Goal: Task Accomplishment & Management: Use online tool/utility

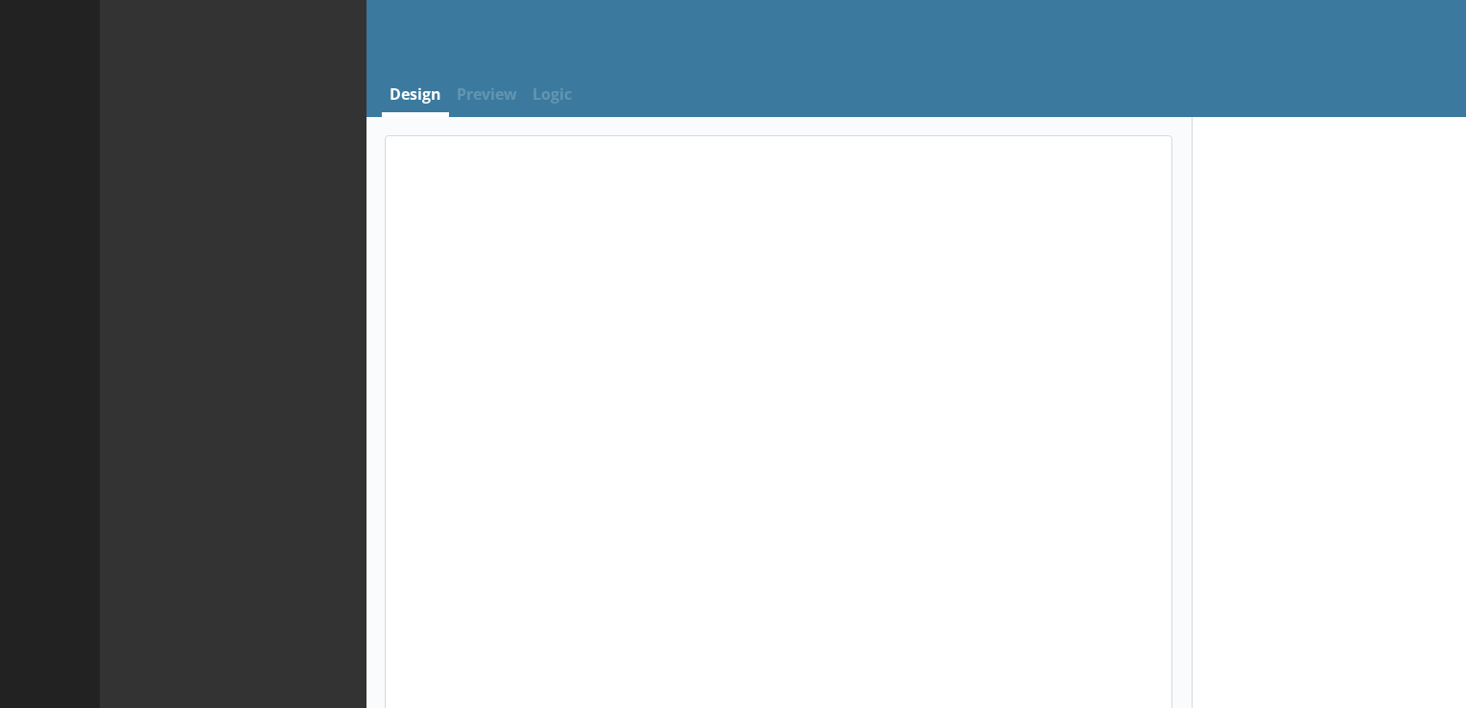
select select "ref_p_end_date"
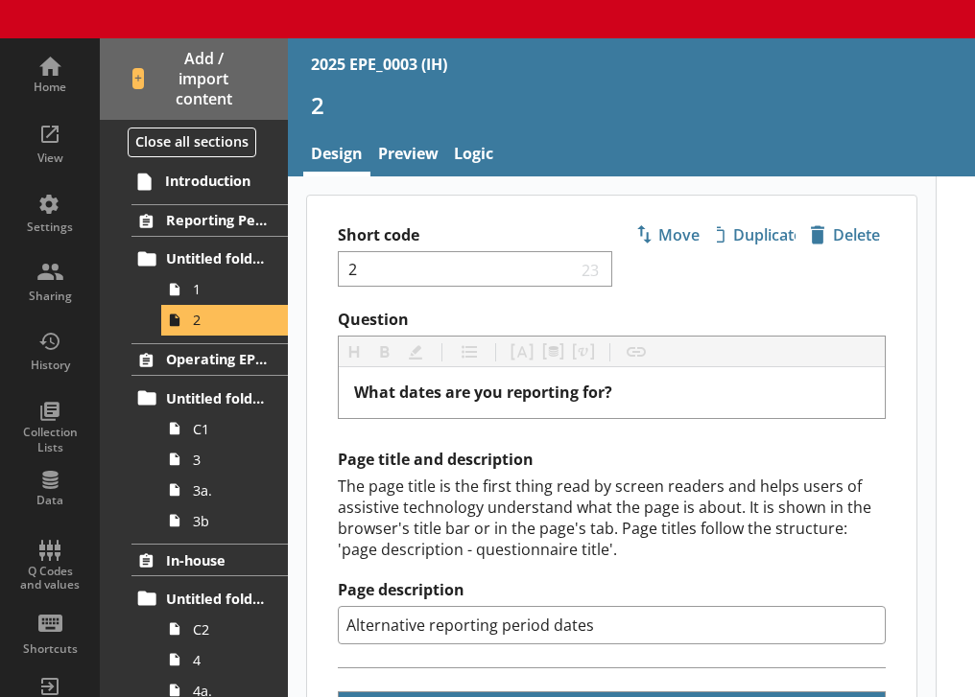
type textarea "x"
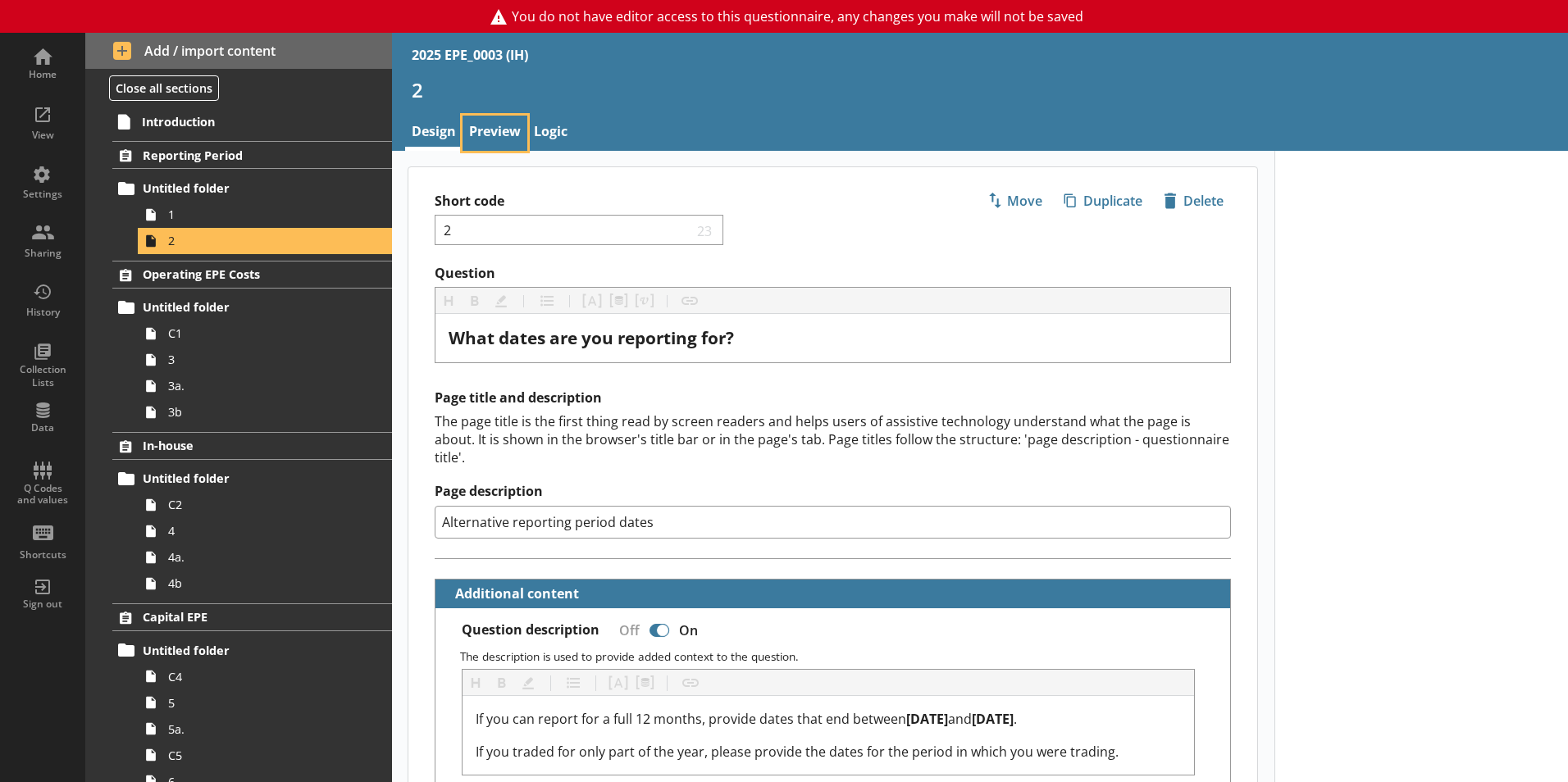
click at [494, 135] on link "Preview" at bounding box center [495, 132] width 65 height 35
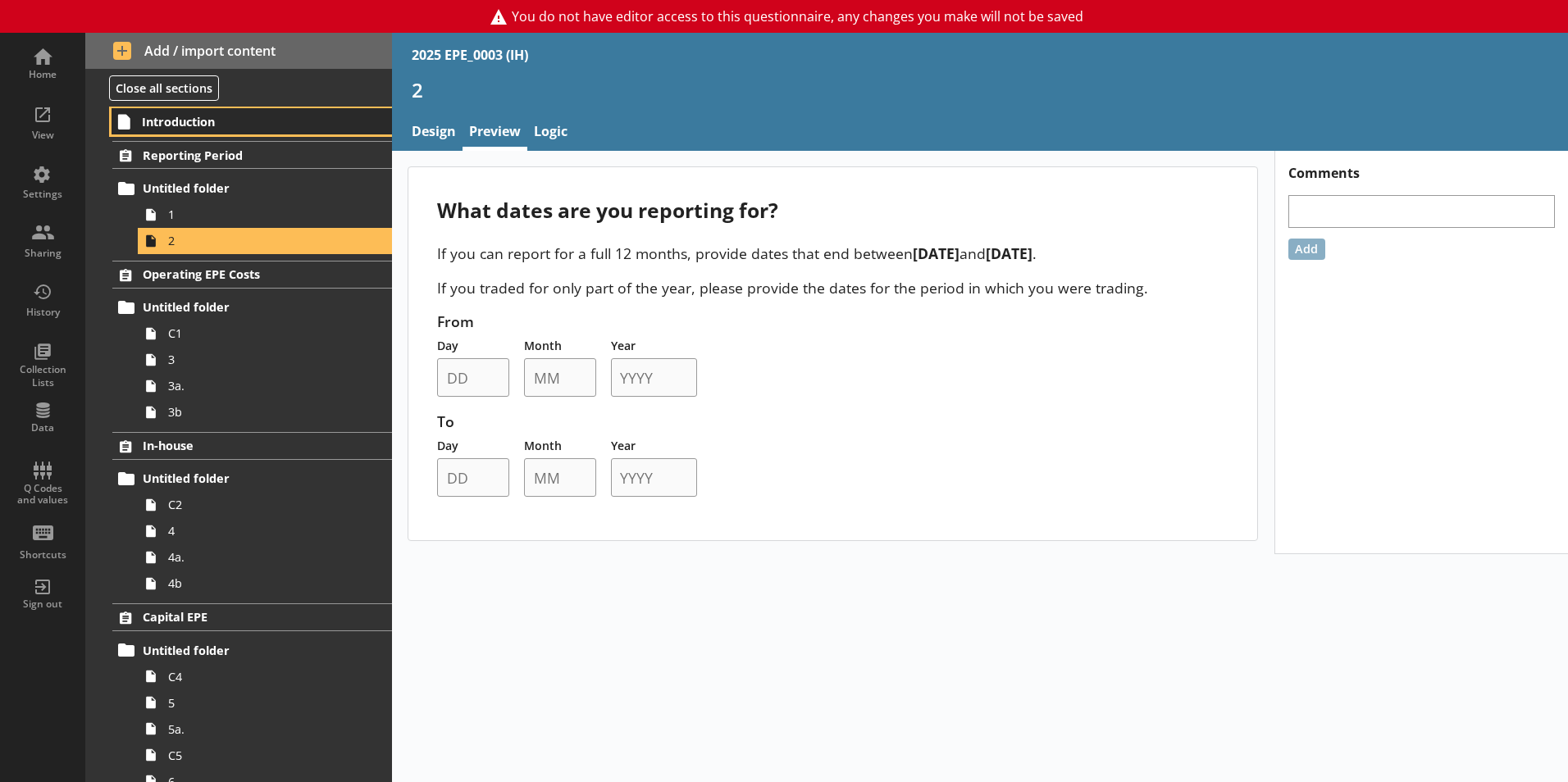
click at [219, 126] on span "Introduction" at bounding box center [243, 121] width 202 height 15
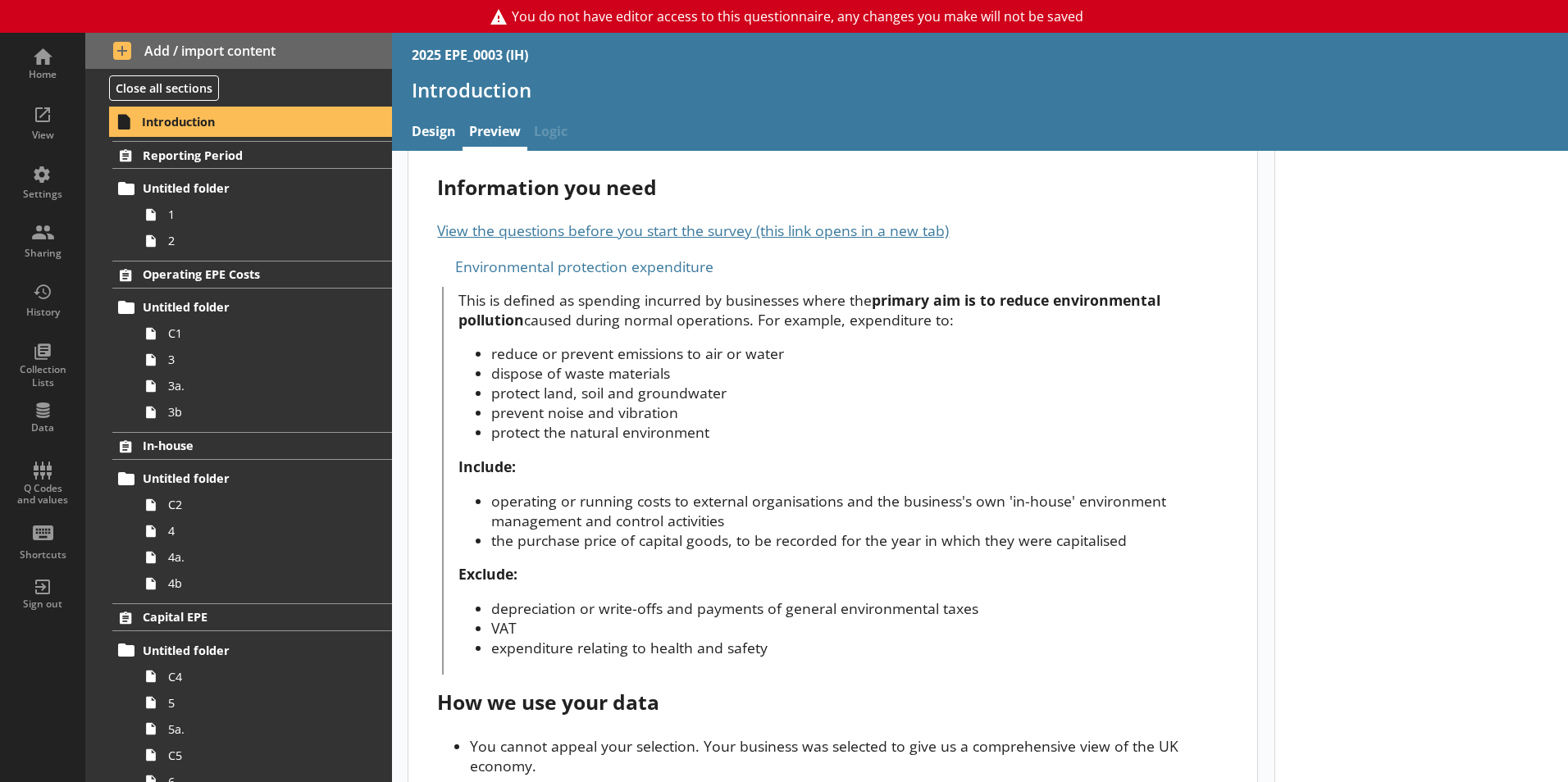
scroll to position [511, 0]
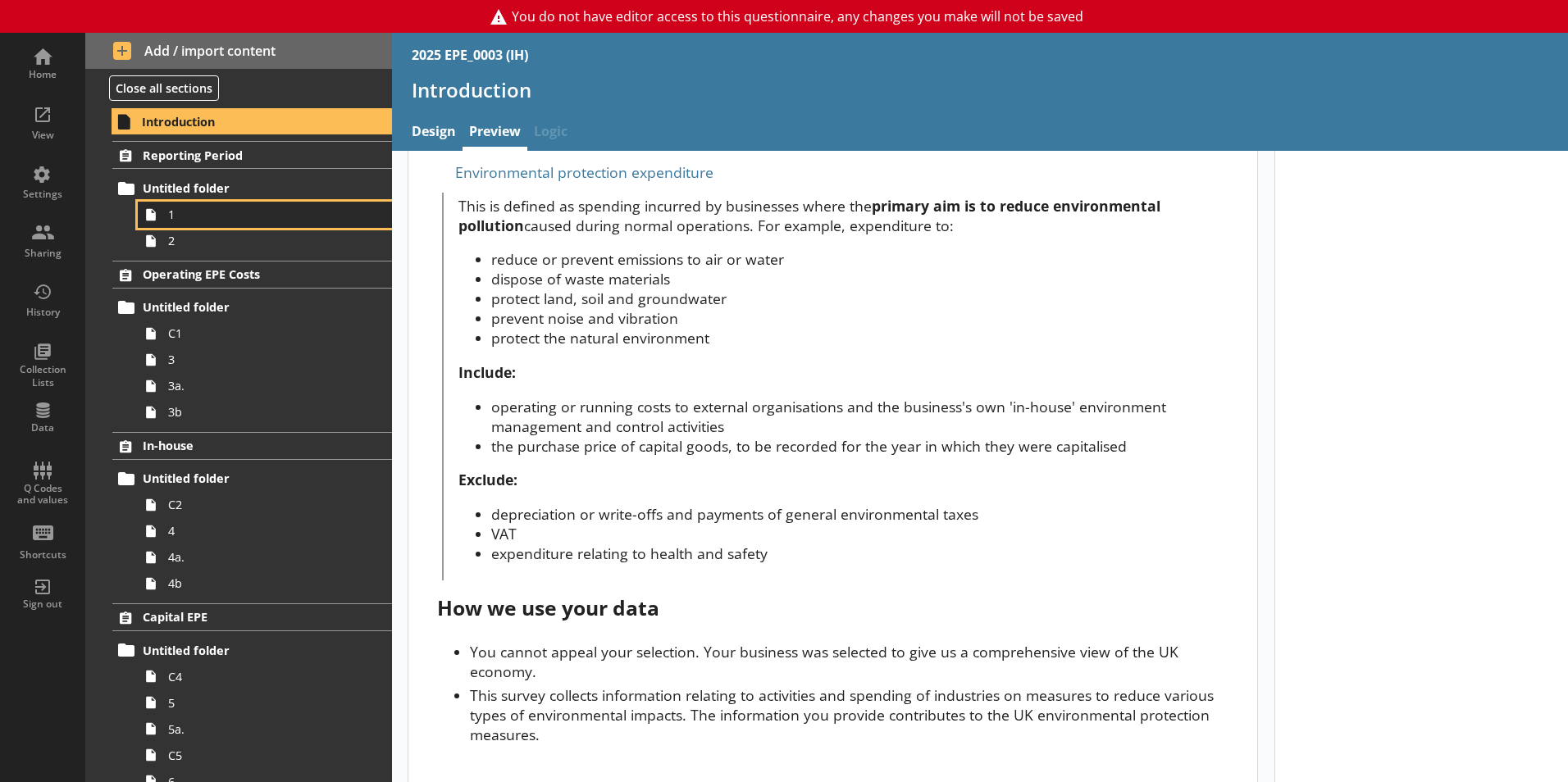
click at [219, 215] on span "1" at bounding box center [259, 215] width 182 height 15
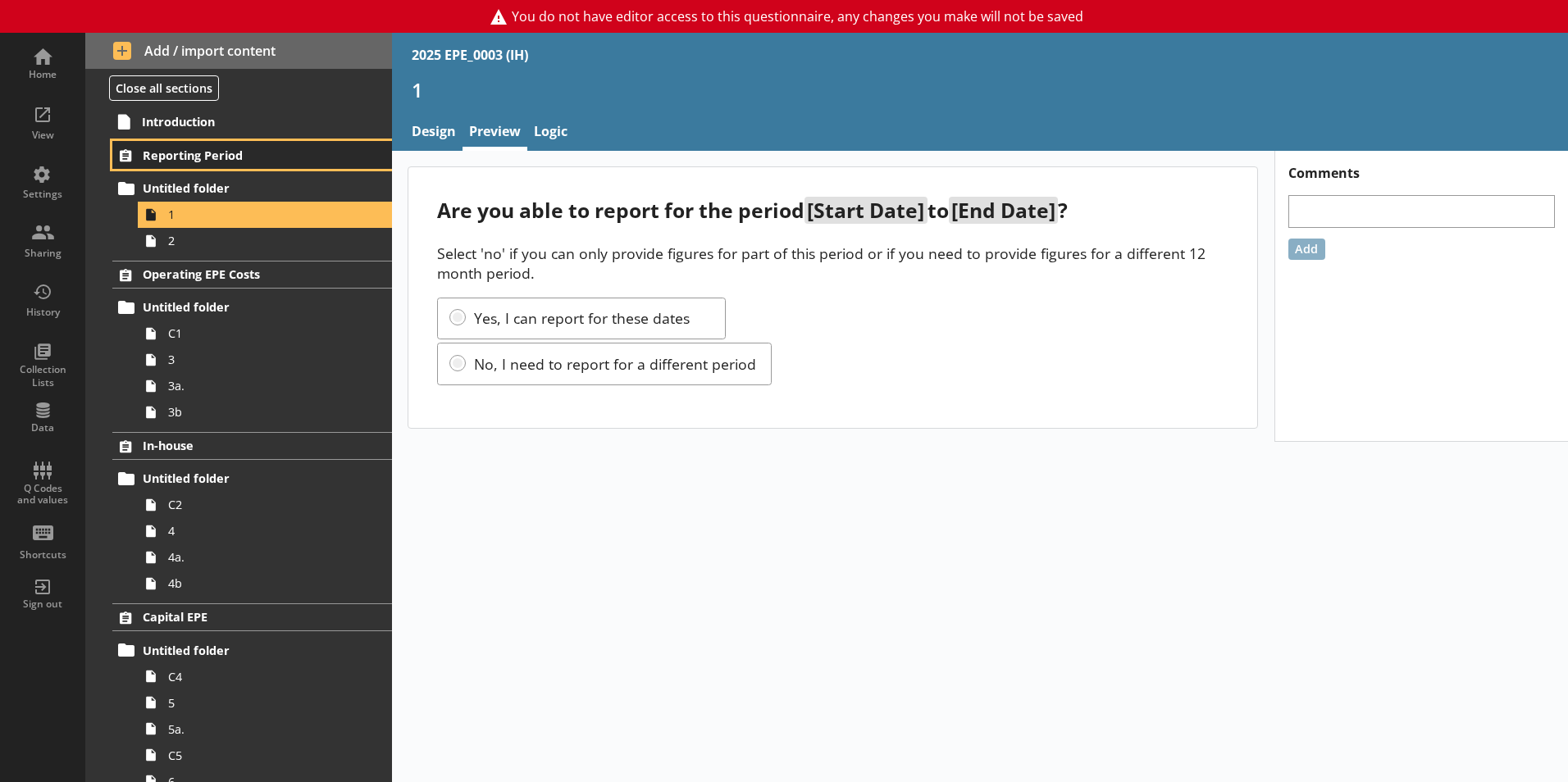
click at [209, 156] on span "Reporting Period" at bounding box center [243, 156] width 201 height 15
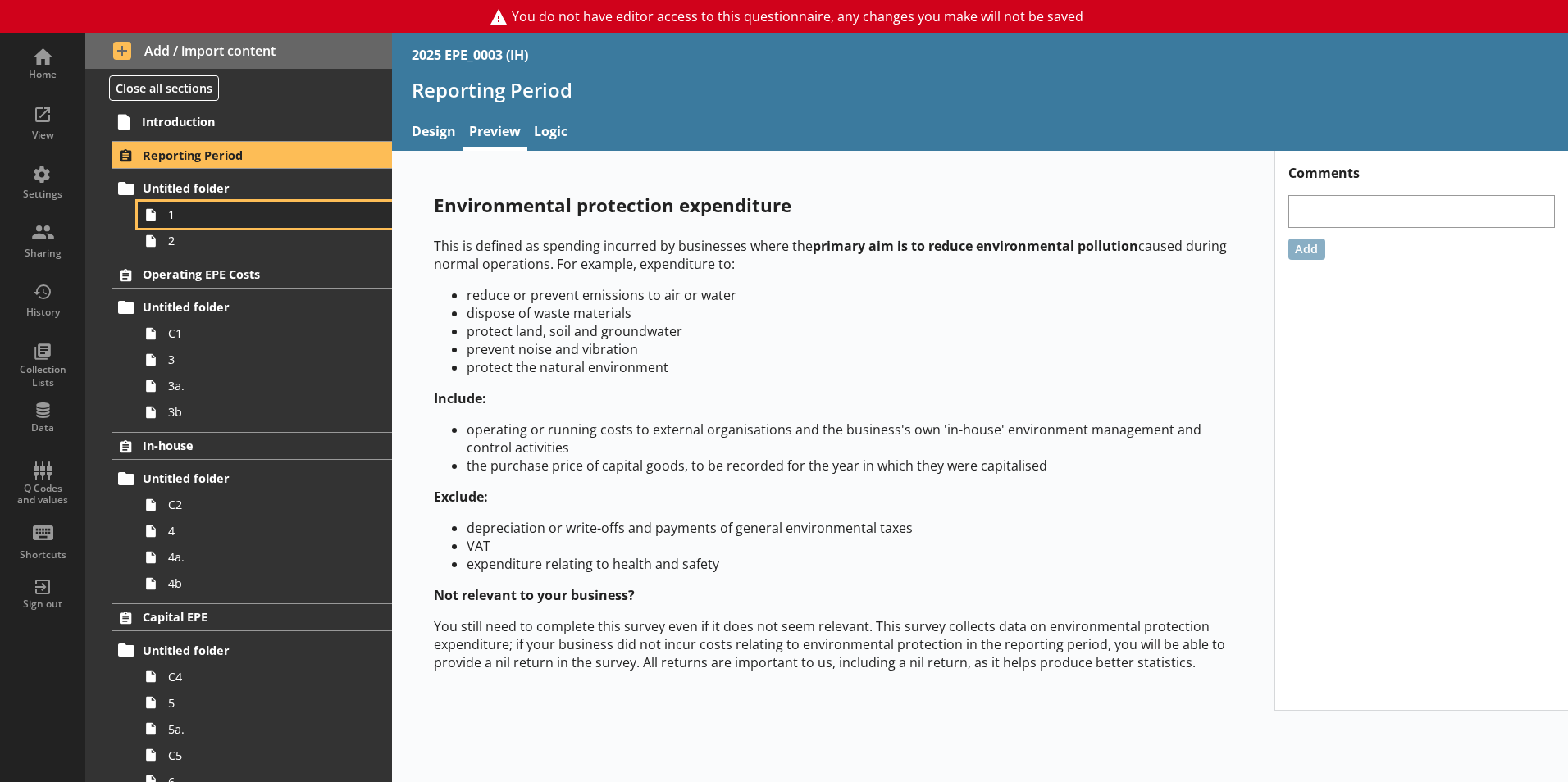
click at [227, 226] on link "1" at bounding box center [264, 215] width 254 height 26
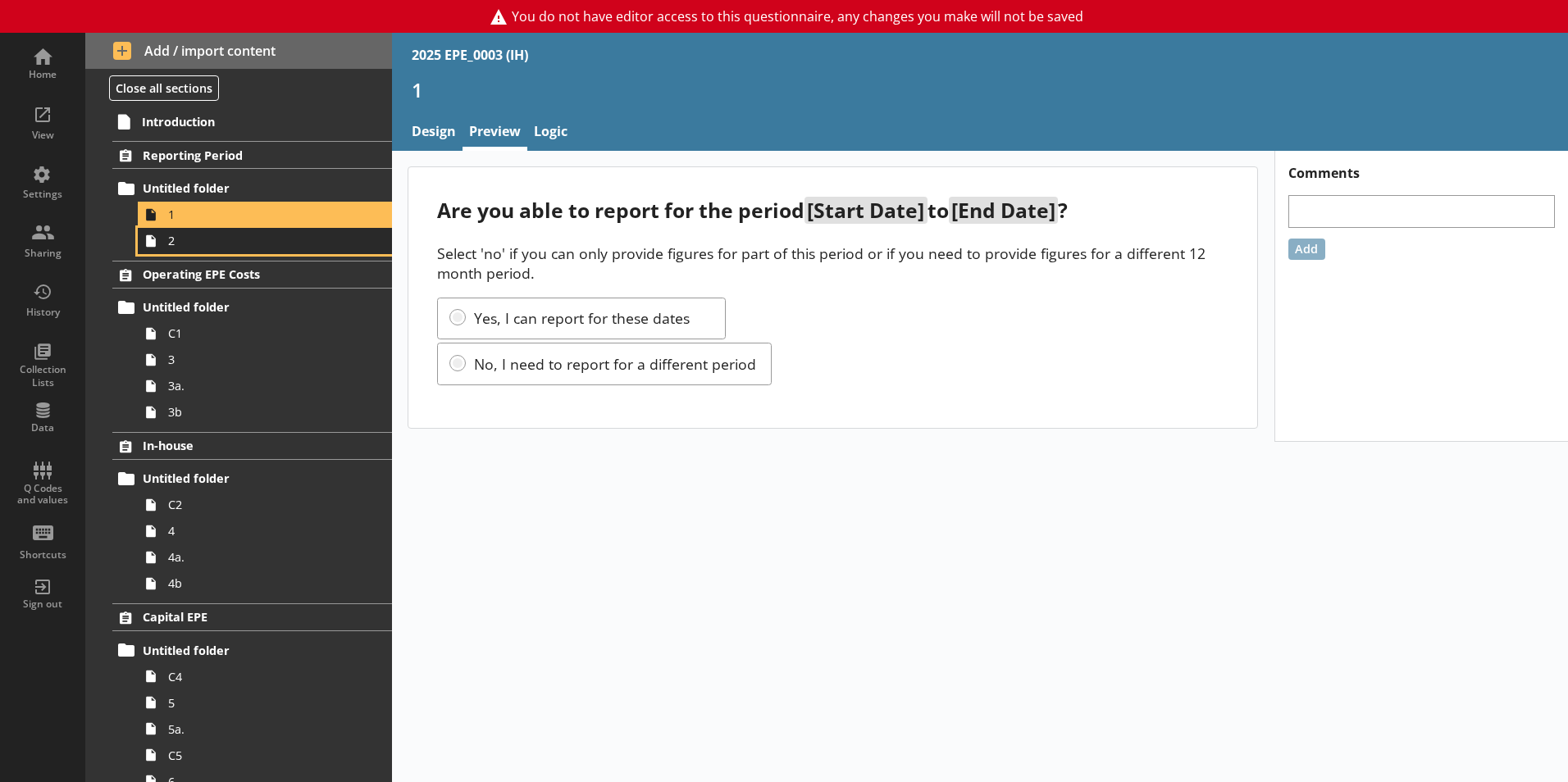
click at [211, 250] on link "2" at bounding box center [264, 241] width 254 height 26
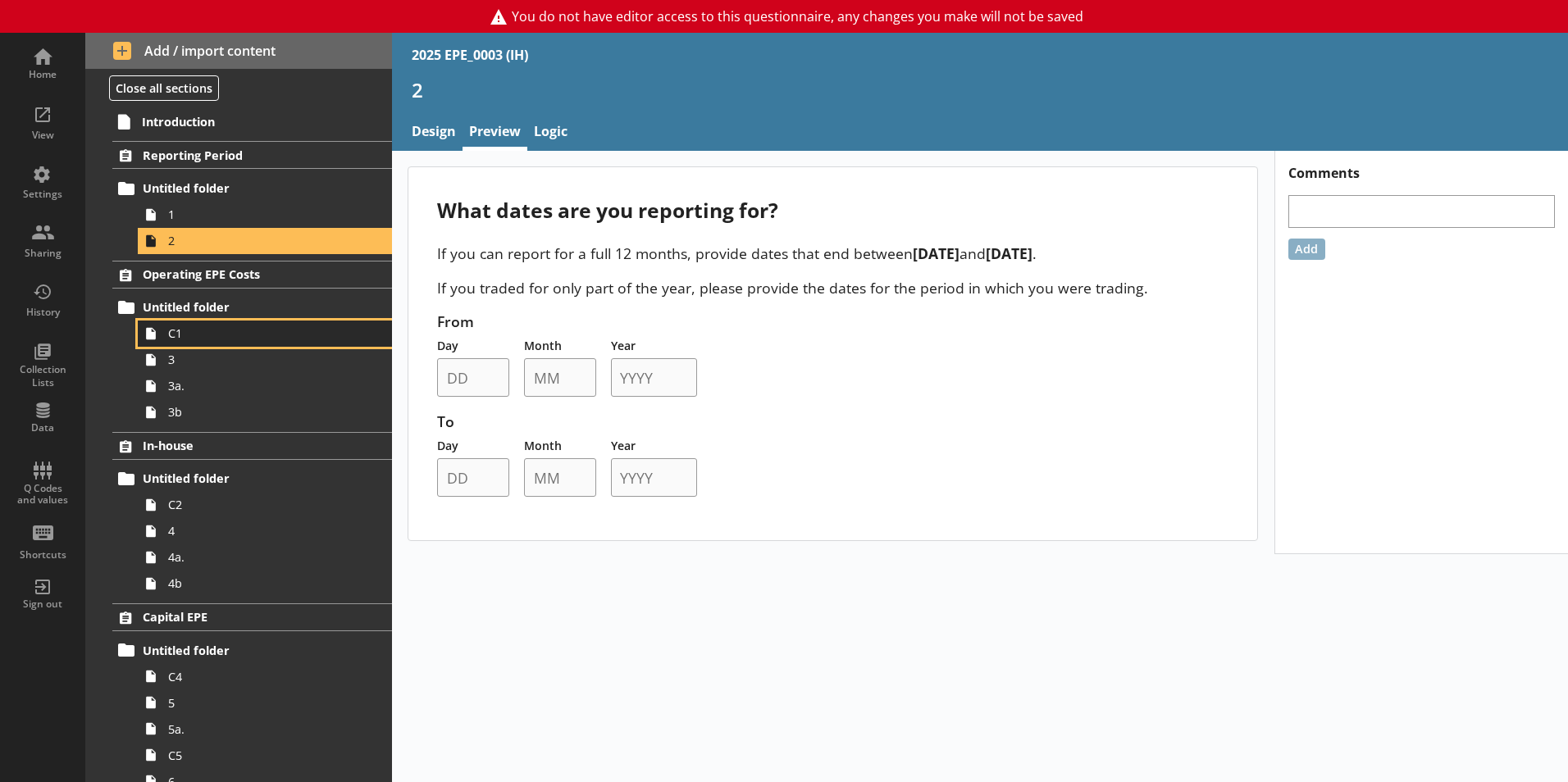
click at [250, 335] on span "C1" at bounding box center [259, 333] width 182 height 15
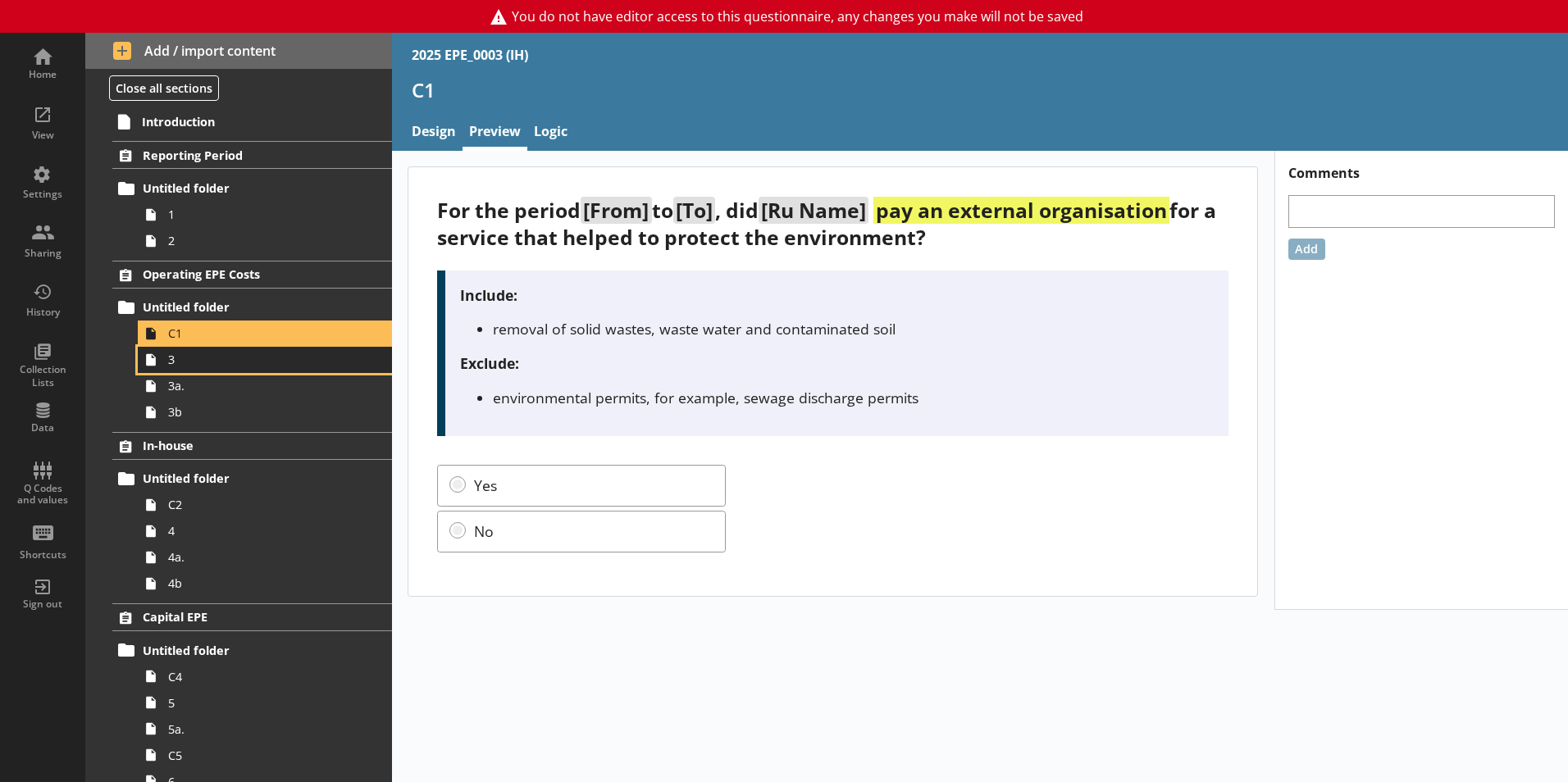
click at [240, 362] on span "3" at bounding box center [259, 360] width 182 height 15
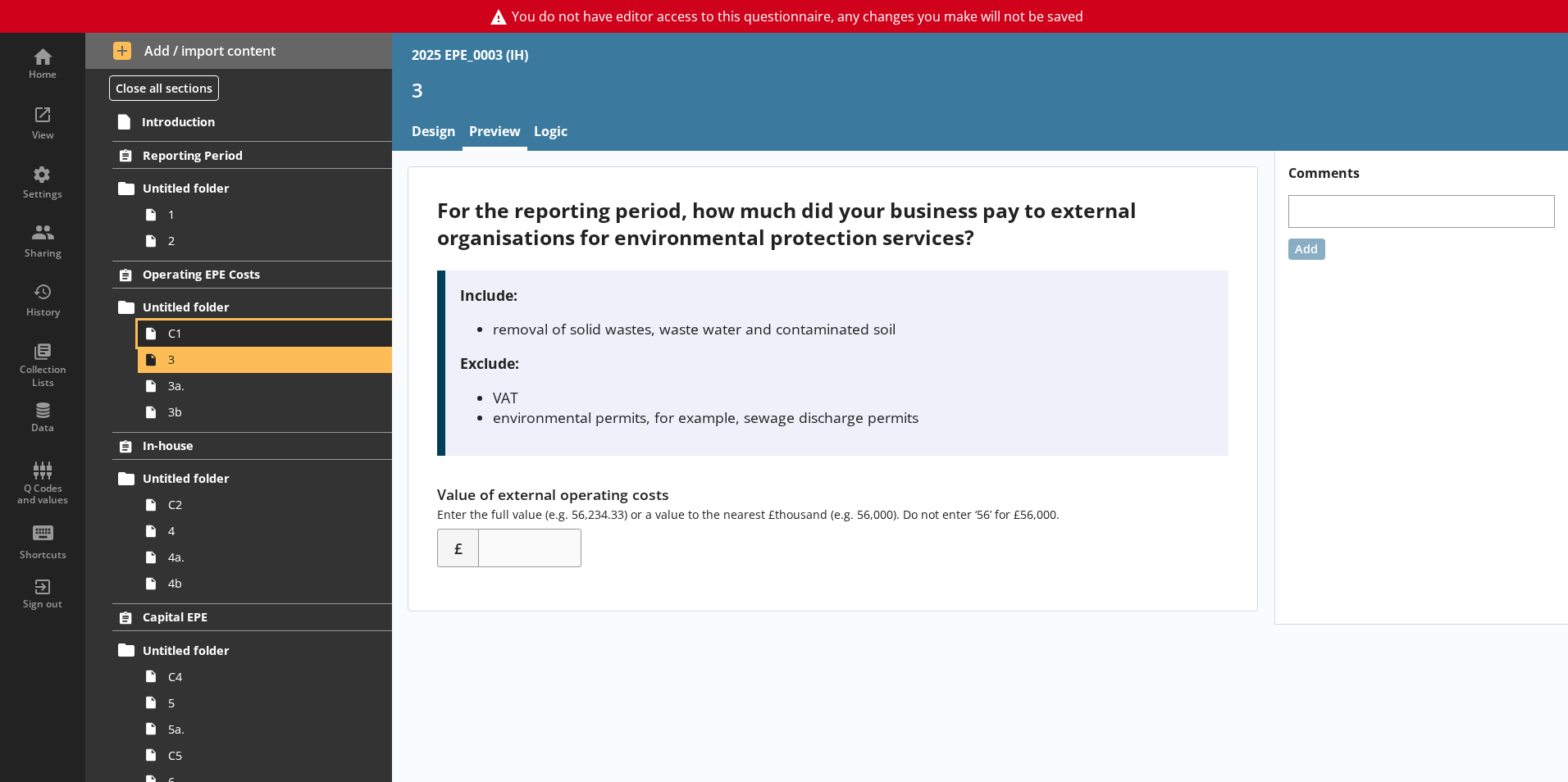
click at [249, 332] on span "C1" at bounding box center [259, 333] width 182 height 15
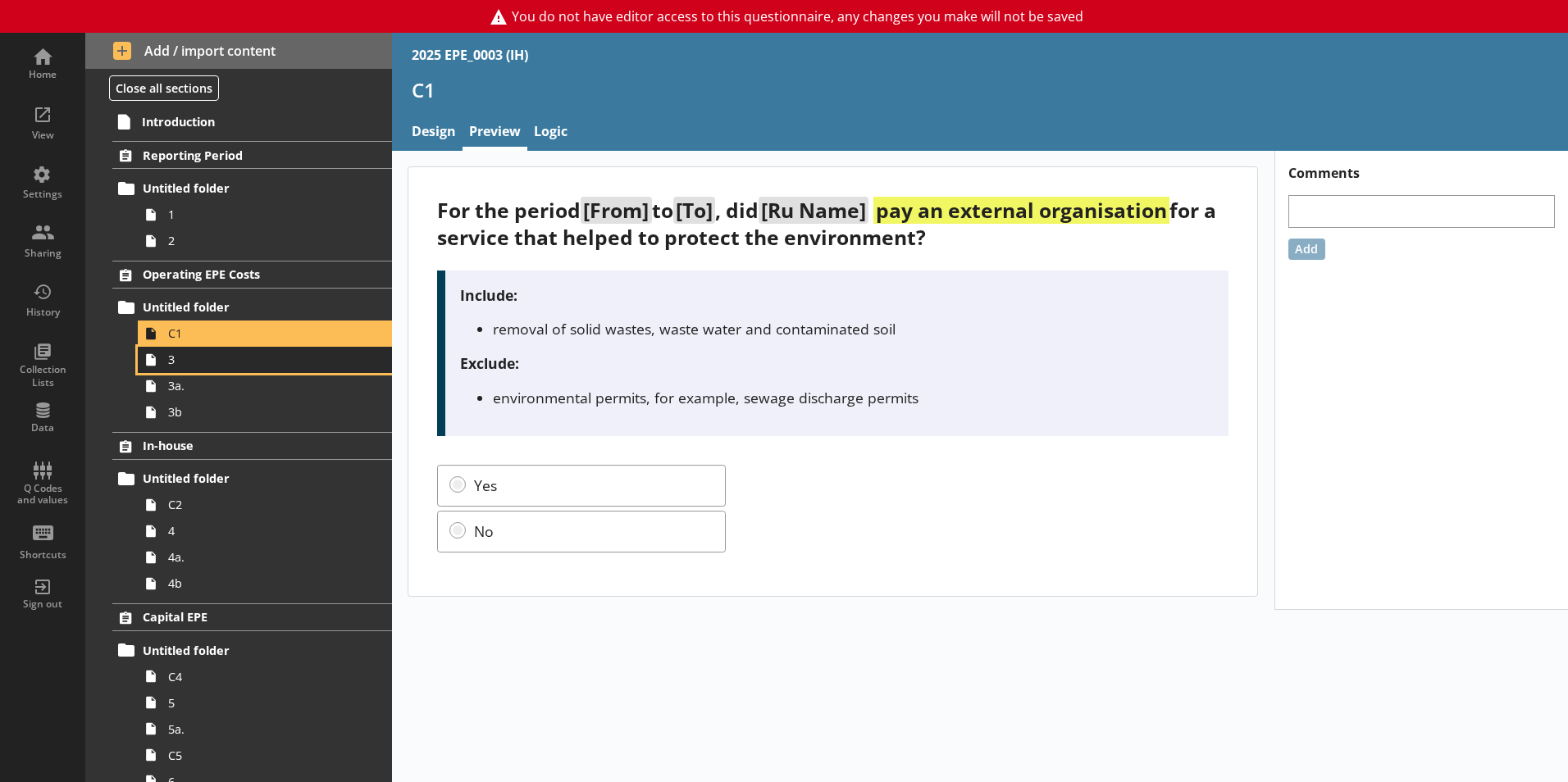
click at [227, 362] on span "3" at bounding box center [259, 360] width 182 height 15
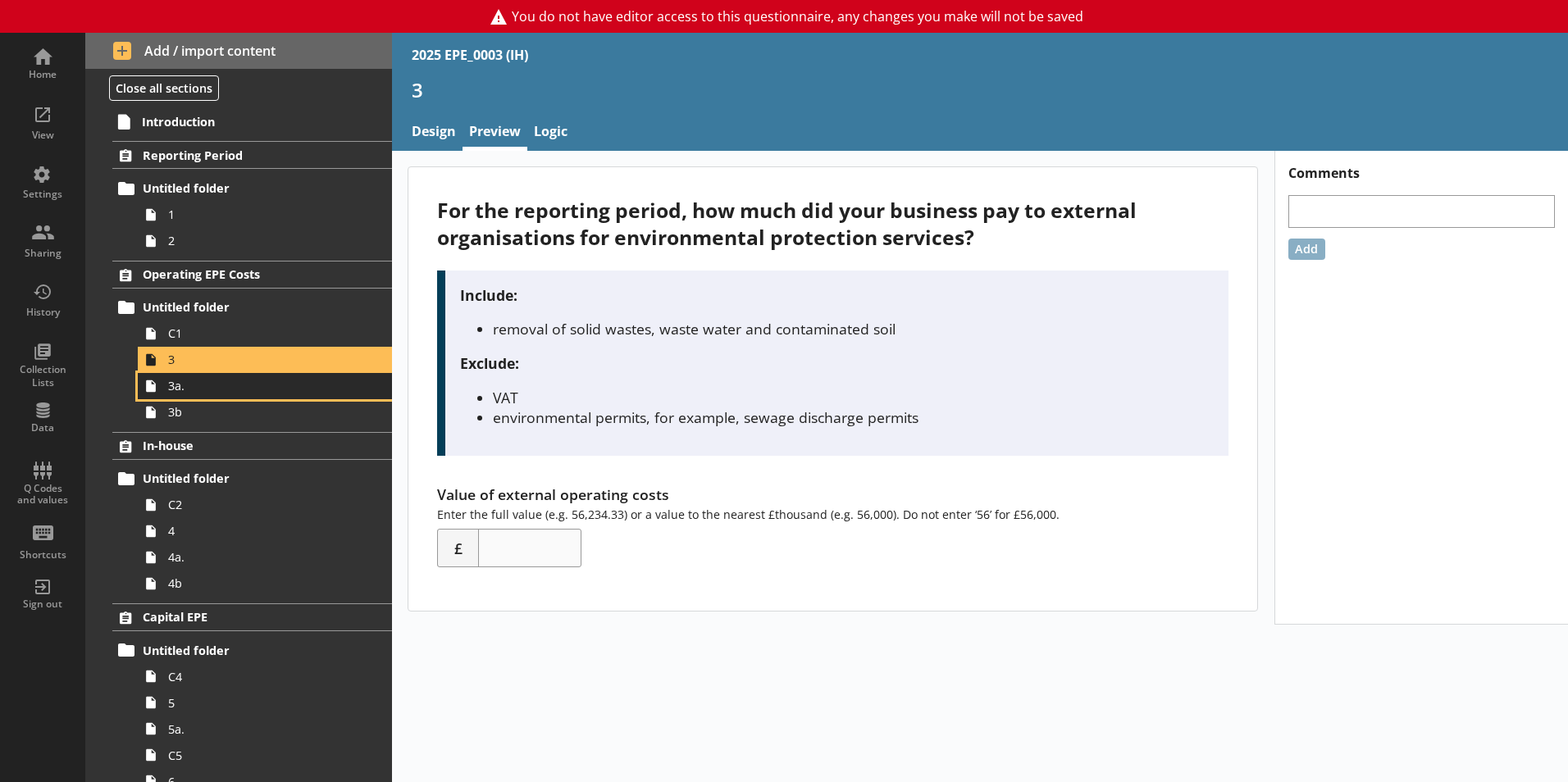
click at [217, 396] on link "3a." at bounding box center [264, 385] width 254 height 26
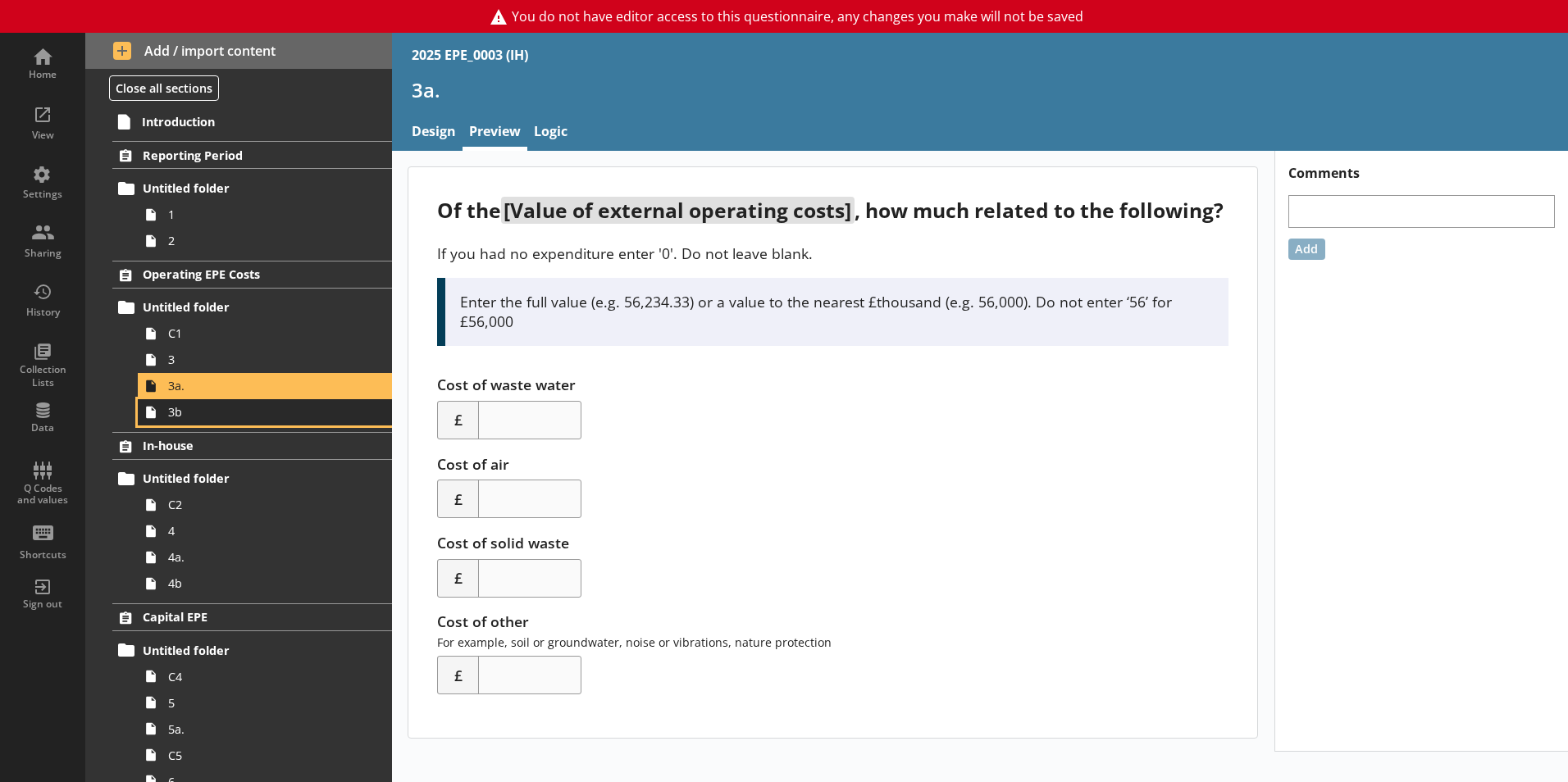
click at [216, 422] on link "3b" at bounding box center [264, 412] width 254 height 26
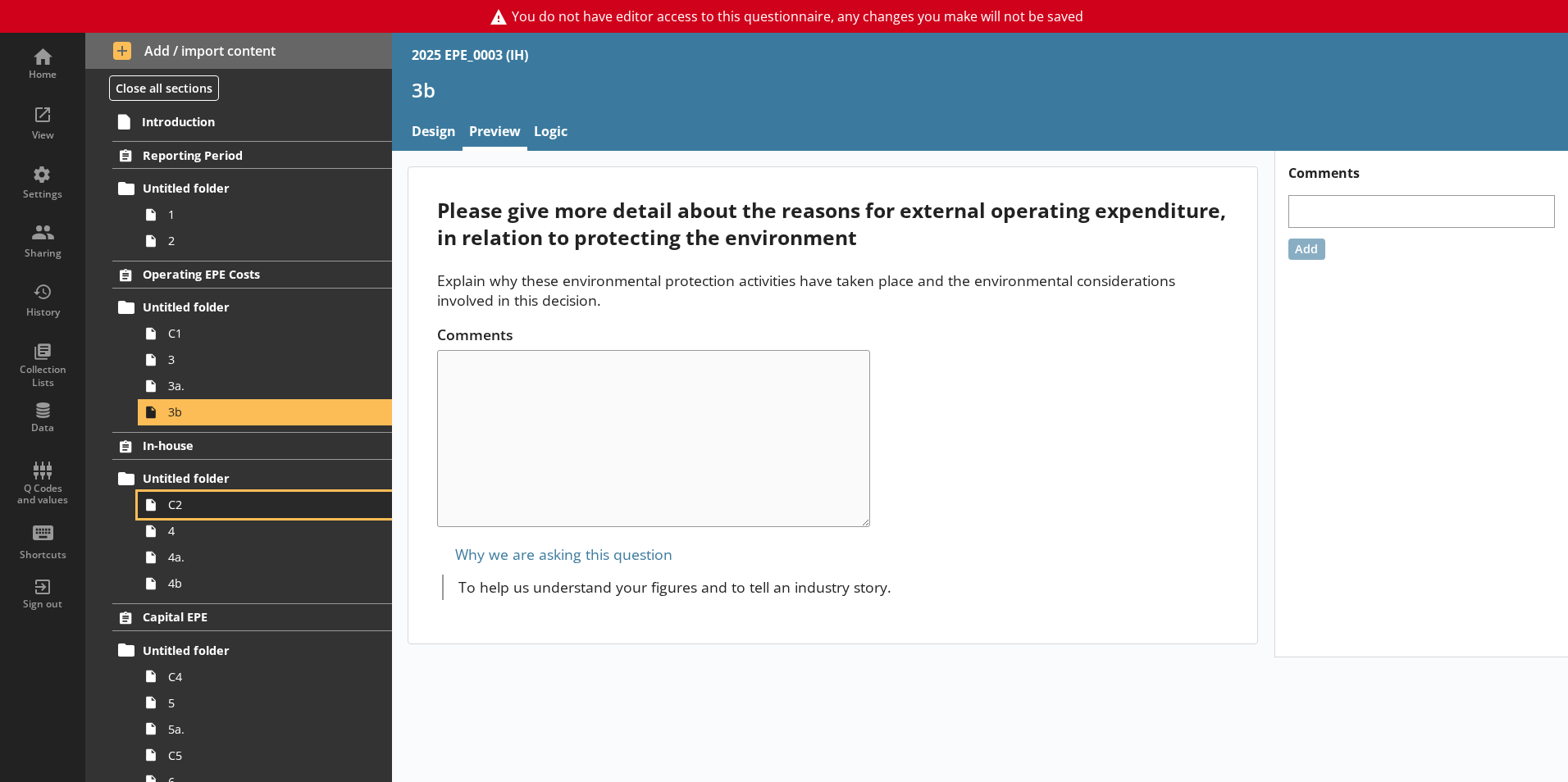
click at [233, 512] on span "C2" at bounding box center [259, 504] width 182 height 15
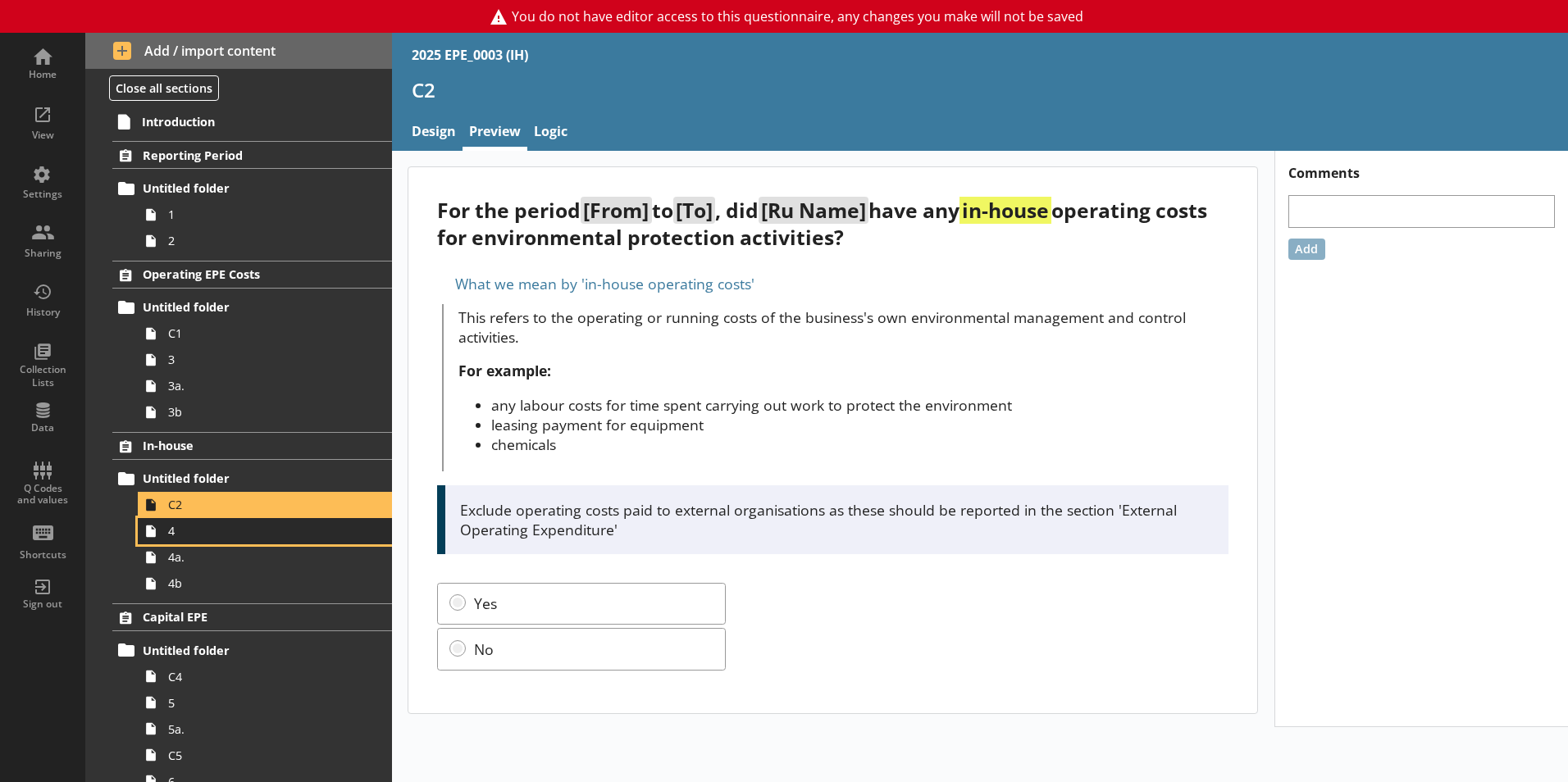
click at [209, 539] on link "4" at bounding box center [264, 531] width 254 height 26
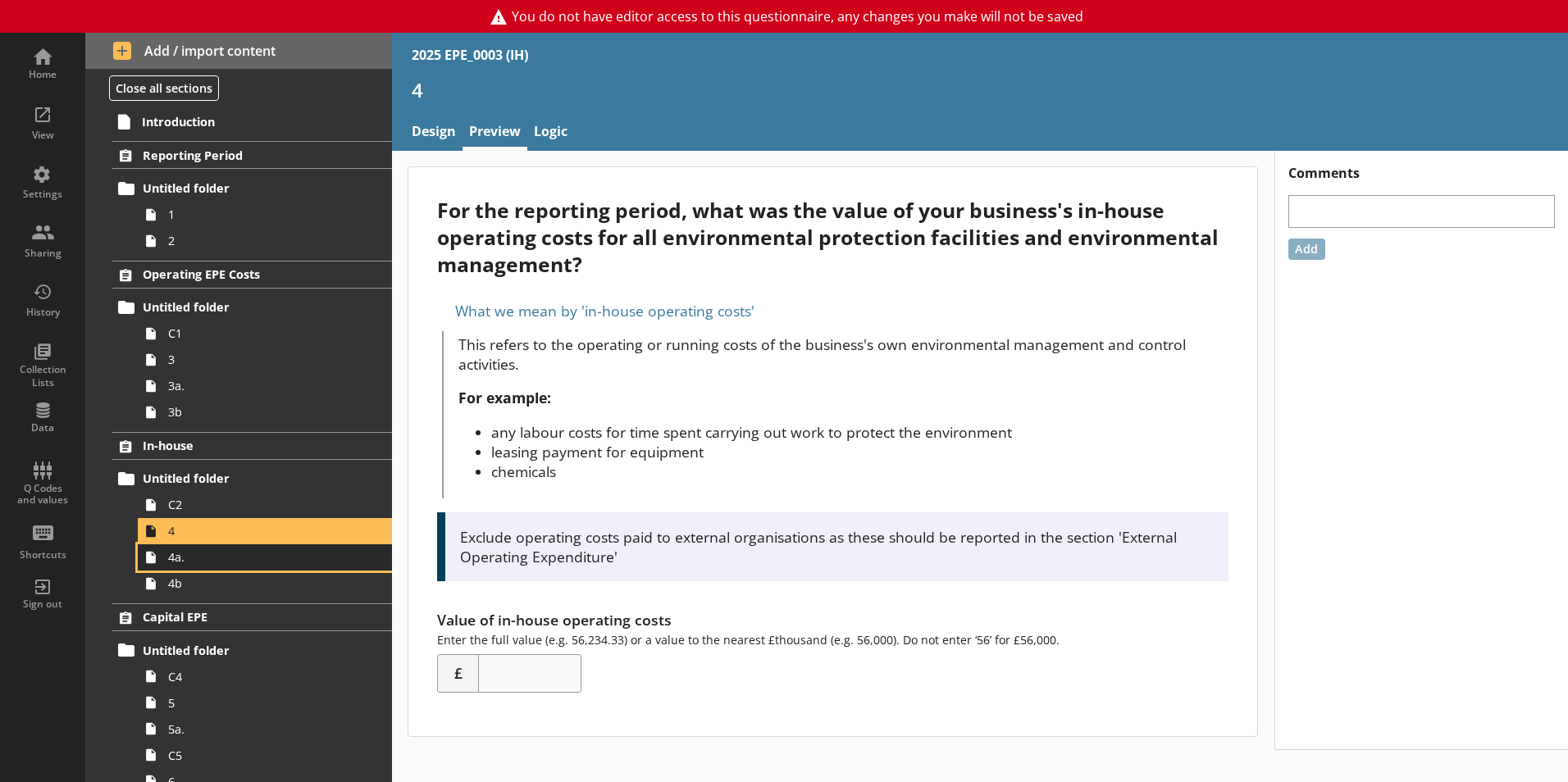
click at [238, 563] on span "4a." at bounding box center [259, 557] width 182 height 15
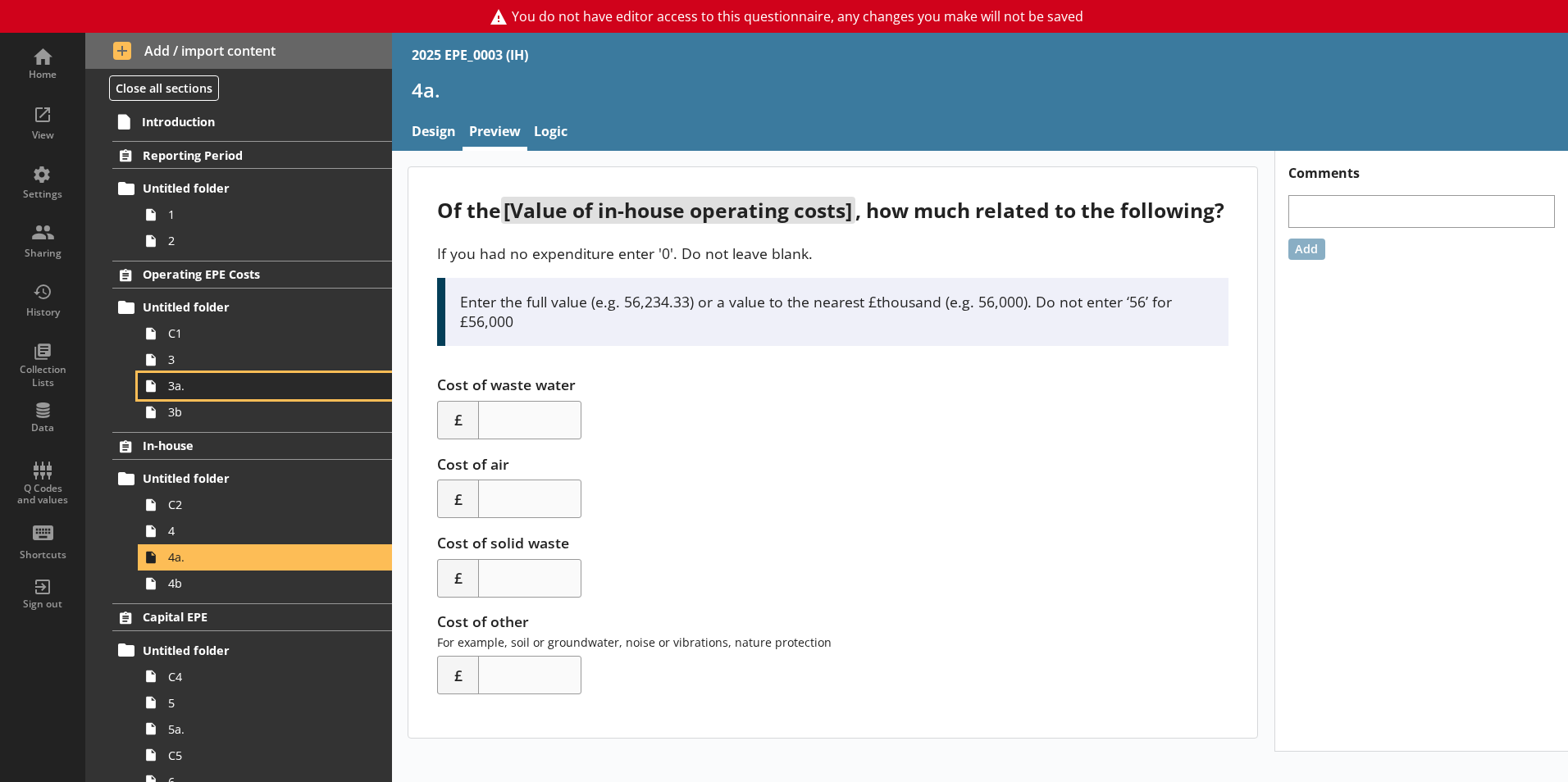
click at [214, 390] on span "3a." at bounding box center [259, 385] width 182 height 15
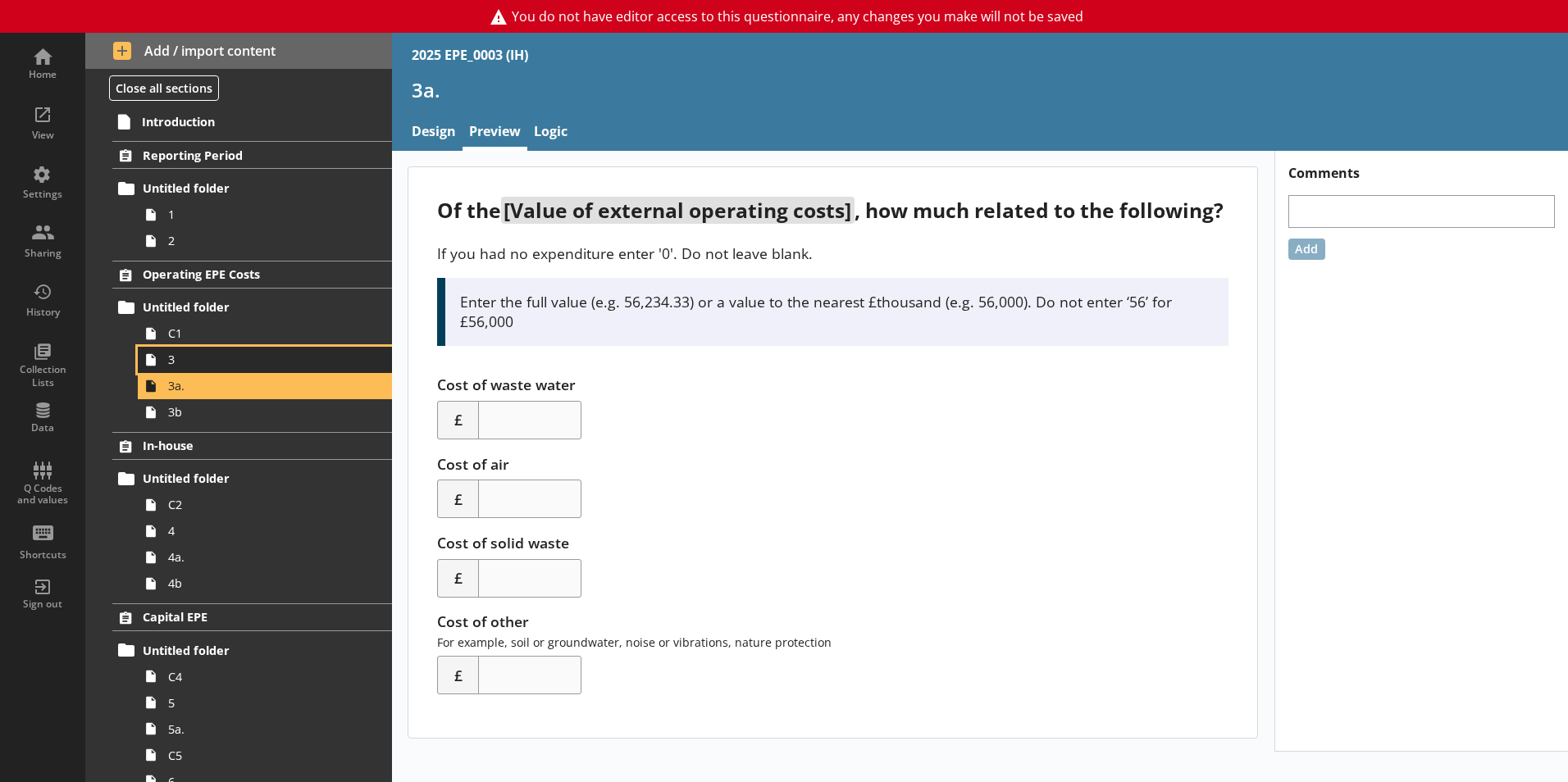
click at [227, 370] on link "3" at bounding box center [264, 360] width 254 height 26
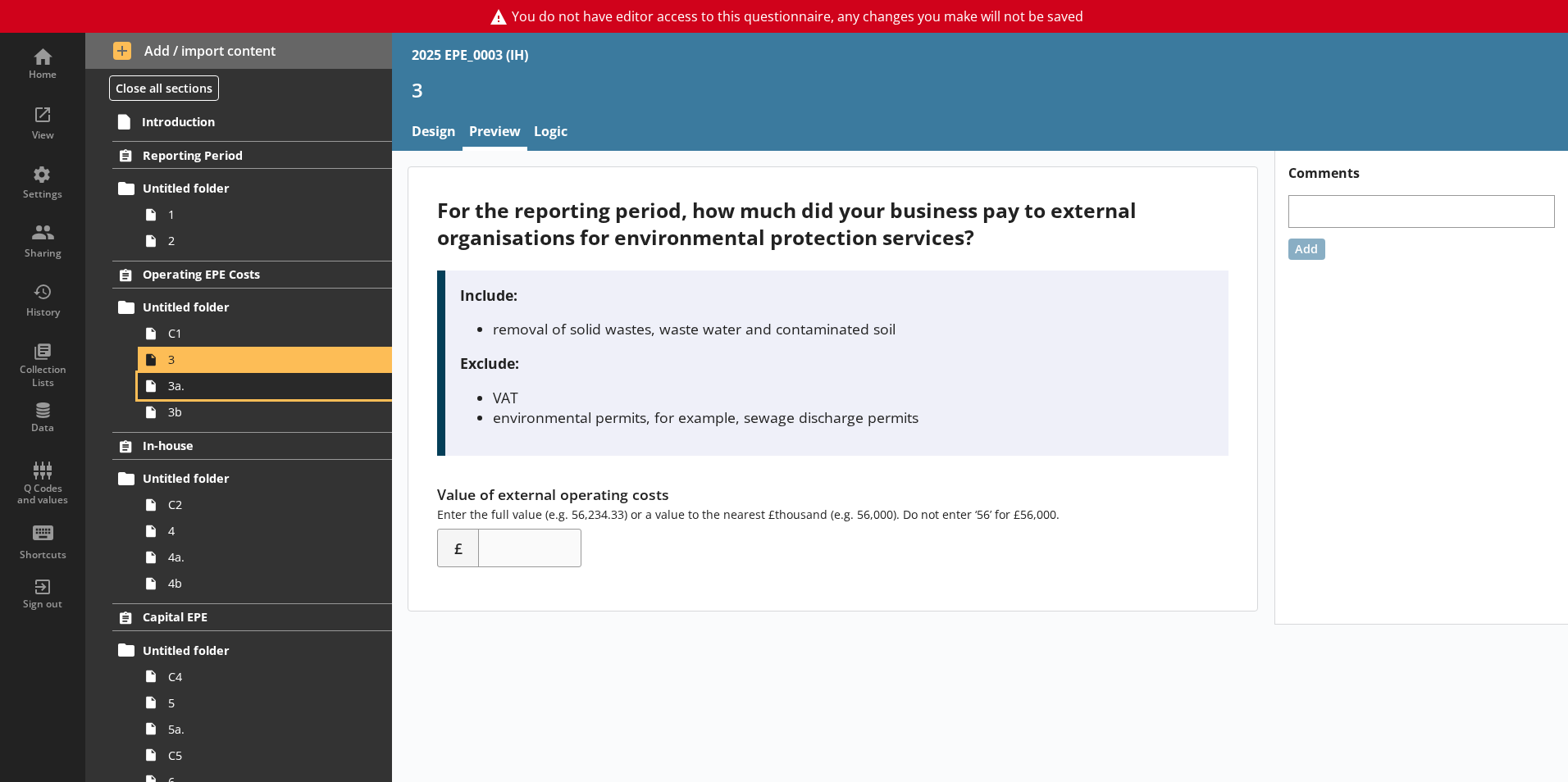
click at [223, 385] on span "3a." at bounding box center [259, 385] width 182 height 15
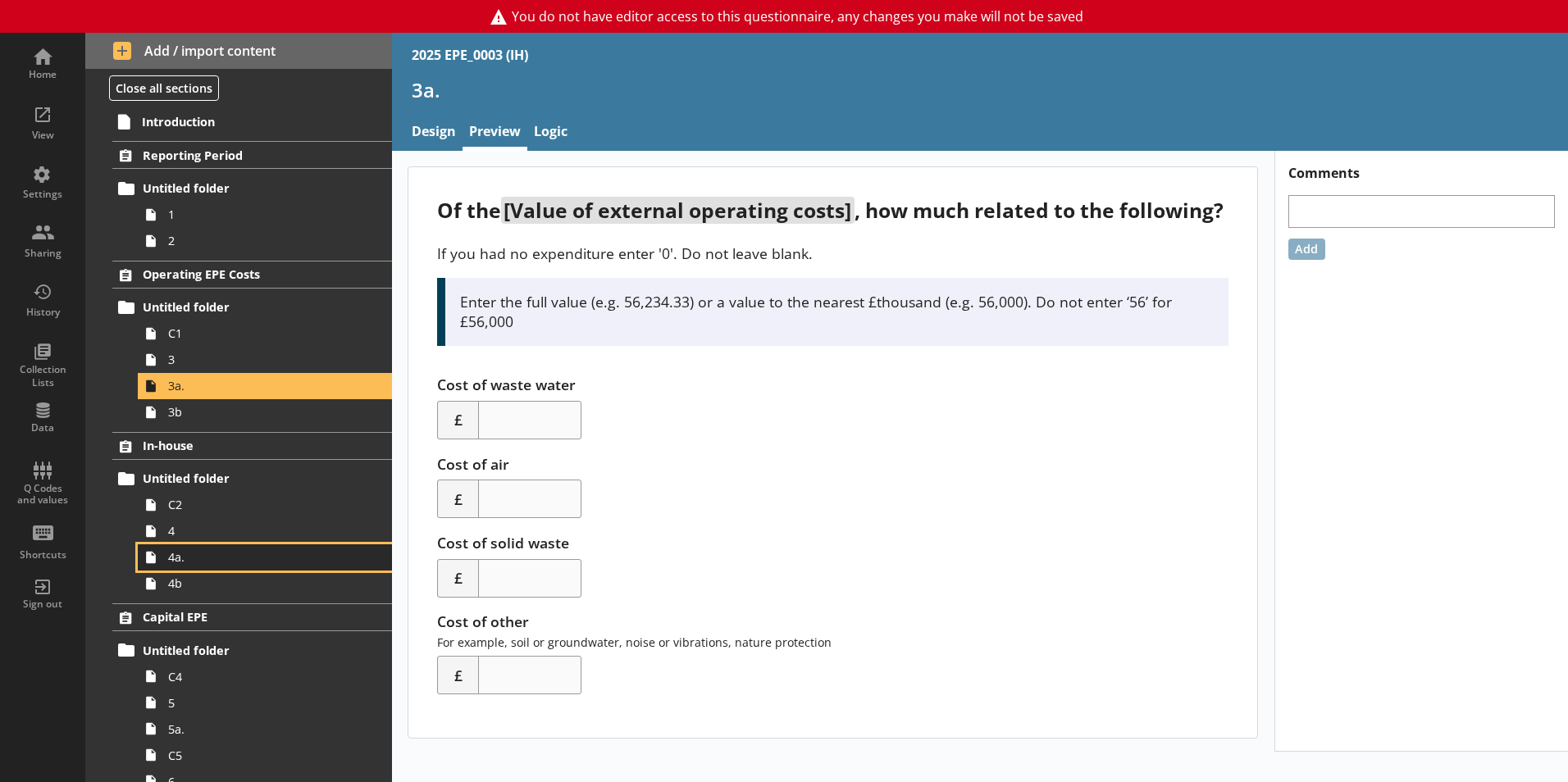
click at [213, 564] on span "4a." at bounding box center [259, 557] width 182 height 15
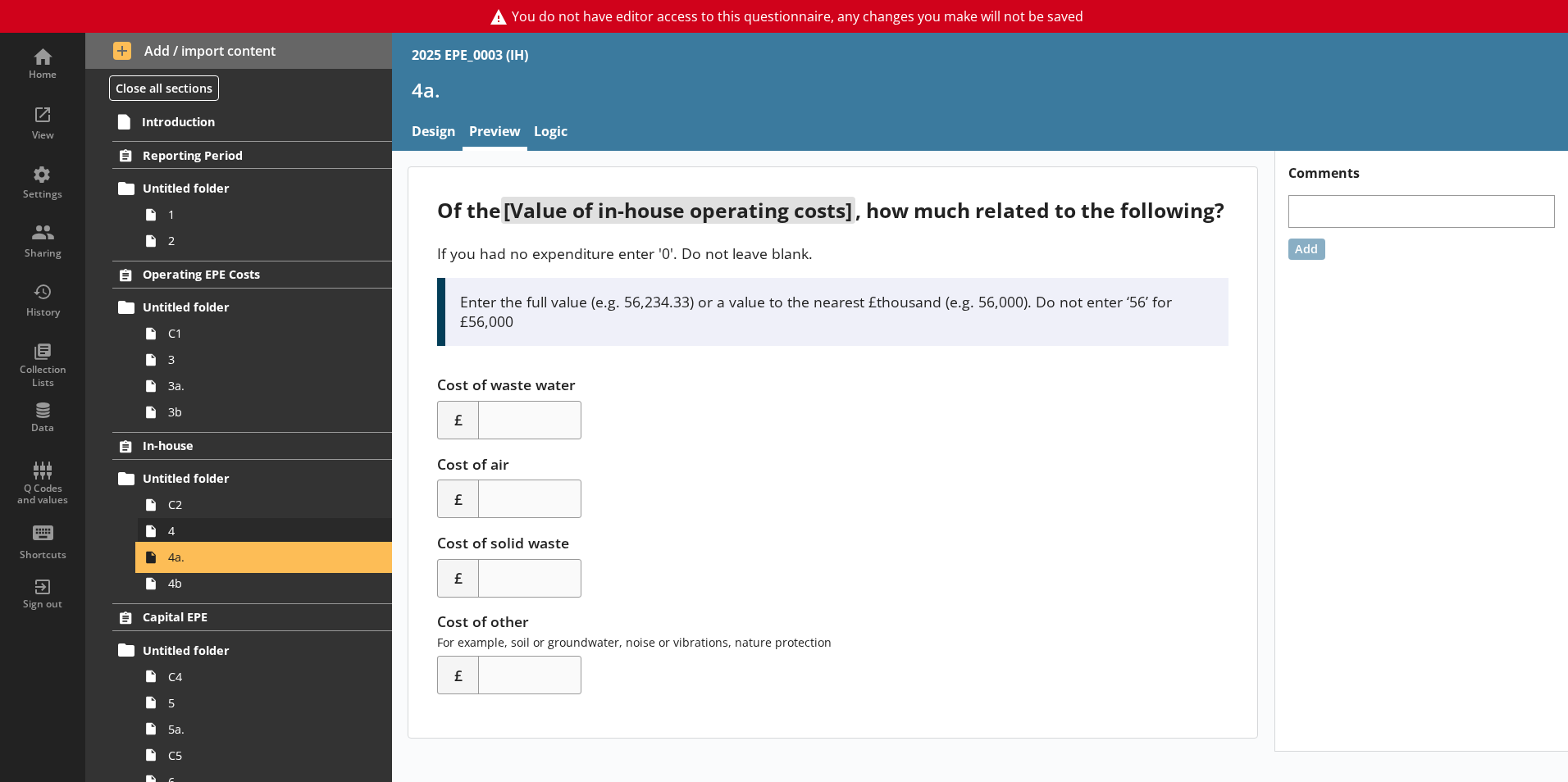
scroll to position [164, 0]
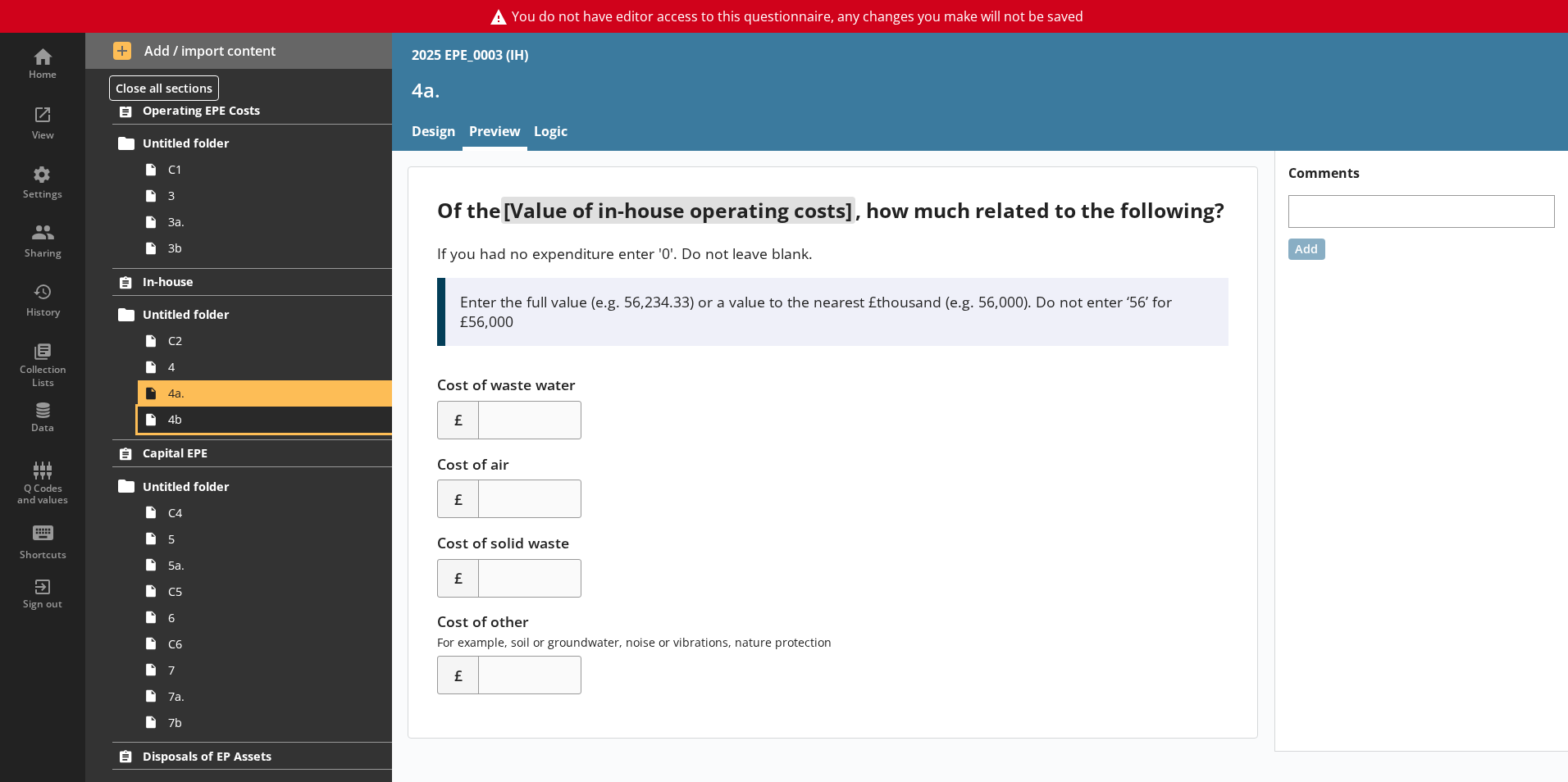
click at [238, 424] on span "4b" at bounding box center [259, 420] width 182 height 15
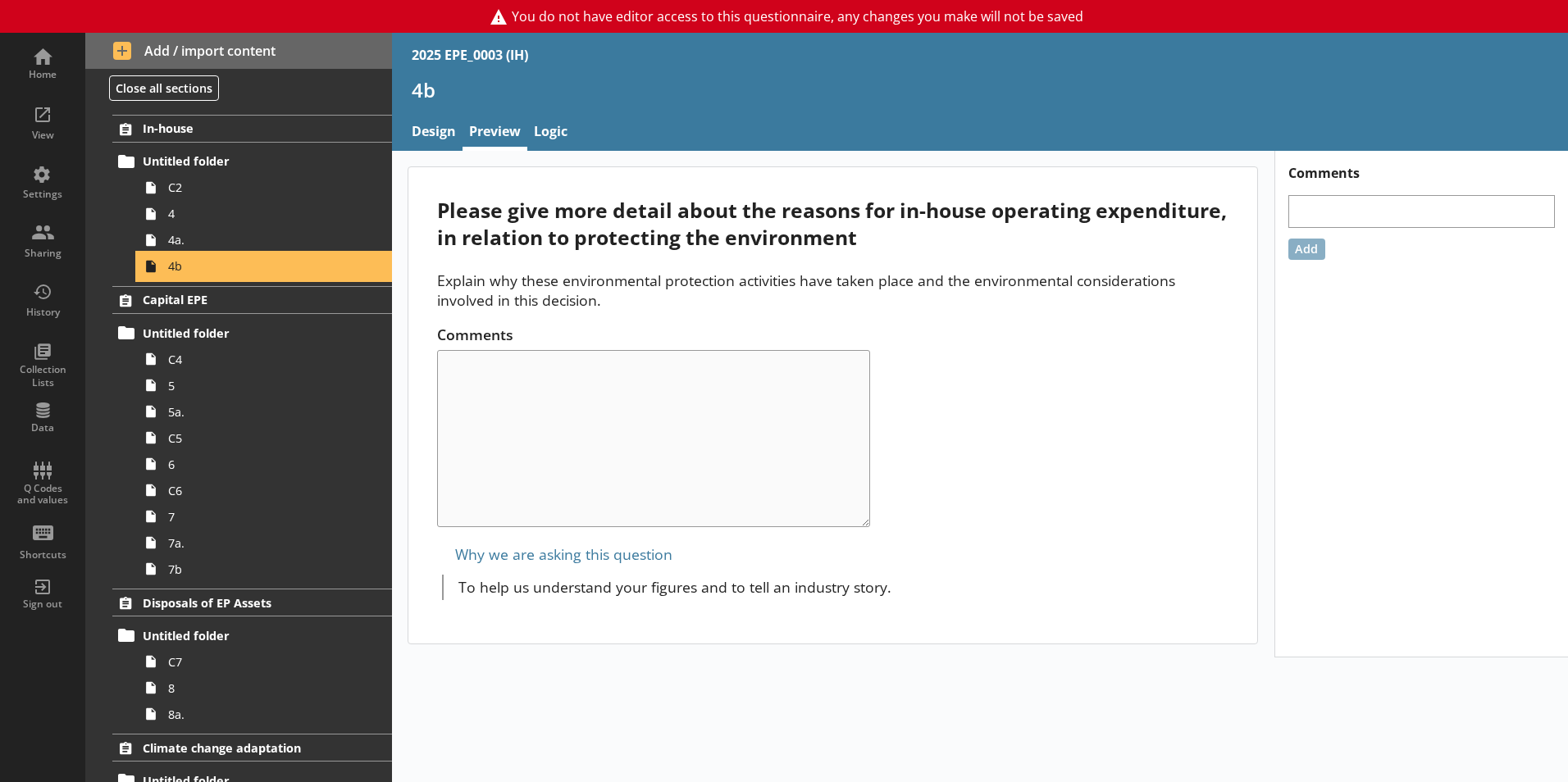
scroll to position [328, 0]
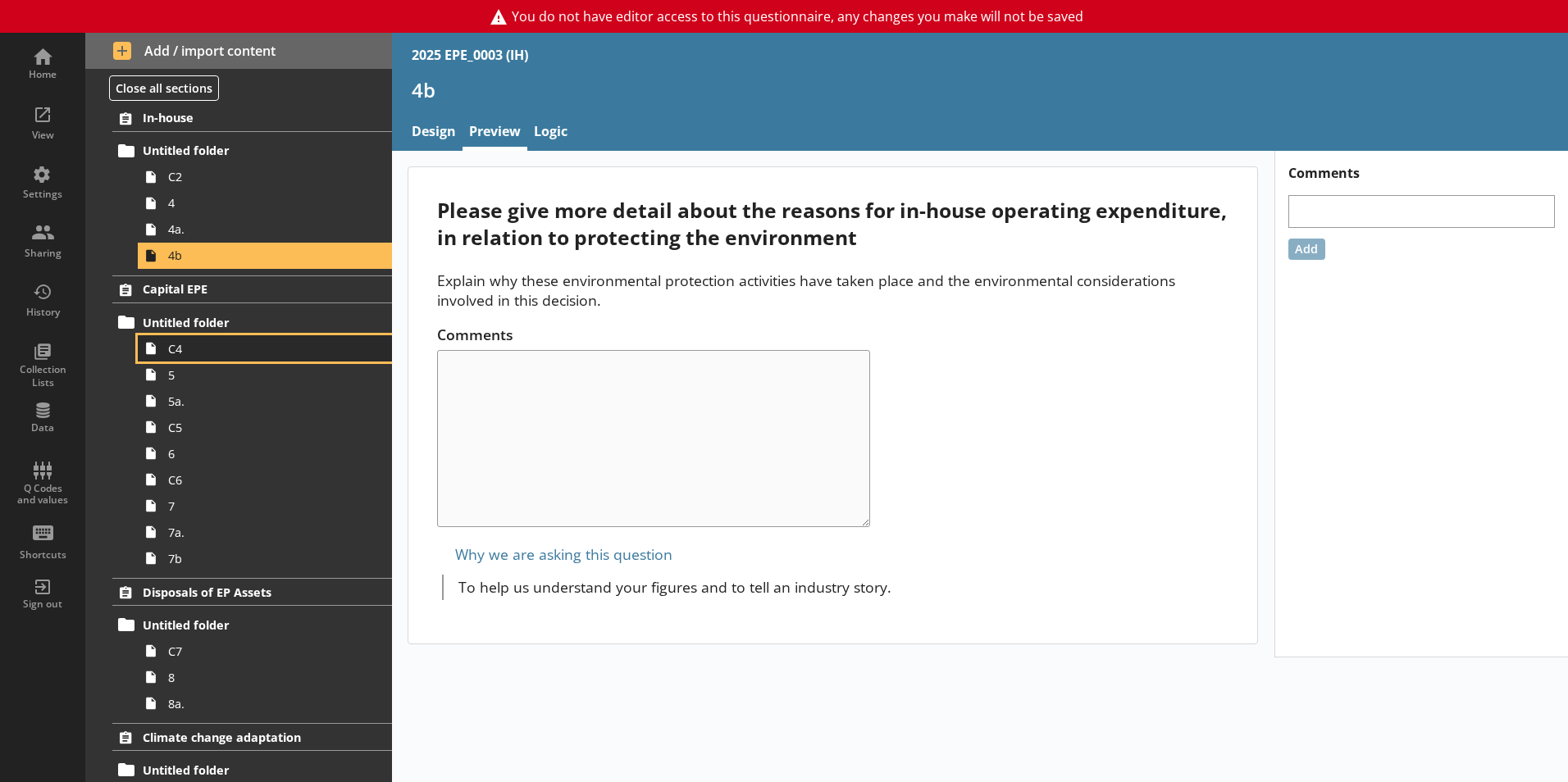
click at [238, 349] on span "C4" at bounding box center [259, 349] width 182 height 15
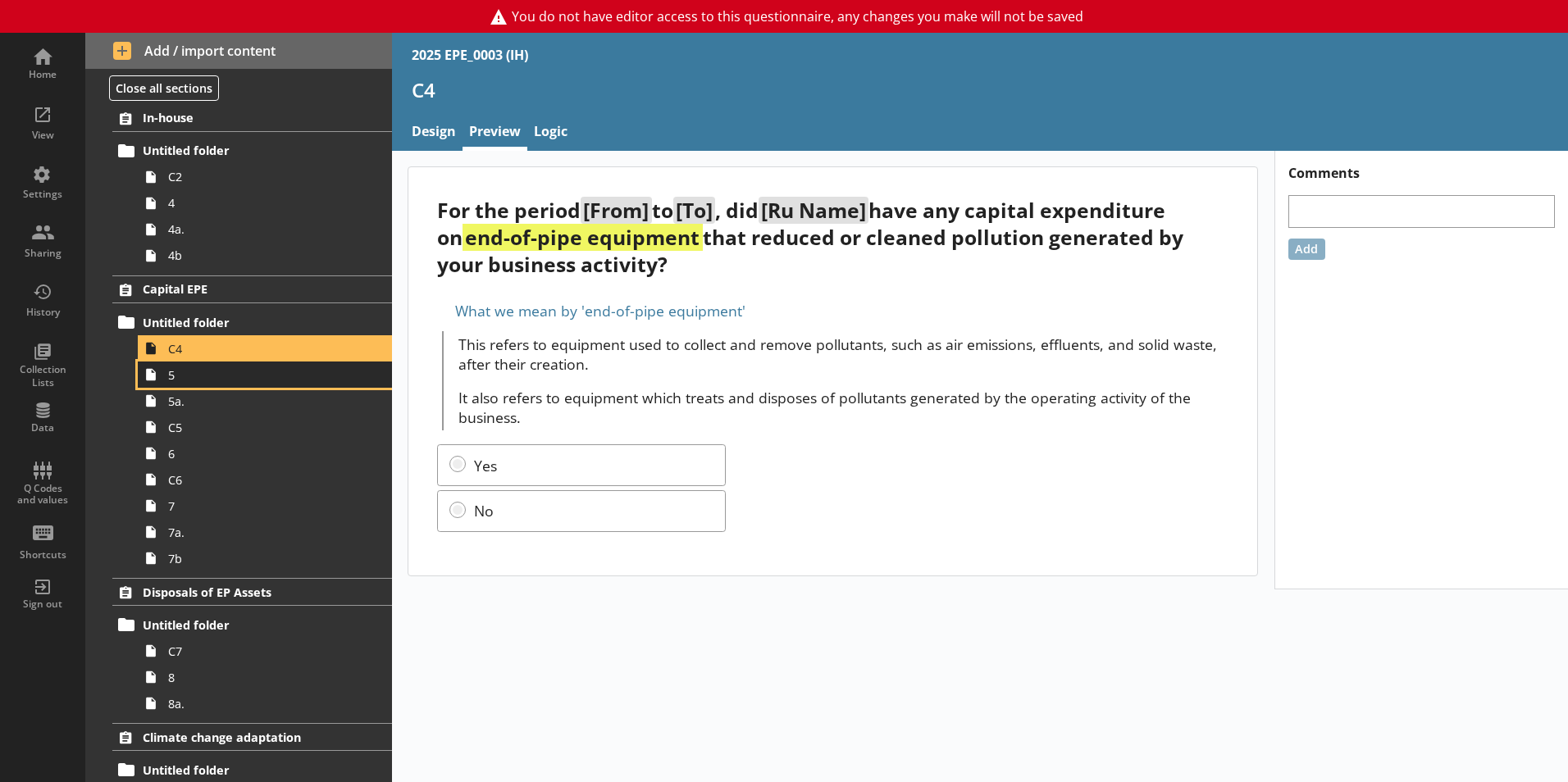
click at [232, 385] on link "5" at bounding box center [264, 374] width 254 height 26
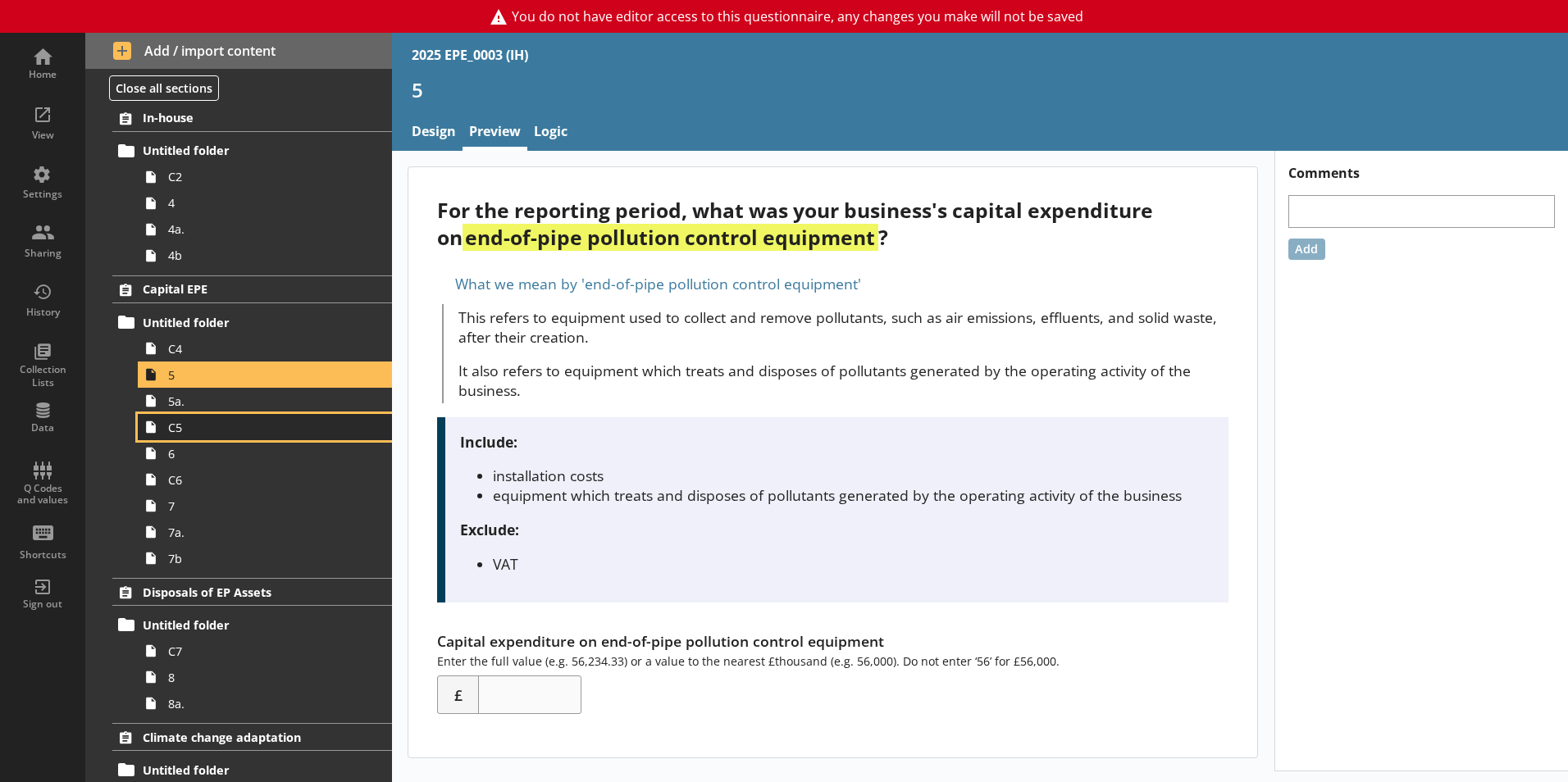
click at [229, 414] on link "C5" at bounding box center [264, 426] width 254 height 26
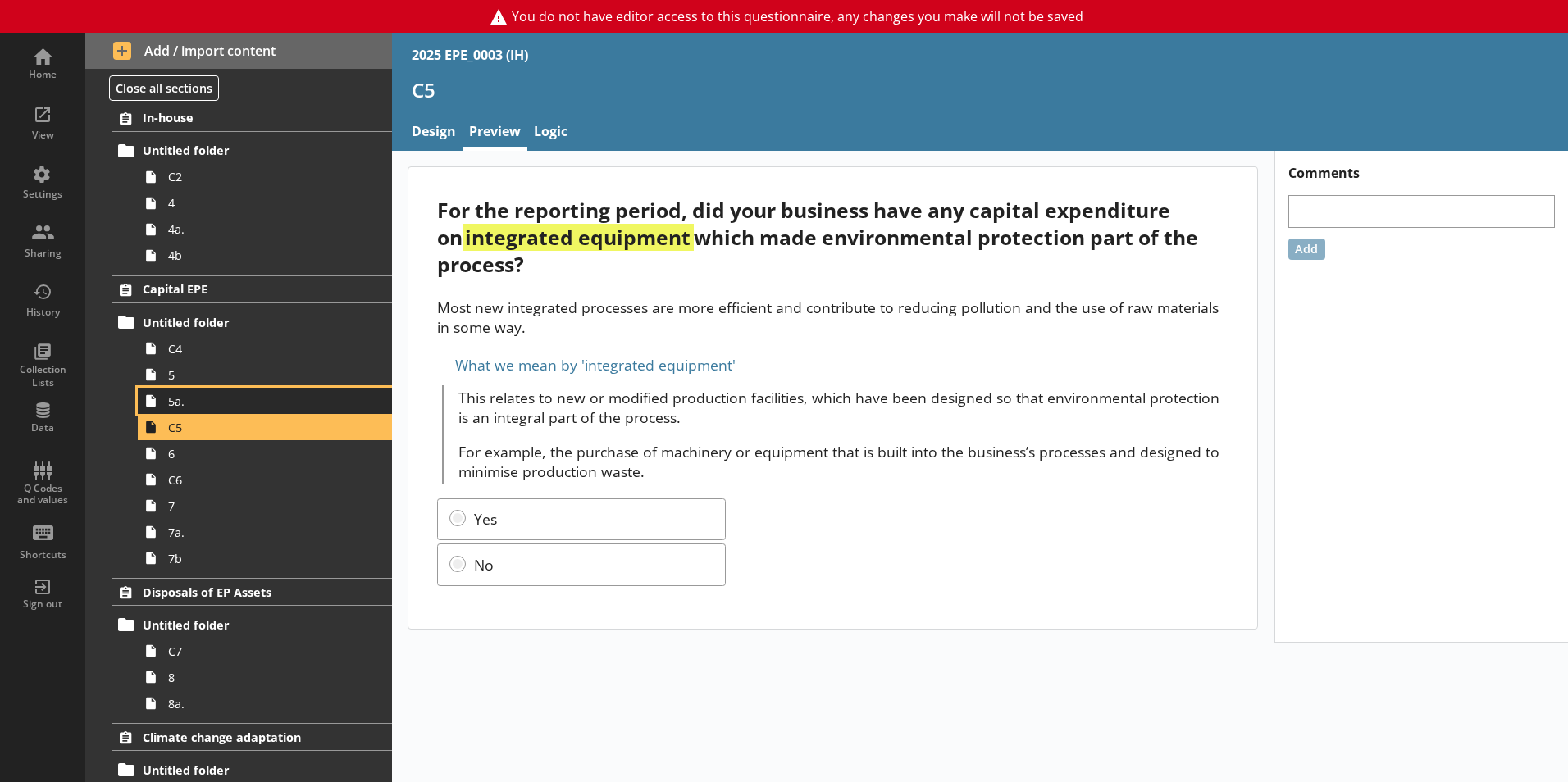
click at [230, 406] on span "5a." at bounding box center [259, 401] width 182 height 15
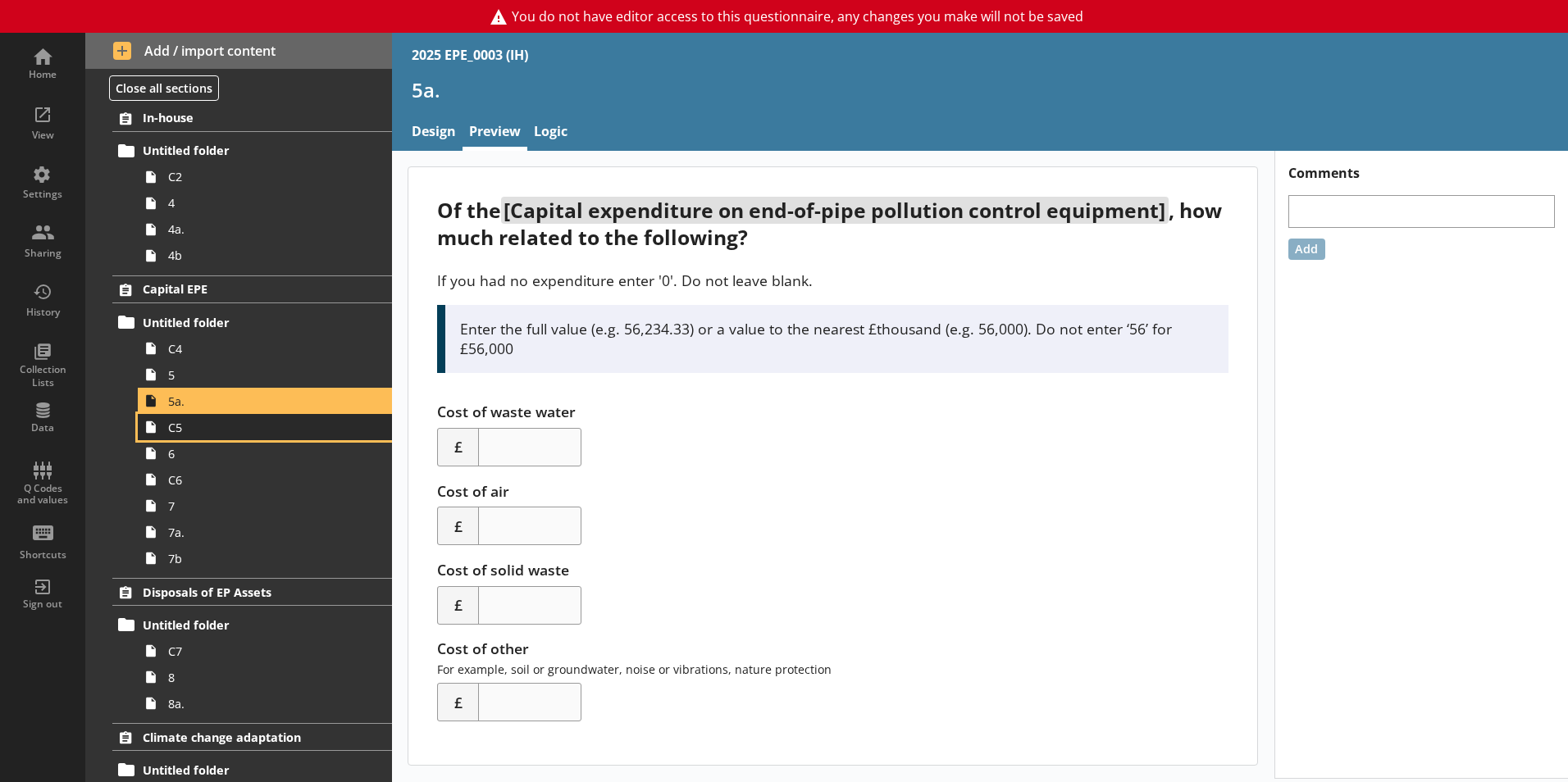
click at [232, 433] on span "C5" at bounding box center [259, 427] width 182 height 15
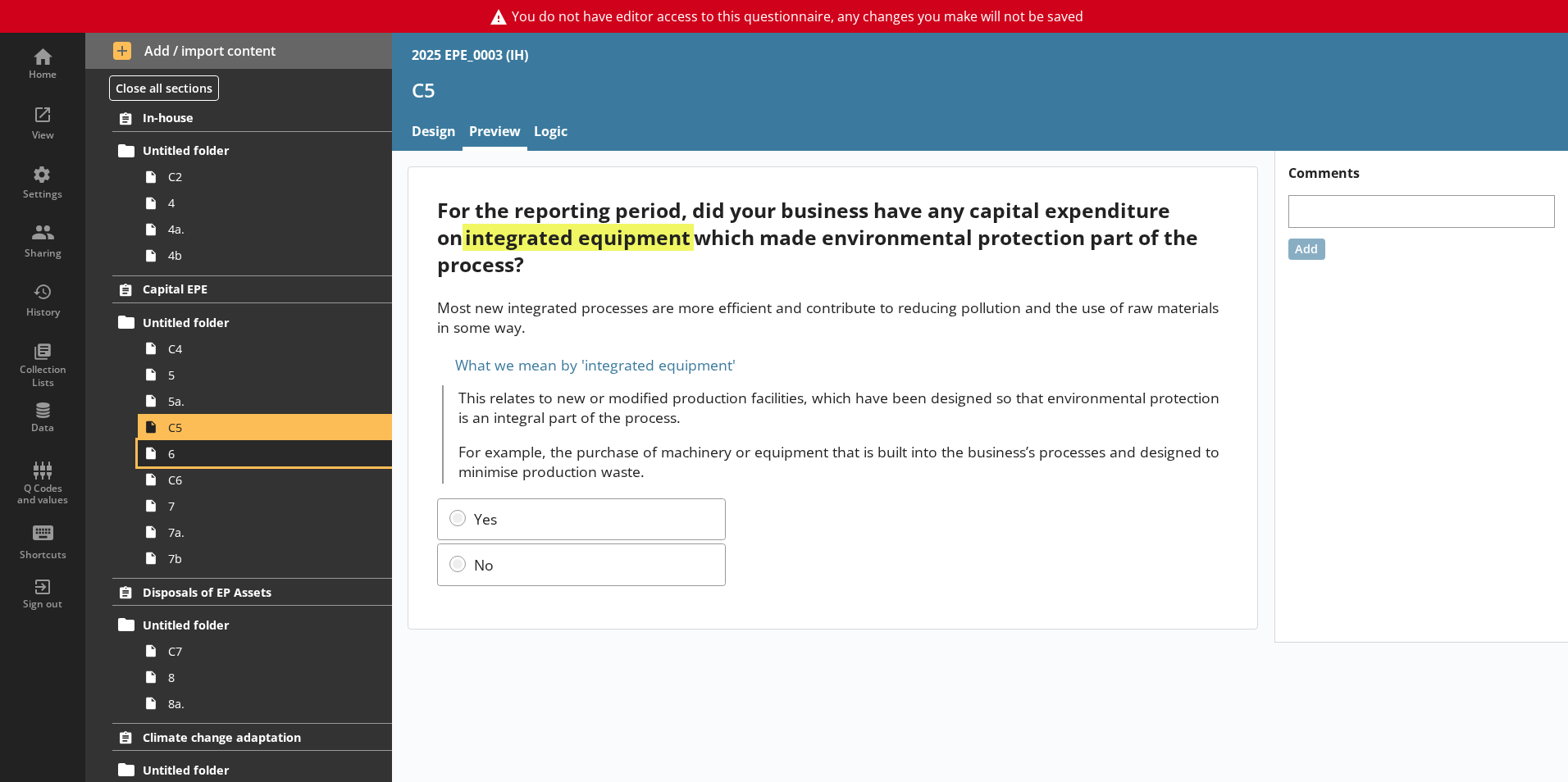
click at [266, 456] on span "6" at bounding box center [259, 454] width 182 height 15
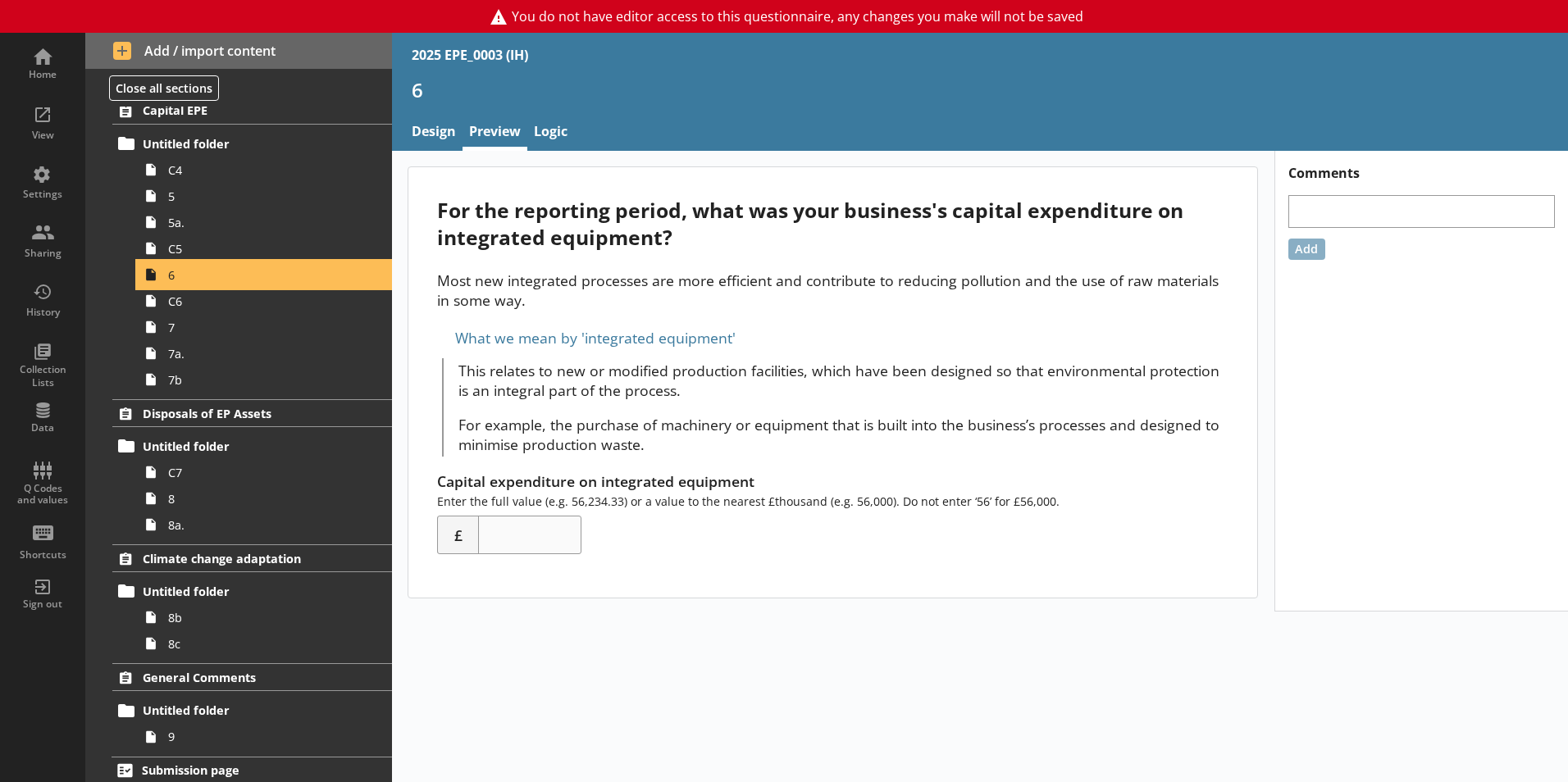
scroll to position [514, 0]
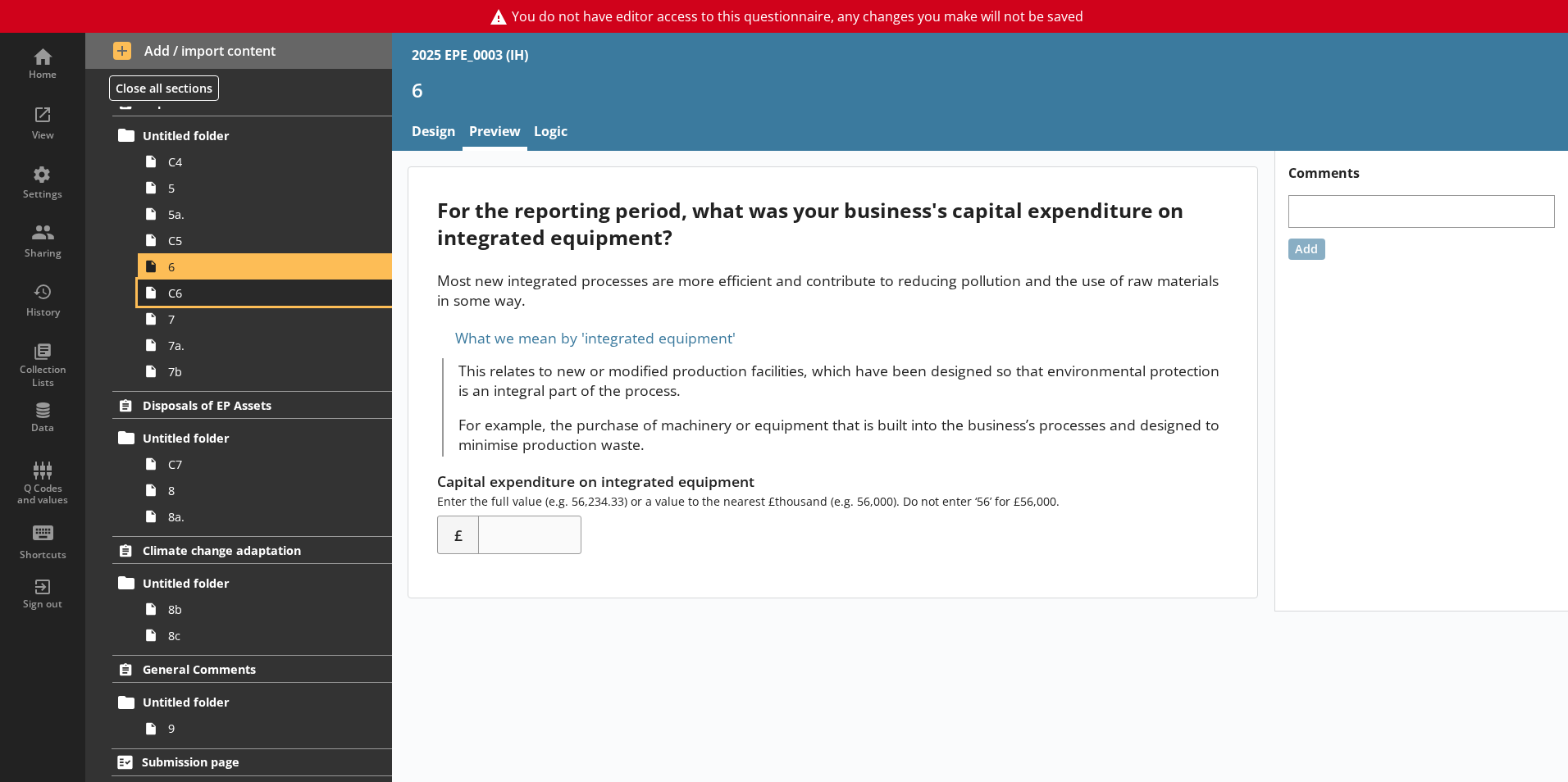
click at [210, 290] on span "C6" at bounding box center [259, 293] width 182 height 15
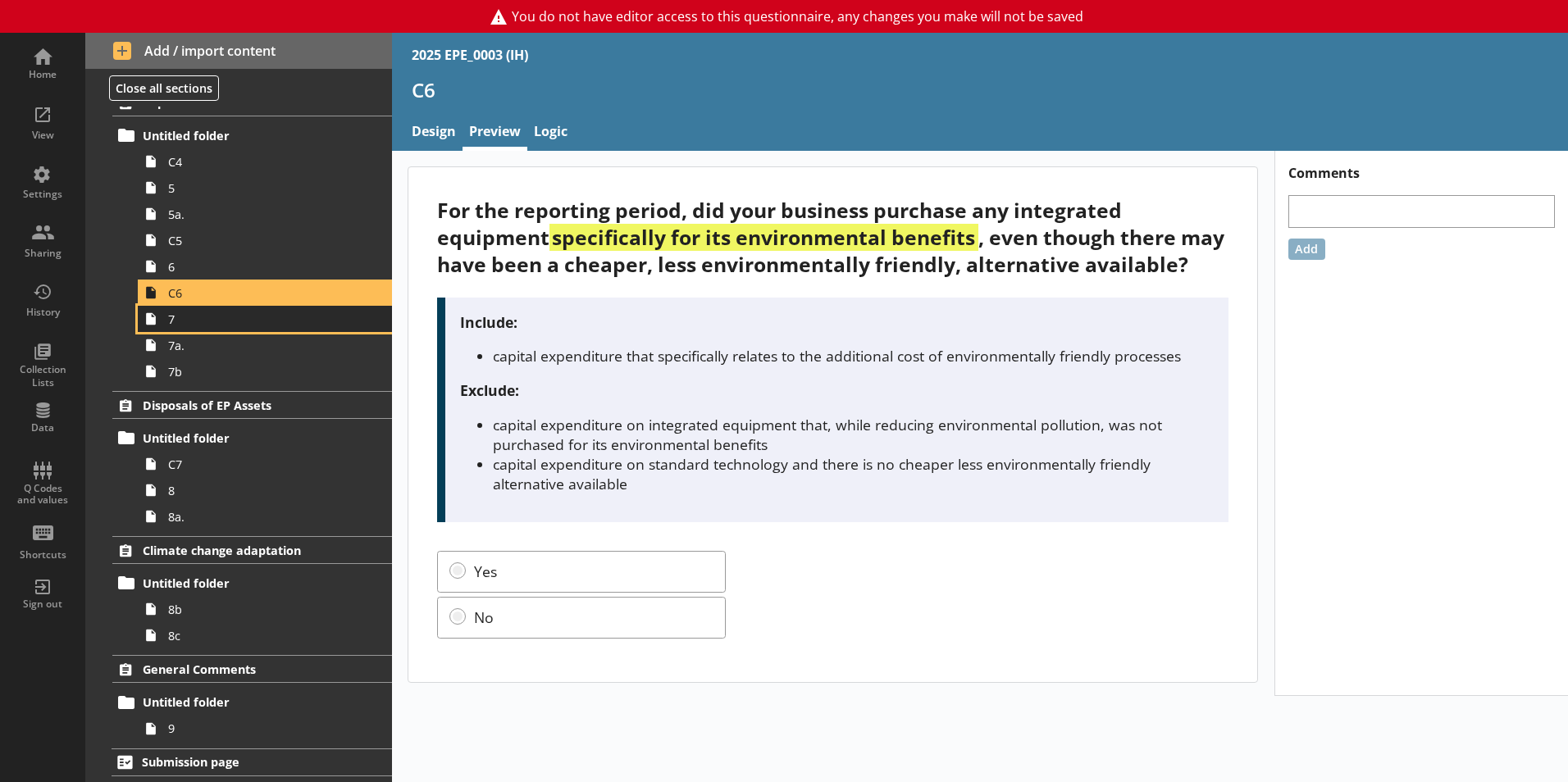
click at [182, 327] on link "7" at bounding box center [264, 319] width 254 height 26
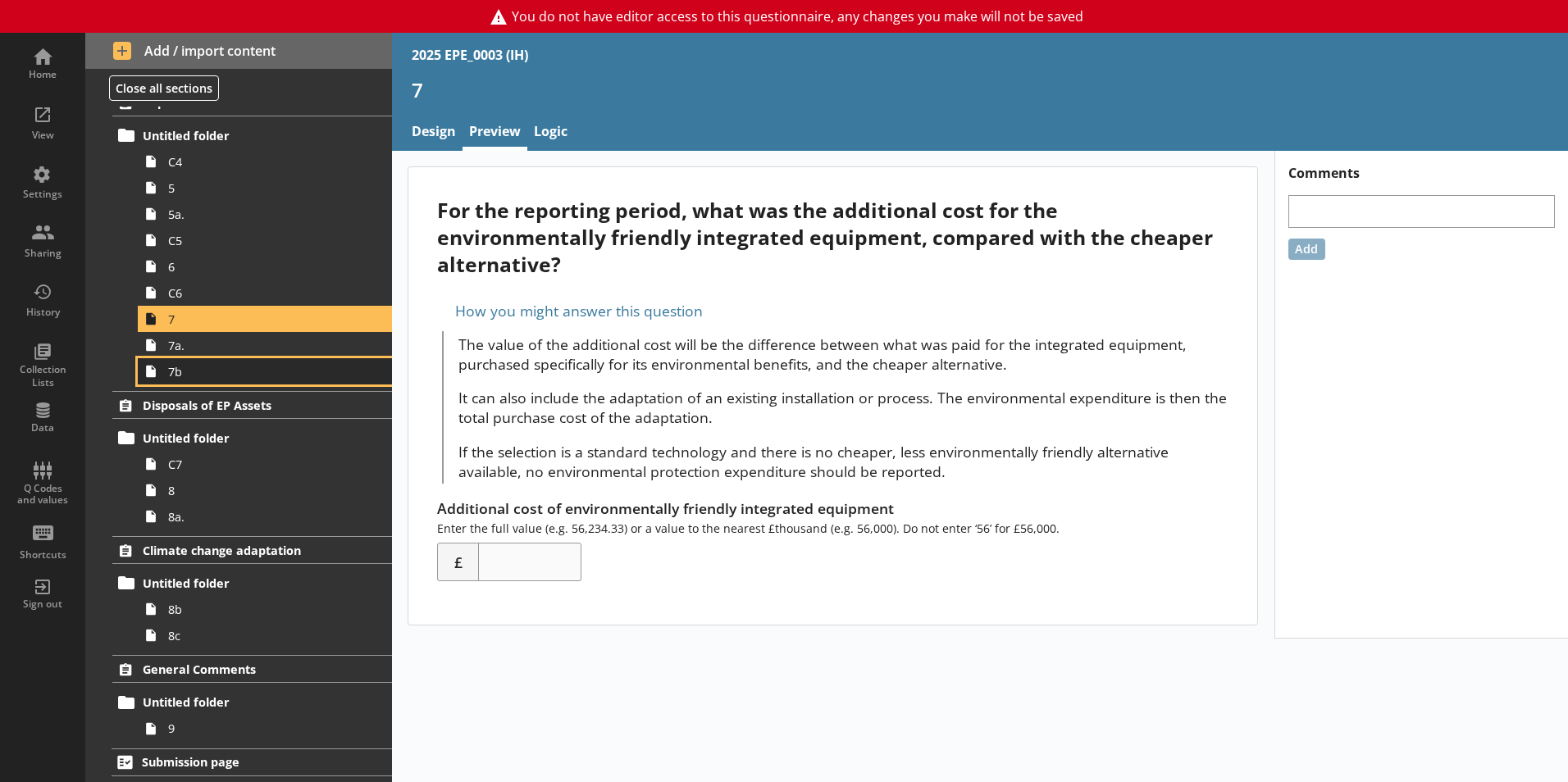
click at [221, 364] on span "7b" at bounding box center [259, 372] width 182 height 15
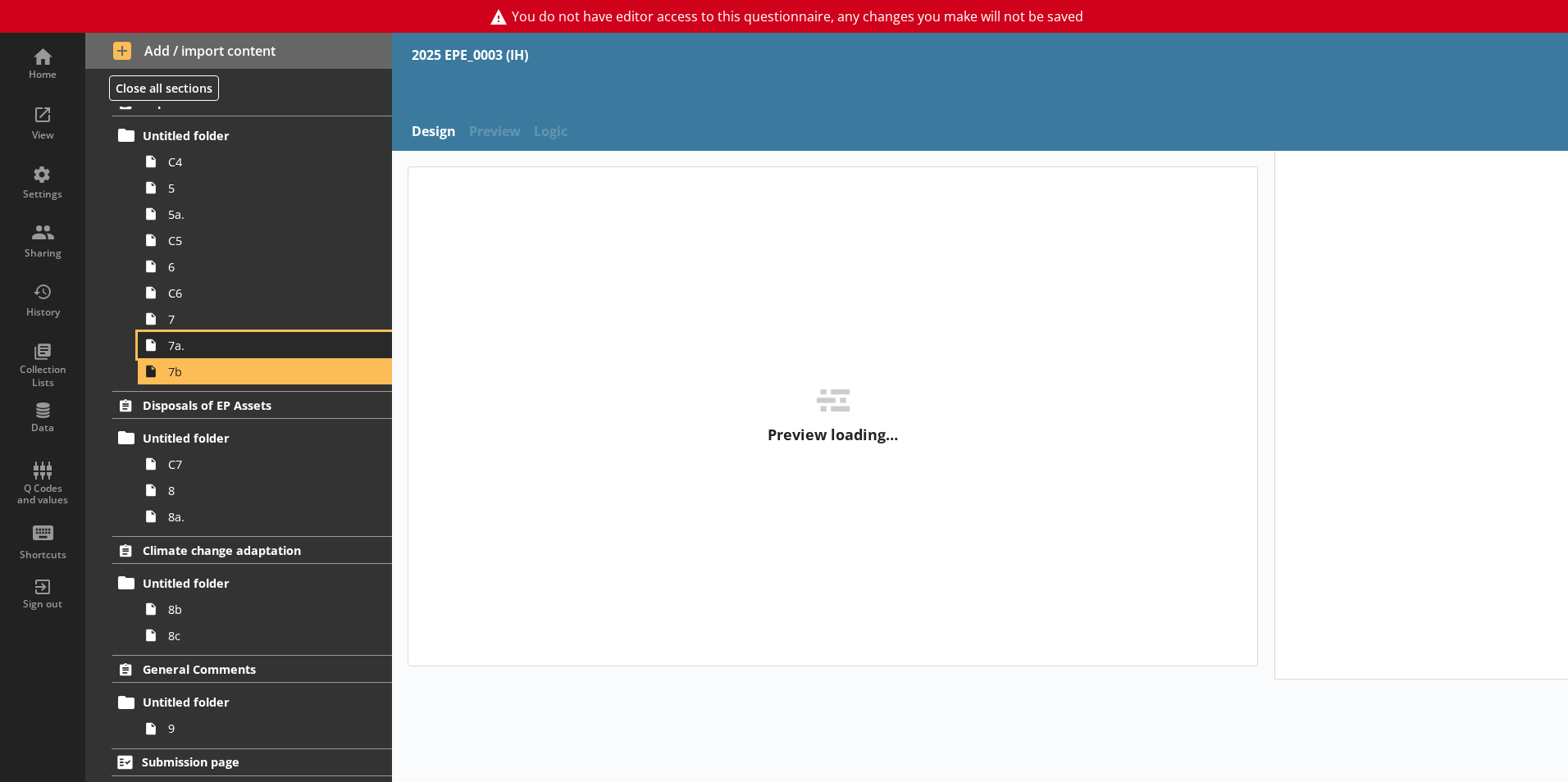
click at [230, 352] on span "7a." at bounding box center [259, 345] width 182 height 15
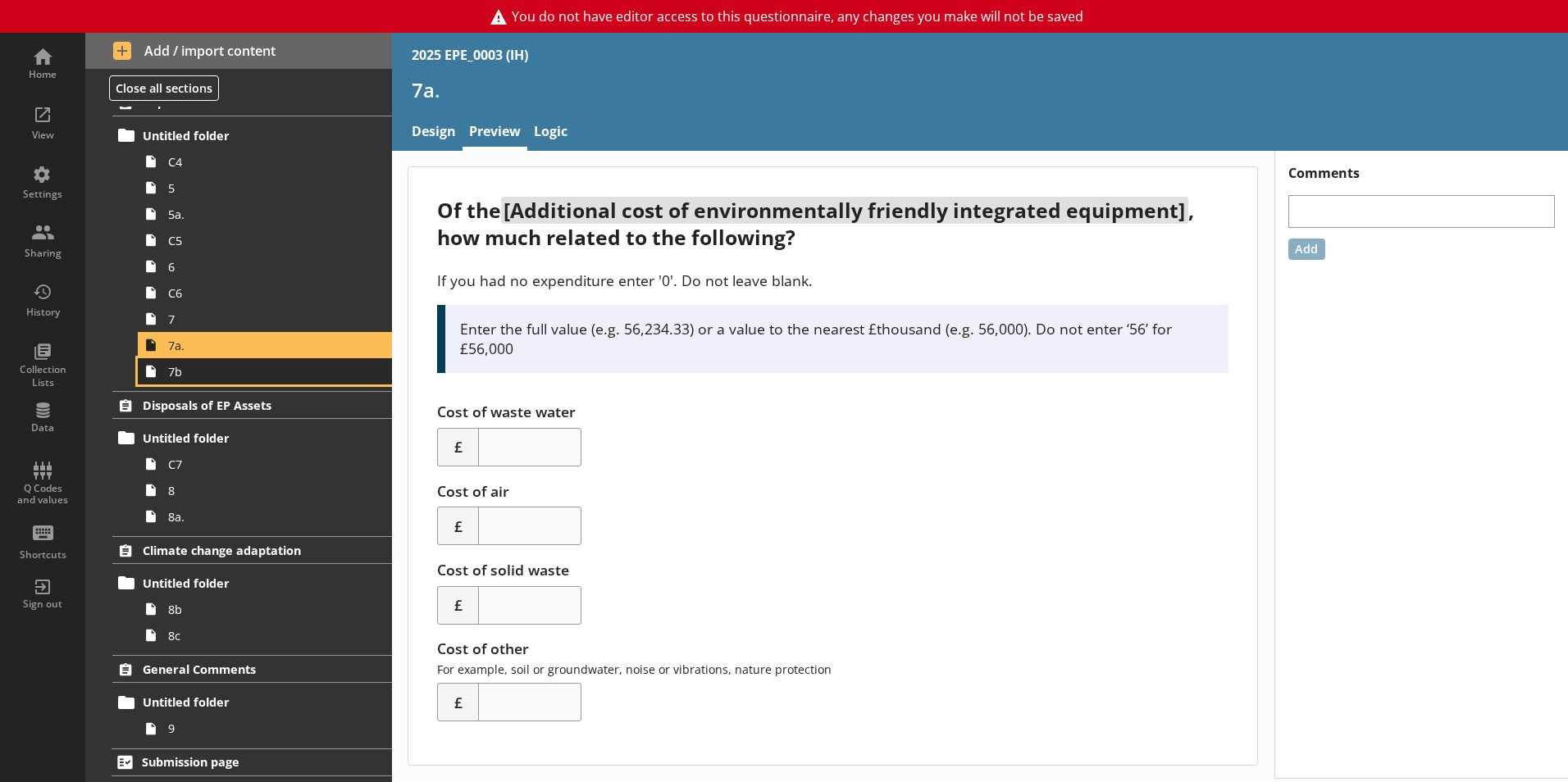
click at [252, 379] on link "7b" at bounding box center [264, 371] width 254 height 26
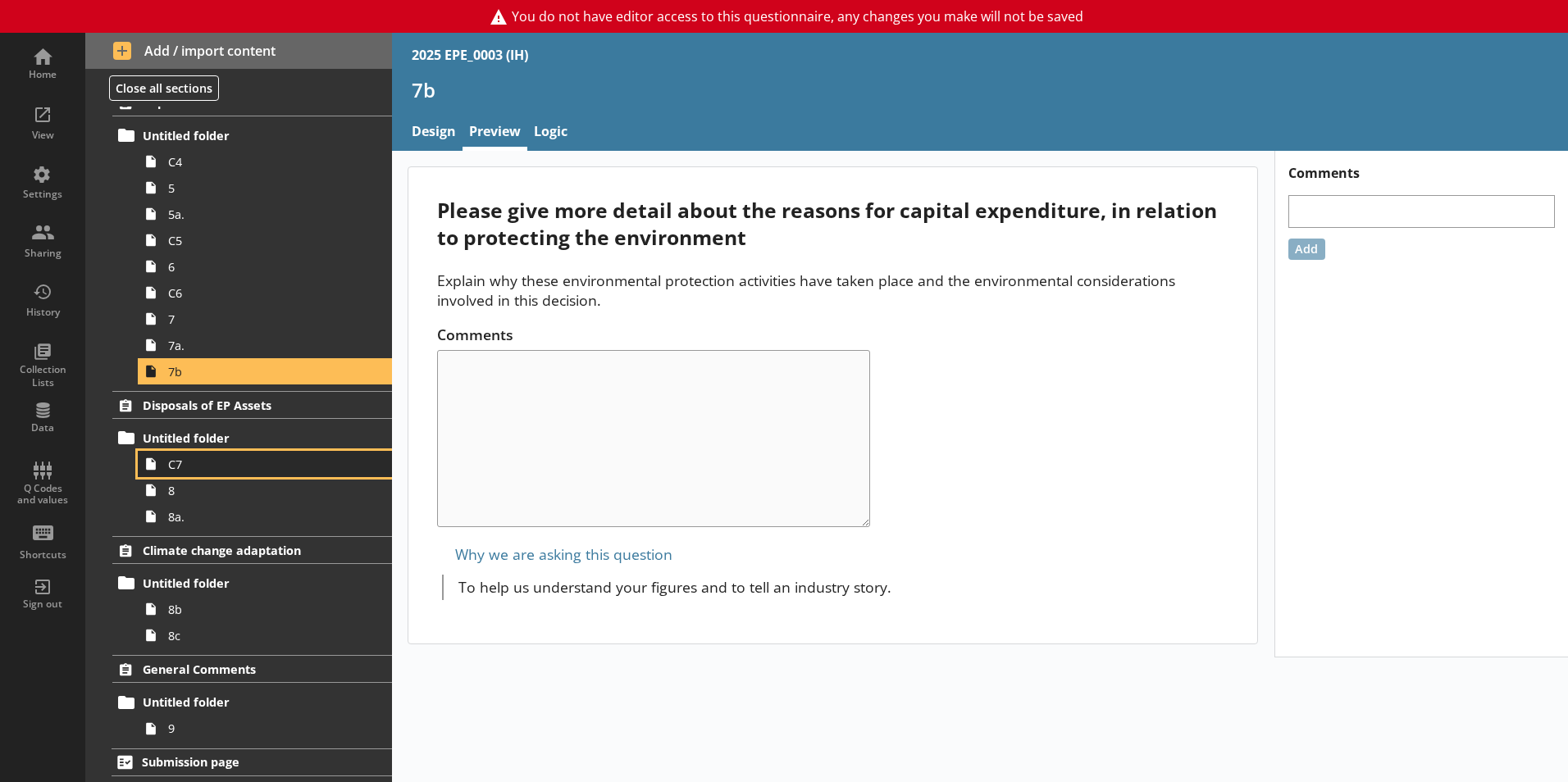
click at [221, 469] on span "C7" at bounding box center [259, 464] width 182 height 15
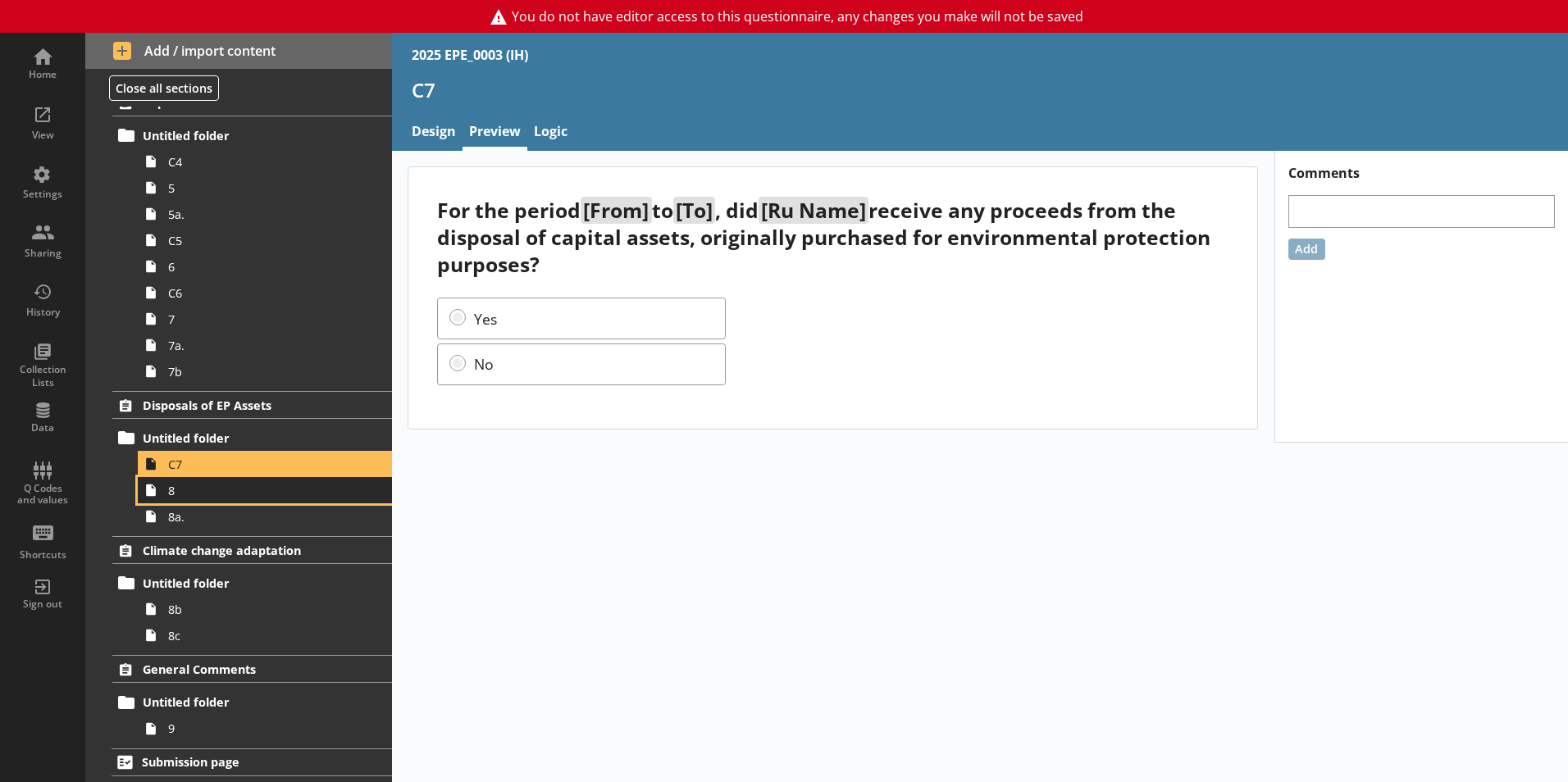
click at [215, 499] on link "8" at bounding box center [264, 490] width 254 height 26
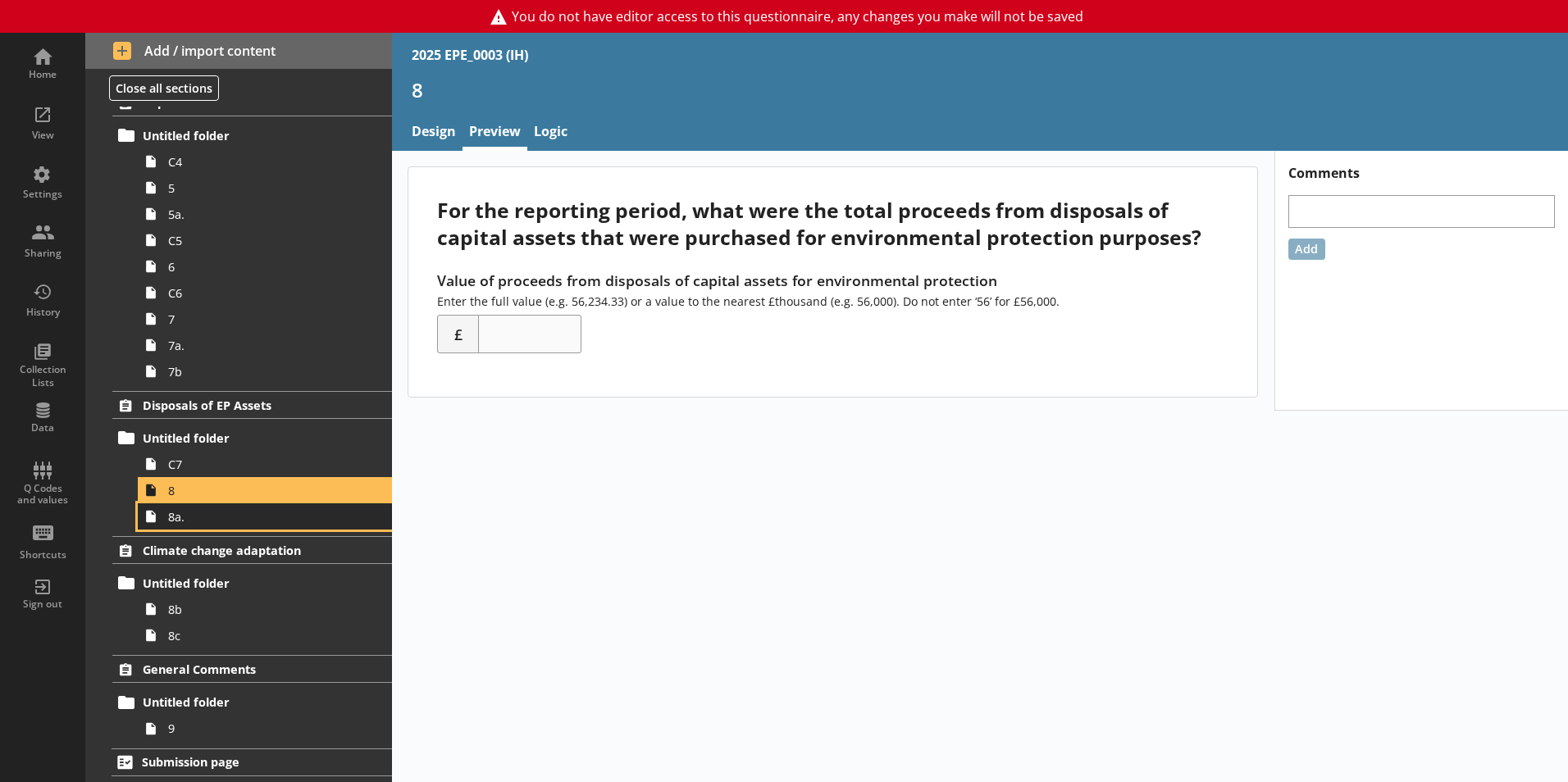
click at [217, 521] on span "8a." at bounding box center [259, 517] width 182 height 15
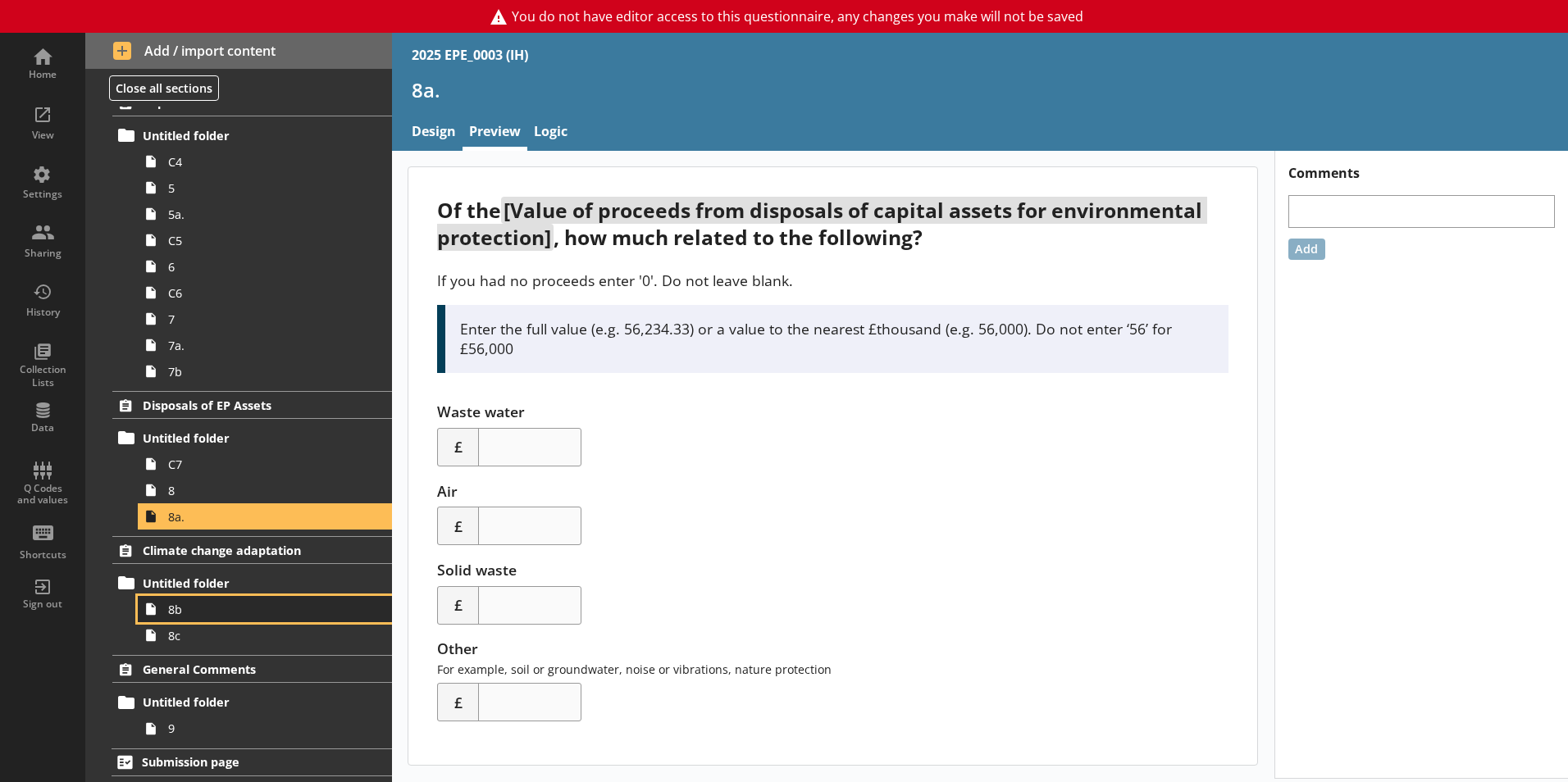
click at [205, 604] on span "8b" at bounding box center [259, 609] width 182 height 15
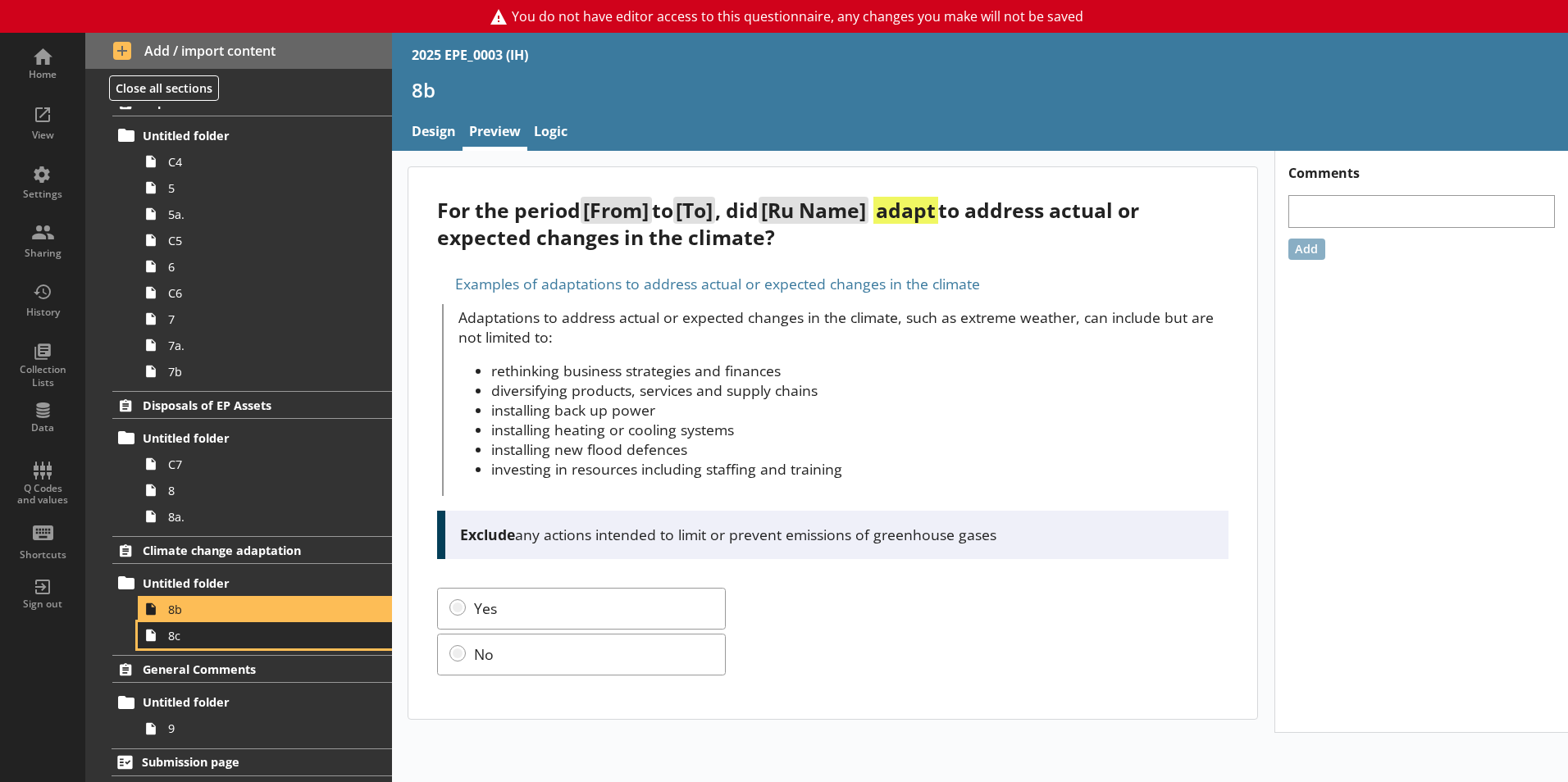
click at [241, 604] on span "8c" at bounding box center [259, 636] width 182 height 15
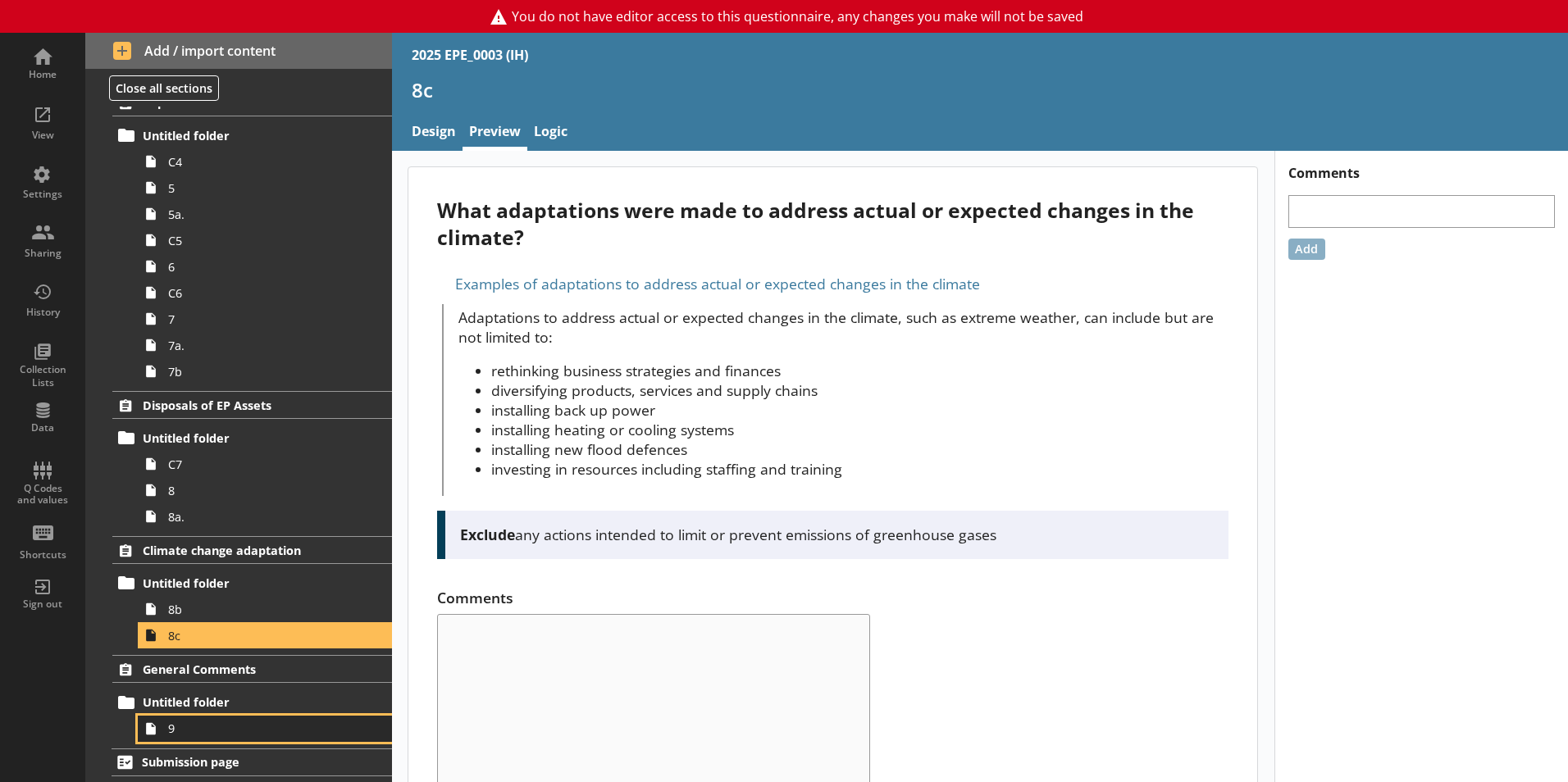
click at [239, 604] on span "9" at bounding box center [259, 728] width 182 height 15
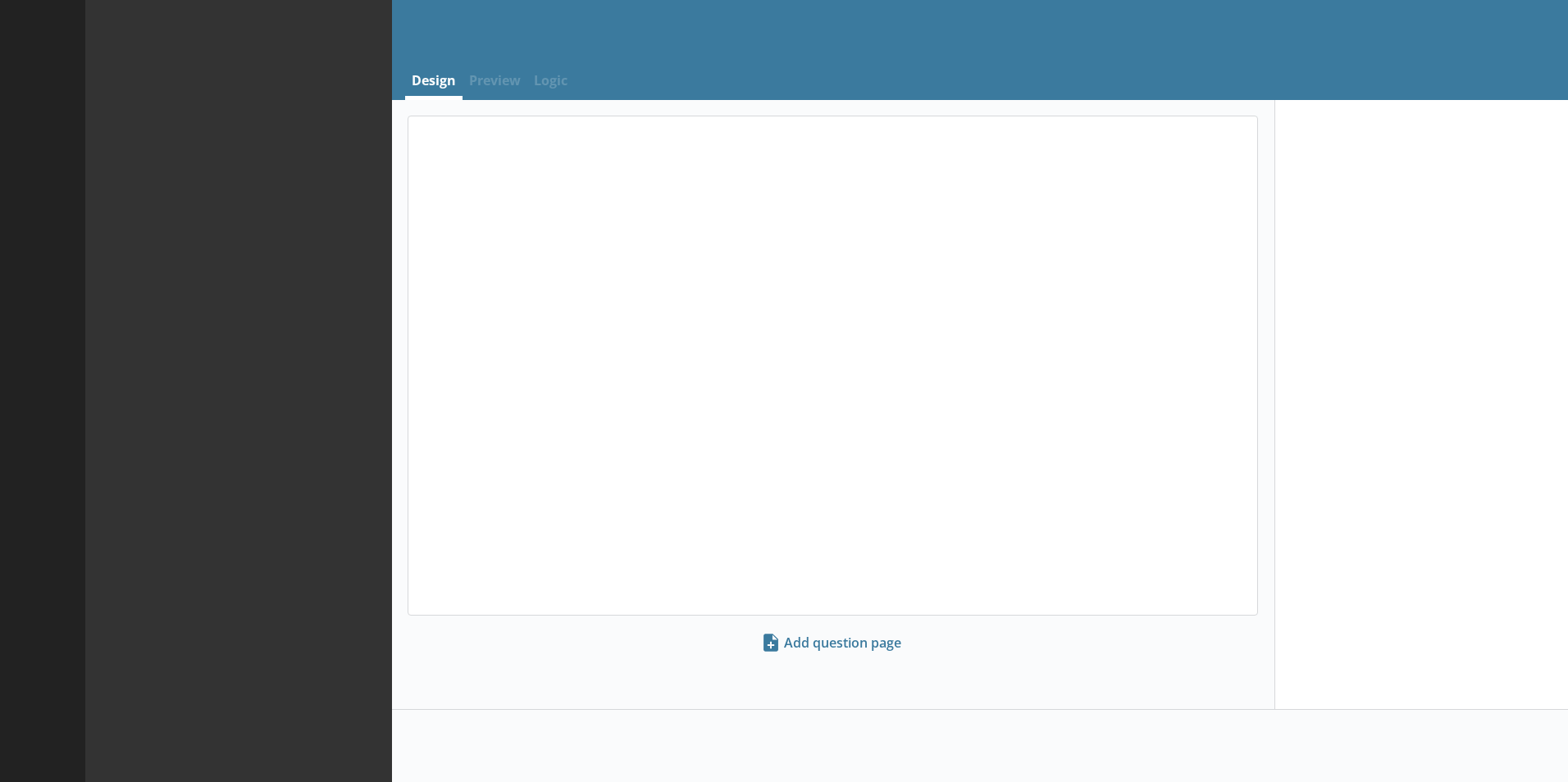
select select "ref_p_end_date"
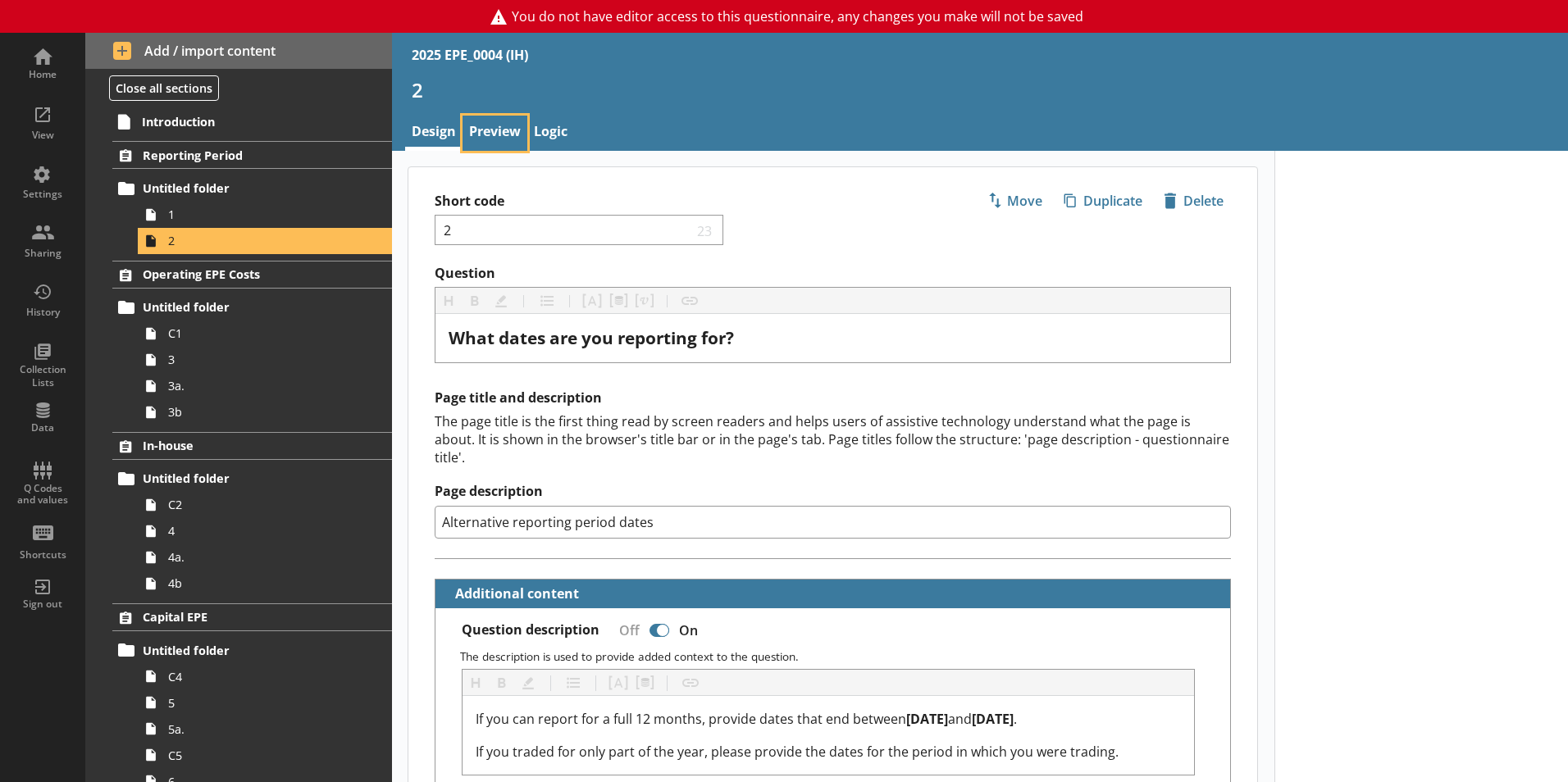
click at [496, 133] on link "Preview" at bounding box center [495, 132] width 65 height 35
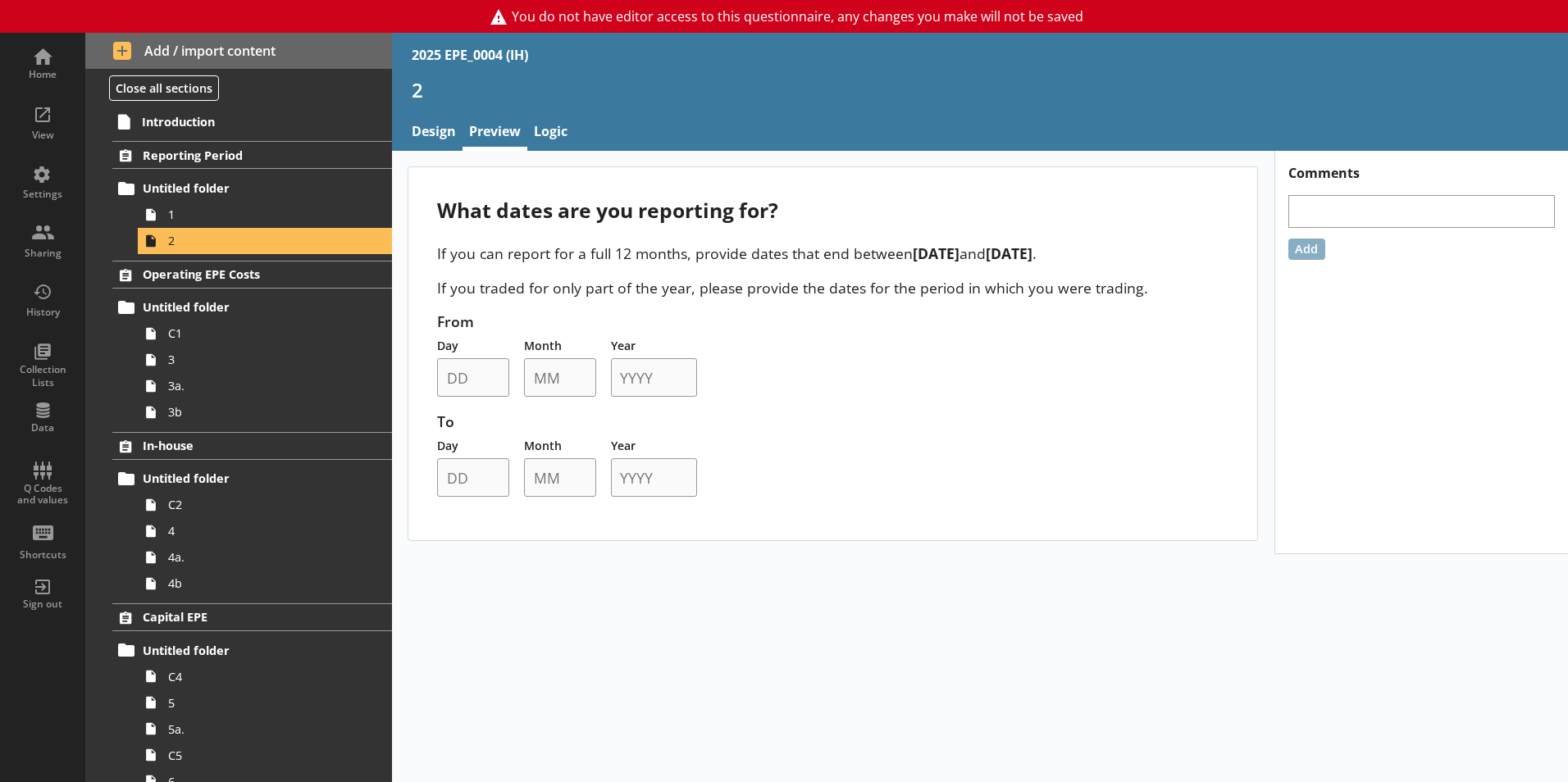
click at [404, 136] on nav "Design Preview Logic" at bounding box center [981, 132] width 1176 height 35
click at [445, 136] on link "Design" at bounding box center [433, 132] width 57 height 35
type textarea "x"
select select "ref_p_end_date"
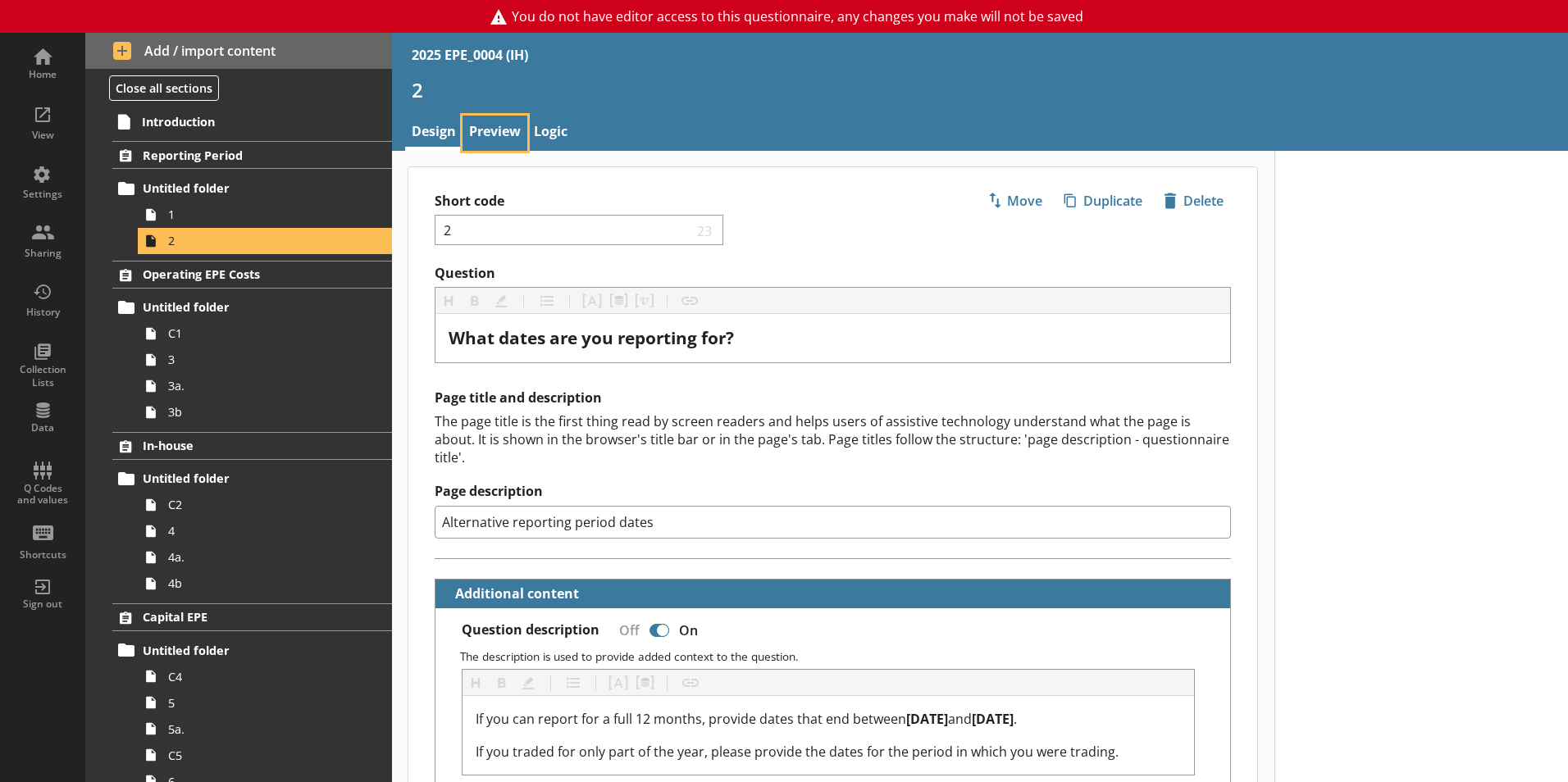
click at [483, 138] on link "Preview" at bounding box center [495, 132] width 65 height 35
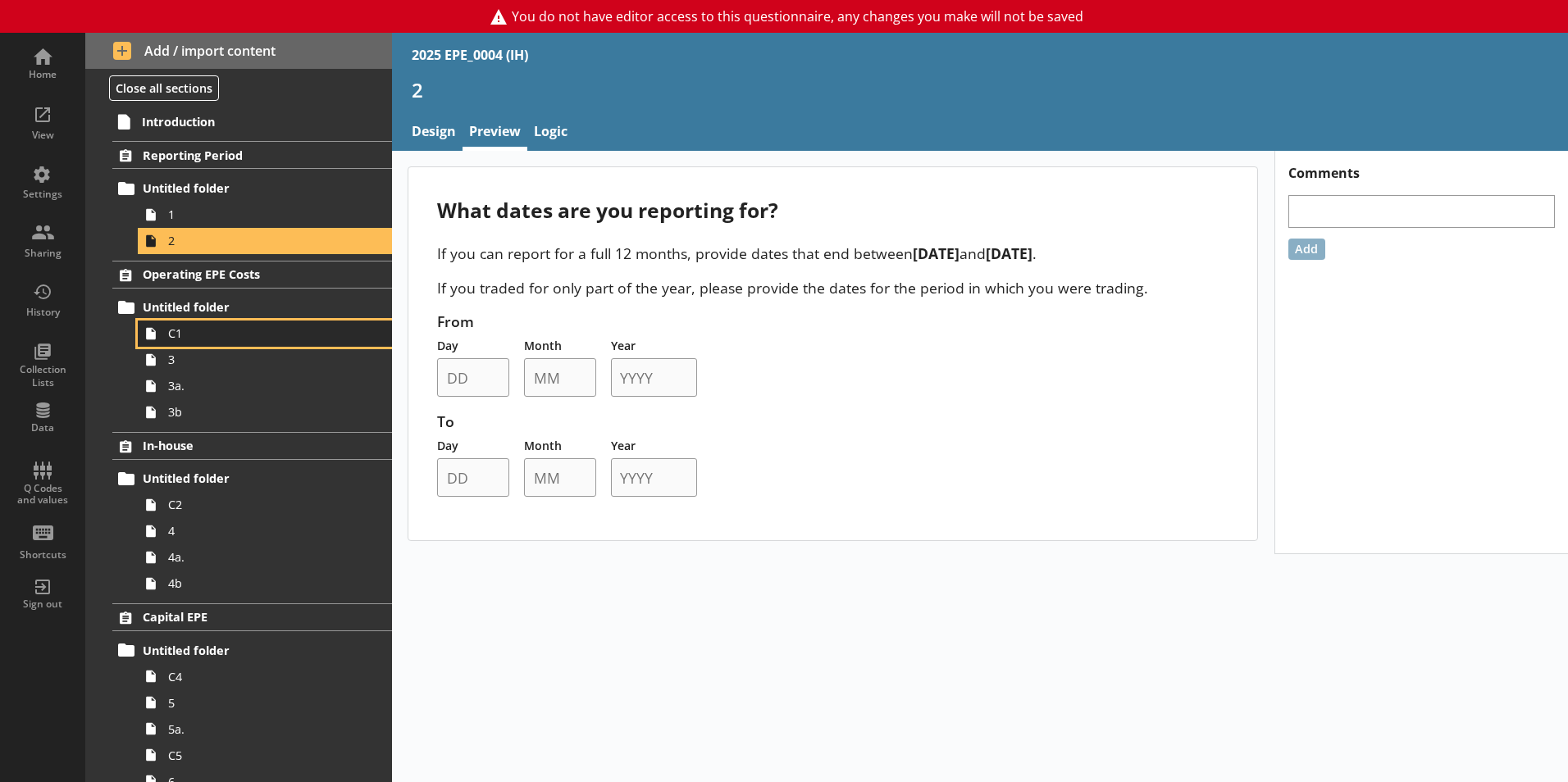
click at [240, 341] on span "C1" at bounding box center [259, 333] width 182 height 15
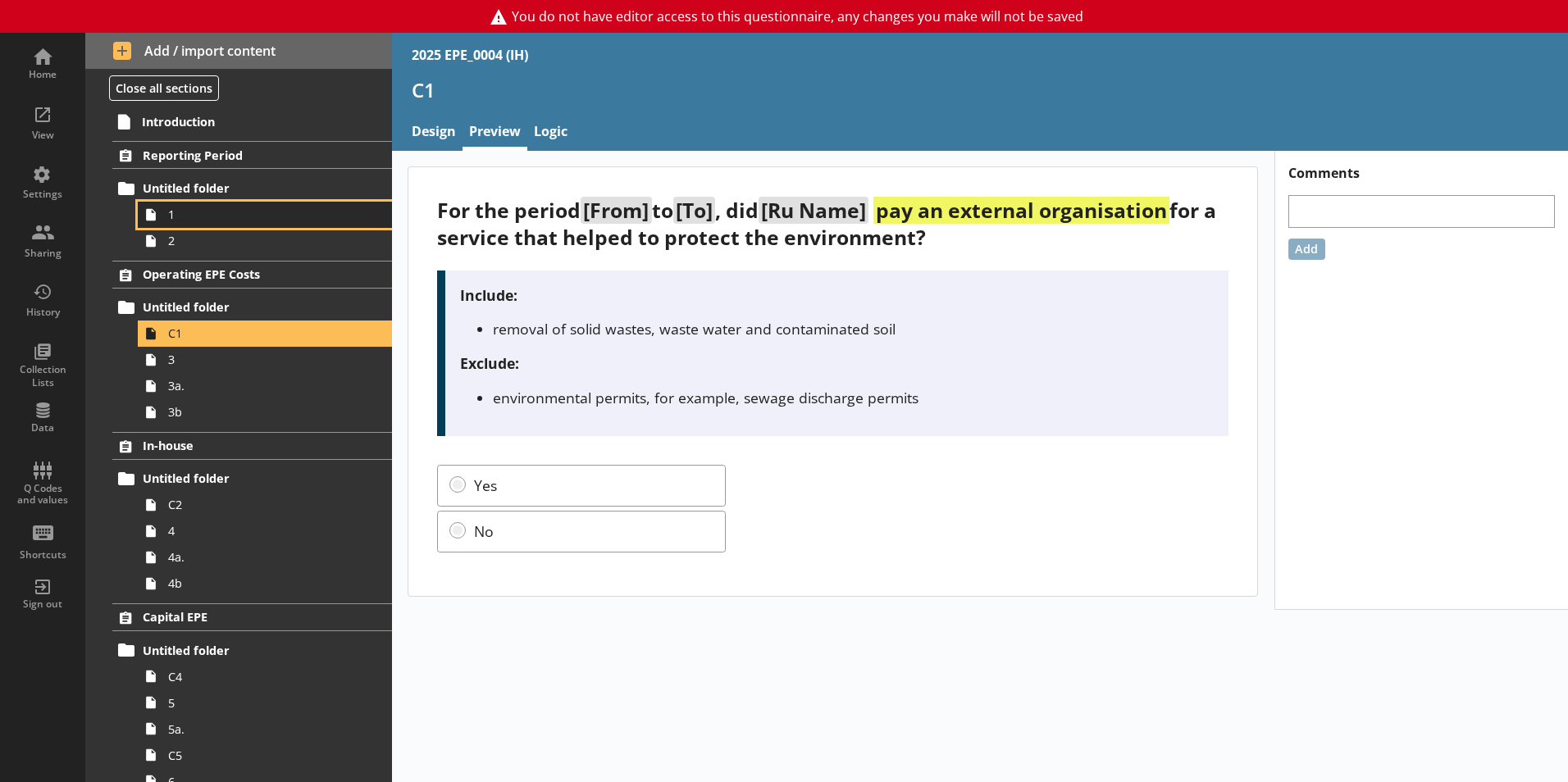
click at [228, 219] on span "1" at bounding box center [259, 215] width 182 height 15
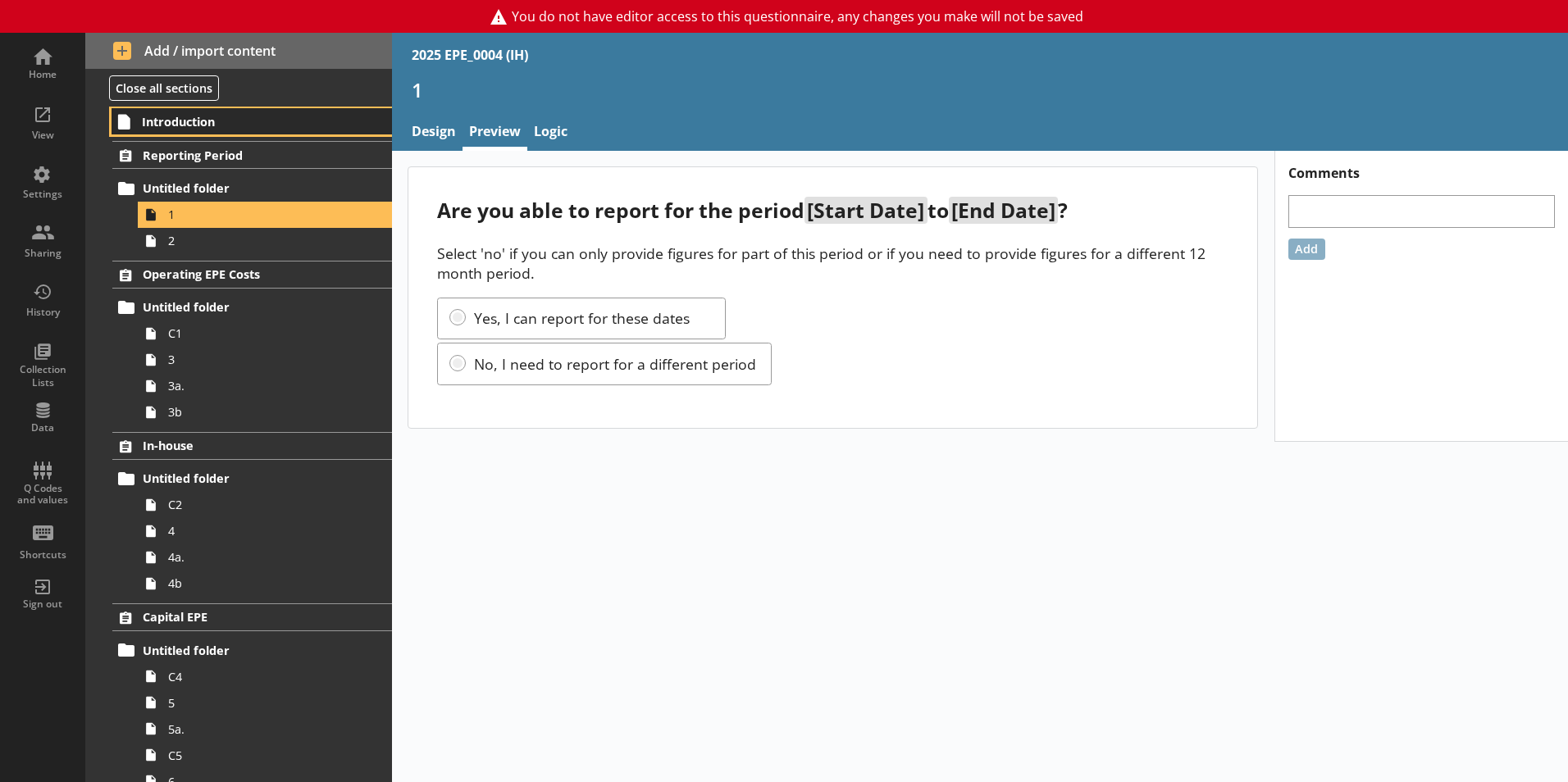
click at [232, 131] on link "Introduction" at bounding box center [251, 121] width 280 height 26
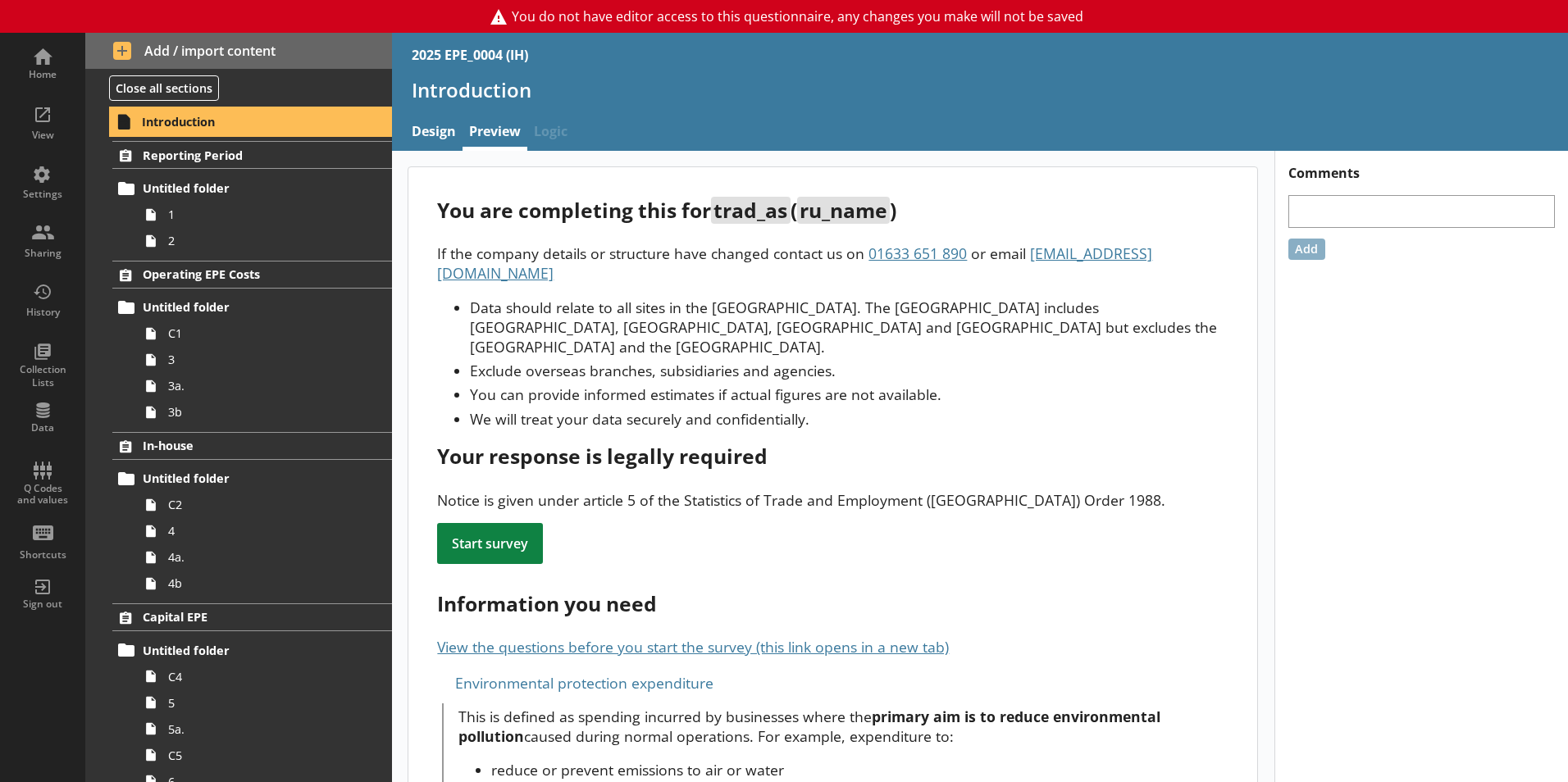
click at [100, 169] on div "Reporting Period" at bounding box center [239, 155] width 307 height 28
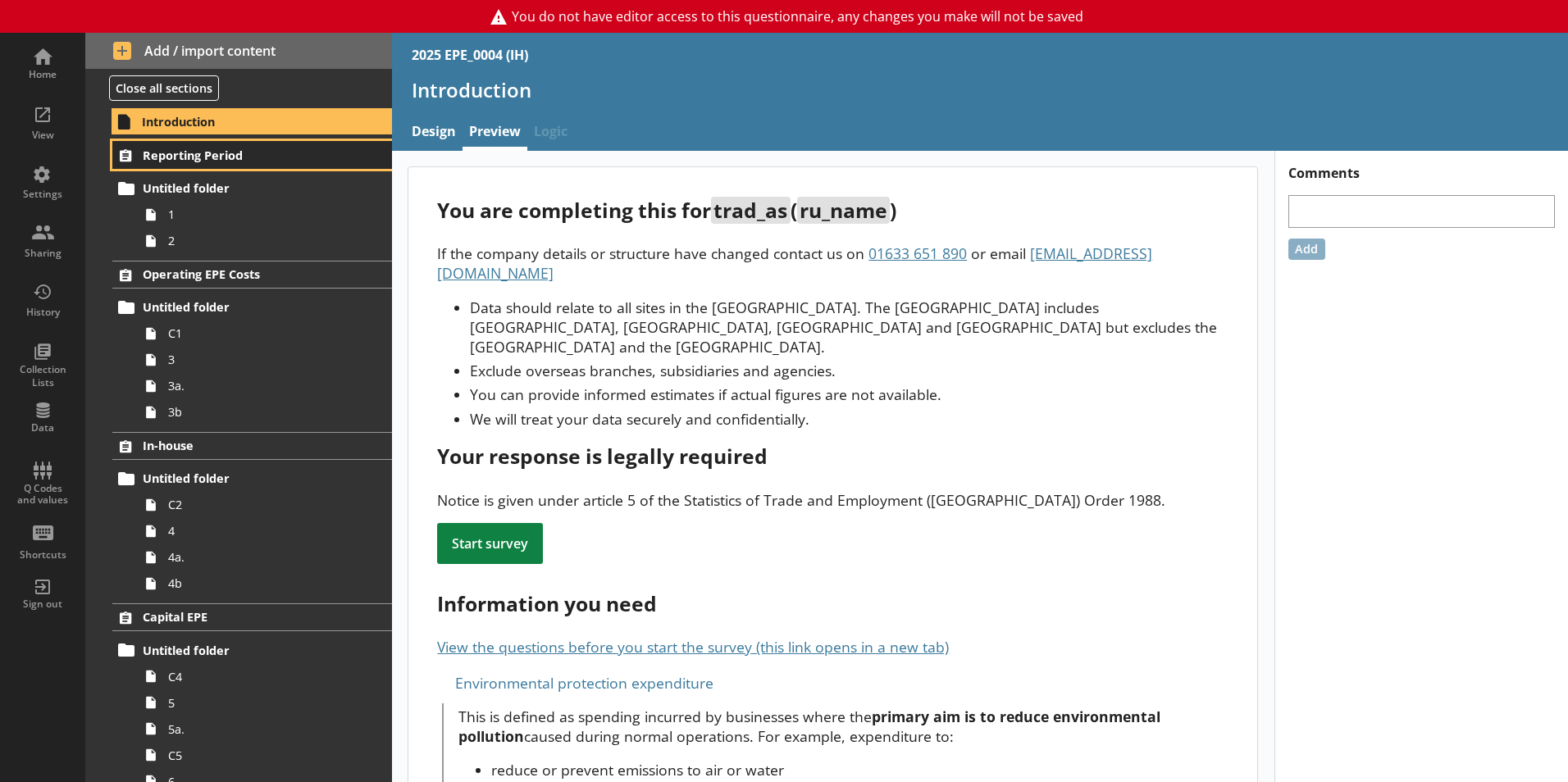
click at [220, 156] on span "Reporting Period" at bounding box center [243, 156] width 201 height 15
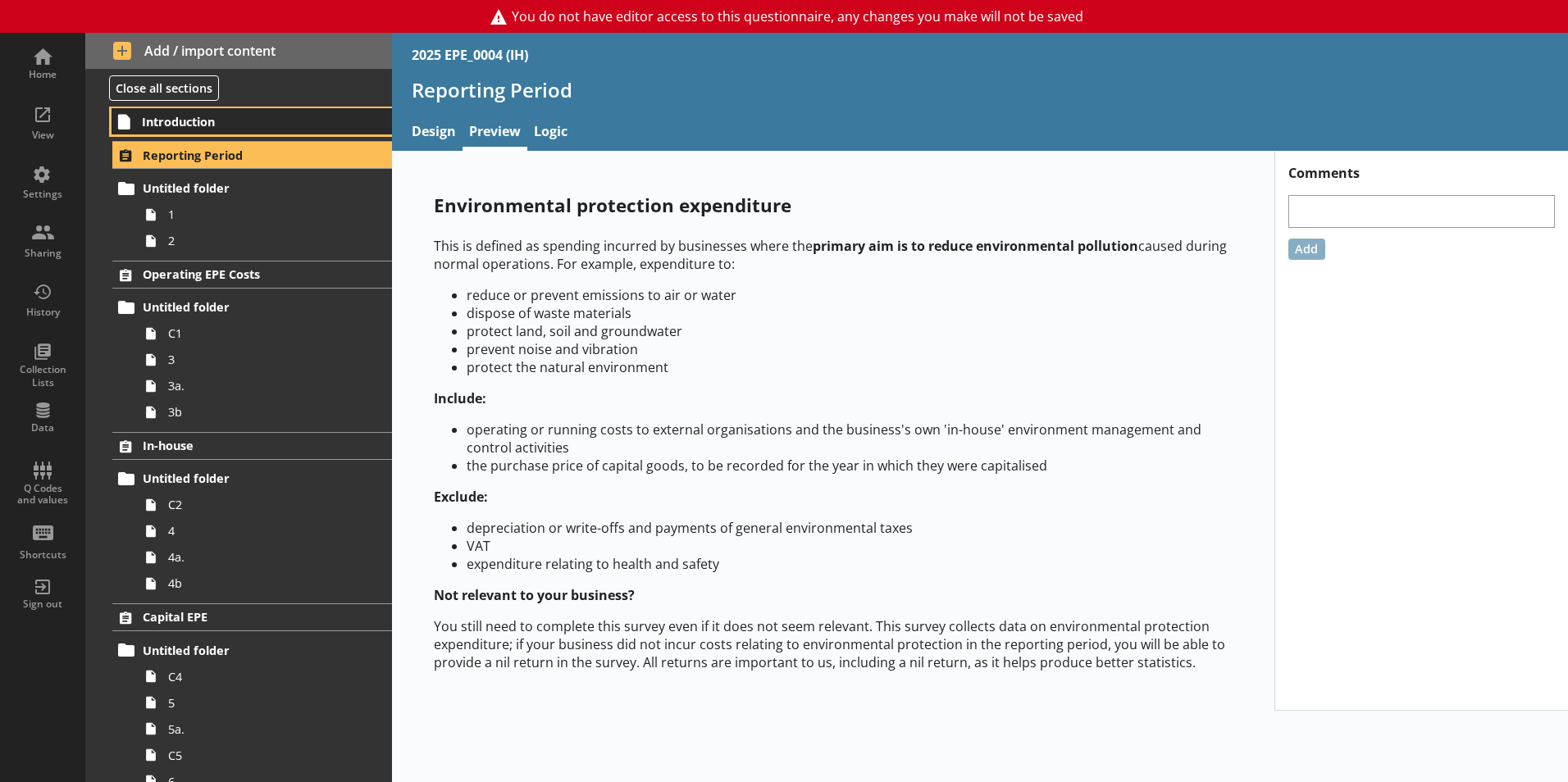
click at [230, 129] on span "Introduction" at bounding box center [243, 121] width 202 height 15
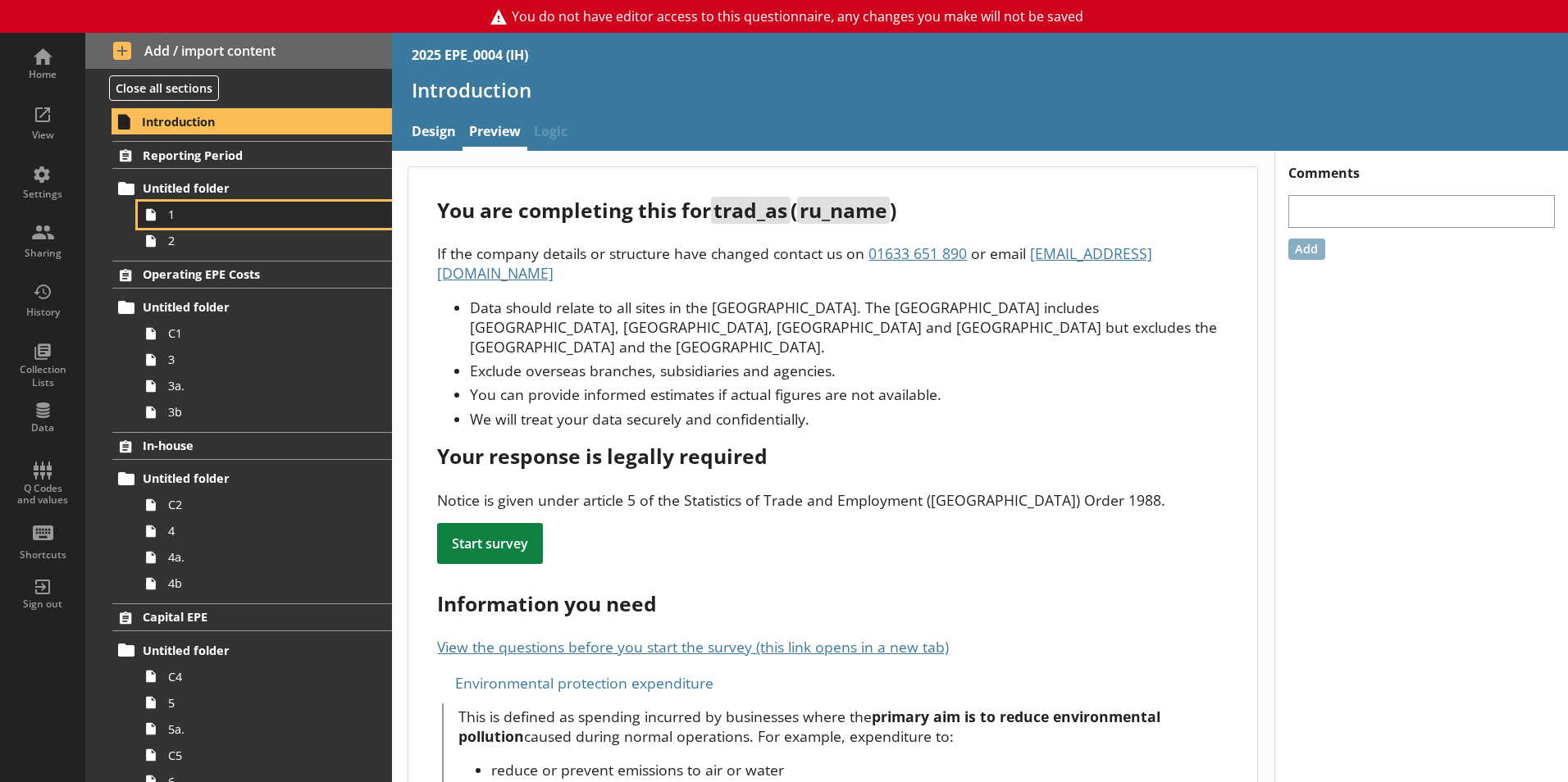
click at [232, 215] on span "1" at bounding box center [259, 215] width 182 height 15
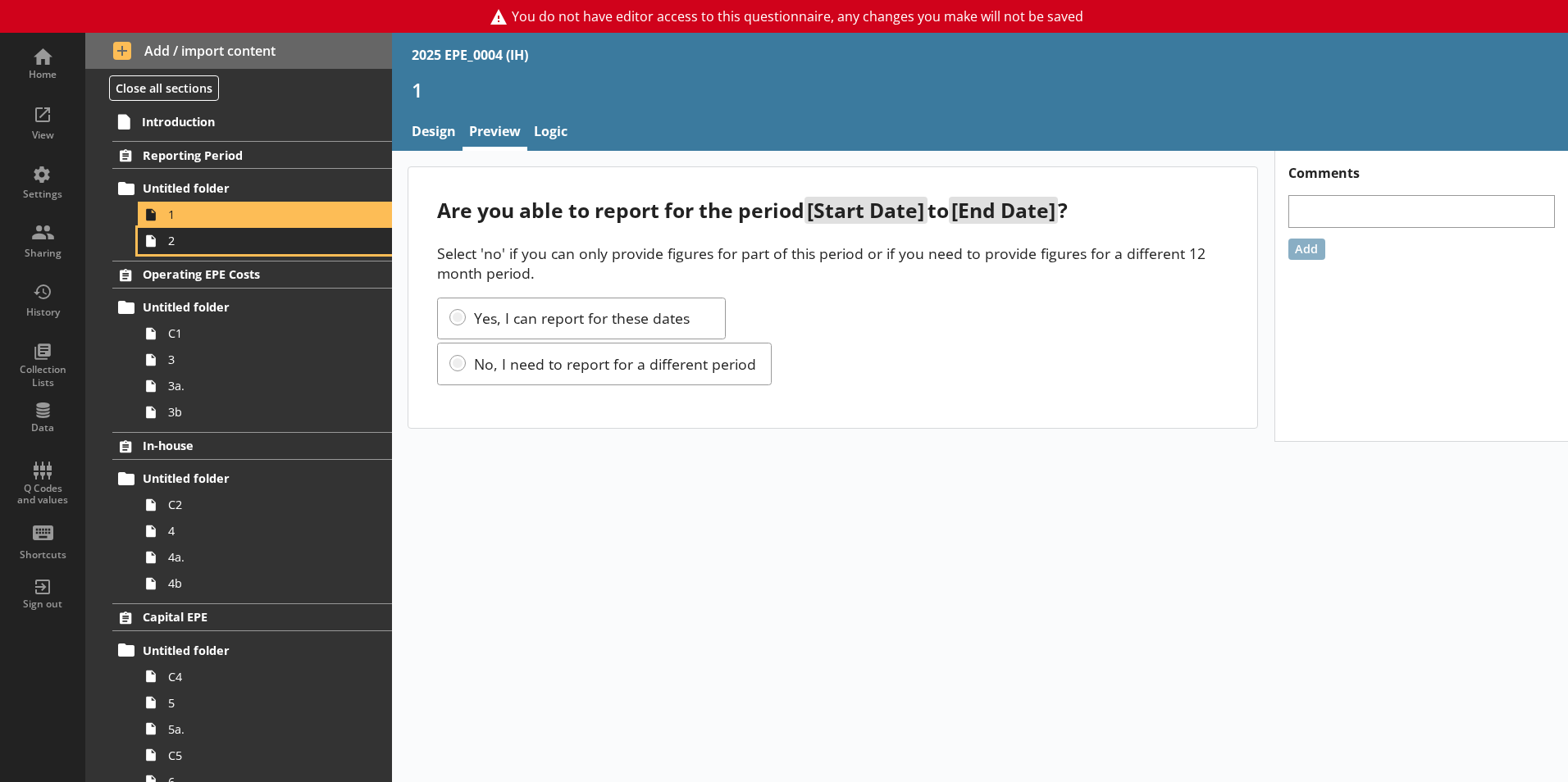
click at [225, 249] on span "2" at bounding box center [259, 240] width 182 height 15
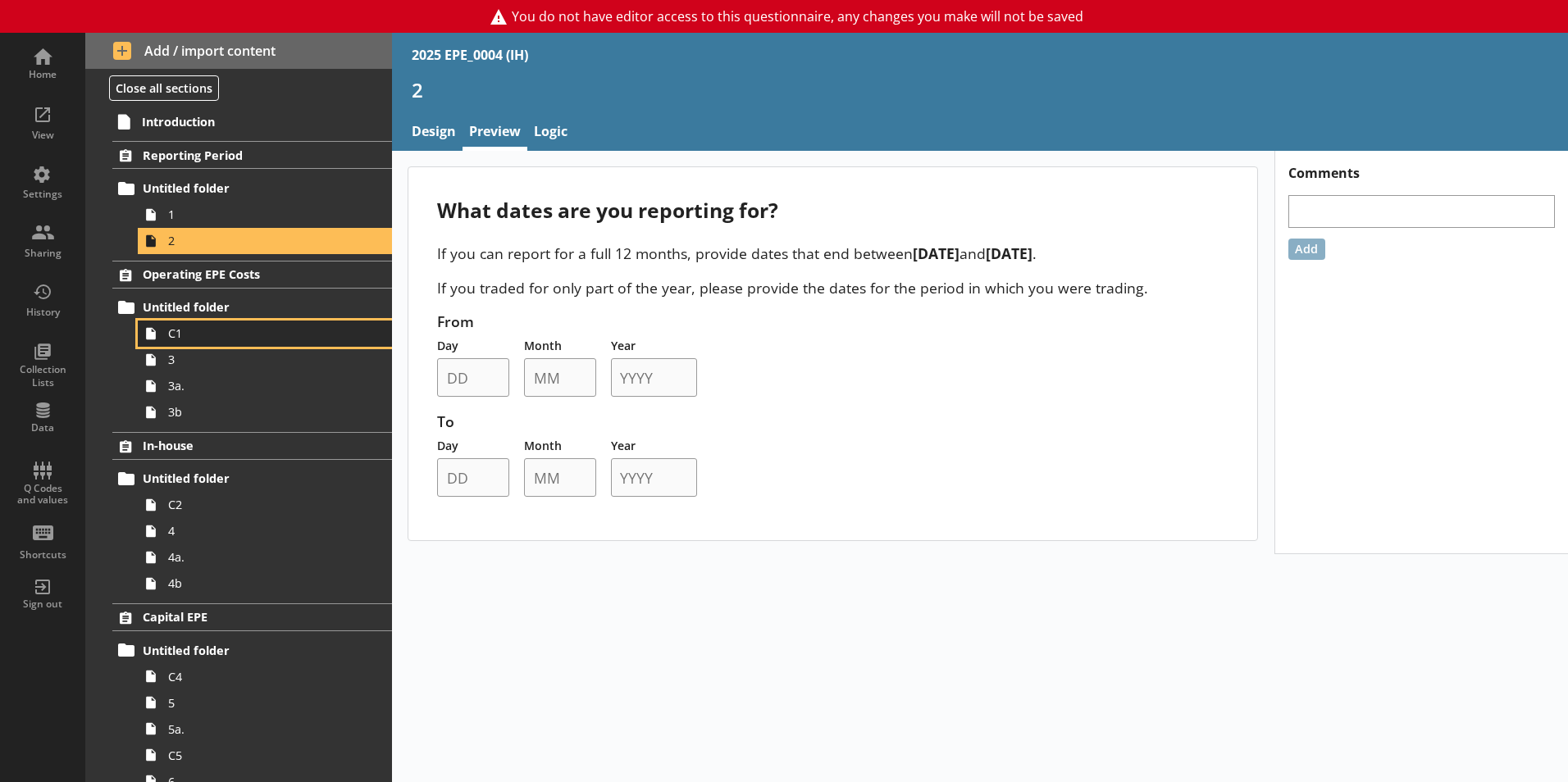
click at [237, 328] on span "C1" at bounding box center [259, 333] width 182 height 15
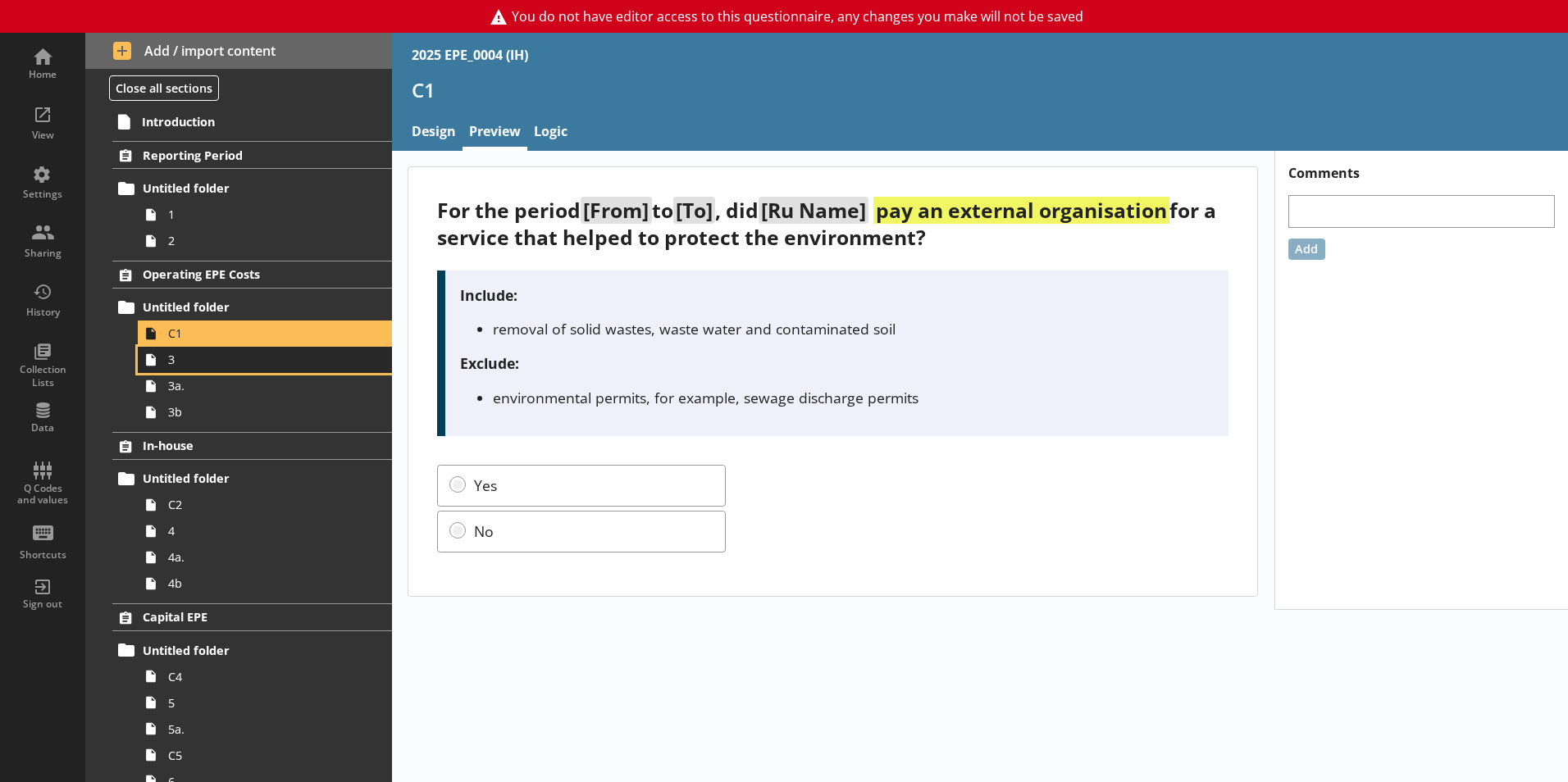
click at [212, 370] on link "3" at bounding box center [264, 360] width 254 height 26
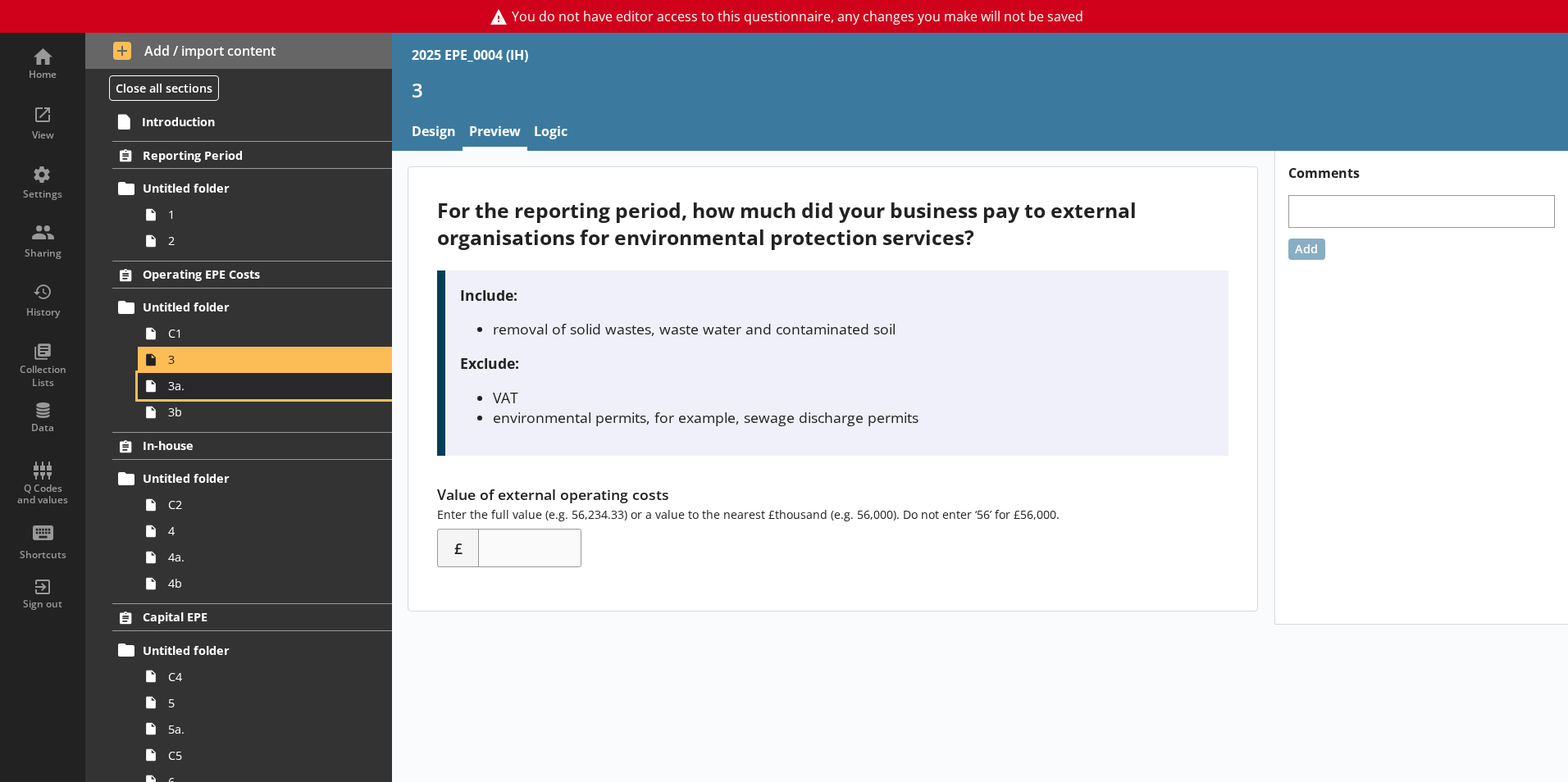
click at [221, 394] on link "3a." at bounding box center [264, 385] width 254 height 26
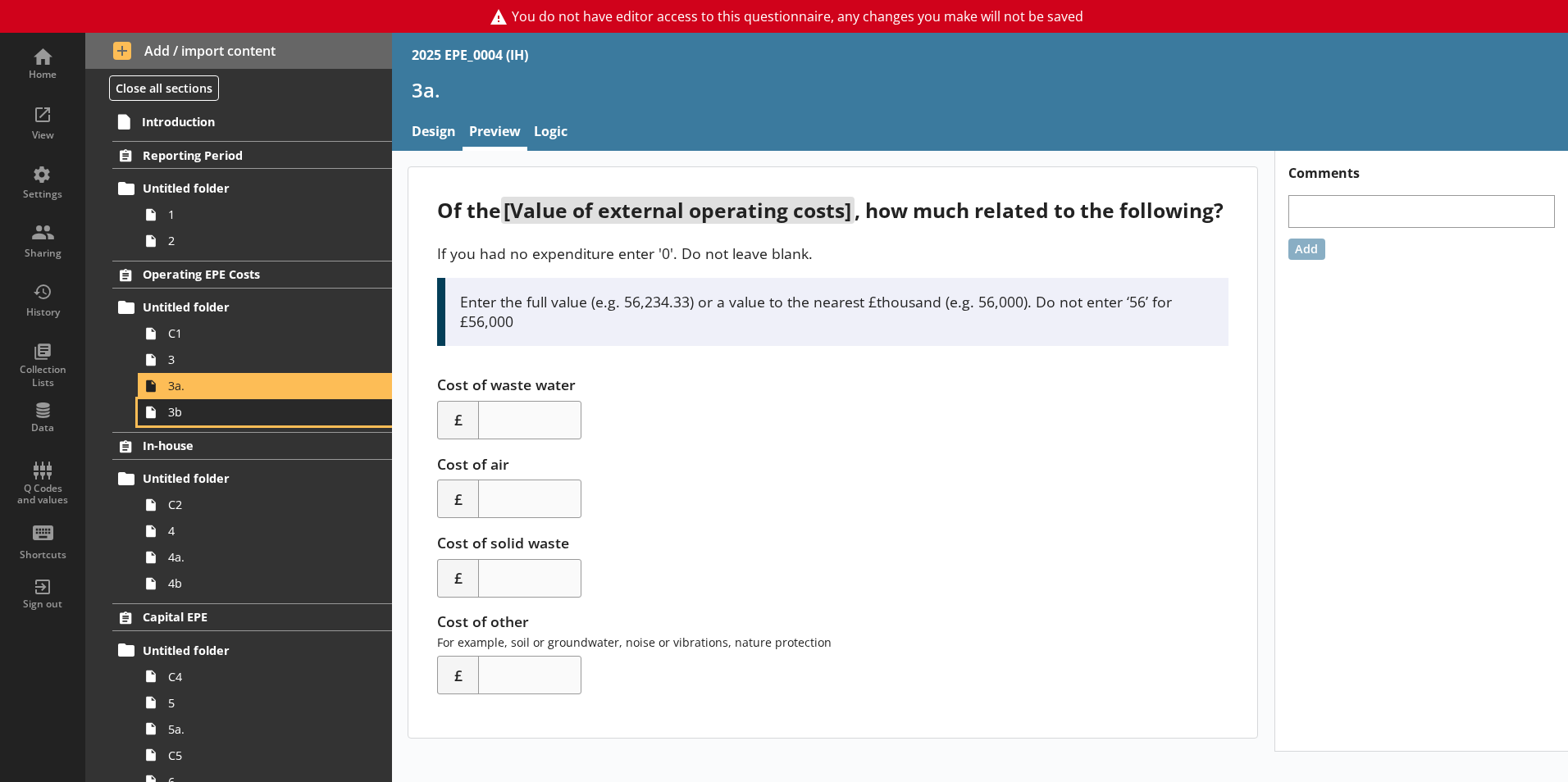
click at [227, 415] on span "3b" at bounding box center [259, 412] width 182 height 15
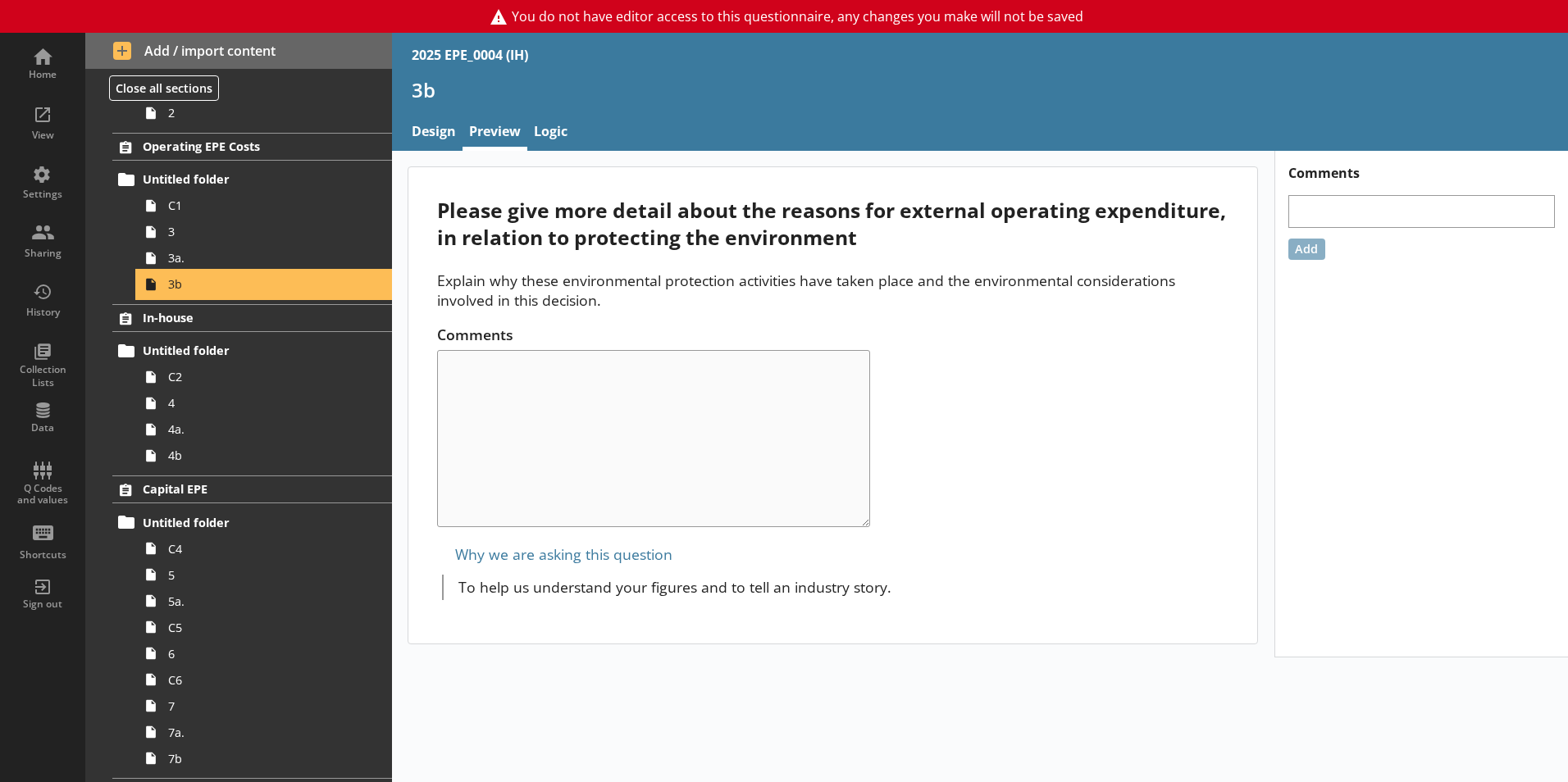
scroll to position [164, 0]
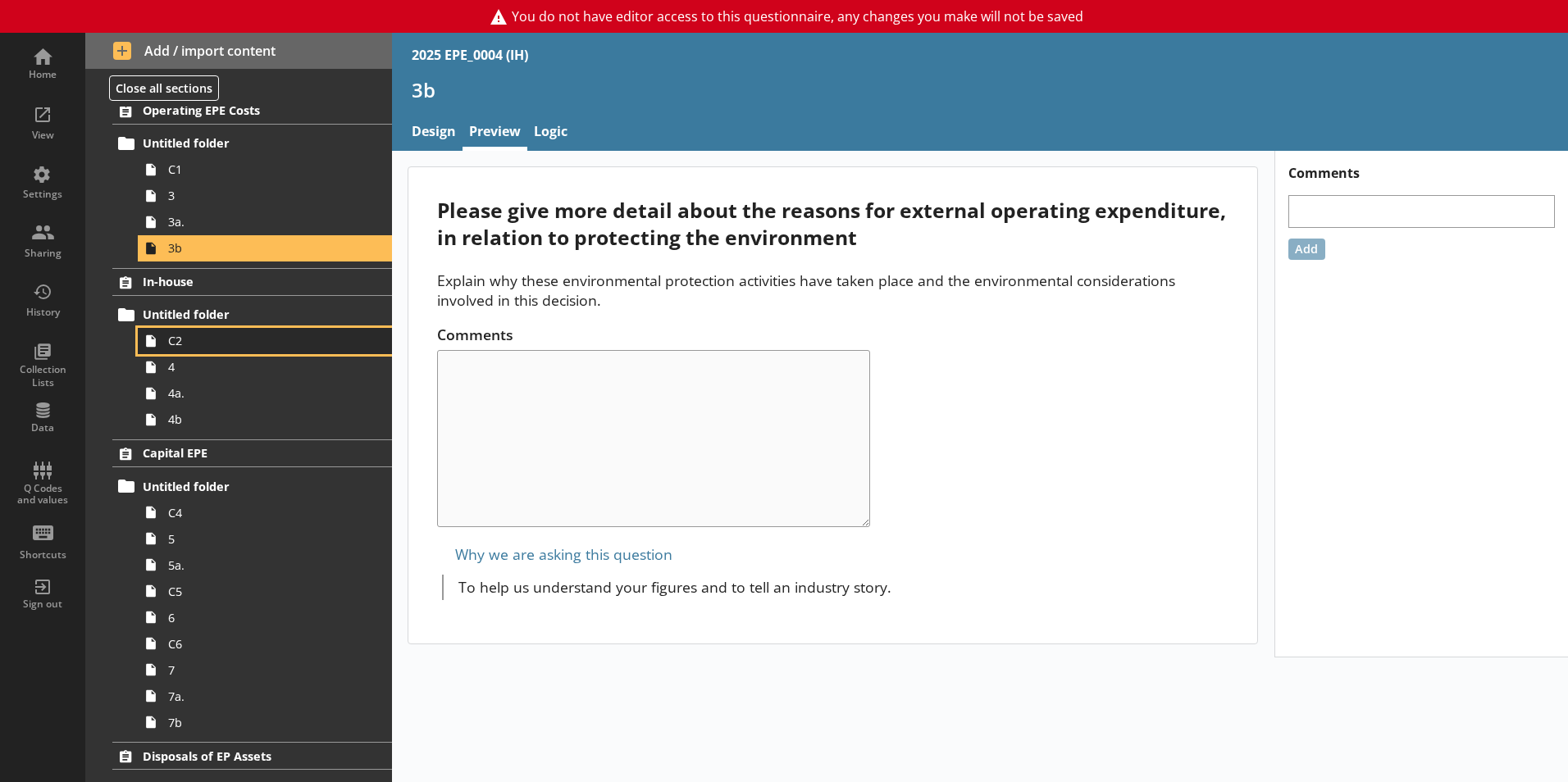
click at [228, 351] on link "C2" at bounding box center [264, 341] width 254 height 26
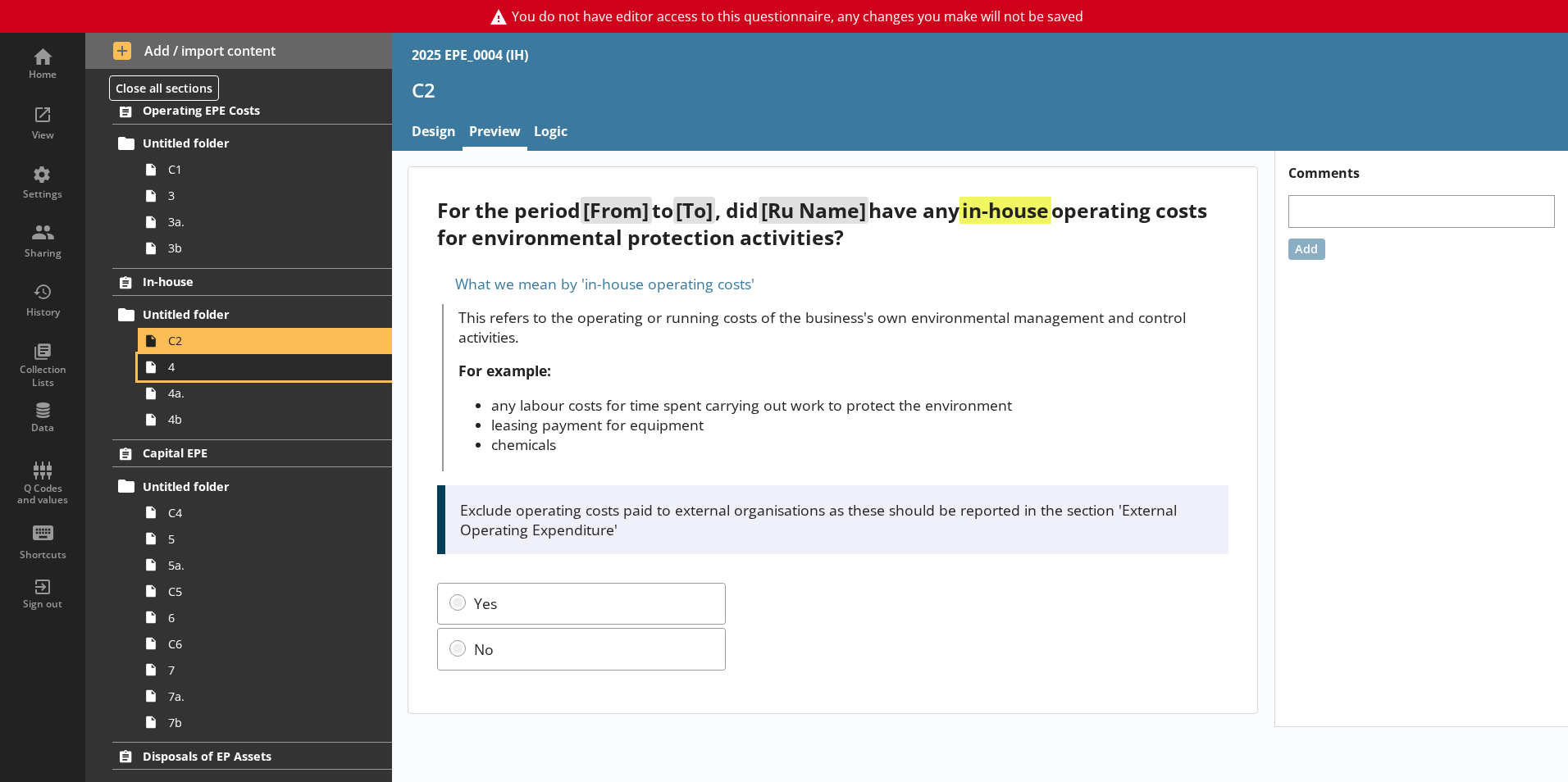
click at [233, 377] on link "4" at bounding box center [264, 367] width 254 height 26
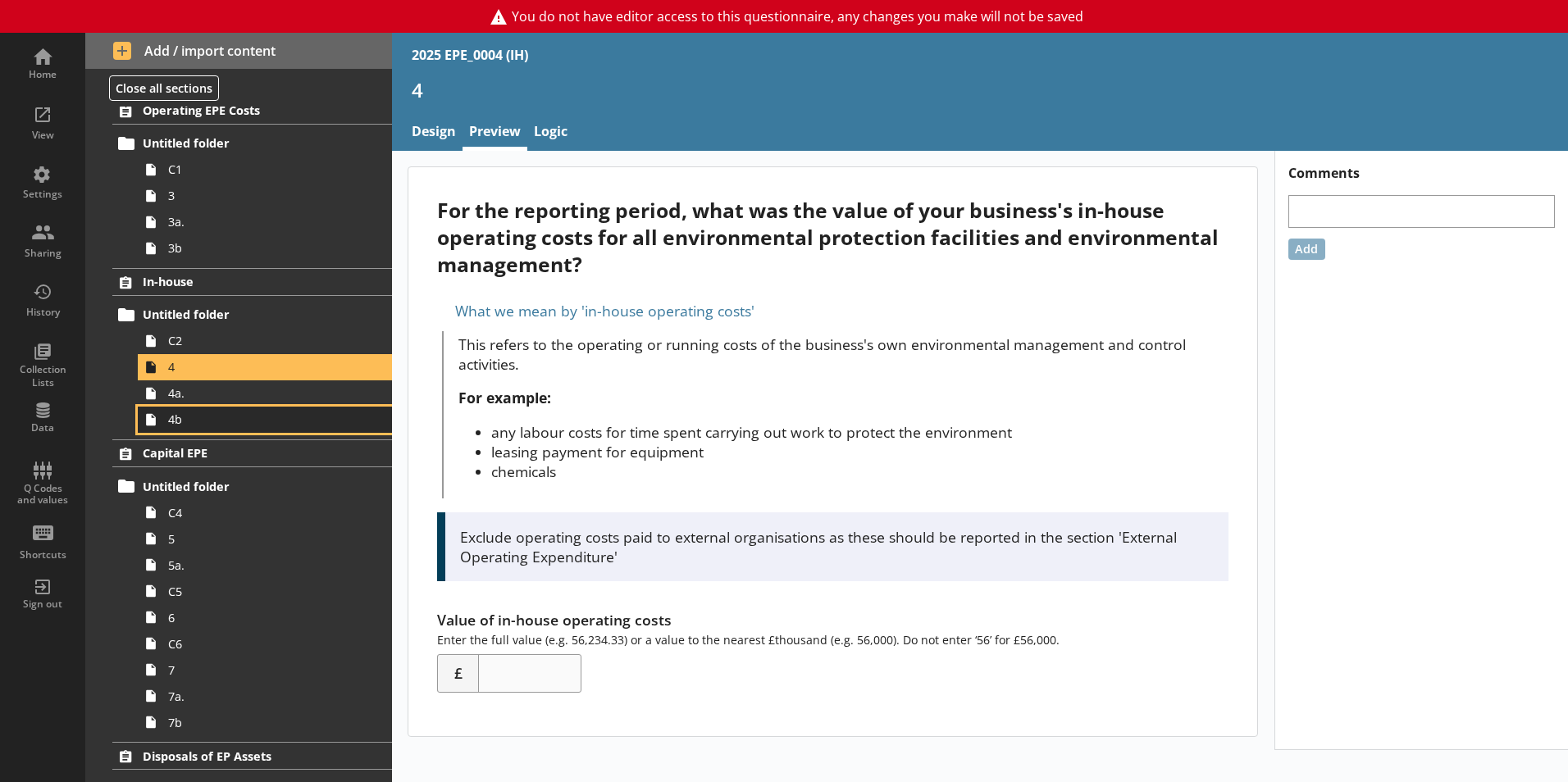
click at [229, 409] on link "4b" at bounding box center [264, 420] width 254 height 26
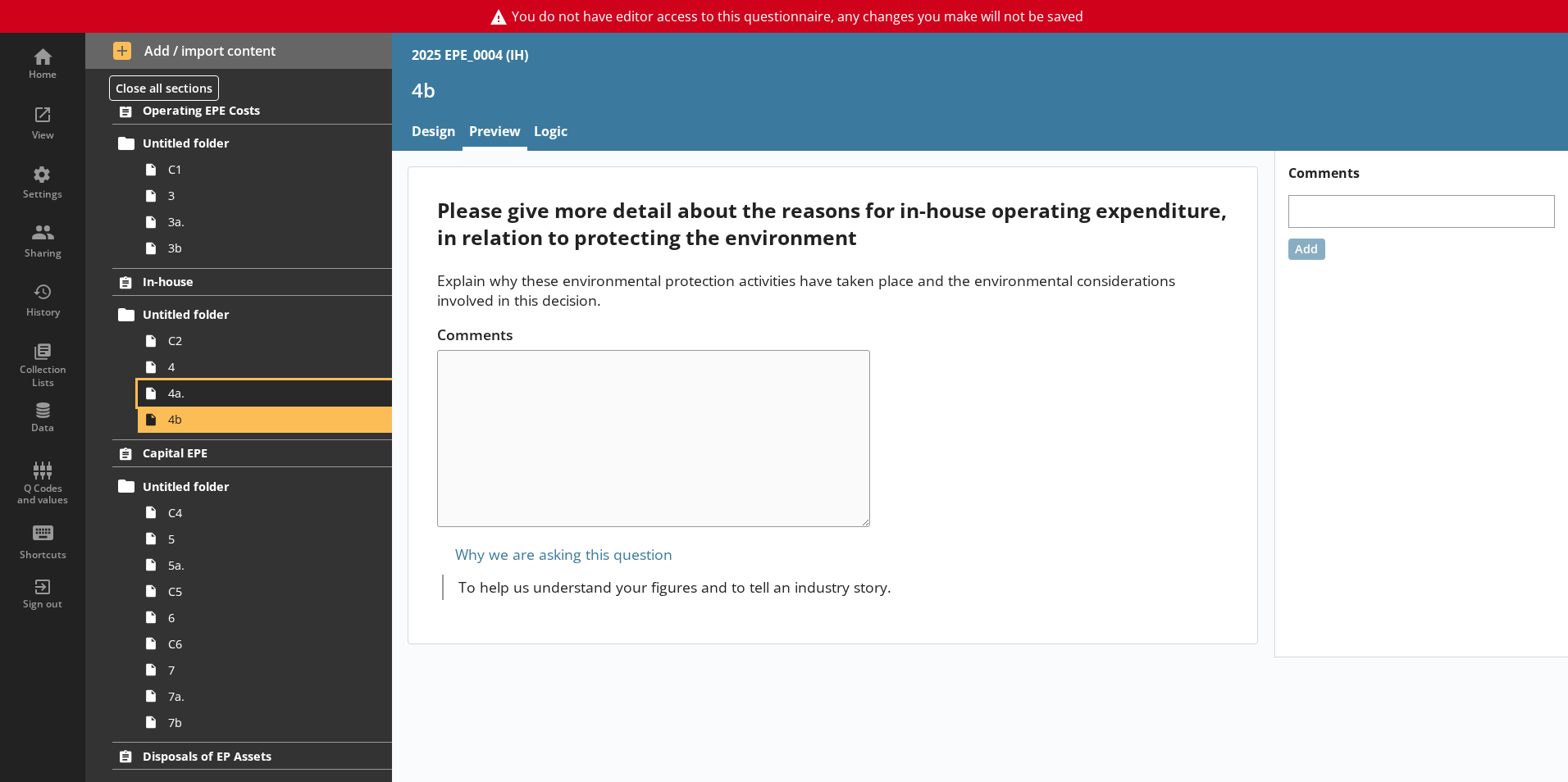
click at [236, 399] on span "4a." at bounding box center [259, 393] width 182 height 15
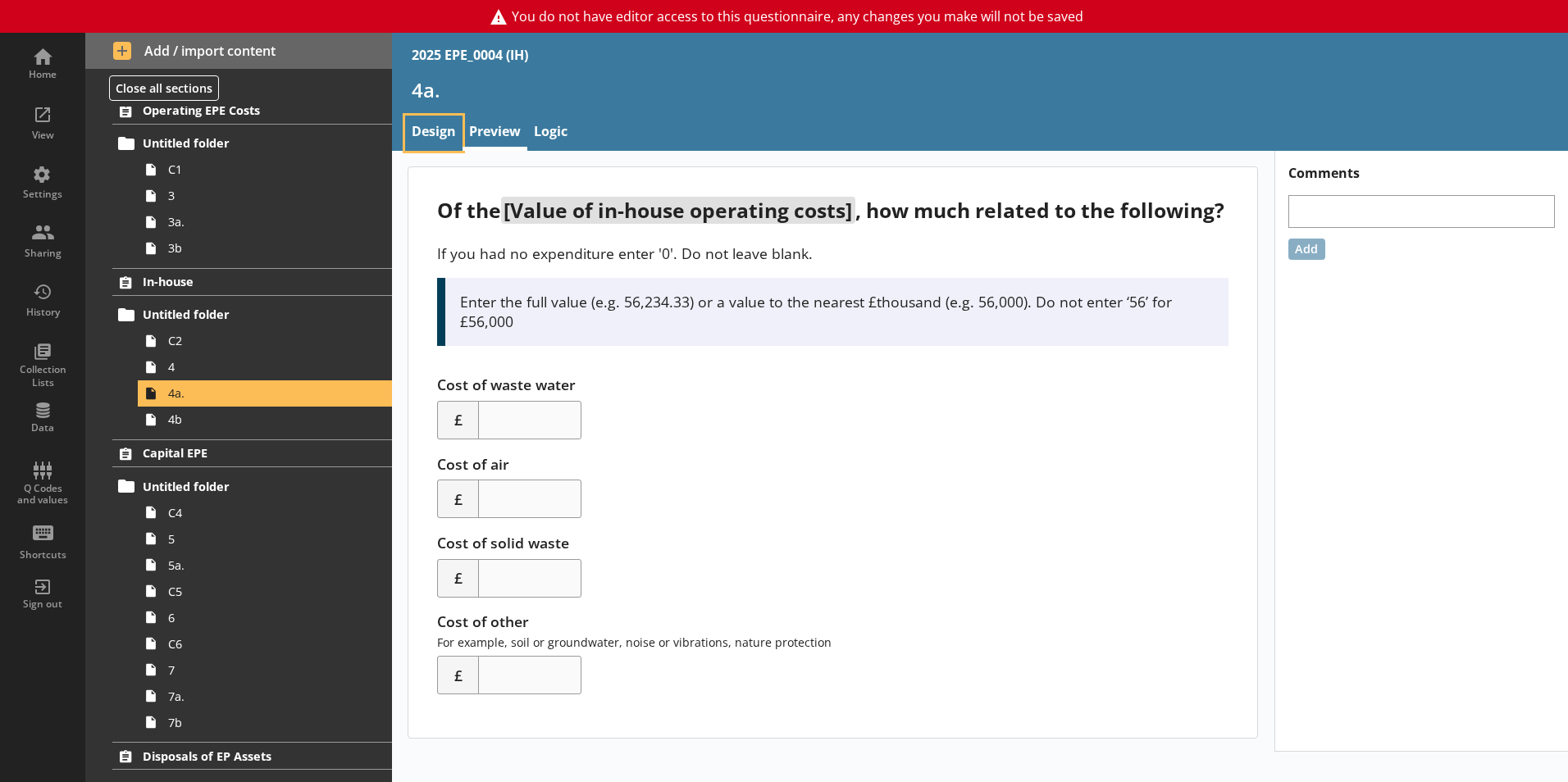
click at [439, 140] on link "Design" at bounding box center [433, 132] width 57 height 35
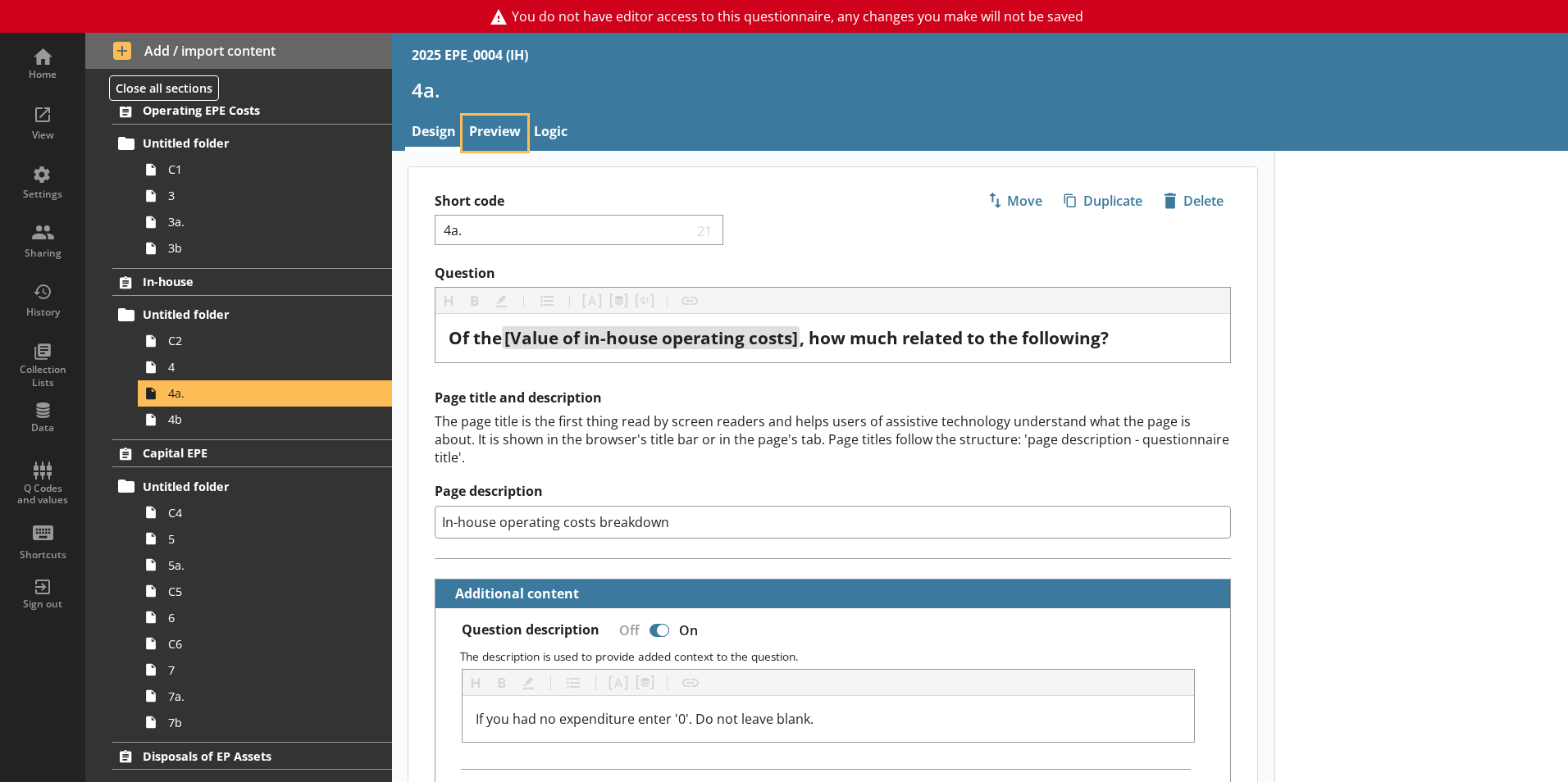
click at [511, 139] on link "Preview" at bounding box center [495, 132] width 65 height 35
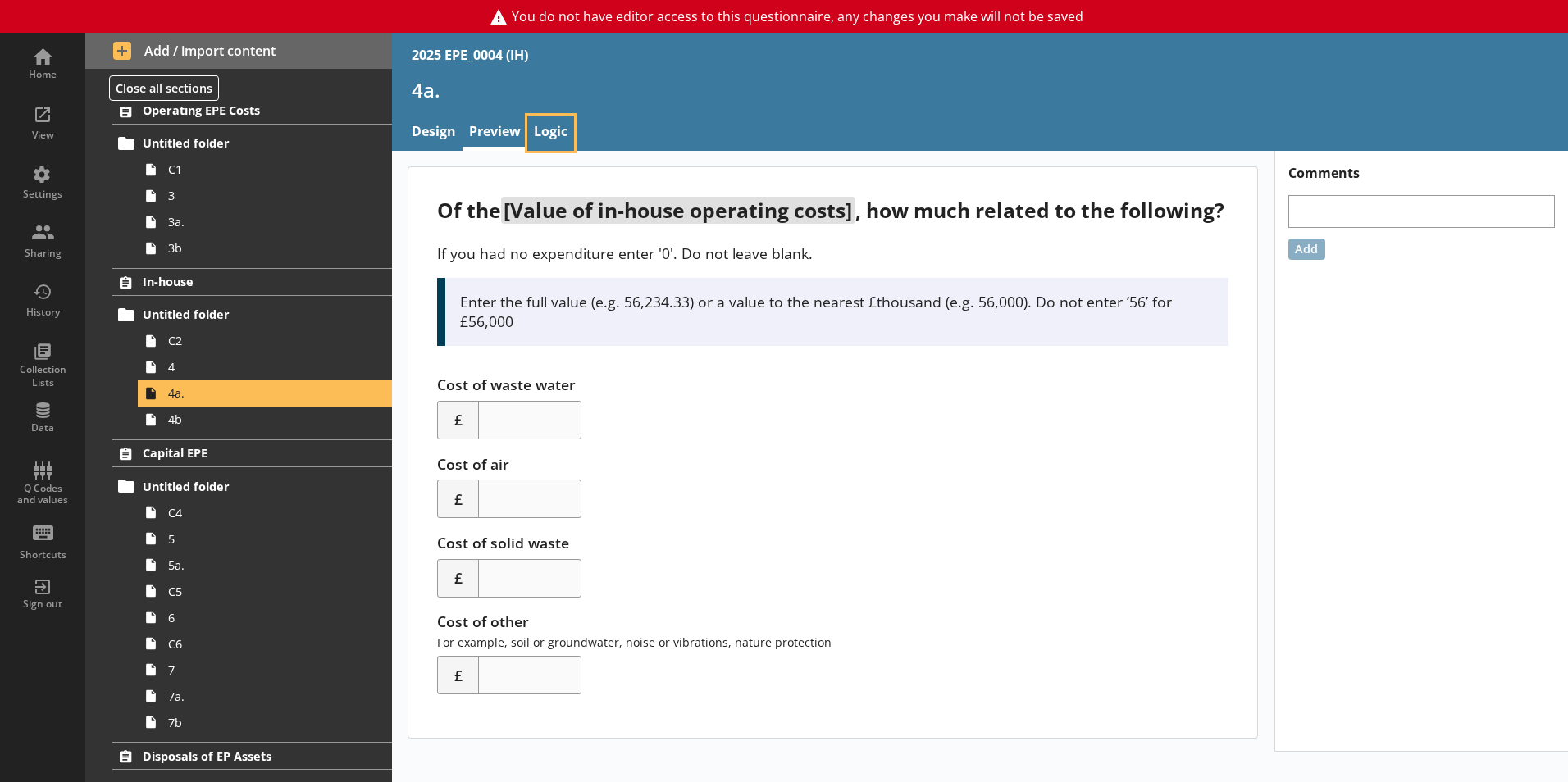
click at [574, 141] on link "Logic" at bounding box center [551, 132] width 47 height 35
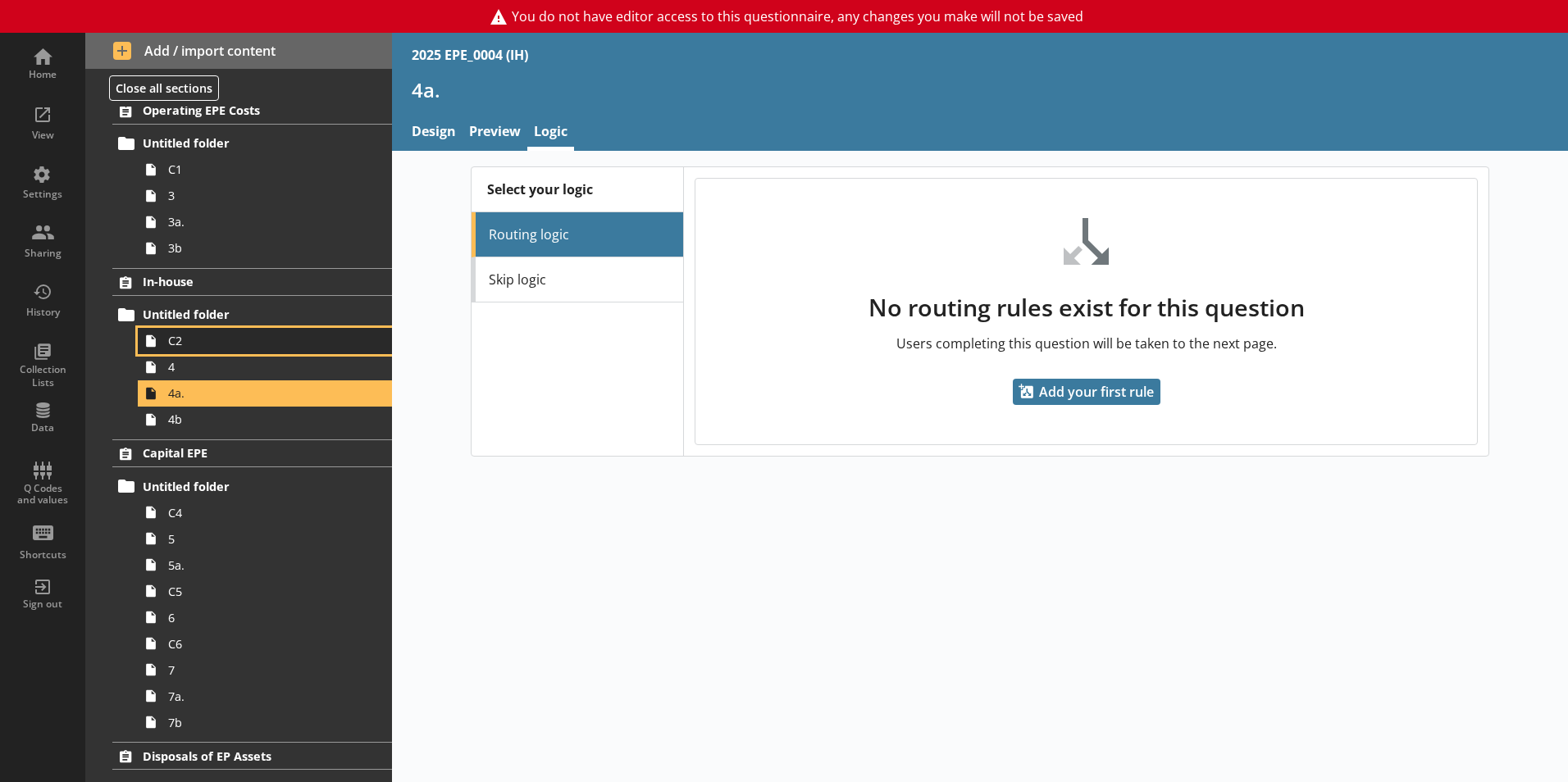
click at [246, 338] on span "C2" at bounding box center [259, 340] width 182 height 15
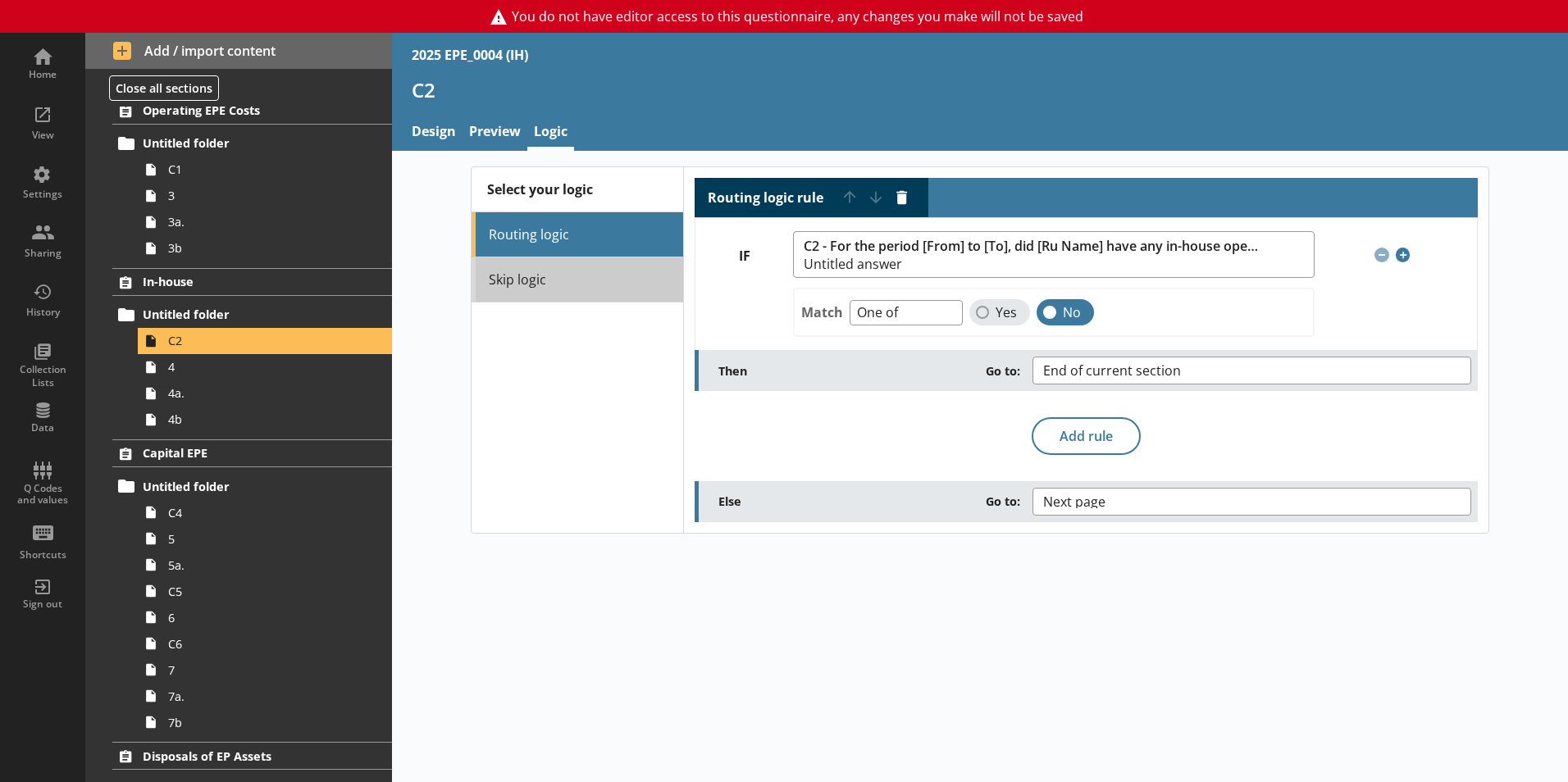
click at [575, 288] on link "Skip logic" at bounding box center [577, 279] width 211 height 45
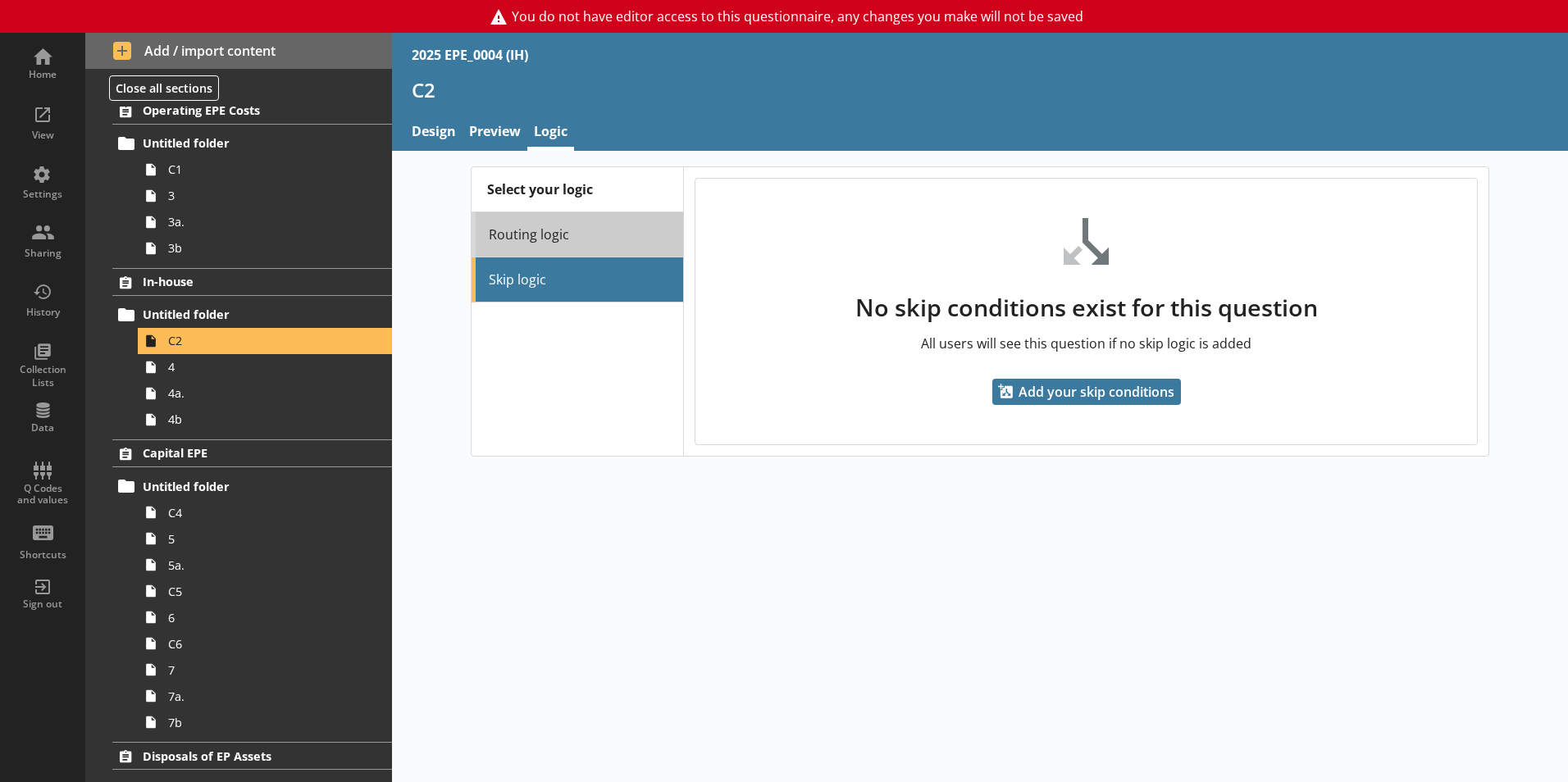
click at [578, 248] on link "Routing logic" at bounding box center [577, 234] width 211 height 45
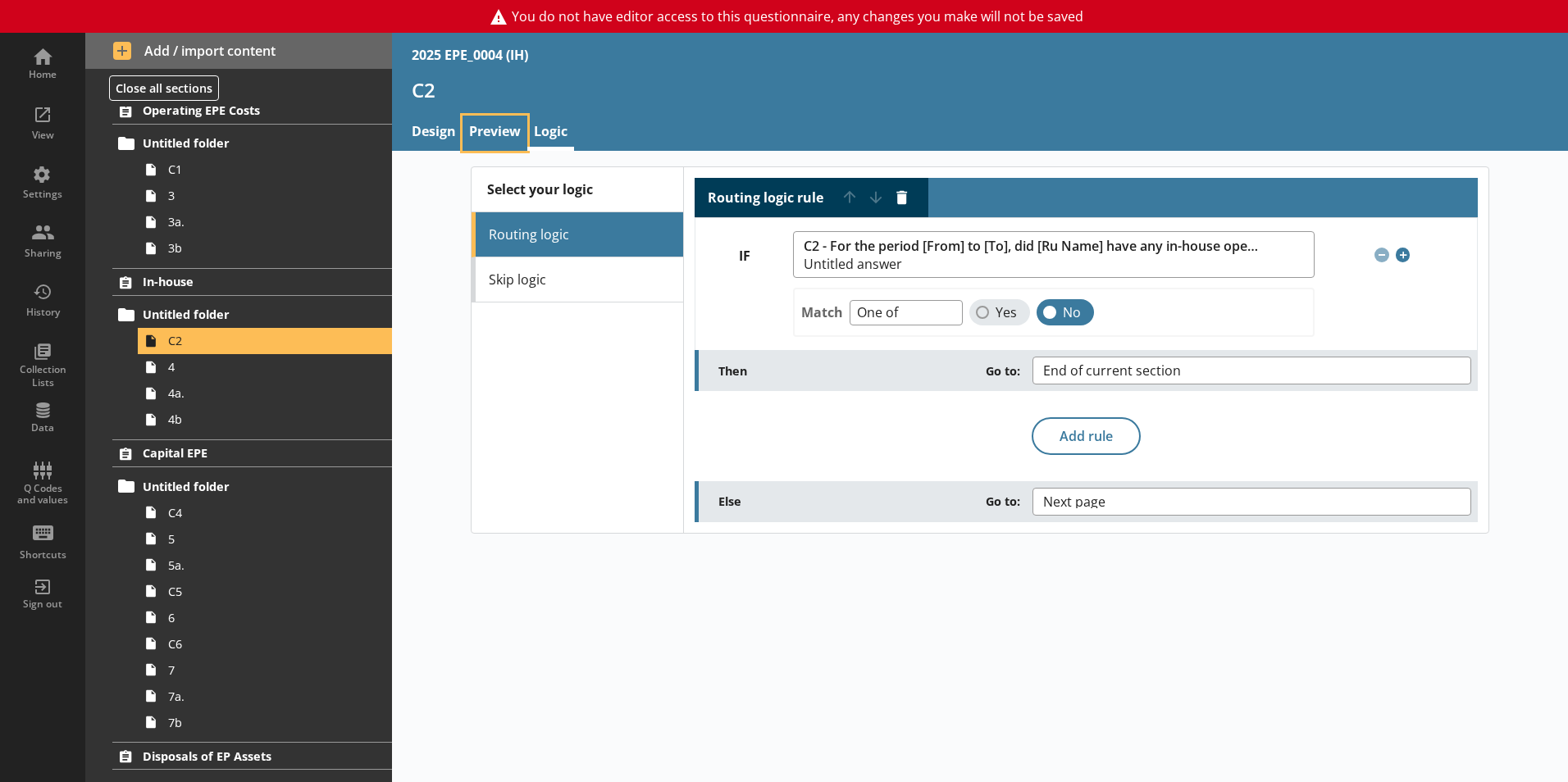
click at [521, 131] on link "Preview" at bounding box center [495, 132] width 65 height 35
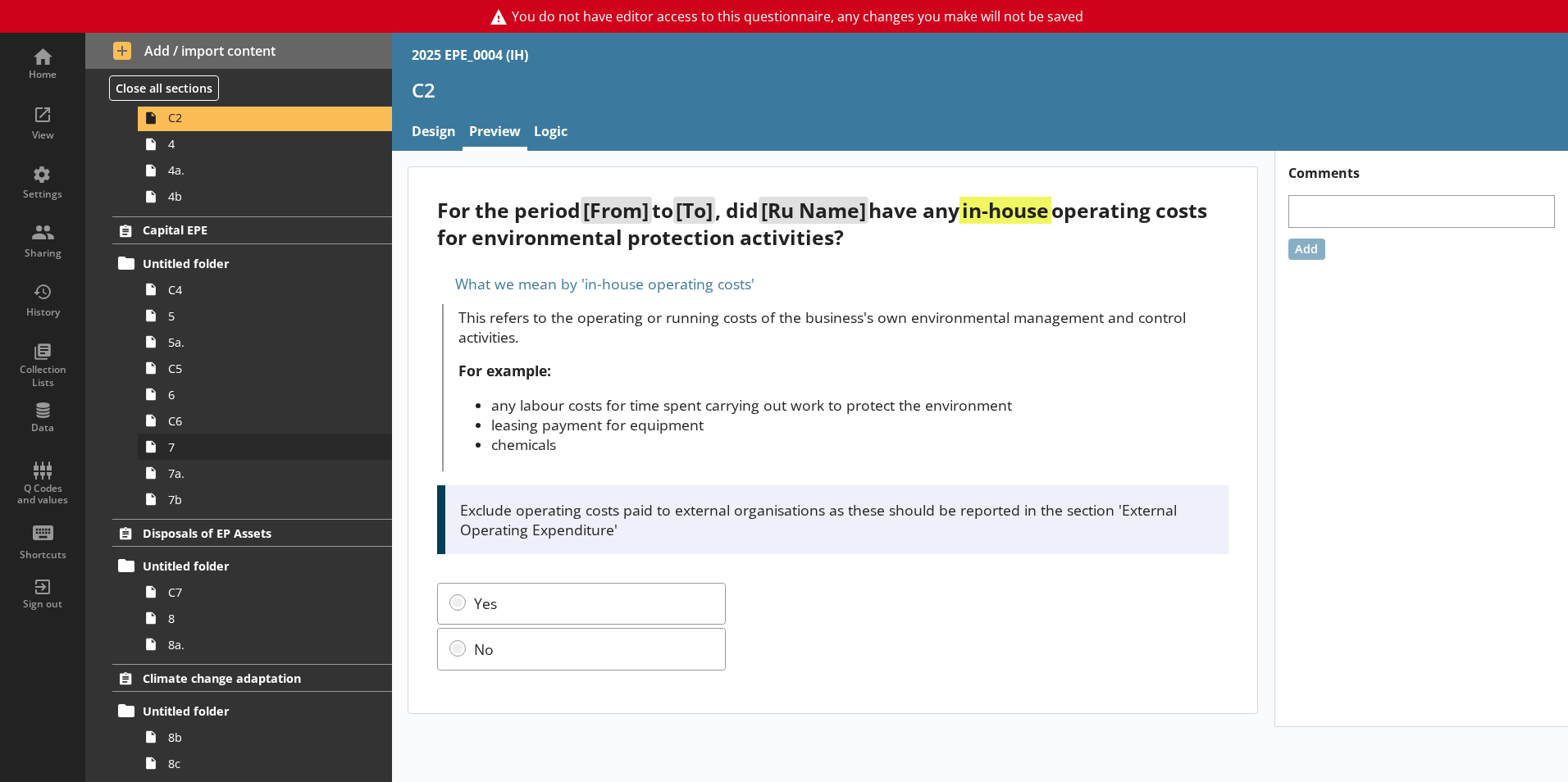
scroll to position [410, 0]
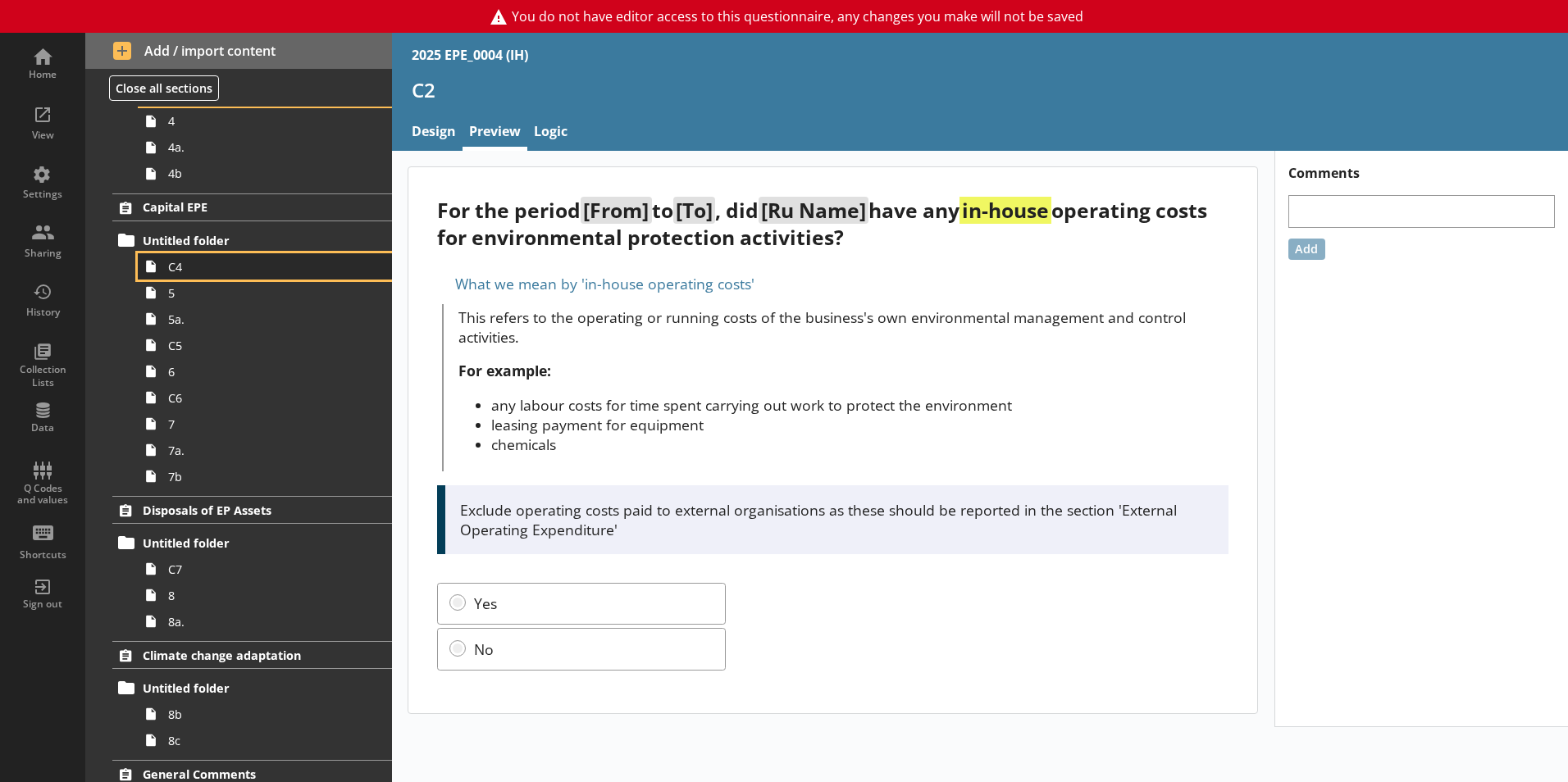
click at [223, 274] on link "C4" at bounding box center [264, 266] width 254 height 26
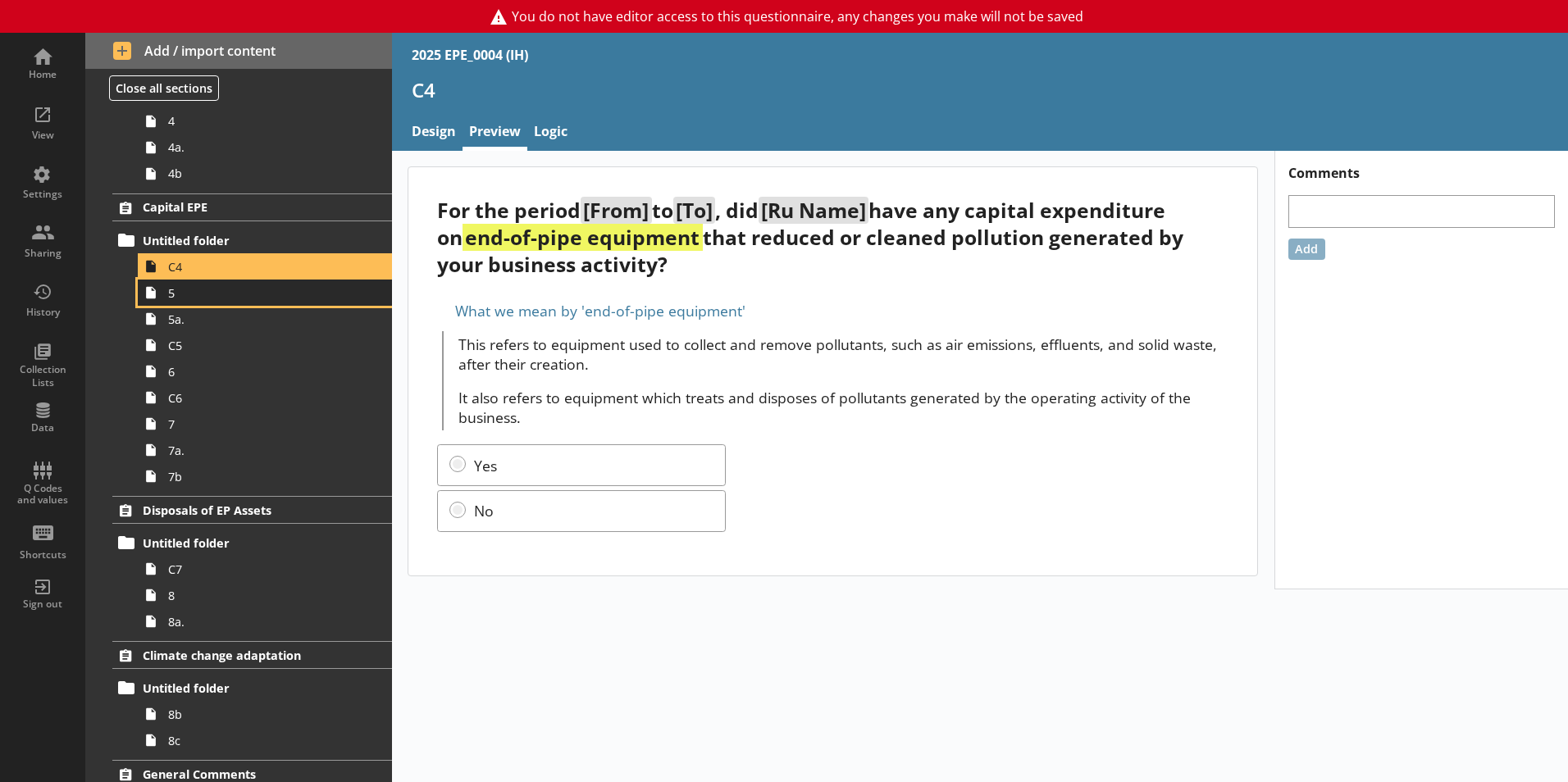
click at [237, 296] on span "5" at bounding box center [259, 293] width 182 height 15
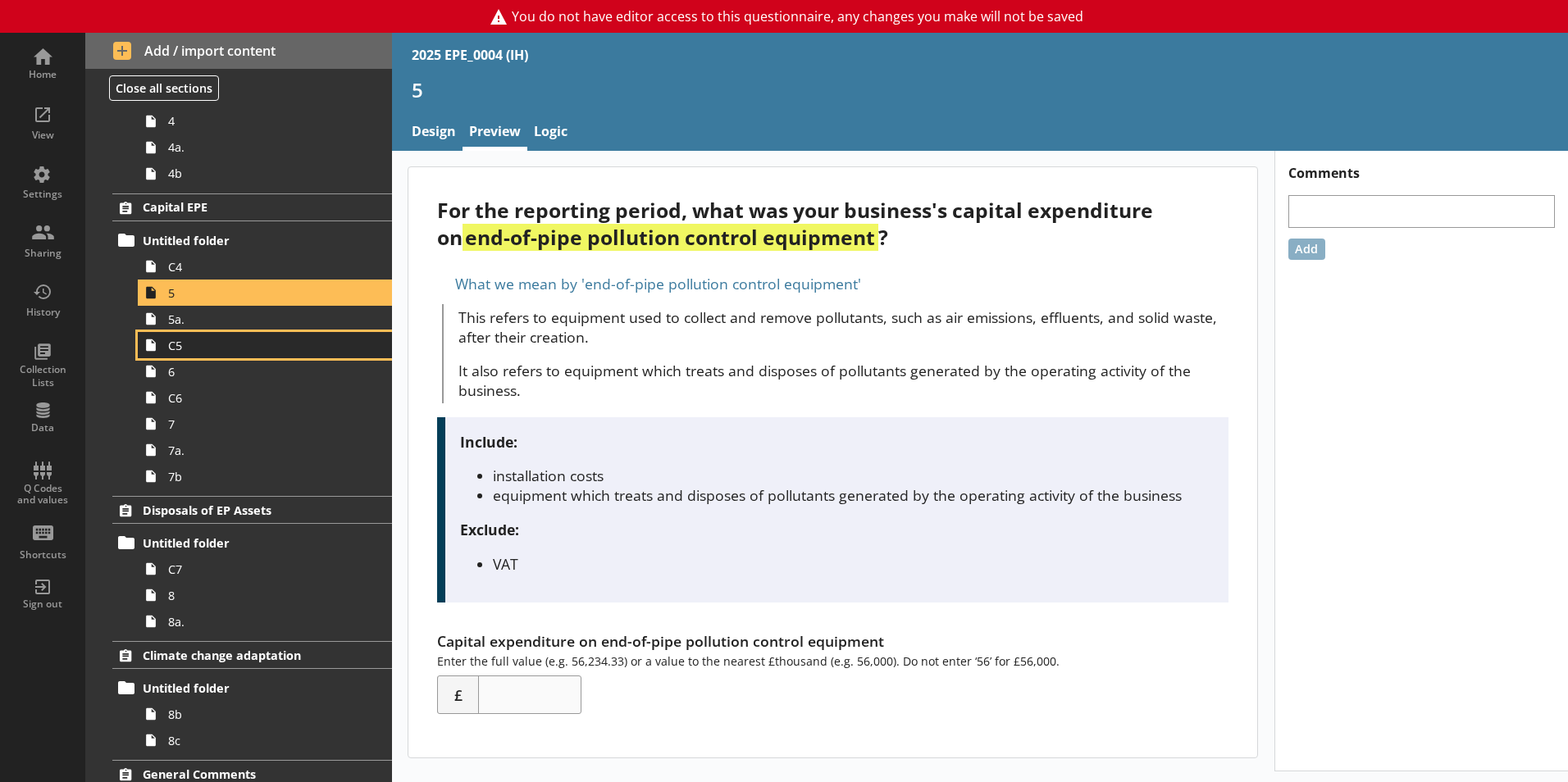
click at [238, 333] on link "C5" at bounding box center [264, 345] width 254 height 26
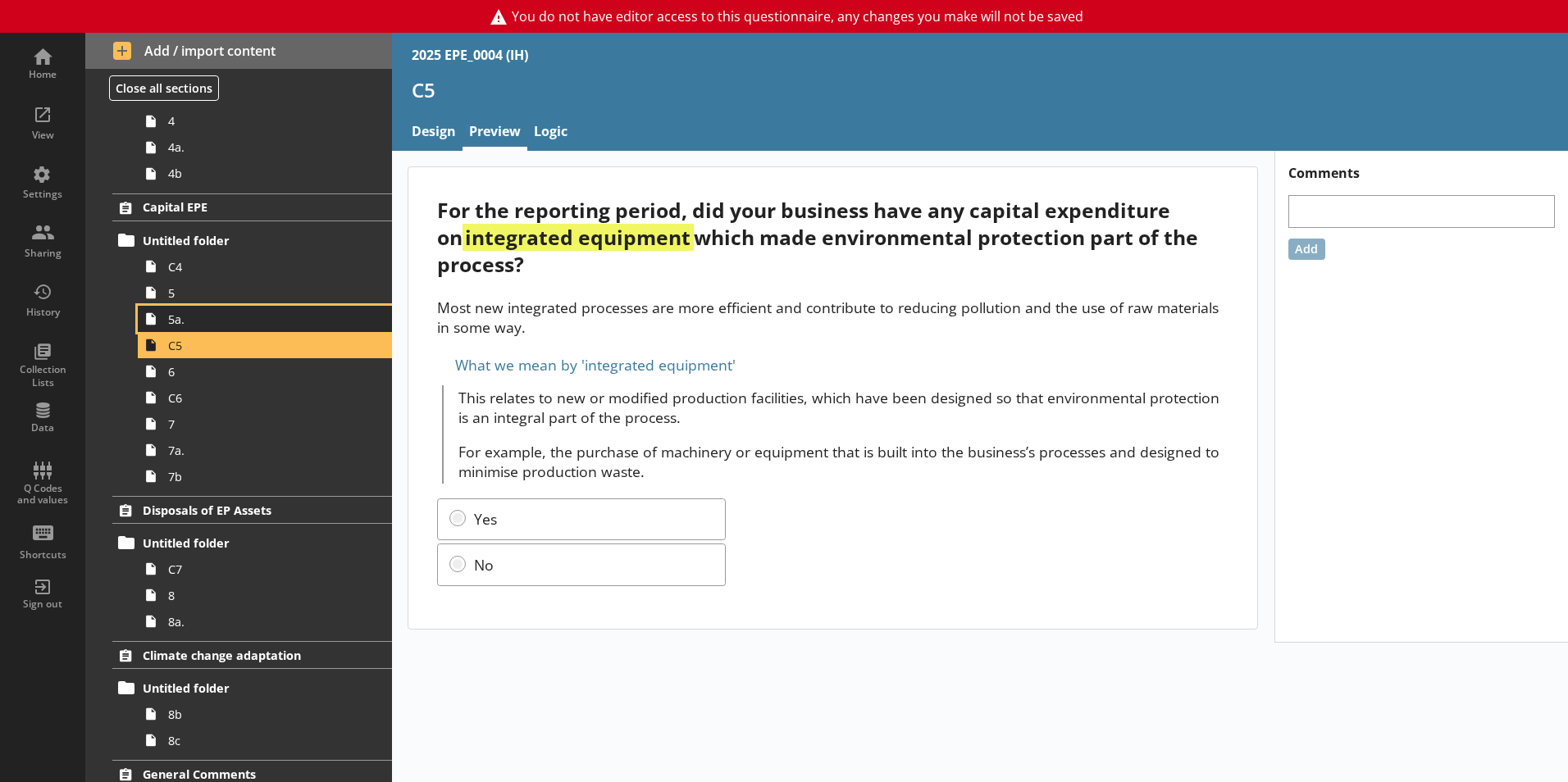
click at [233, 328] on link "5a." at bounding box center [264, 319] width 254 height 26
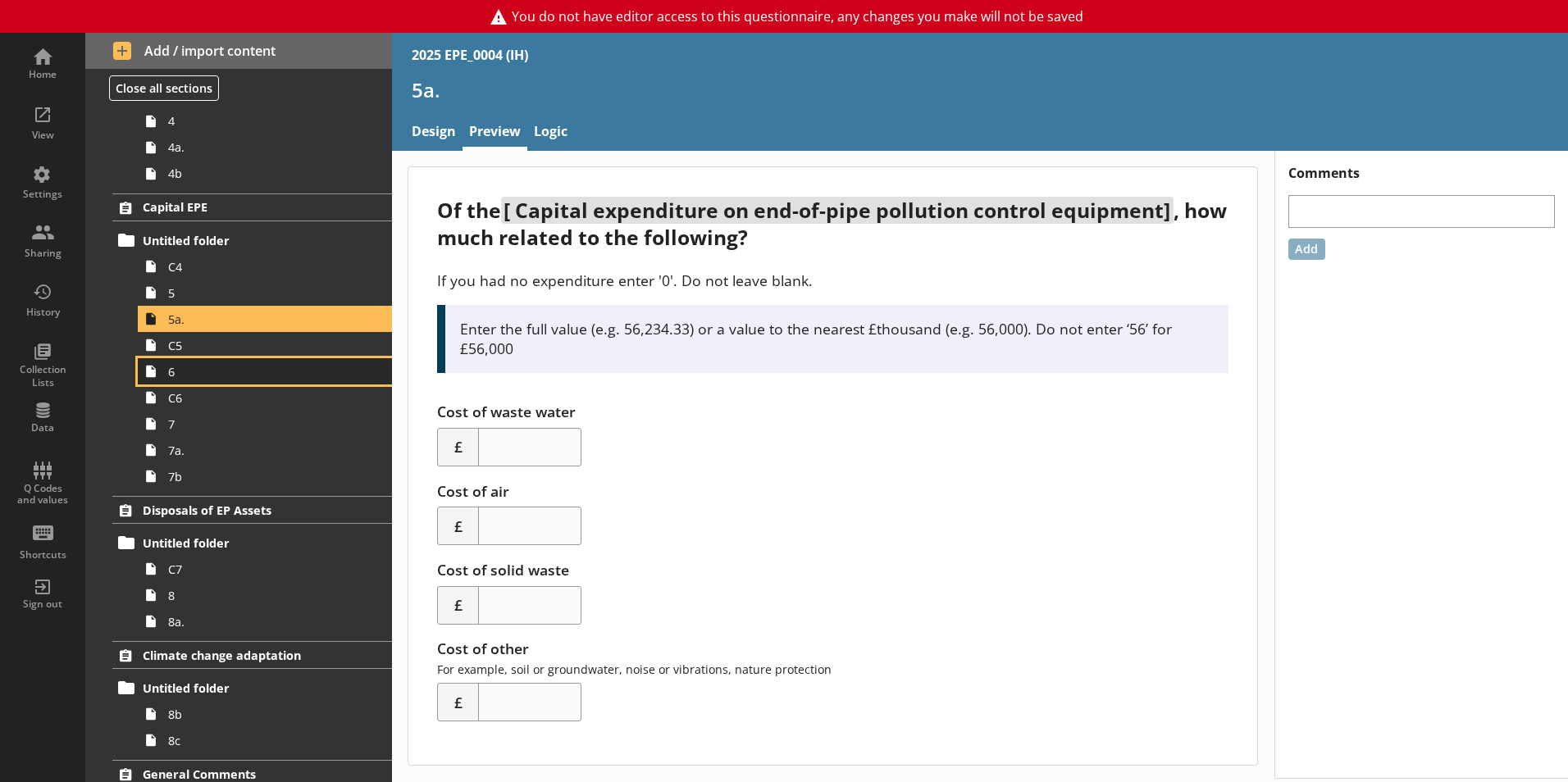
click at [235, 381] on link "6" at bounding box center [264, 371] width 254 height 26
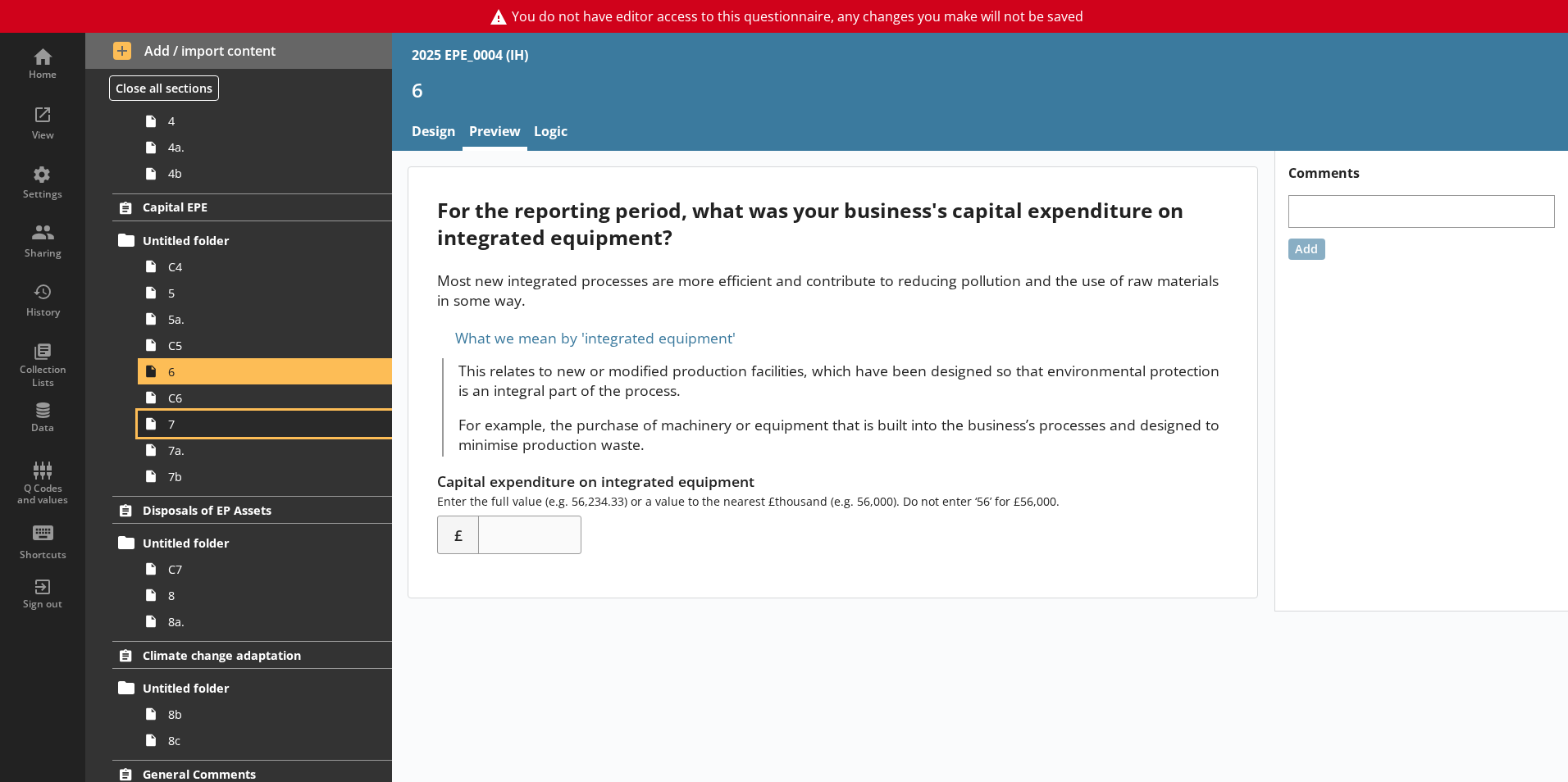
click at [222, 413] on link "7" at bounding box center [264, 424] width 254 height 26
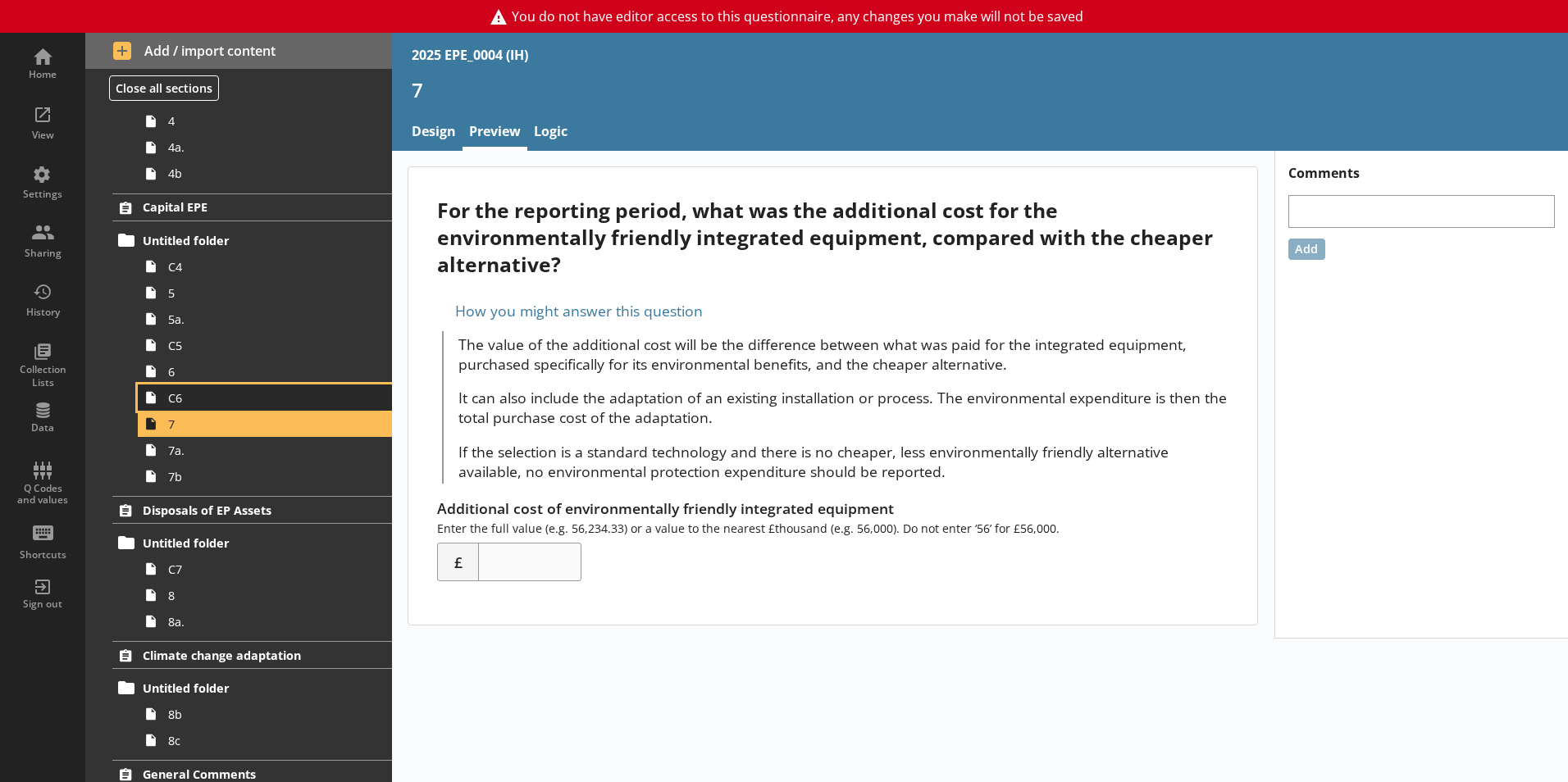
click at [221, 404] on span "C6" at bounding box center [259, 398] width 182 height 15
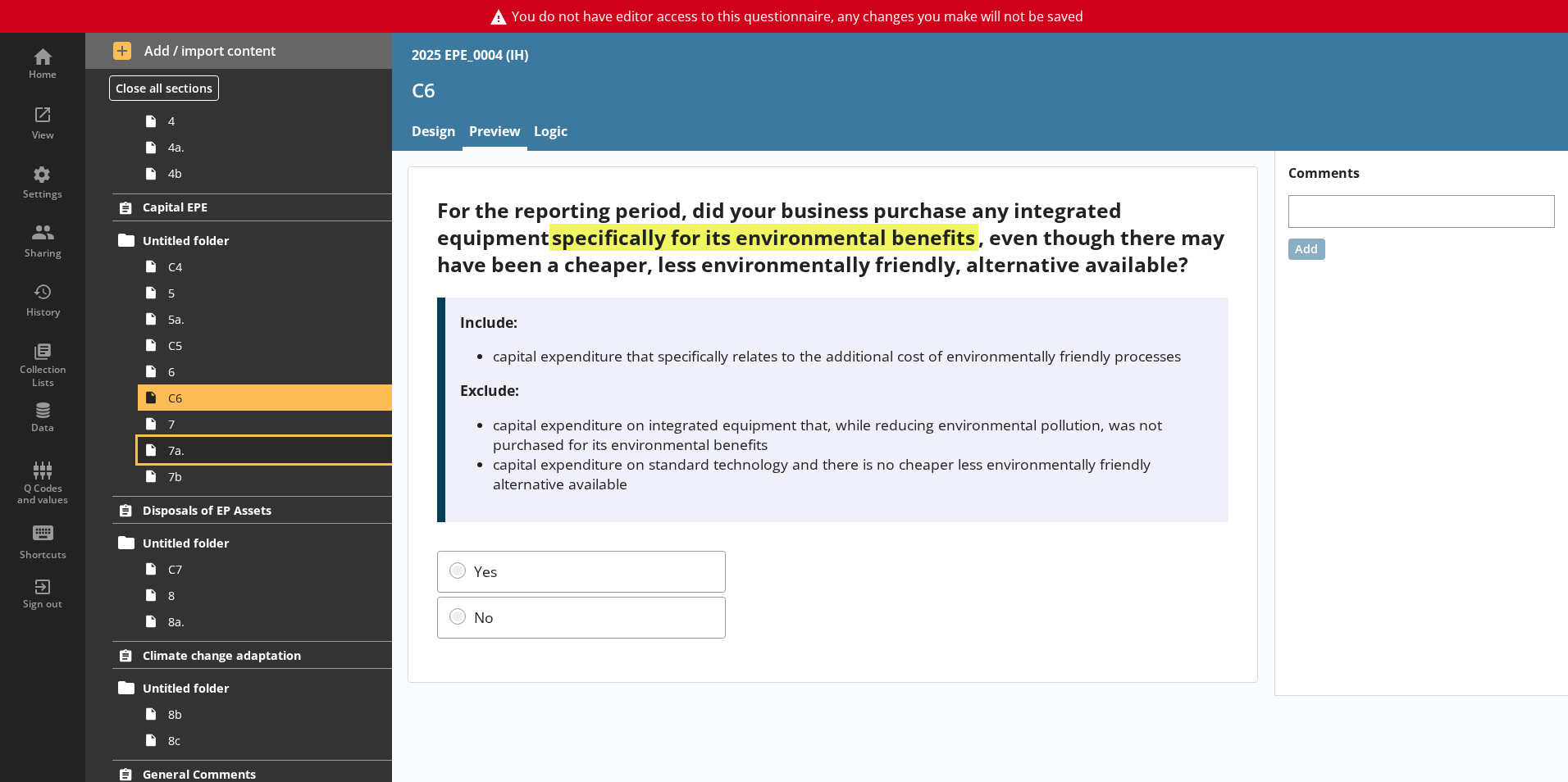
click at [212, 462] on link "7a." at bounding box center [264, 450] width 254 height 26
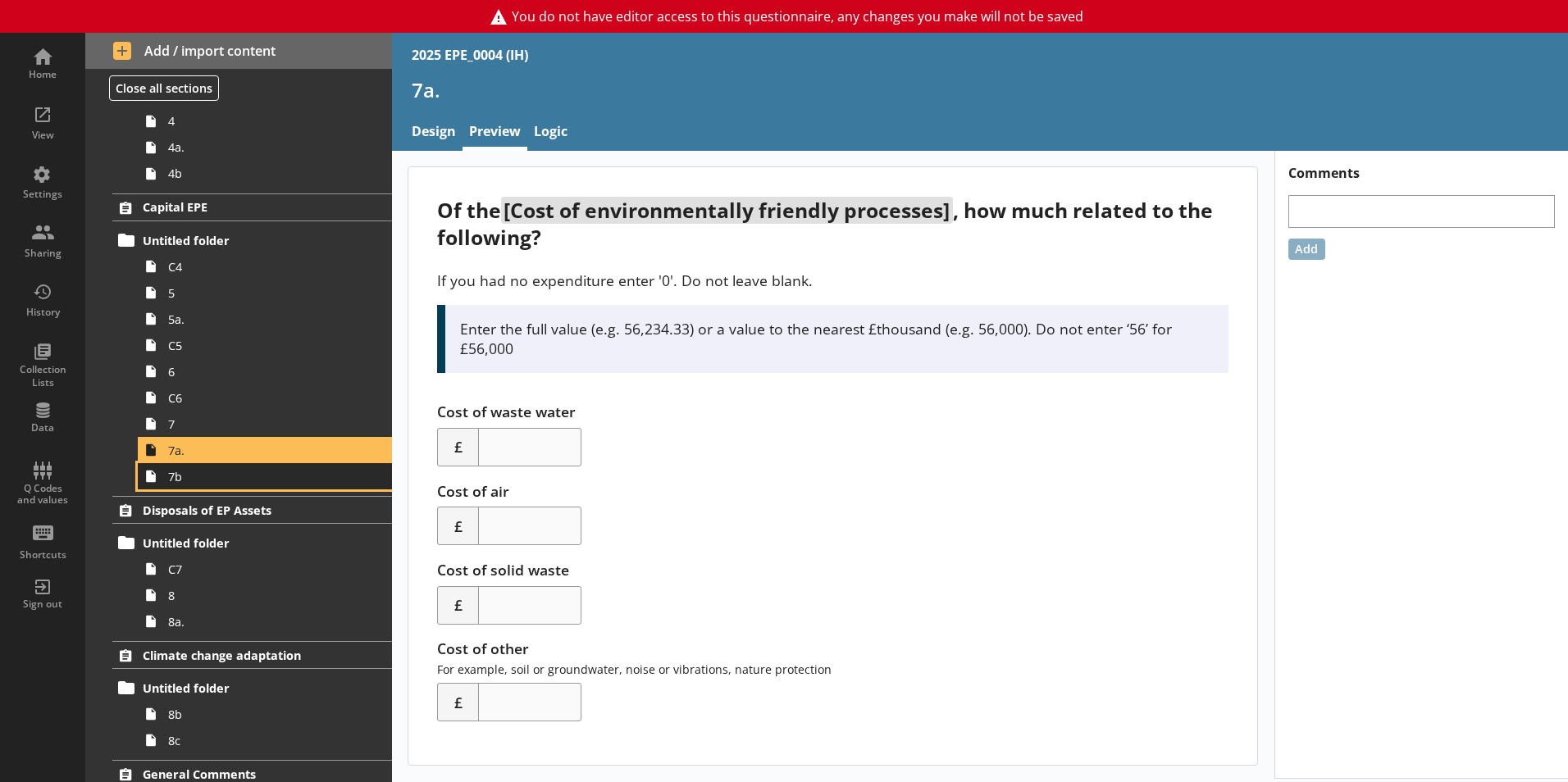
click at [220, 487] on link "7b" at bounding box center [264, 476] width 254 height 26
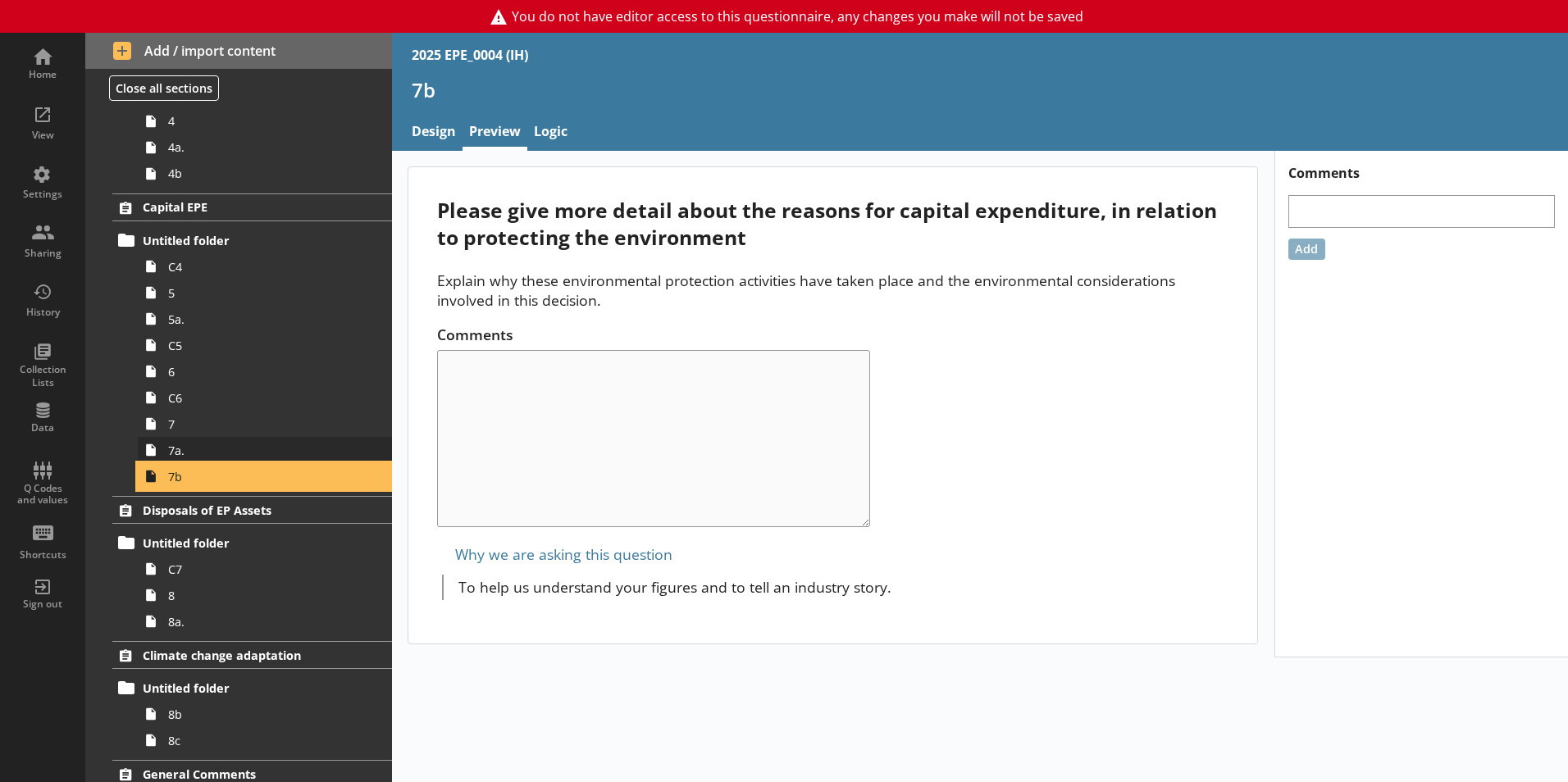
scroll to position [514, 0]
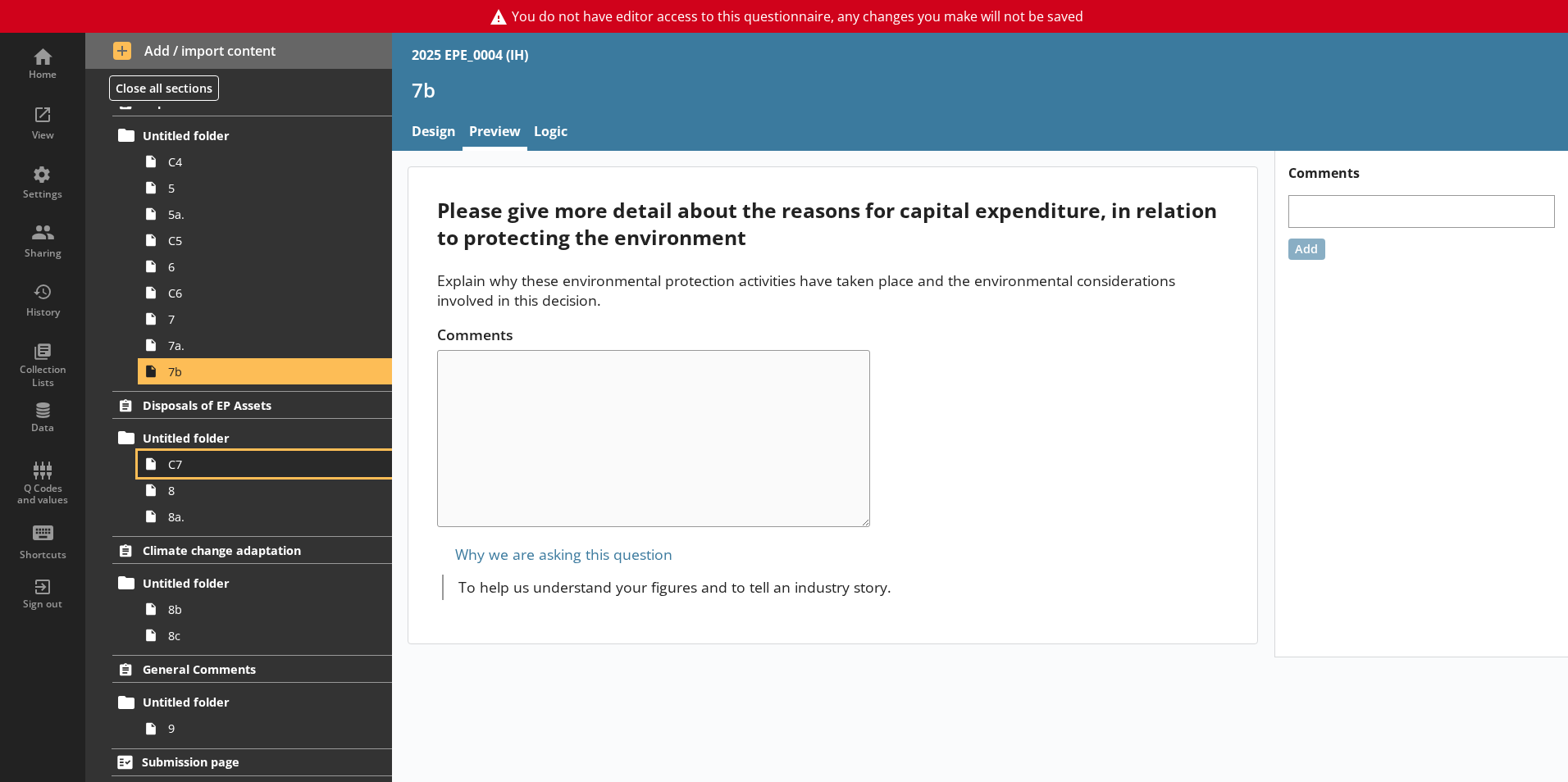
click at [221, 463] on span "C7" at bounding box center [259, 464] width 182 height 15
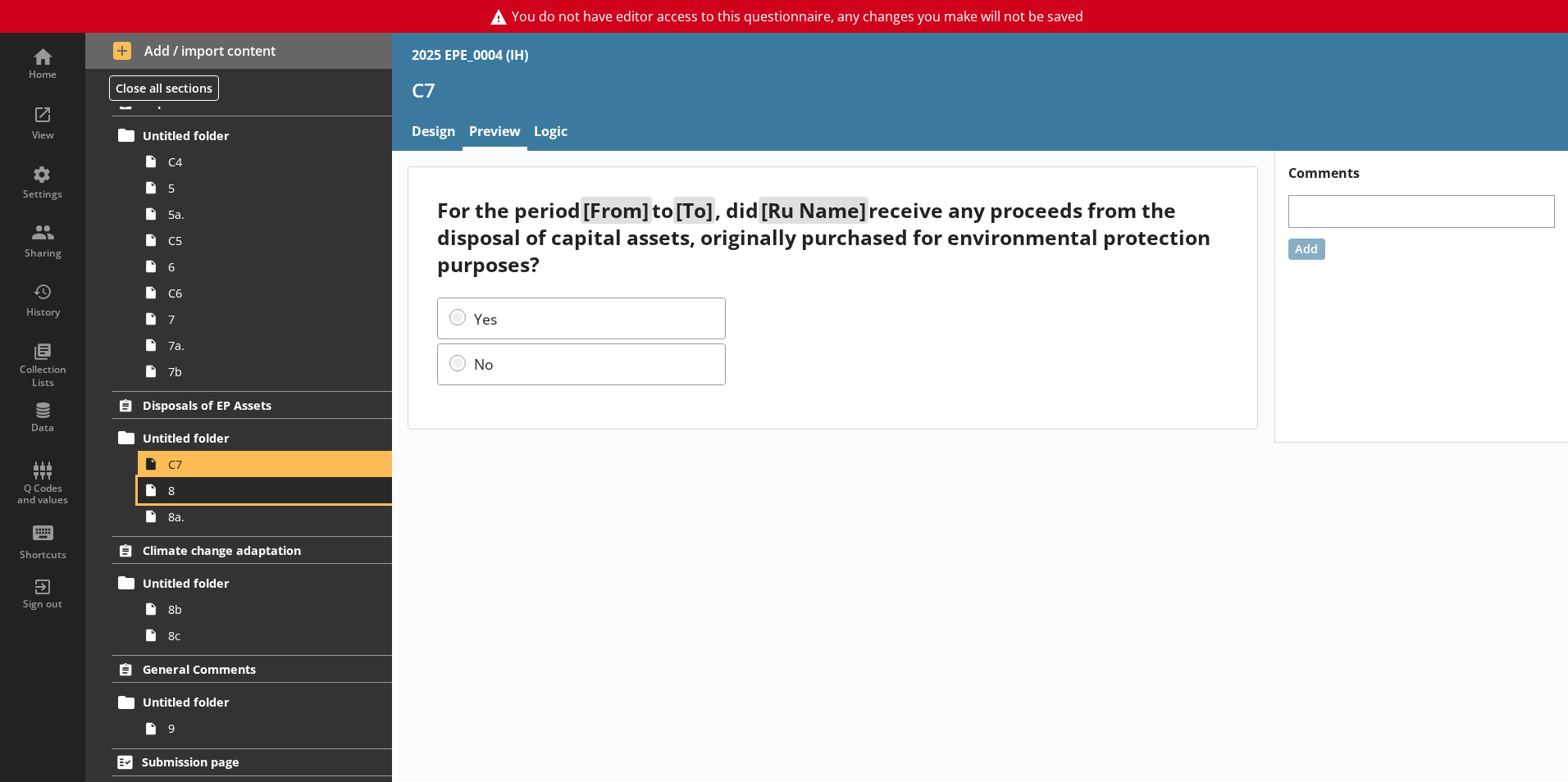
click at [211, 497] on span "8" at bounding box center [259, 491] width 182 height 15
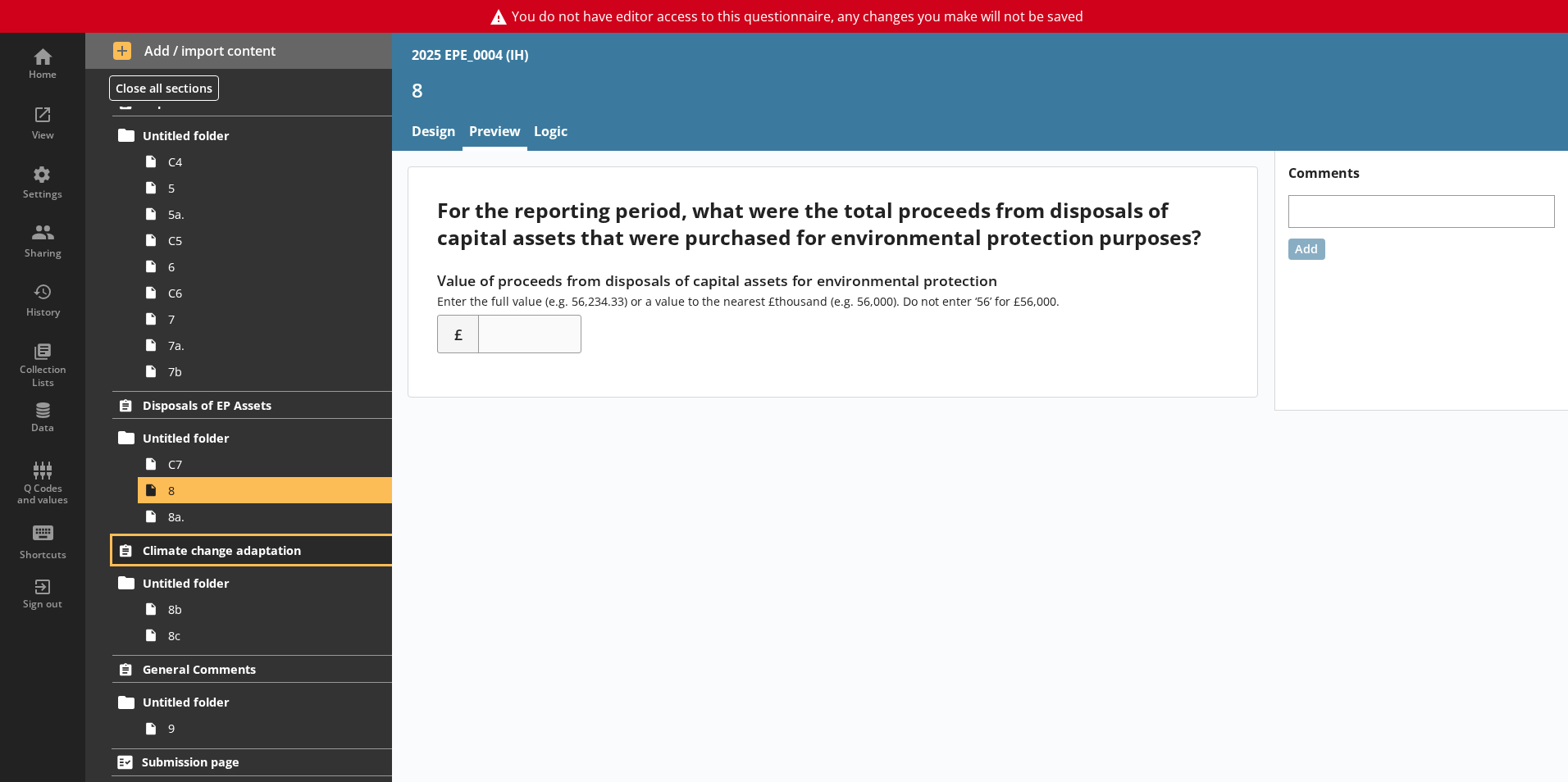
click at [209, 539] on link "Climate change adaptation" at bounding box center [251, 550] width 280 height 28
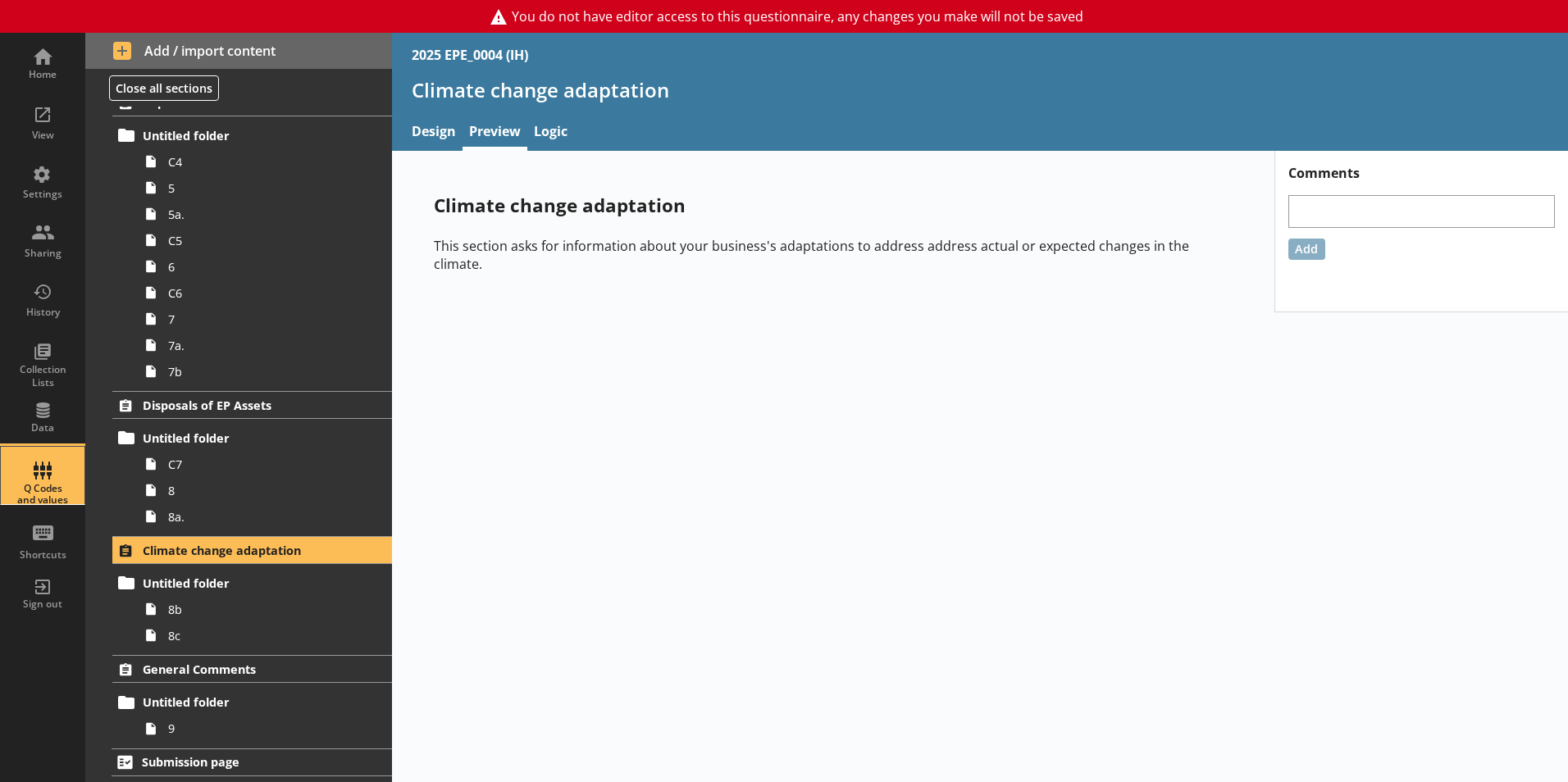
click at [37, 469] on div "Q Codes and values" at bounding box center [42, 475] width 57 height 57
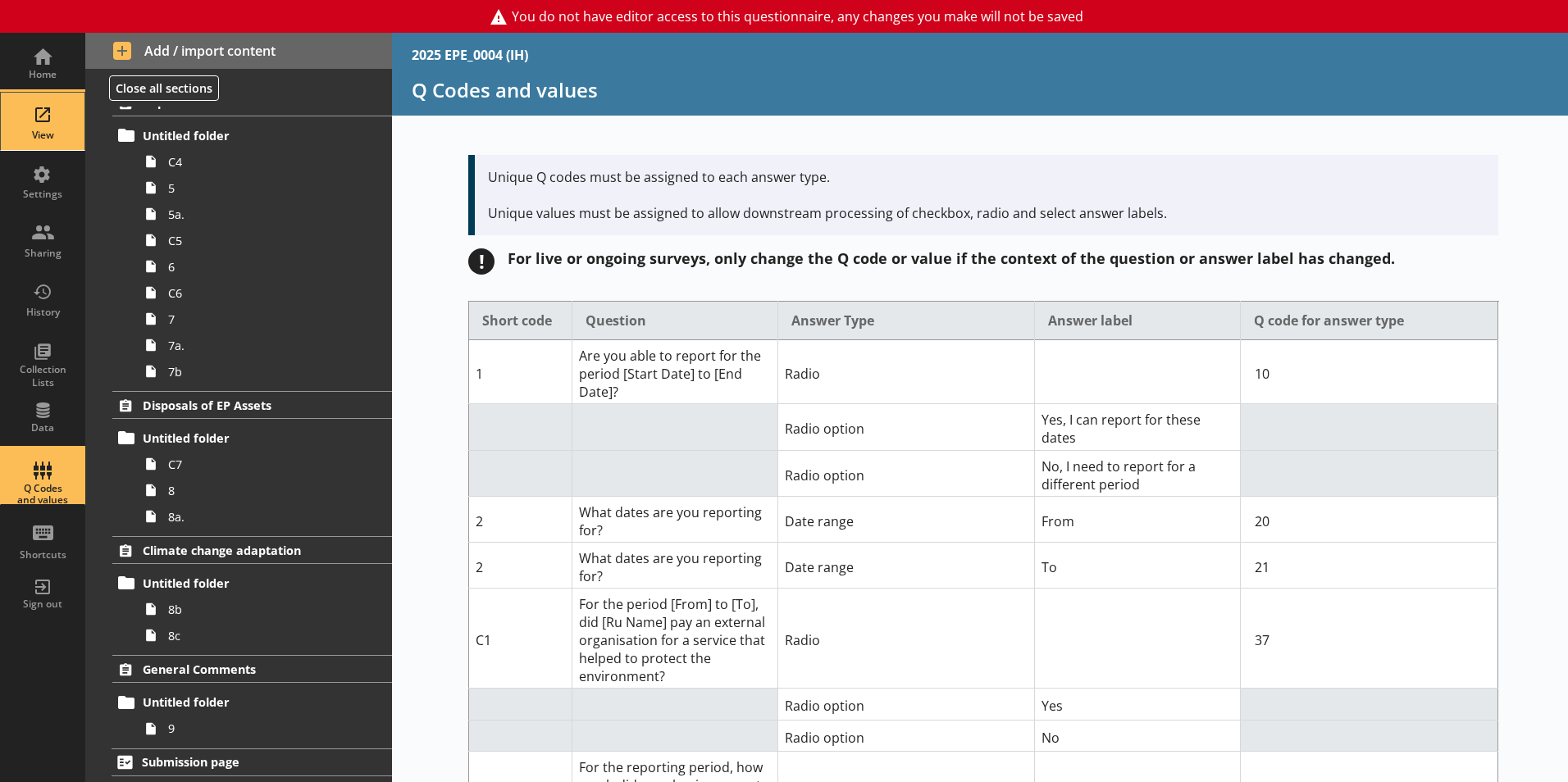
click at [54, 126] on div "View" at bounding box center [42, 121] width 57 height 57
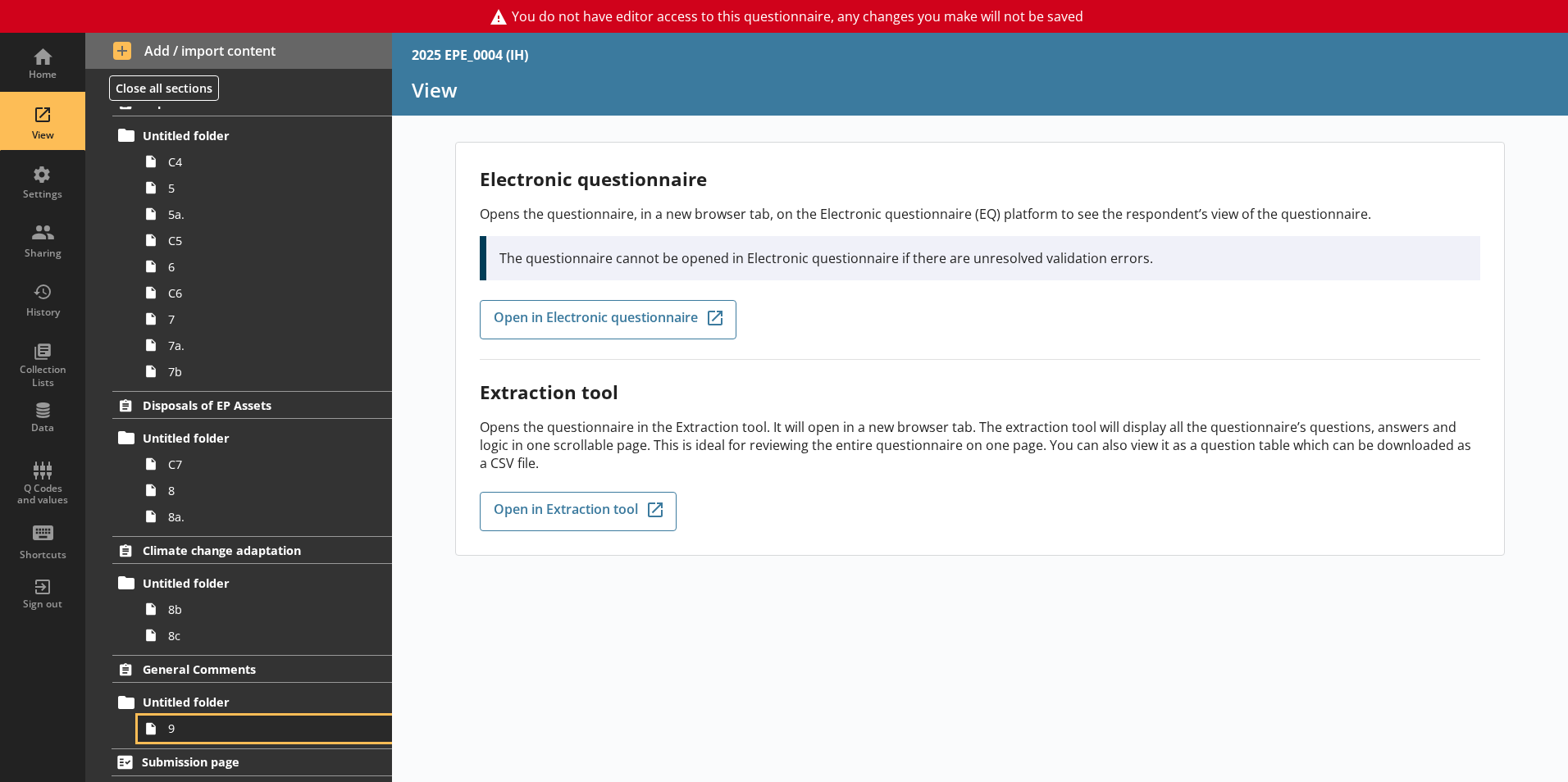
click at [221, 726] on span "9" at bounding box center [259, 728] width 182 height 15
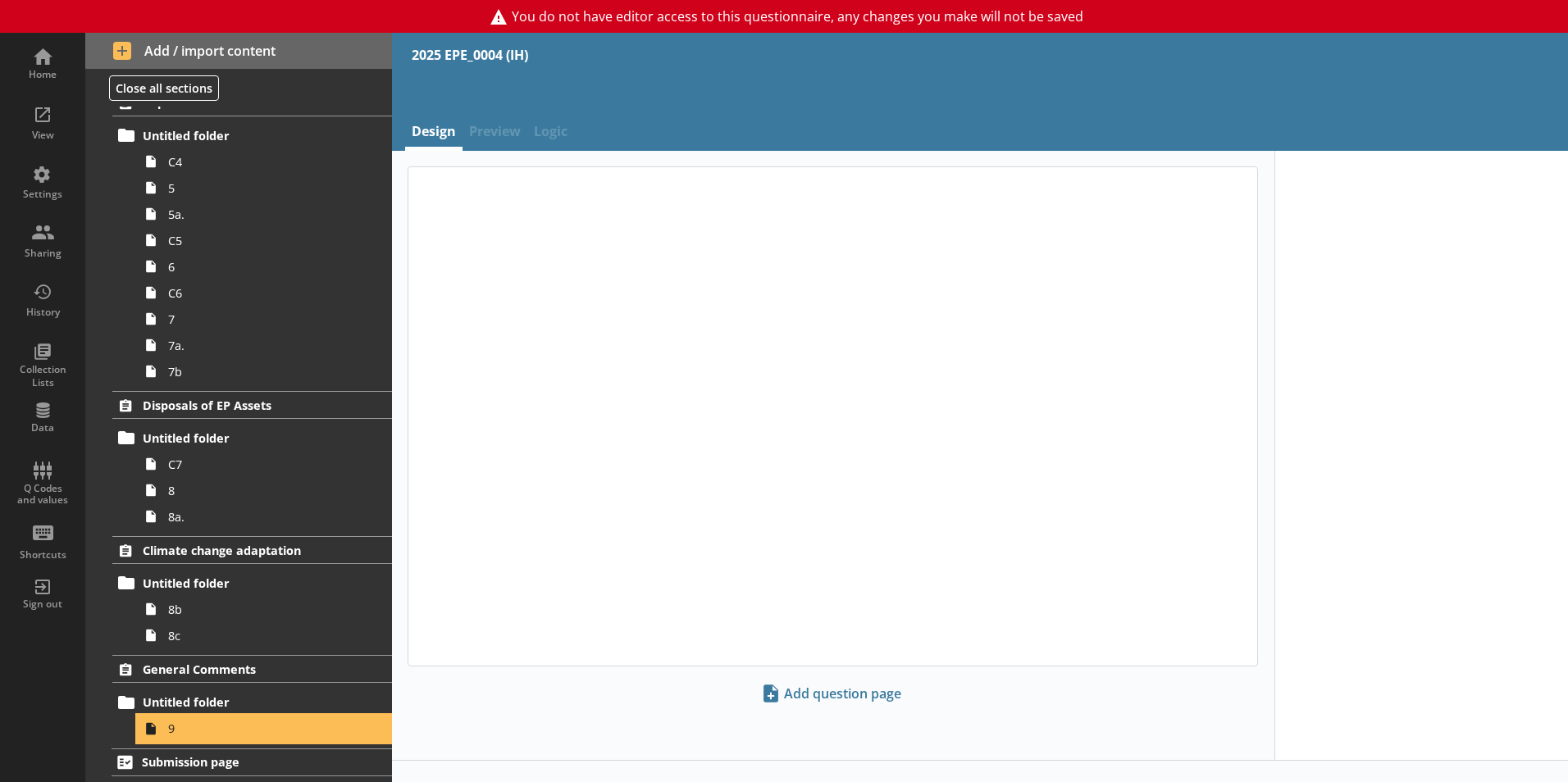
type textarea "x"
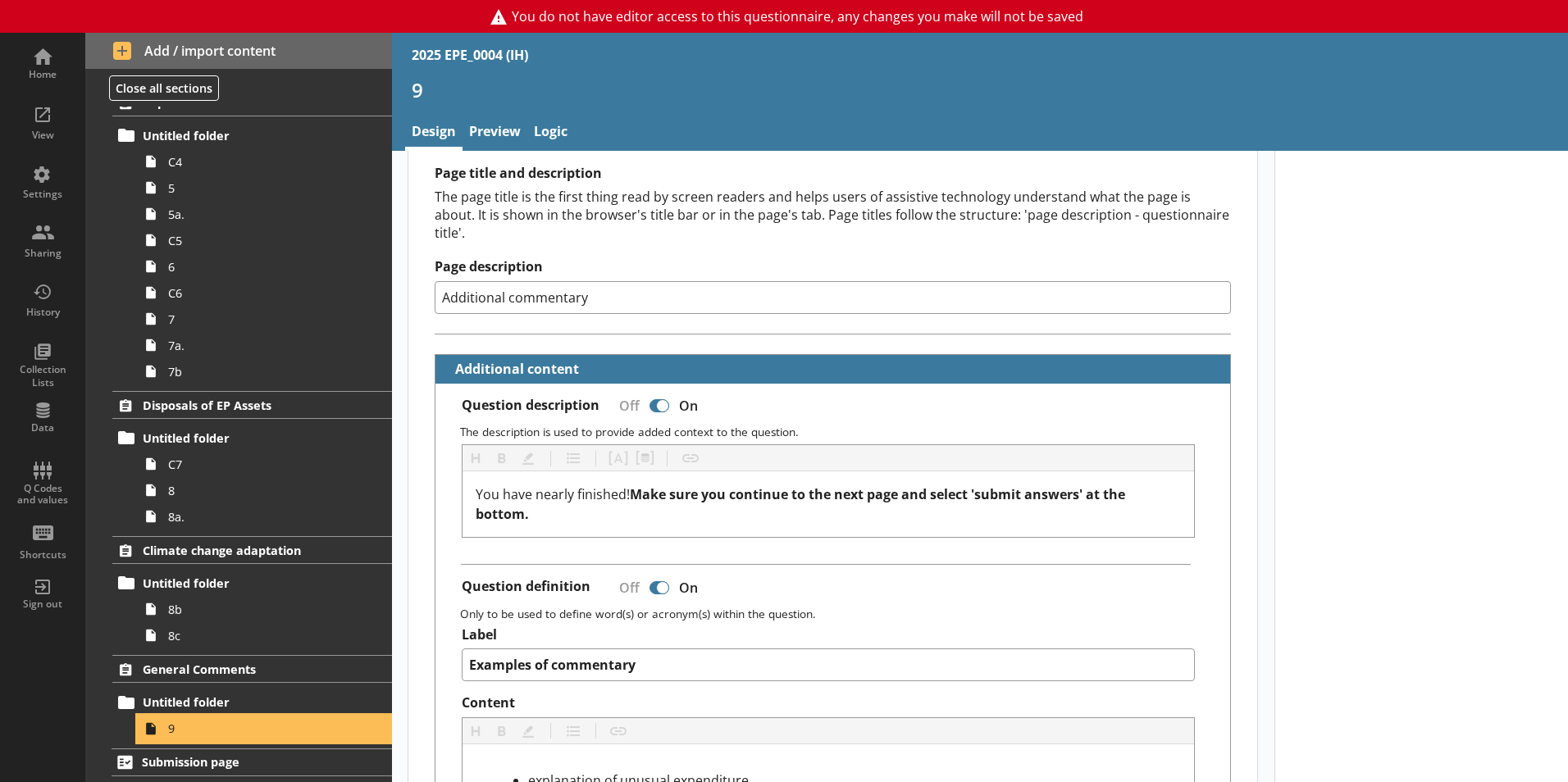
scroll to position [246, 0]
click at [496, 130] on link "Preview" at bounding box center [495, 132] width 65 height 35
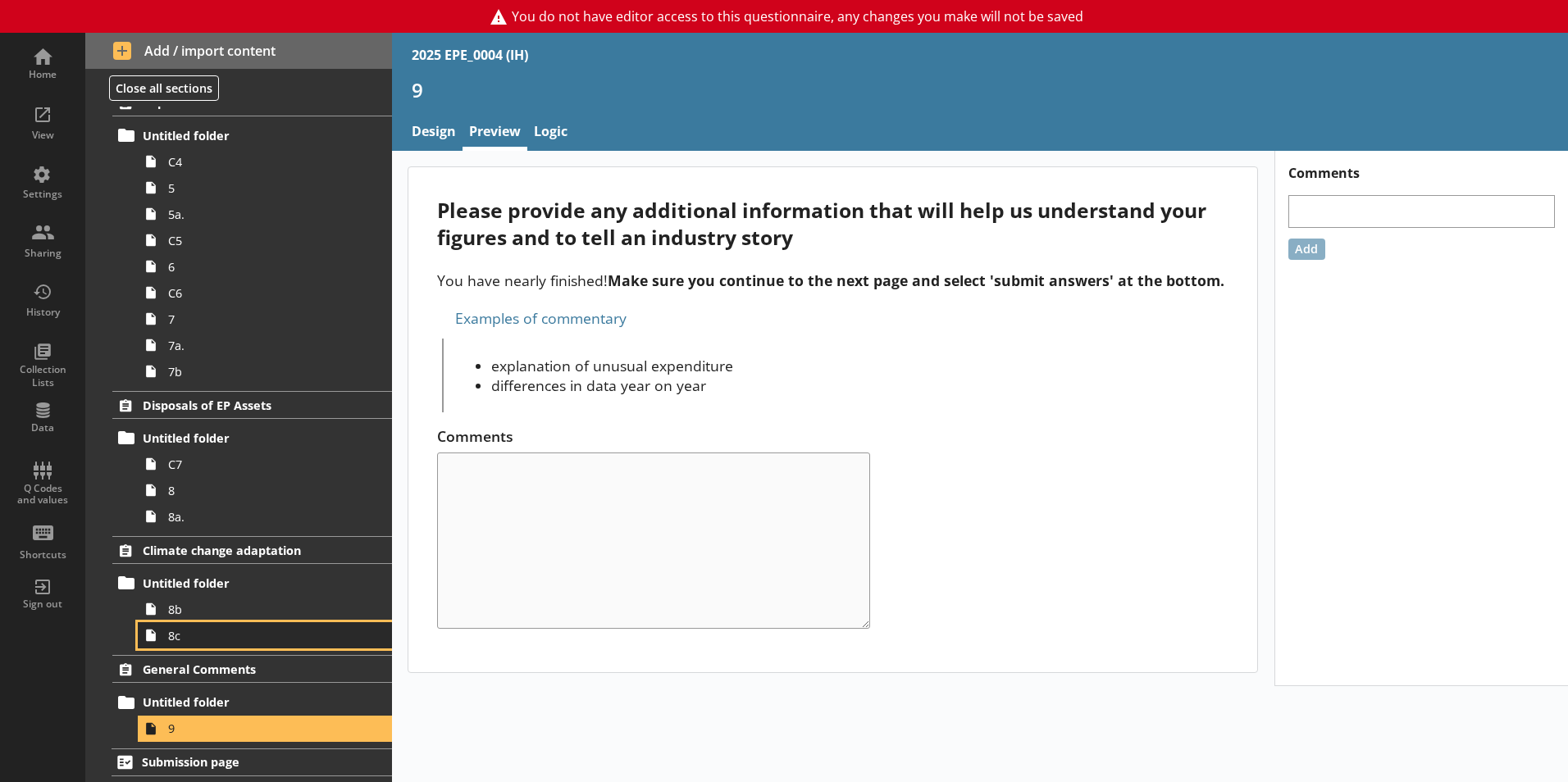
click at [213, 639] on span "8c" at bounding box center [259, 636] width 182 height 15
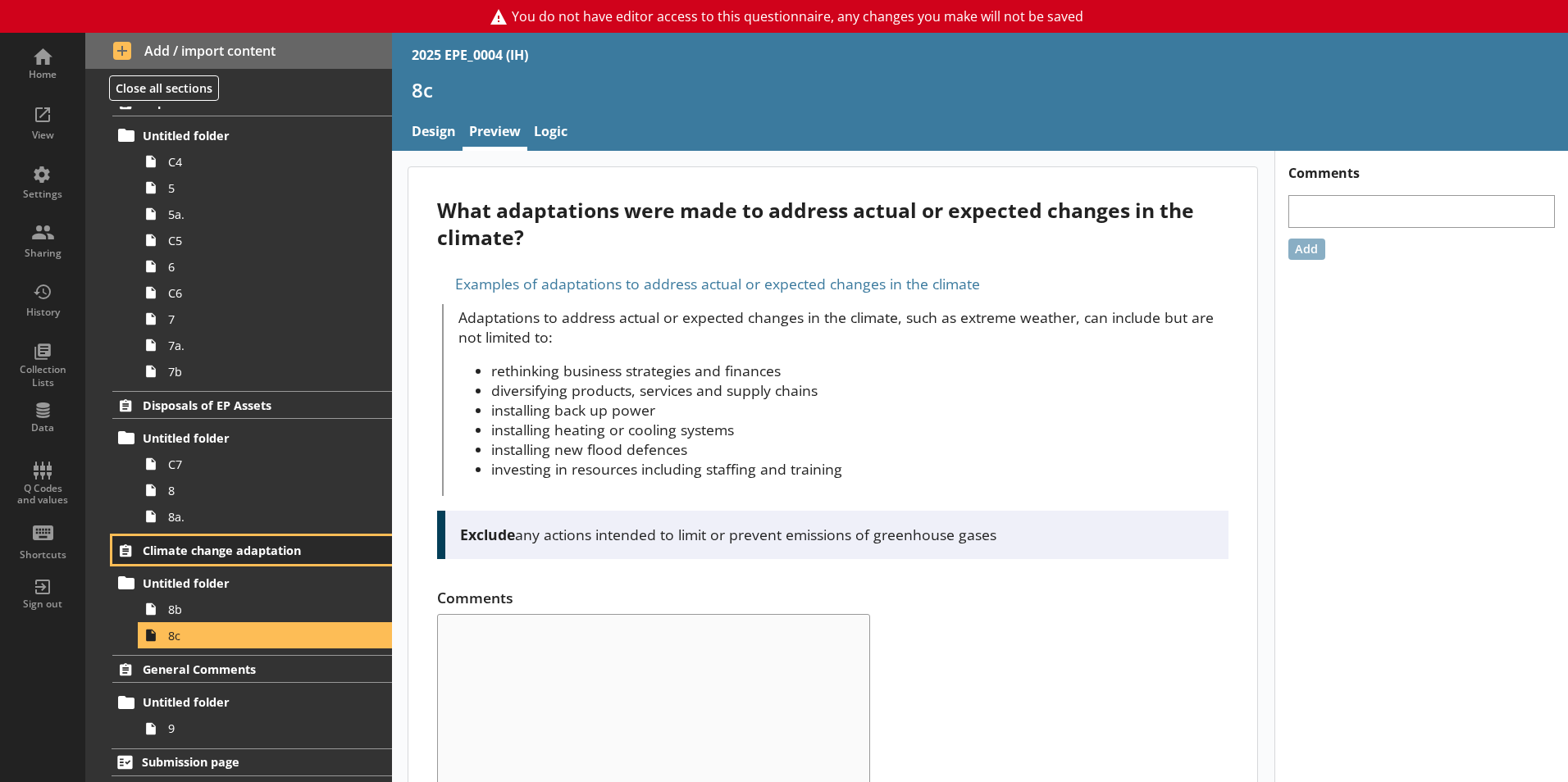
click at [219, 550] on span "Climate change adaptation" at bounding box center [243, 550] width 201 height 15
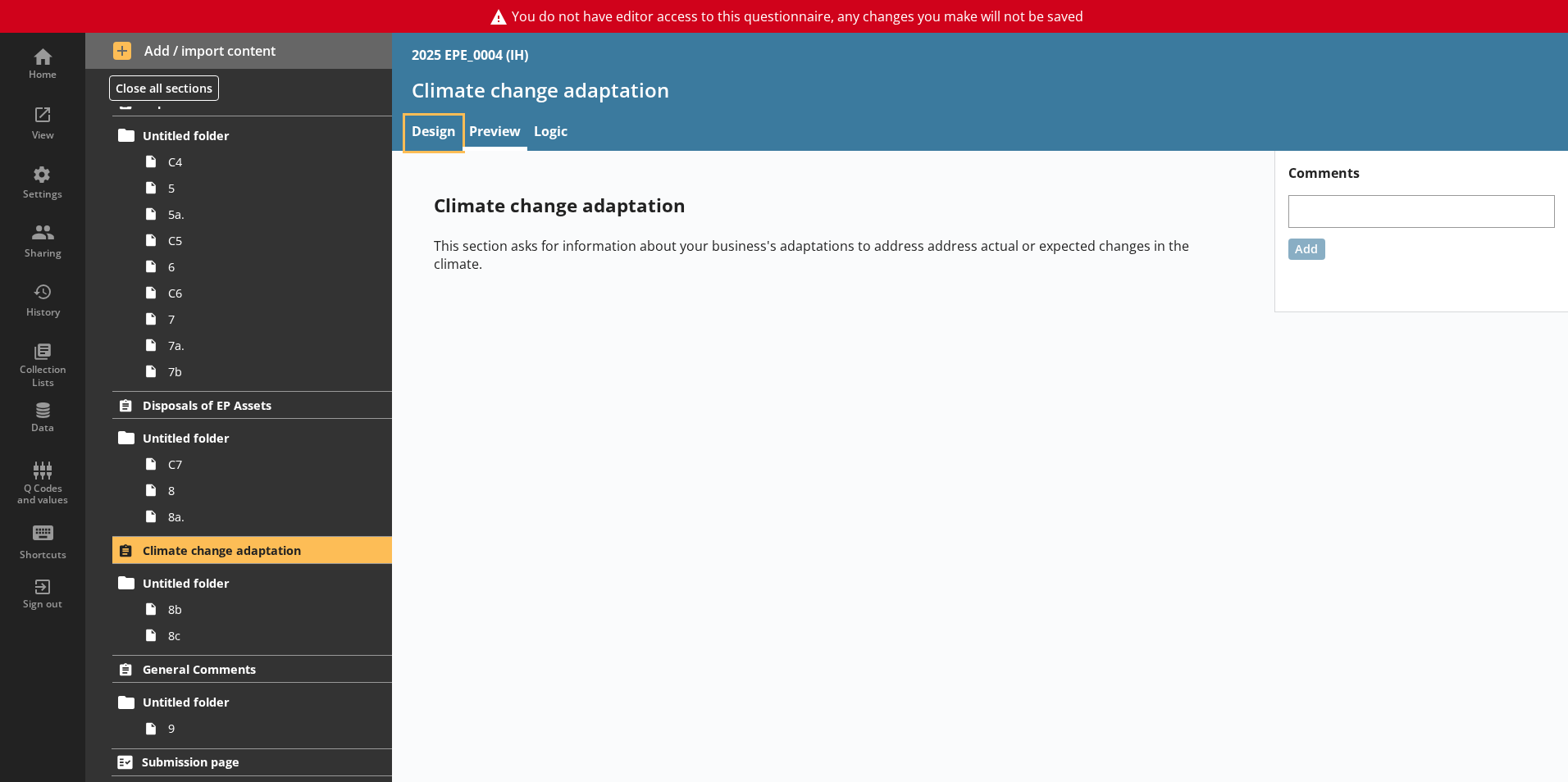
click at [442, 135] on link "Design" at bounding box center [433, 132] width 57 height 35
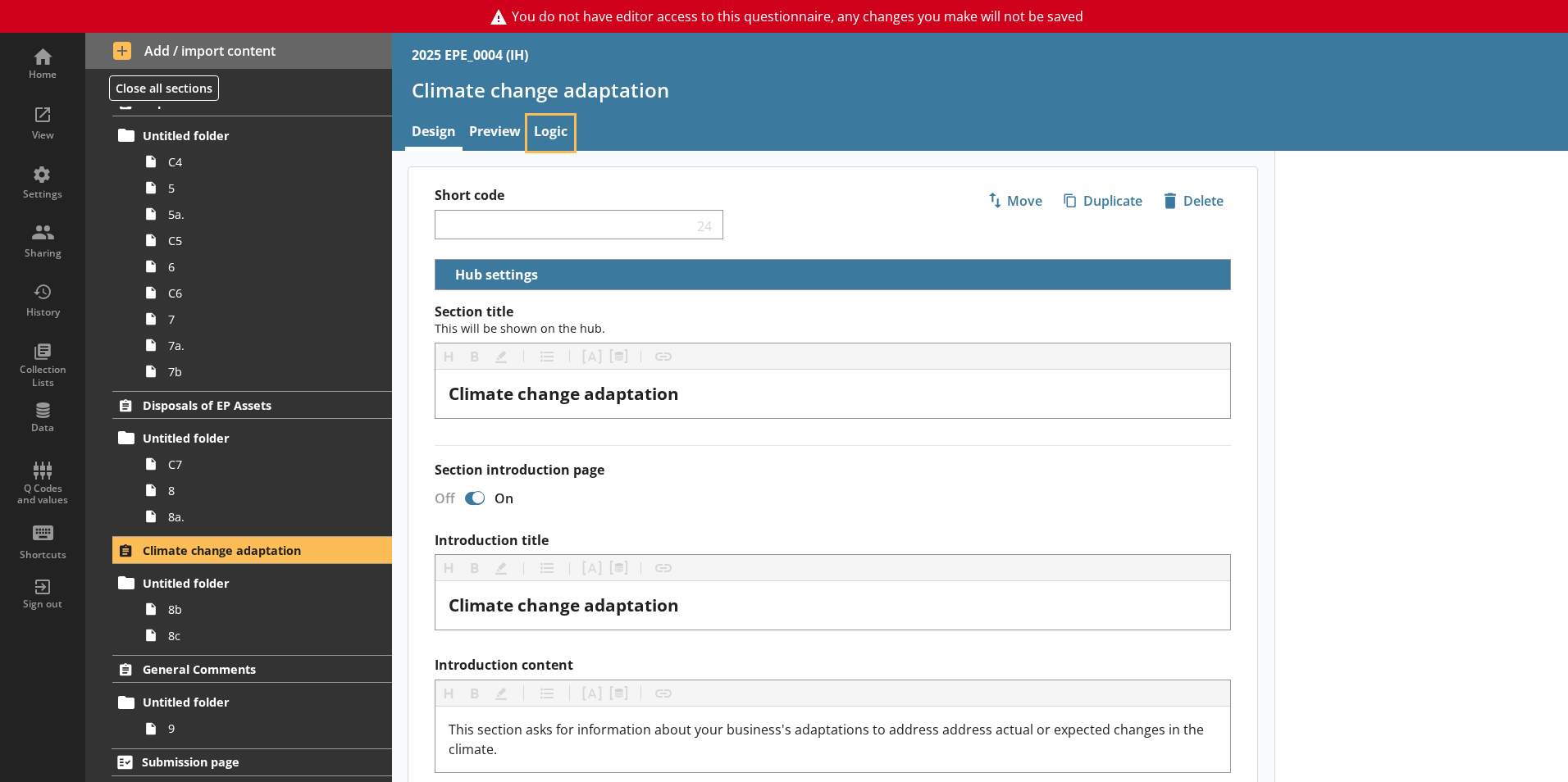
click at [539, 128] on link "Logic" at bounding box center [551, 132] width 47 height 35
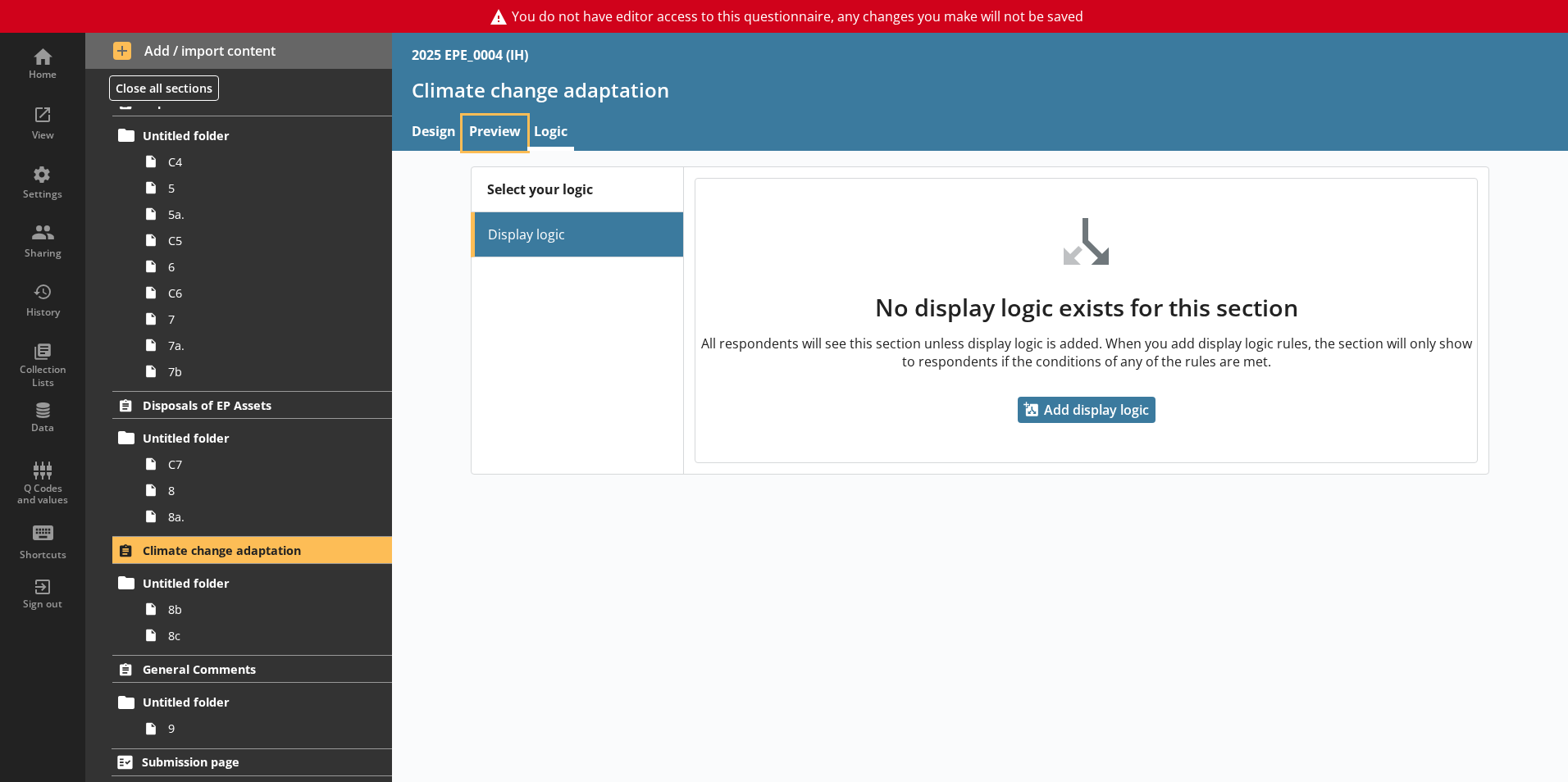
click at [513, 133] on link "Preview" at bounding box center [495, 132] width 65 height 35
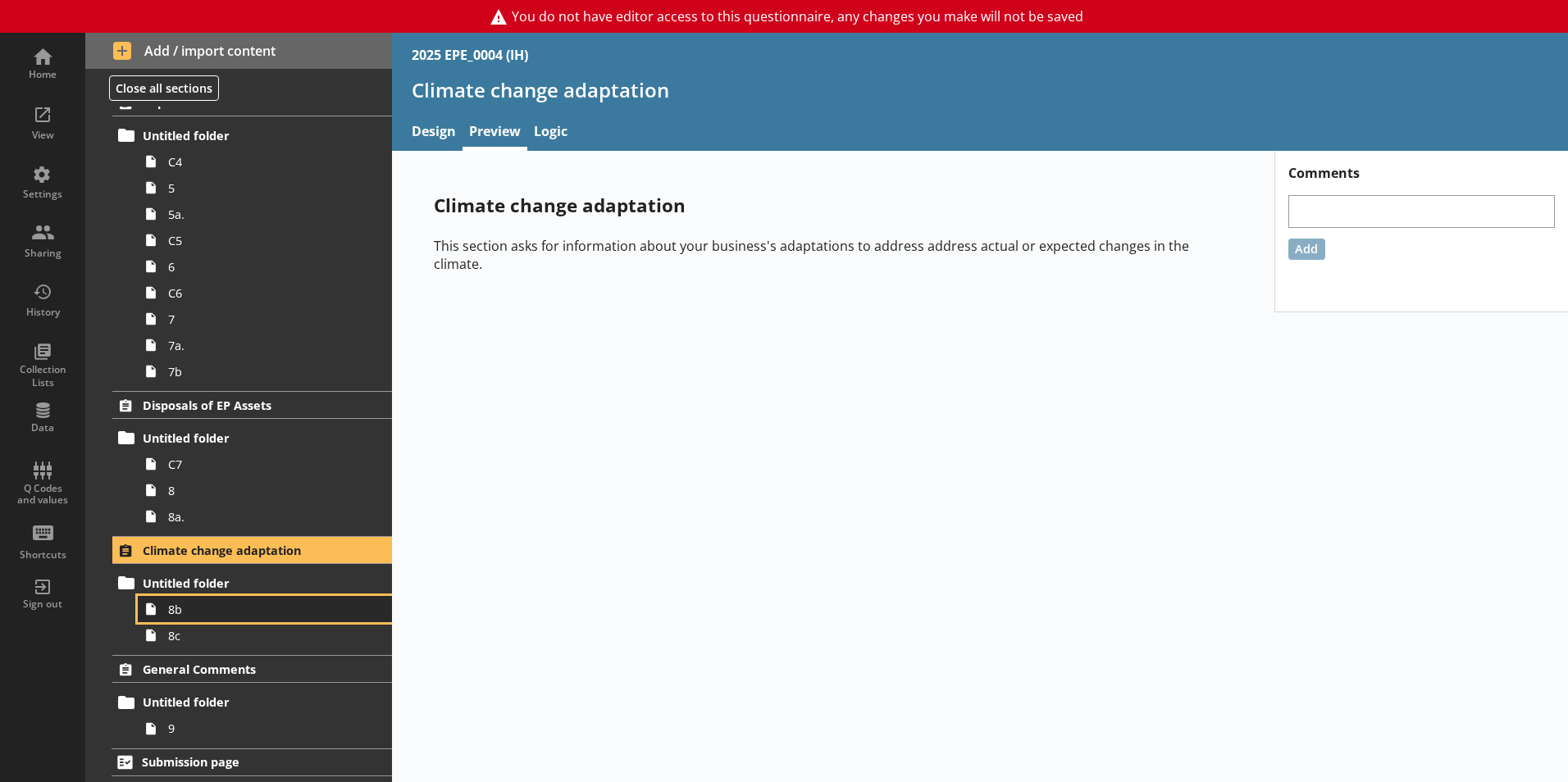
click at [227, 612] on span "8b" at bounding box center [259, 609] width 182 height 15
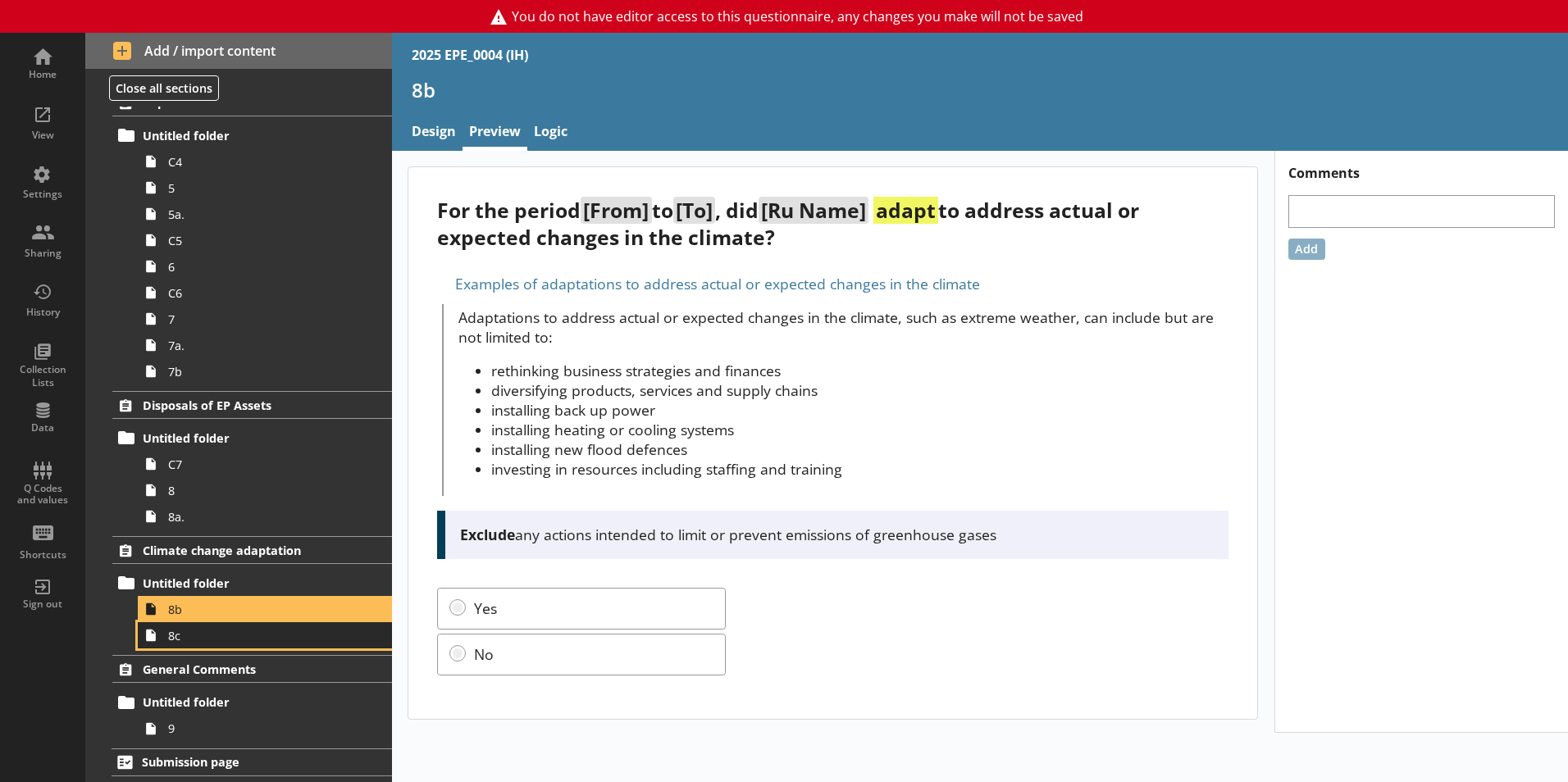
click at [204, 638] on span "8c" at bounding box center [259, 636] width 182 height 15
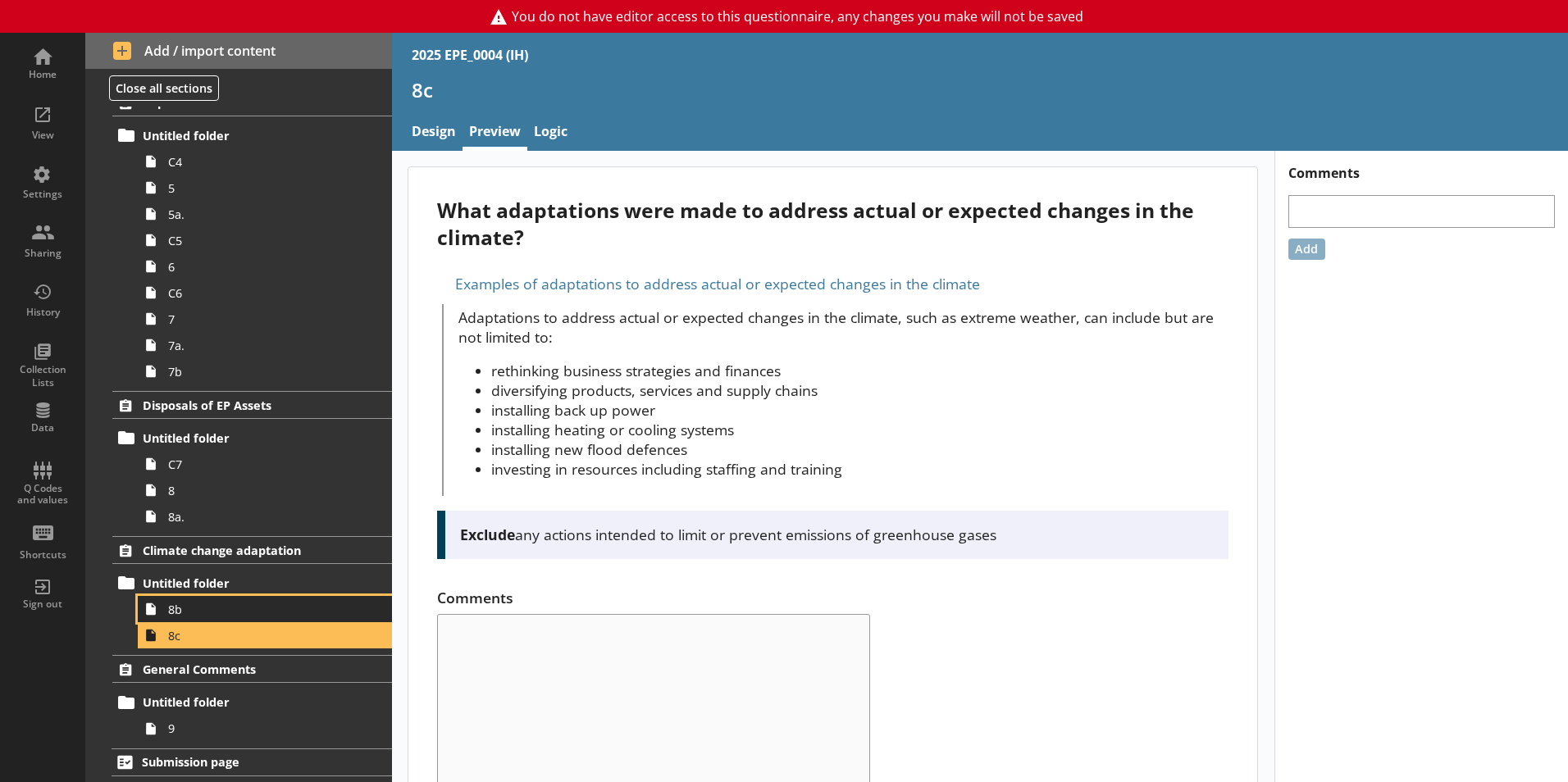
click at [210, 609] on span "8b" at bounding box center [259, 609] width 182 height 15
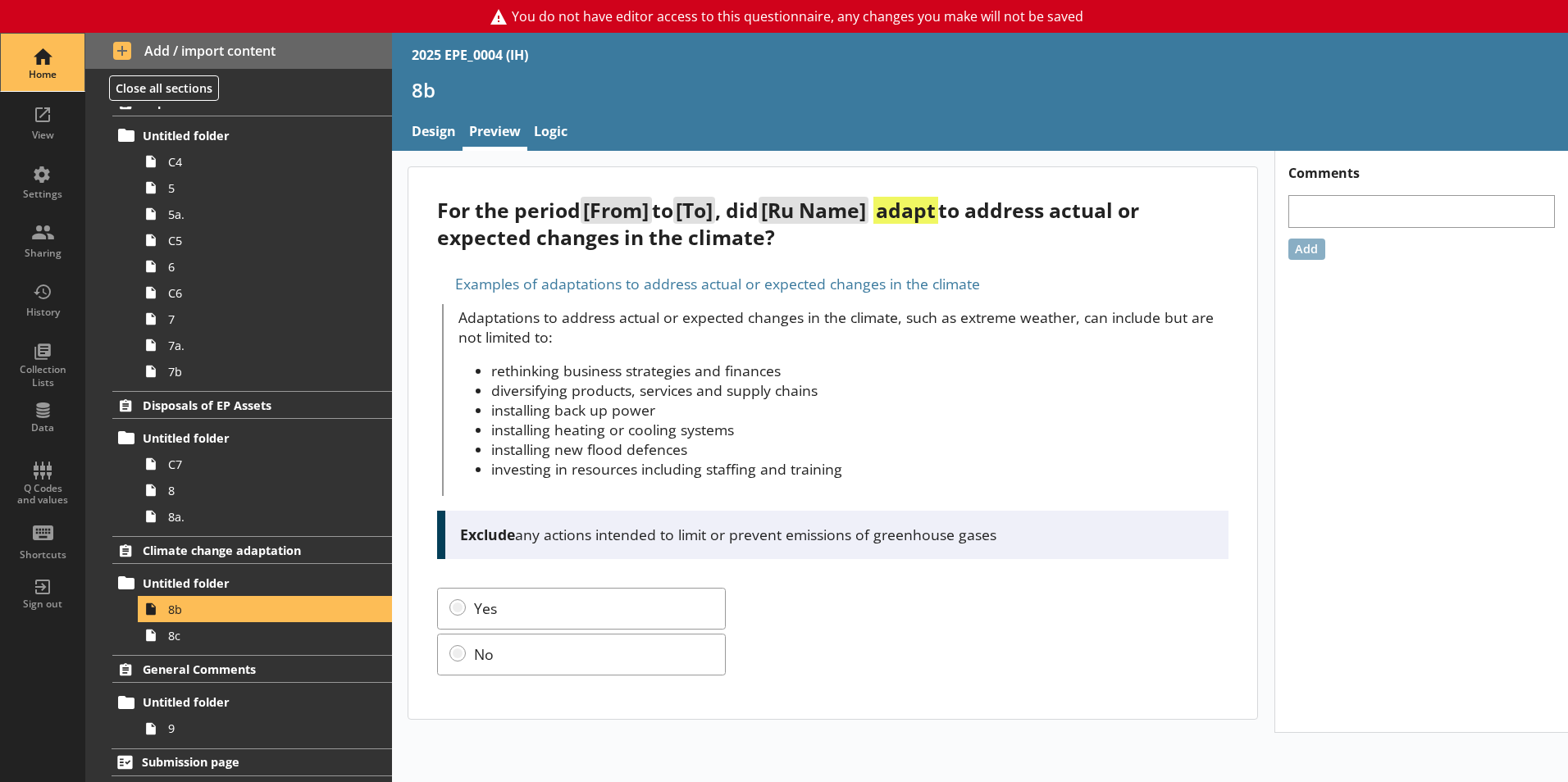
click at [62, 81] on div "Home" at bounding box center [42, 62] width 57 height 57
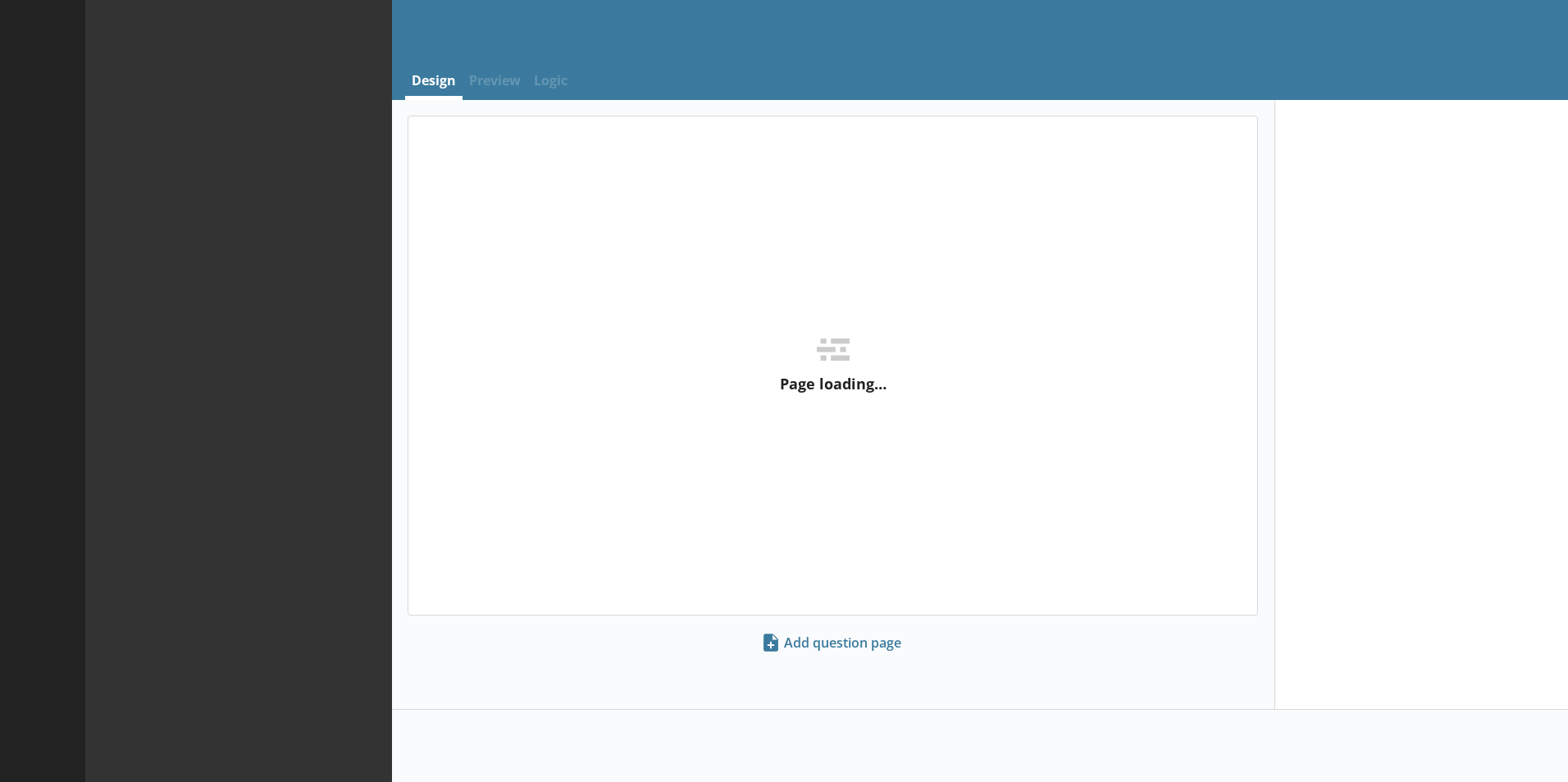
select select "ref_p_end_date"
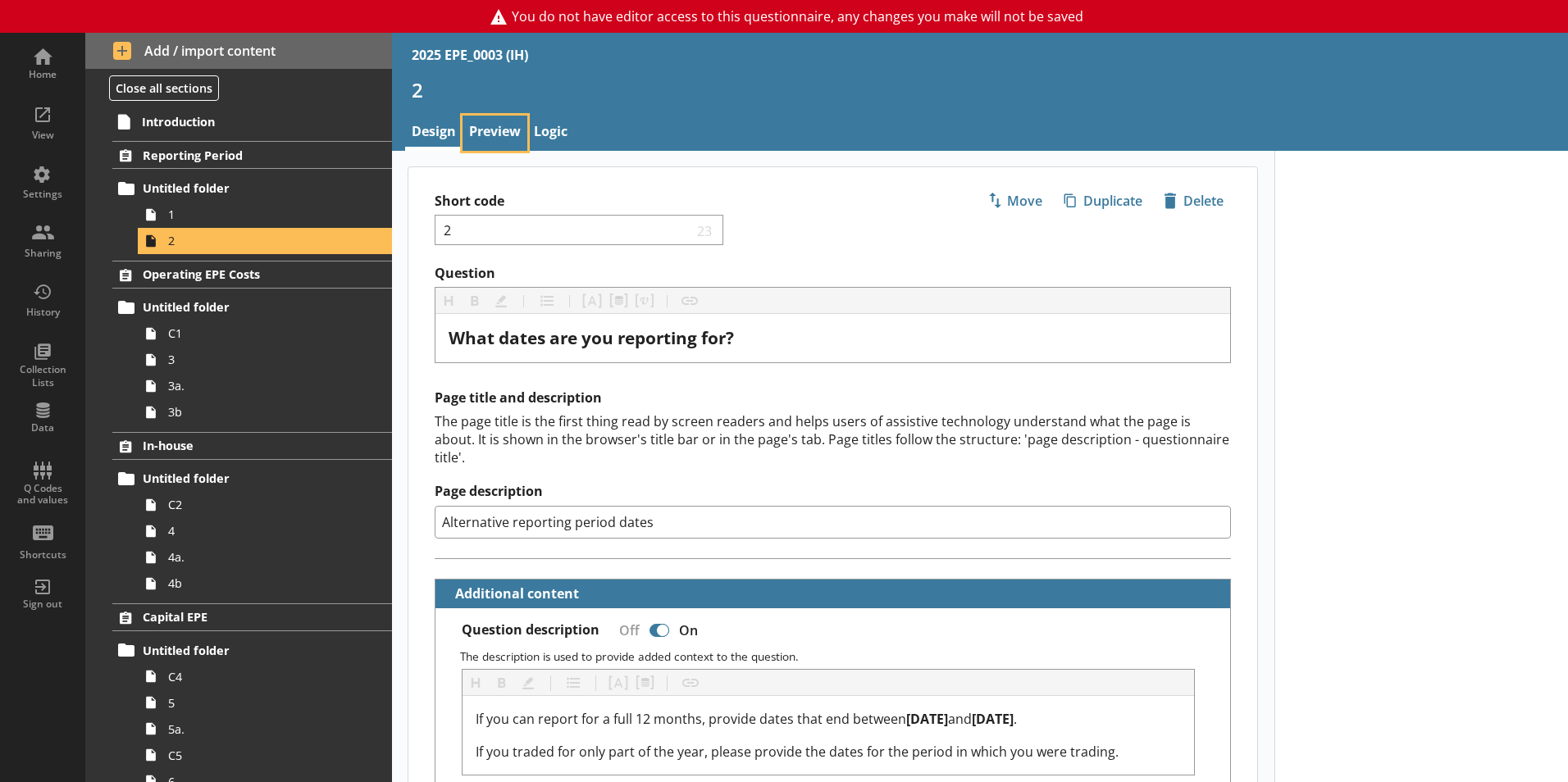
click at [502, 141] on link "Preview" at bounding box center [495, 132] width 65 height 35
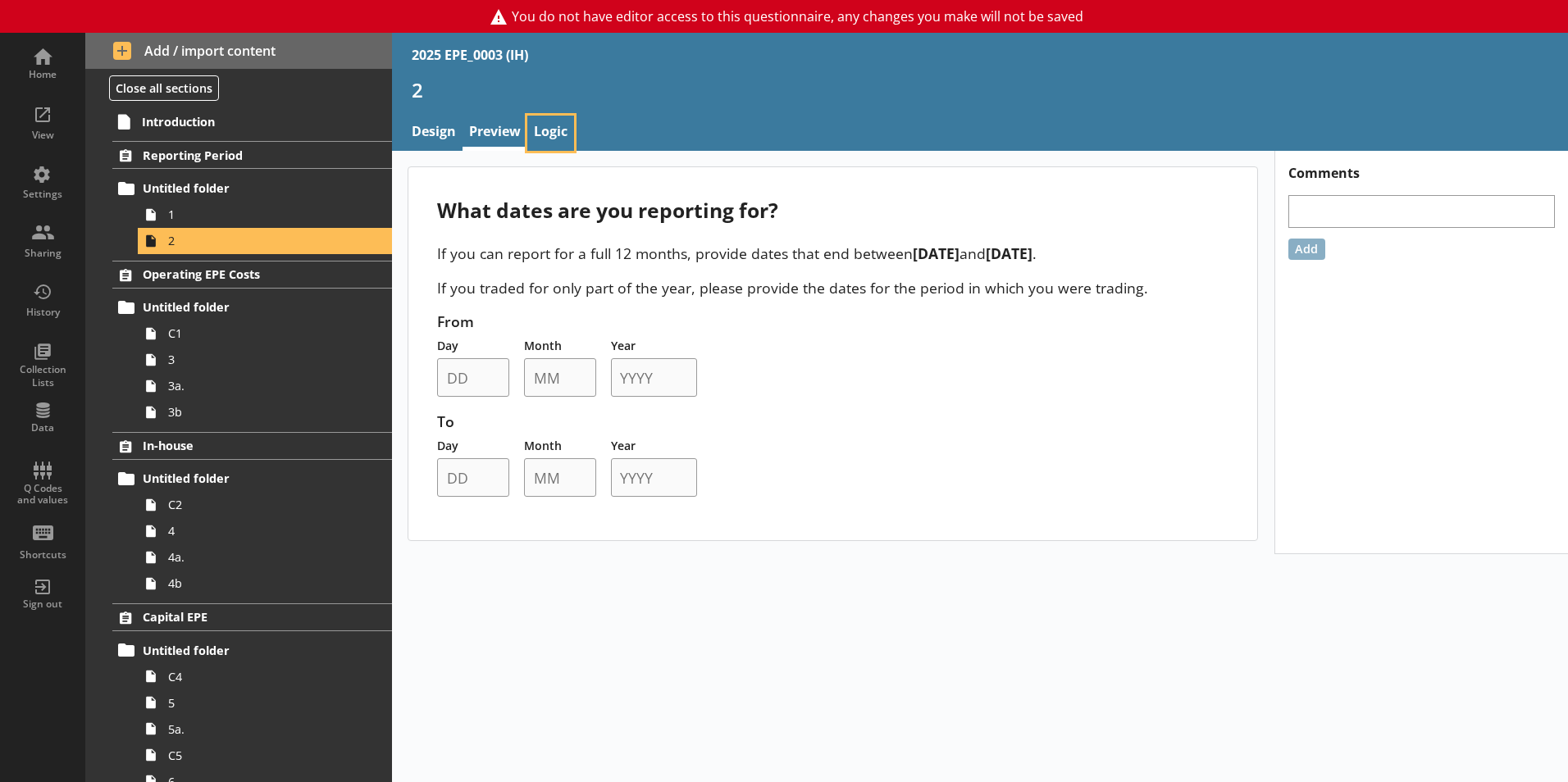
click at [566, 139] on link "Logic" at bounding box center [551, 132] width 47 height 35
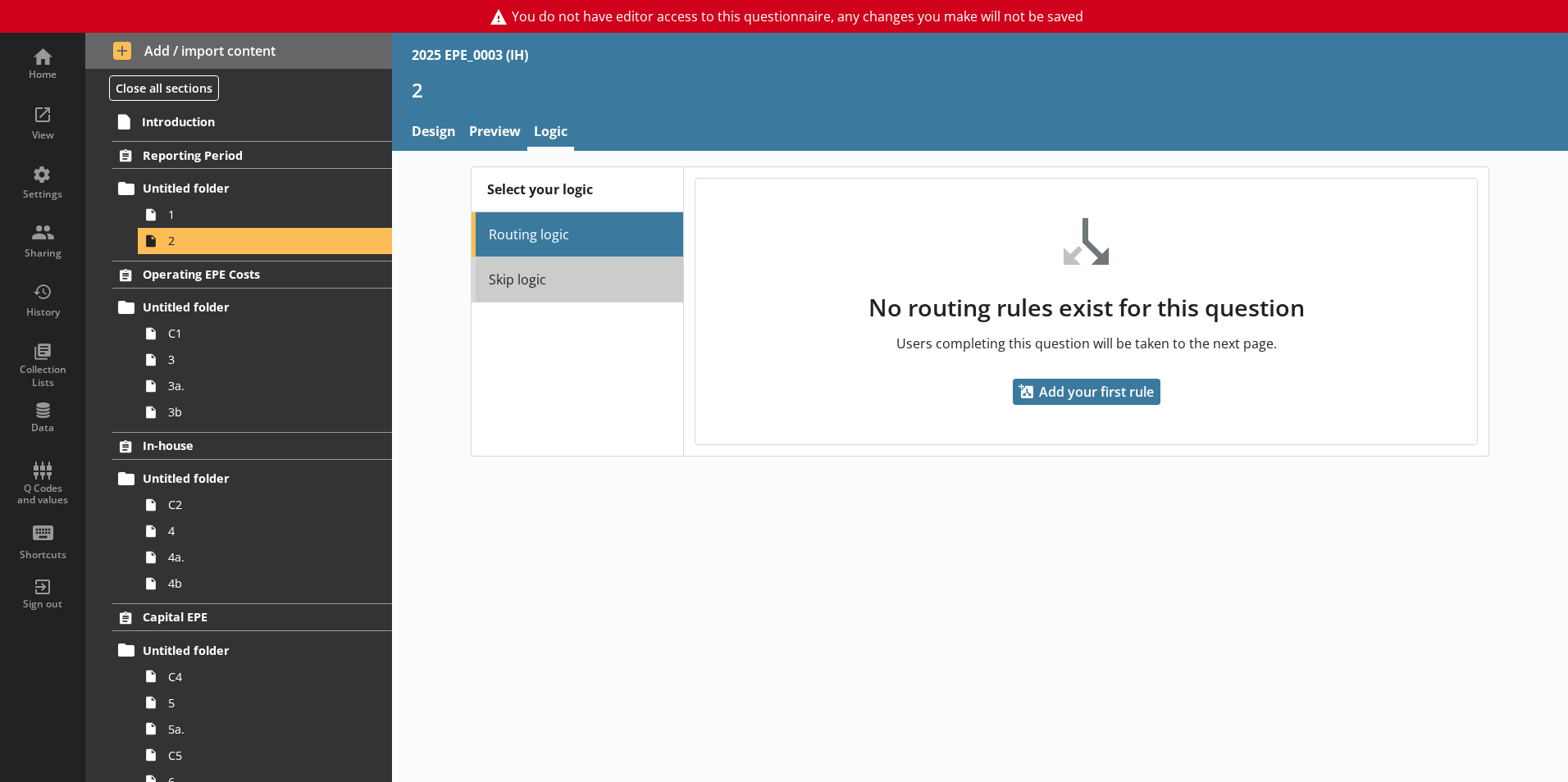
click at [569, 297] on link "Skip logic" at bounding box center [577, 279] width 211 height 45
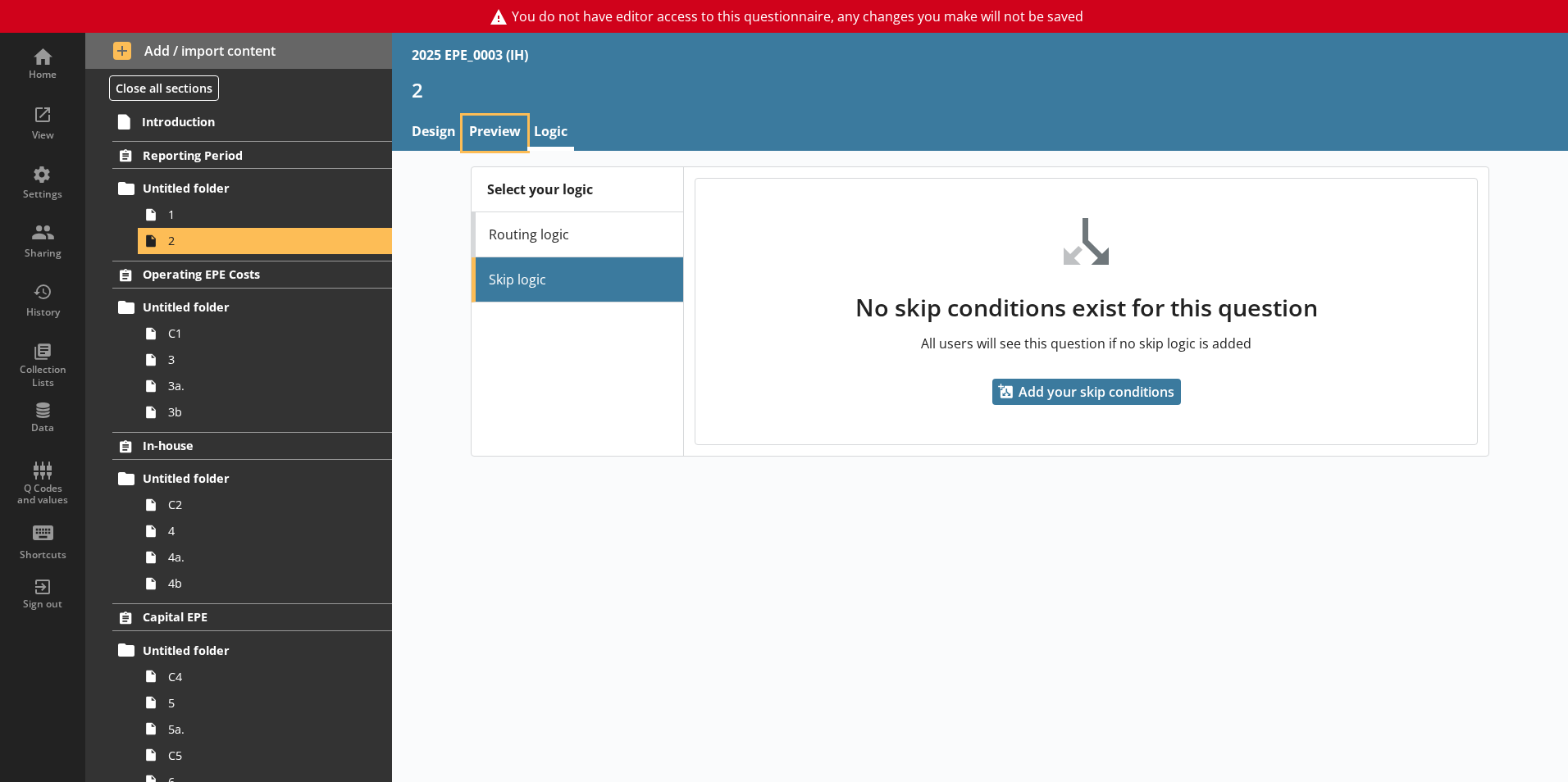
click at [493, 131] on link "Preview" at bounding box center [495, 132] width 65 height 35
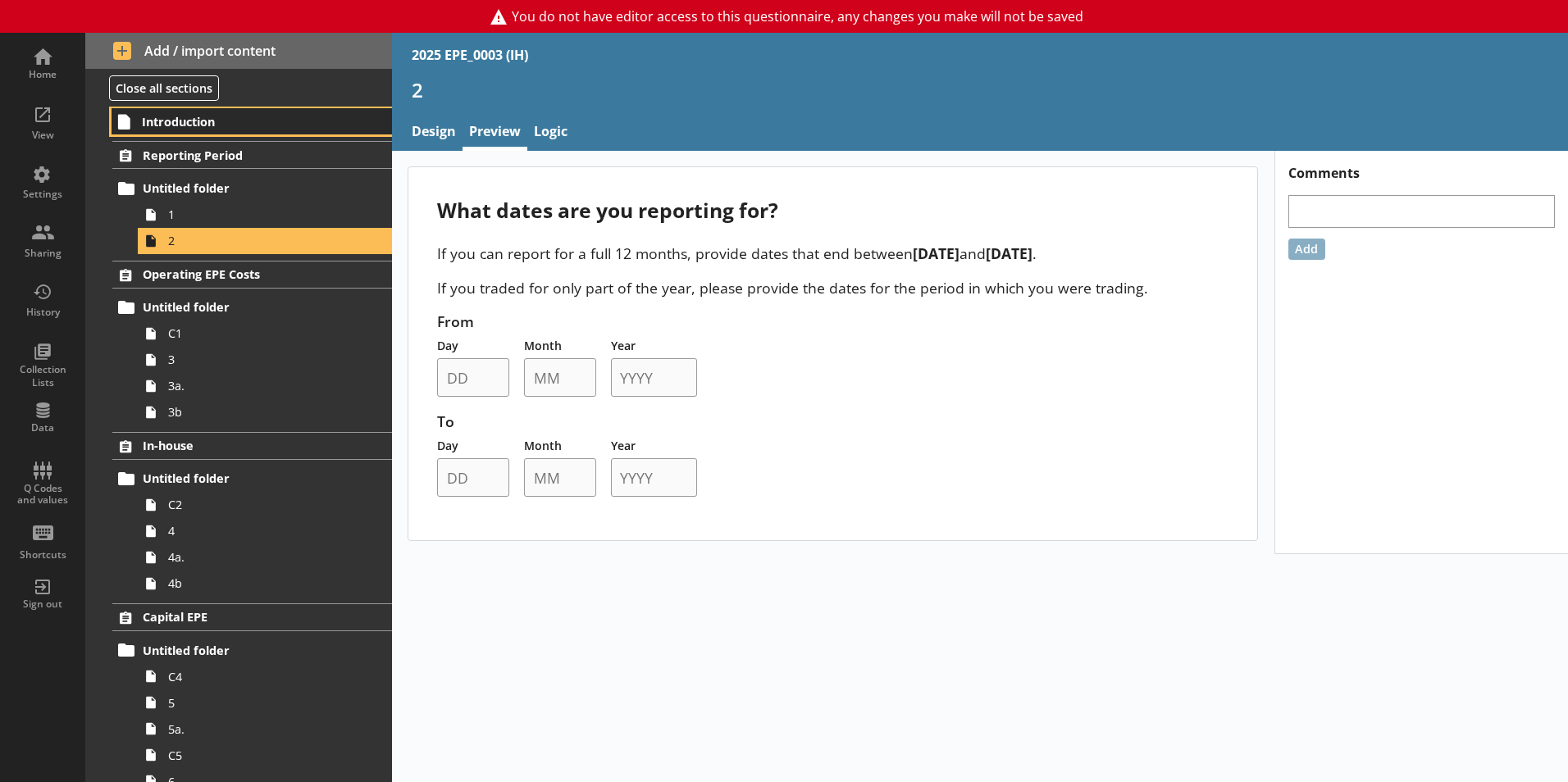
click at [192, 122] on span "Introduction" at bounding box center [243, 121] width 202 height 15
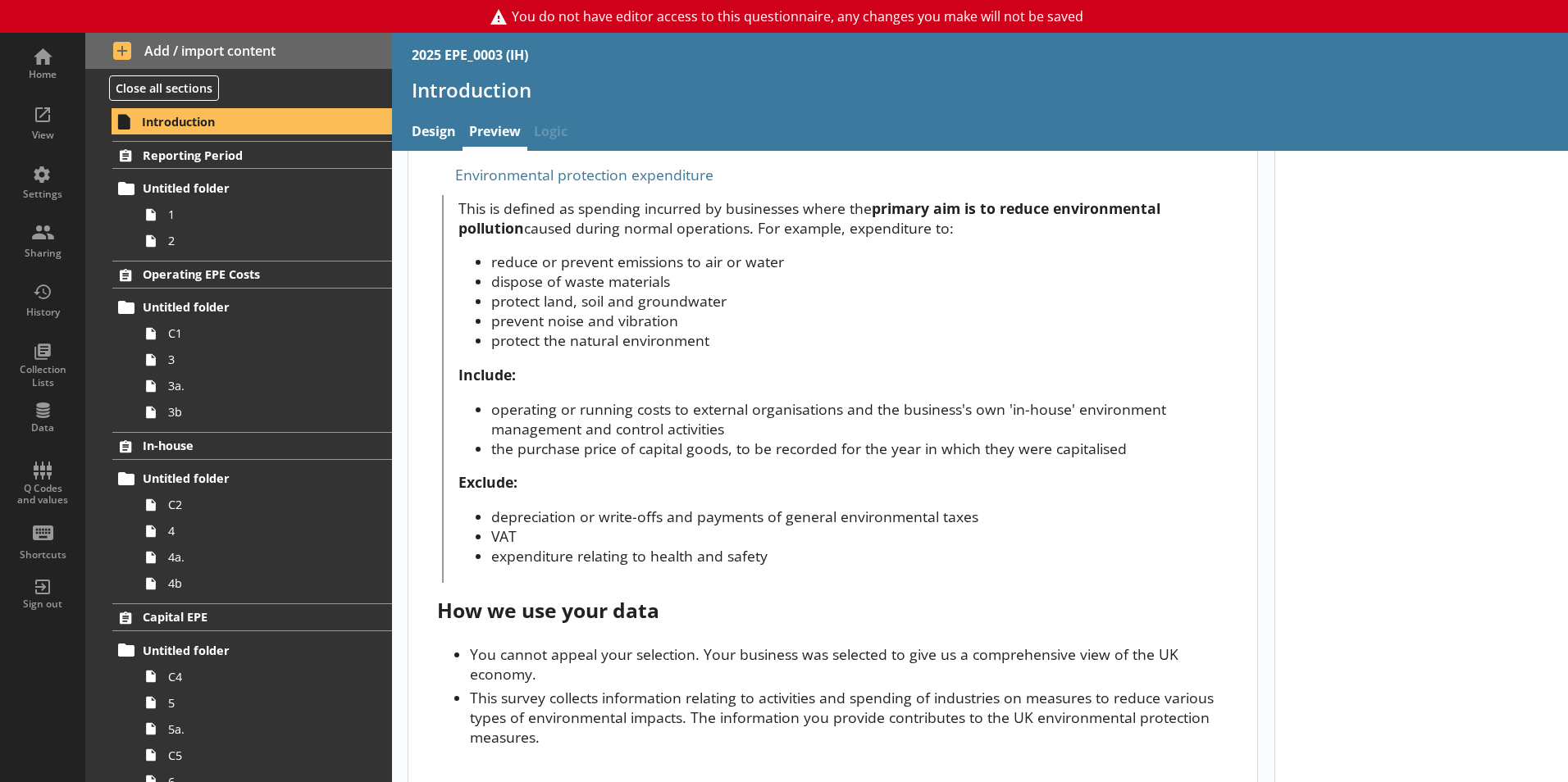
scroll to position [511, 0]
click at [251, 162] on span "Reporting Period" at bounding box center [243, 156] width 201 height 15
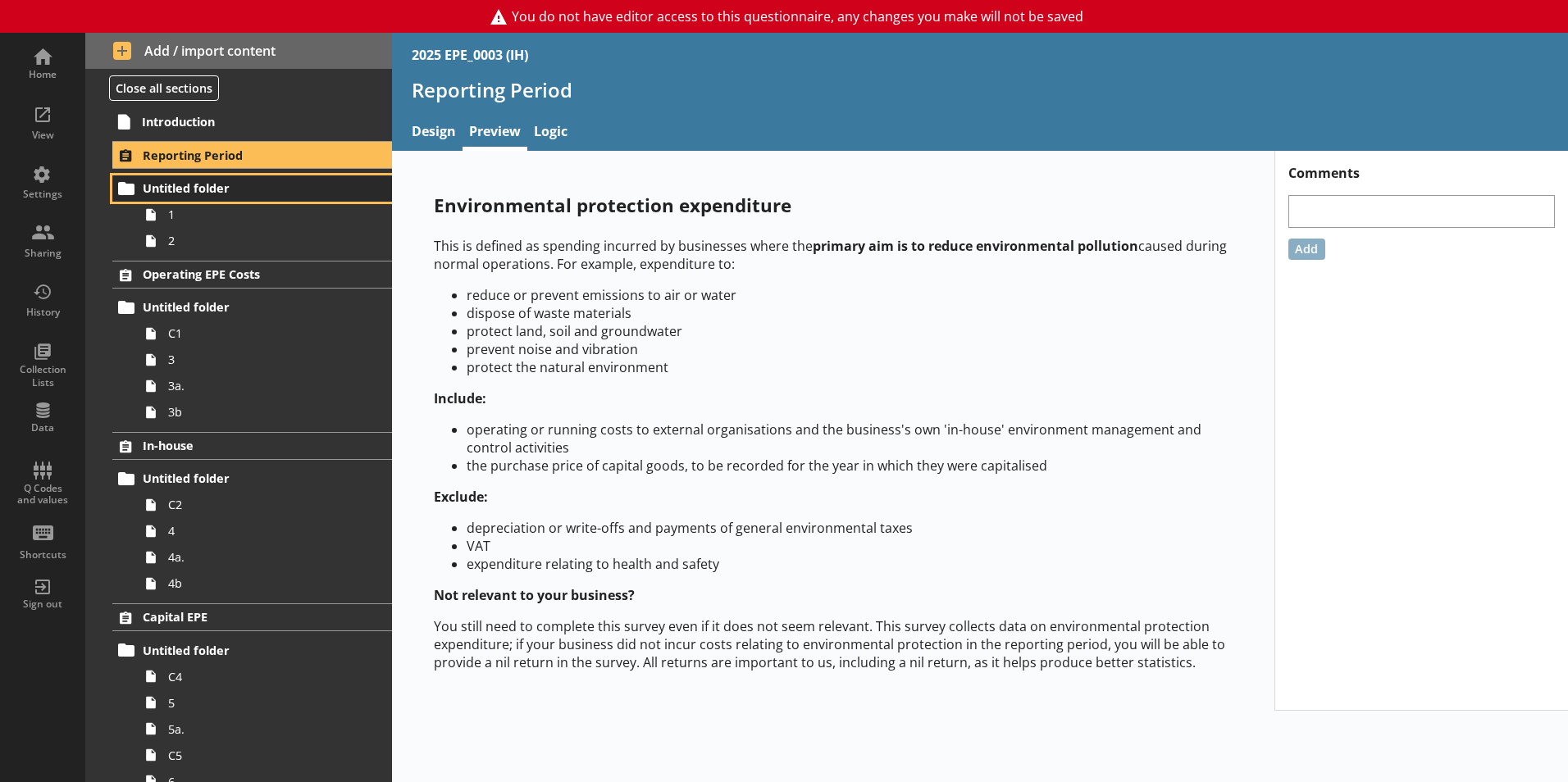
click at [201, 180] on span "Untitled folder" at bounding box center [243, 188] width 201 height 15
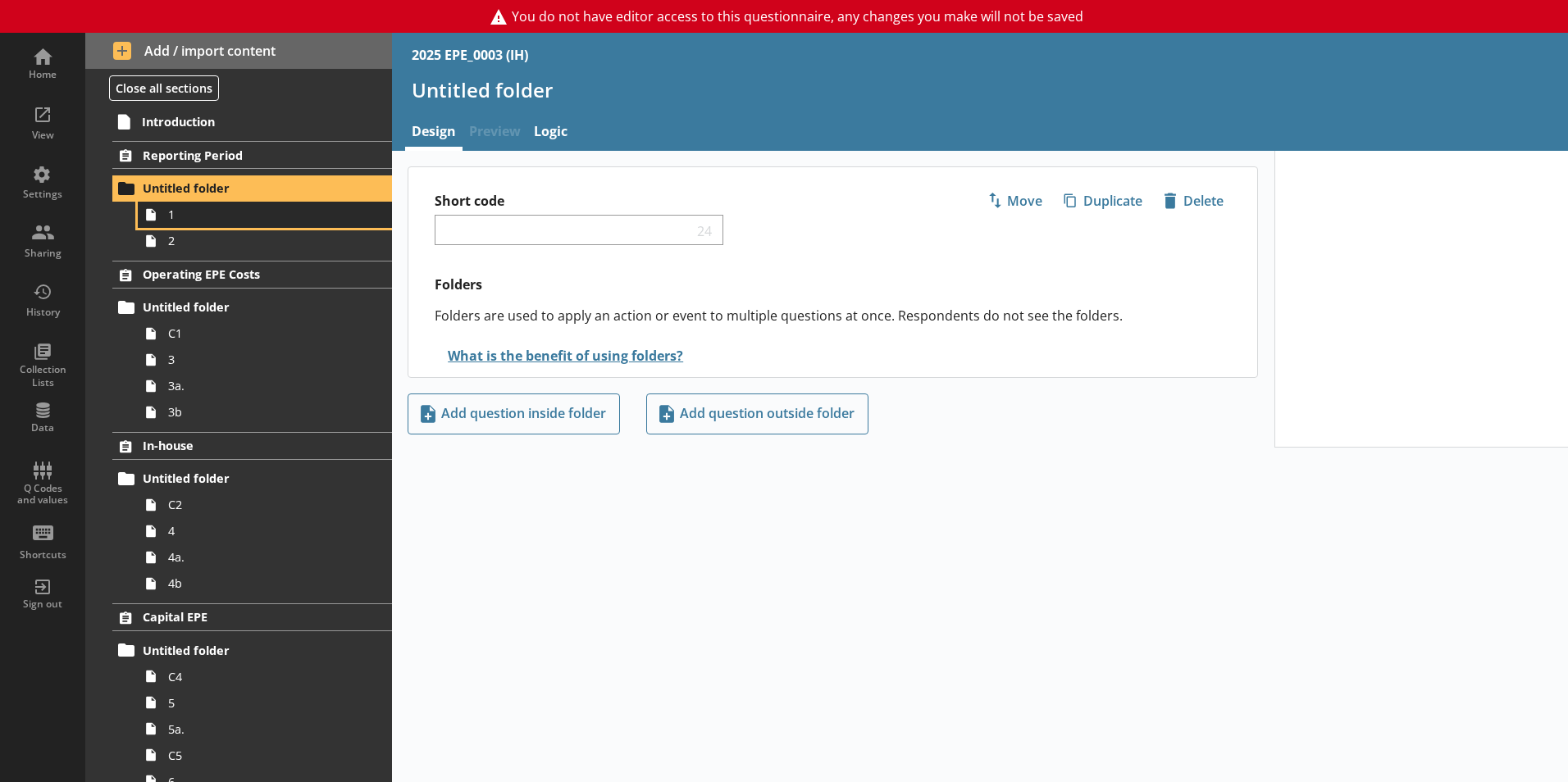
click at [208, 214] on span "1" at bounding box center [259, 215] width 182 height 15
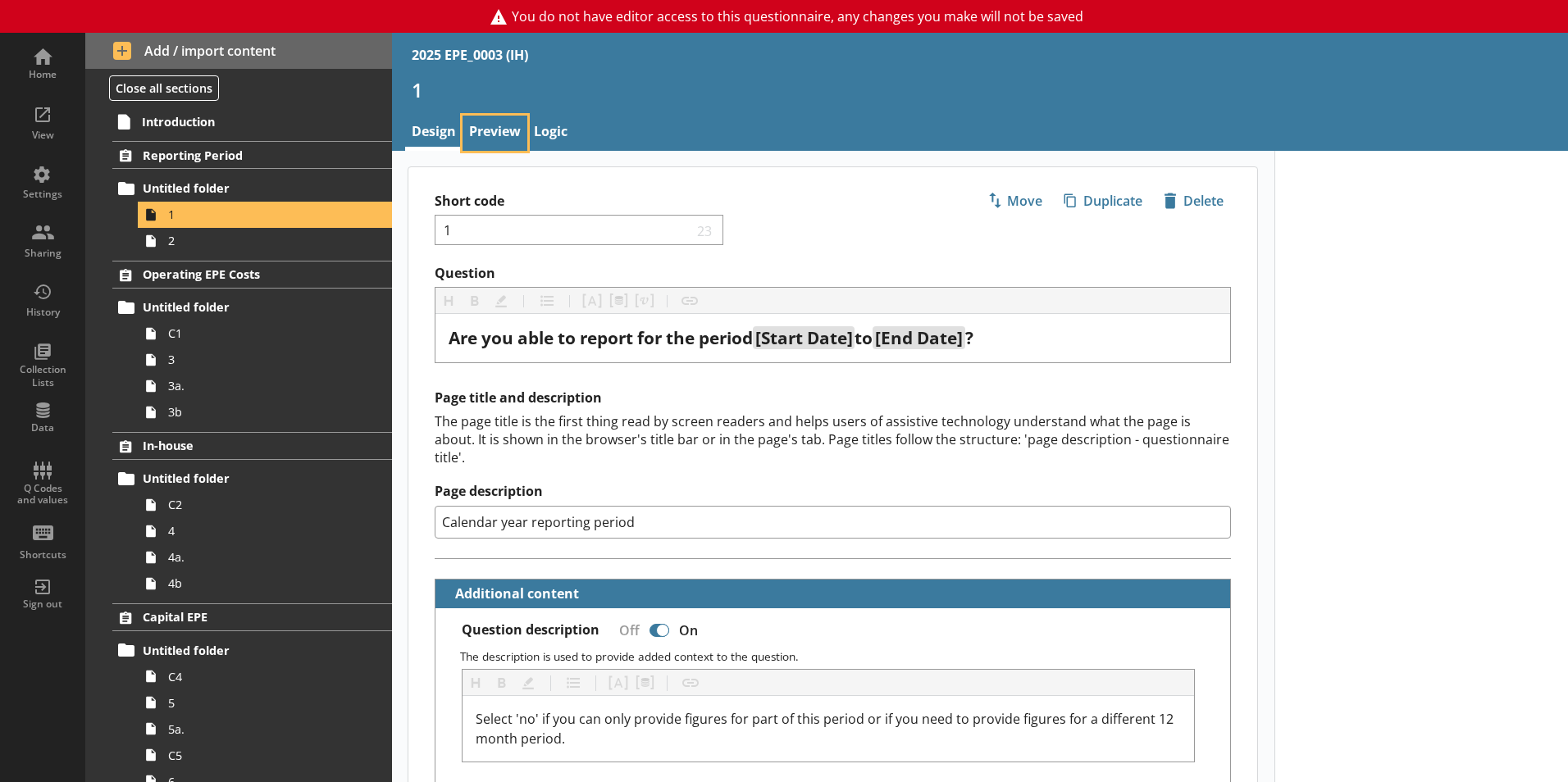
click at [505, 121] on link "Preview" at bounding box center [495, 132] width 65 height 35
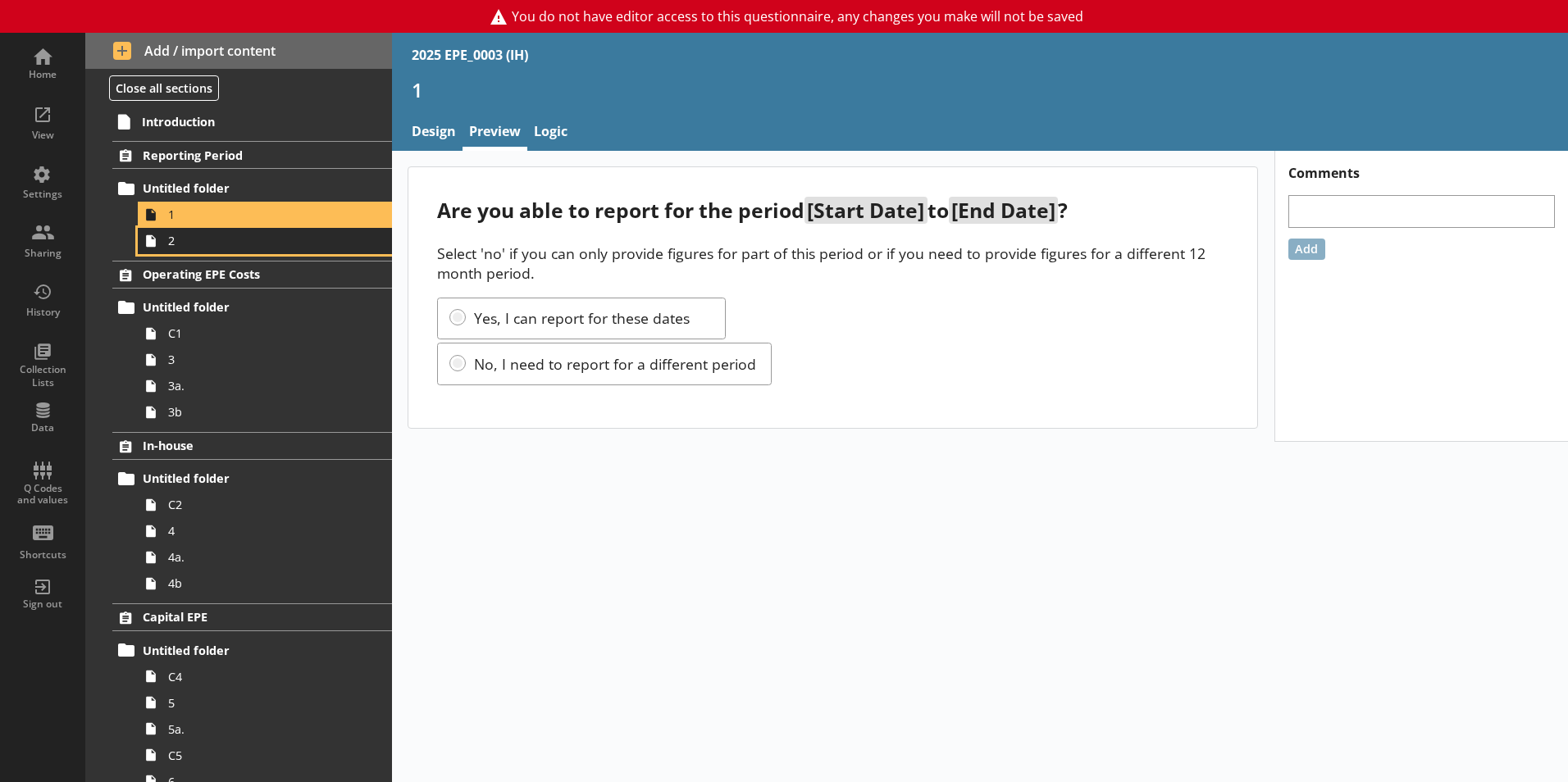
click at [185, 250] on link "2" at bounding box center [264, 241] width 254 height 26
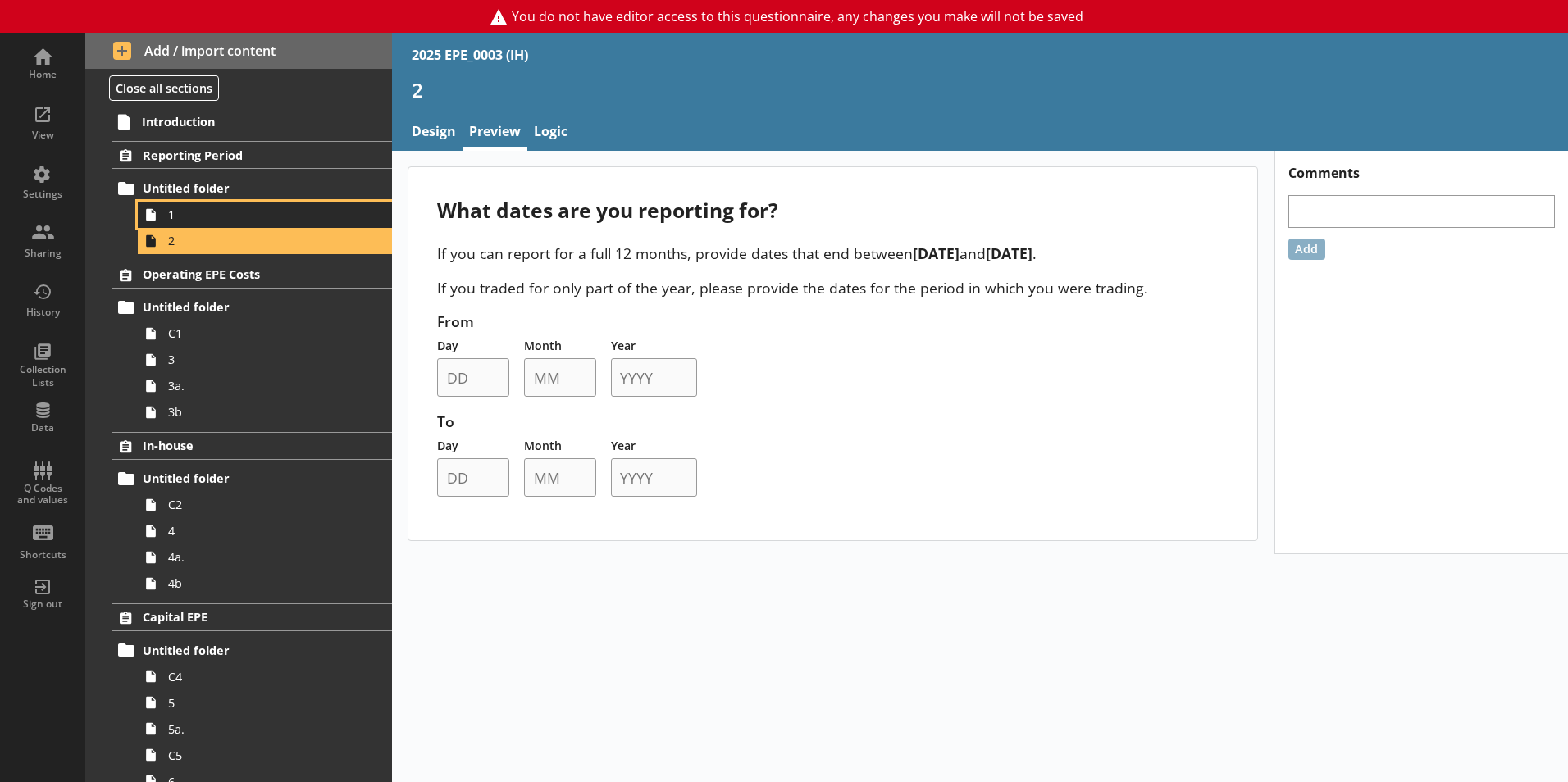
click at [203, 203] on link "1" at bounding box center [264, 215] width 254 height 26
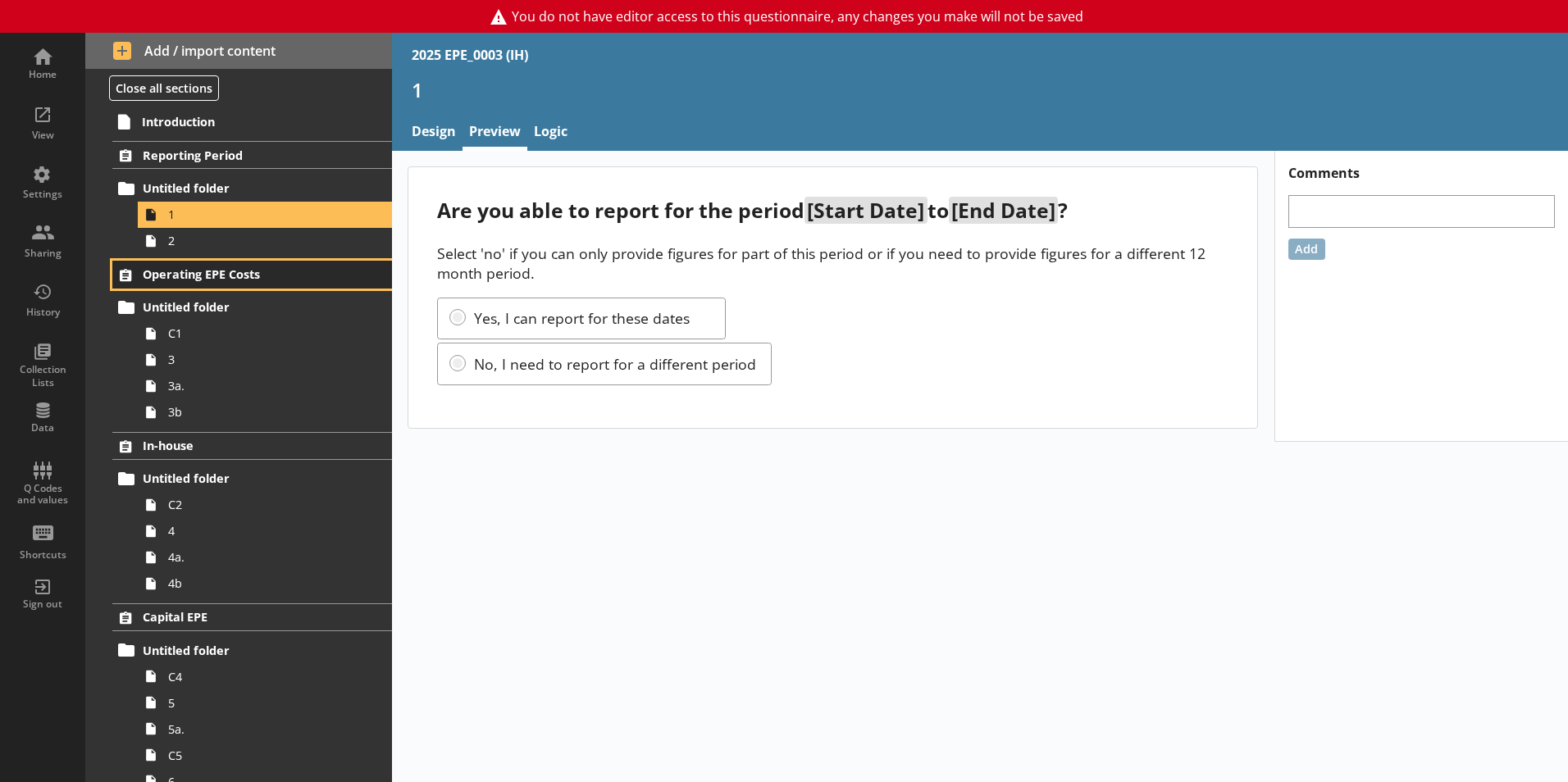
click at [233, 272] on span "Operating EPE Costs" at bounding box center [243, 274] width 201 height 15
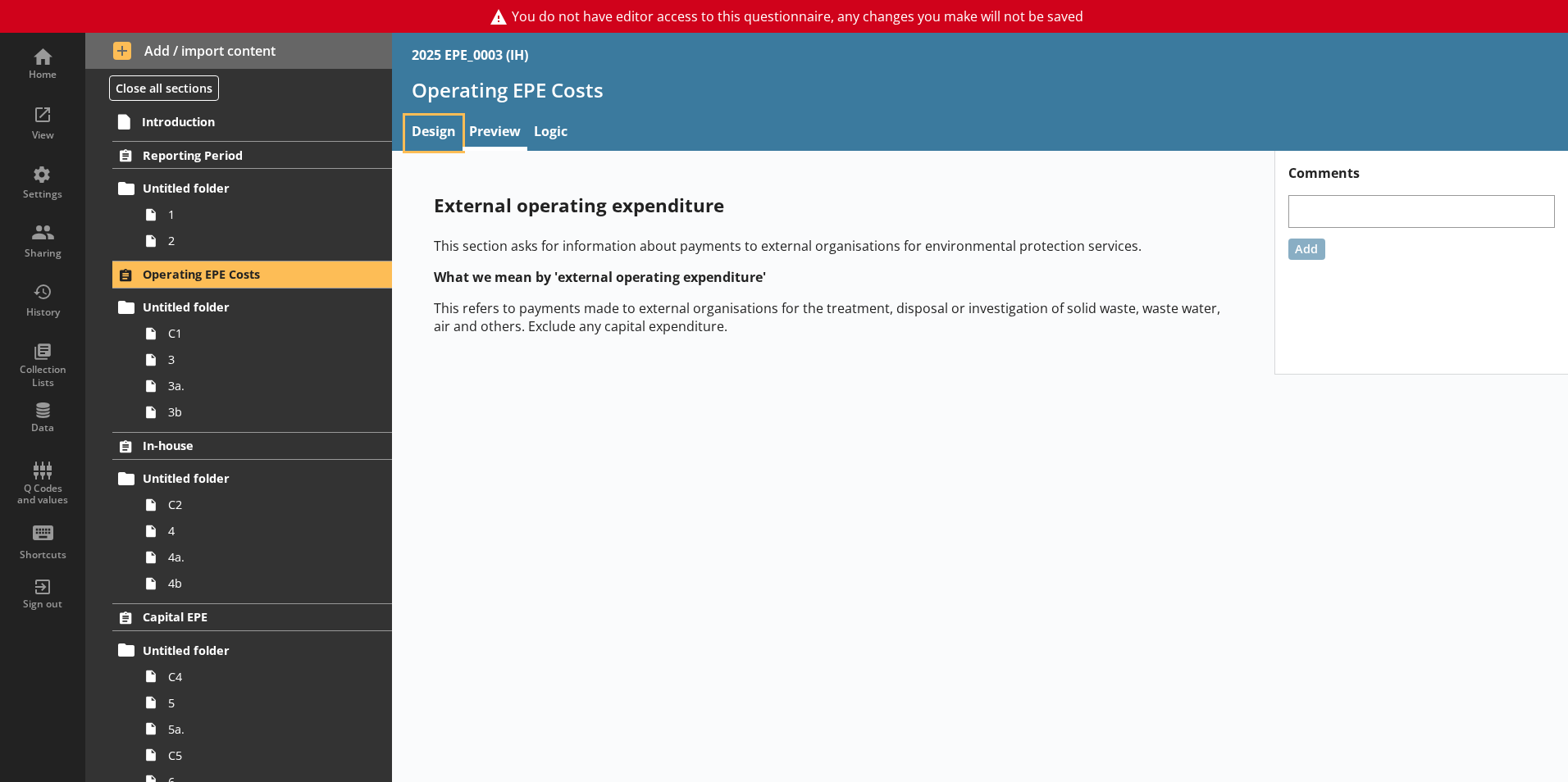
click at [437, 138] on link "Design" at bounding box center [433, 132] width 57 height 35
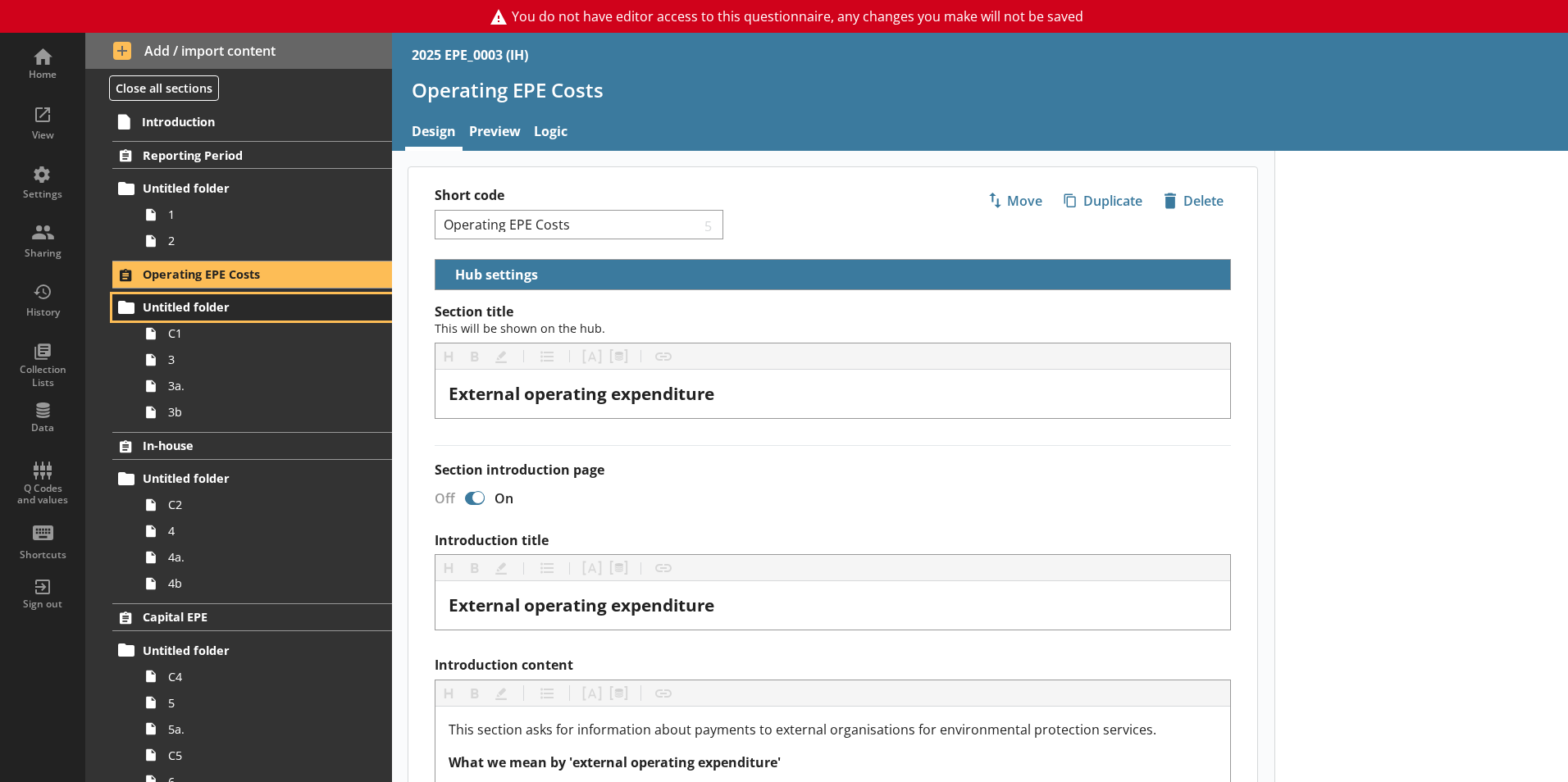
click at [239, 306] on span "Untitled folder" at bounding box center [243, 307] width 201 height 15
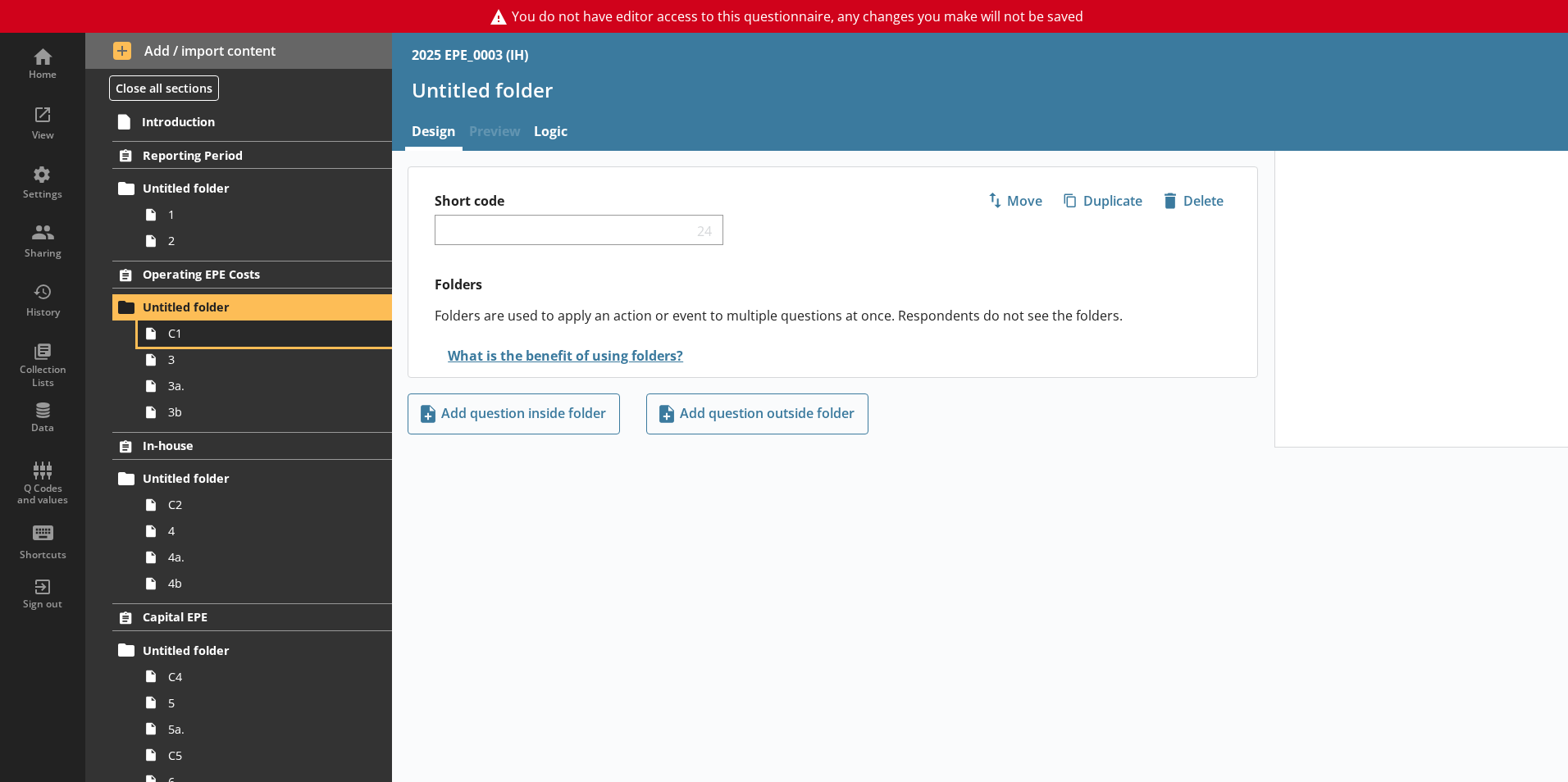
click at [240, 344] on link "C1" at bounding box center [264, 333] width 254 height 26
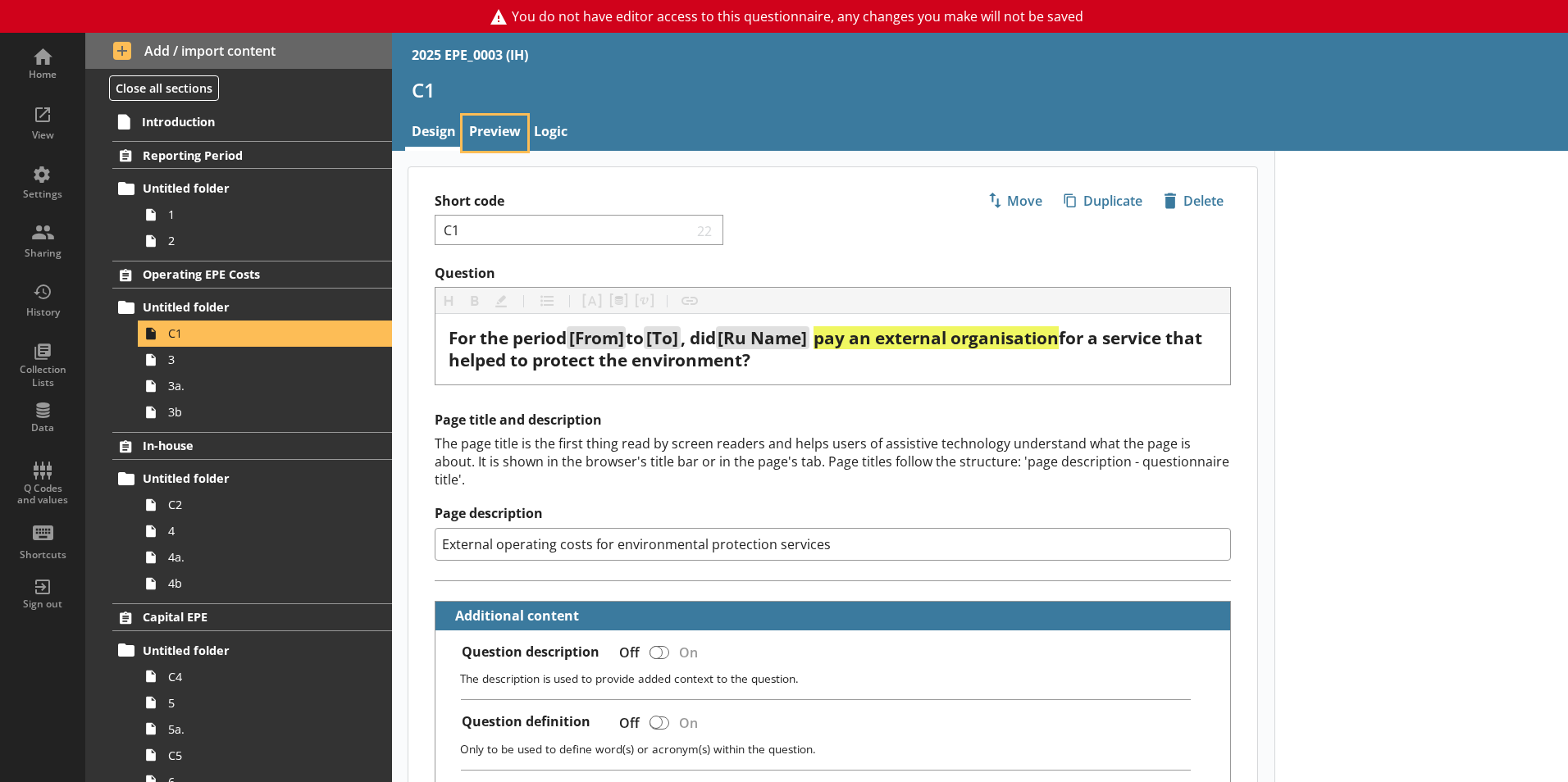
click at [475, 127] on link "Preview" at bounding box center [495, 132] width 65 height 35
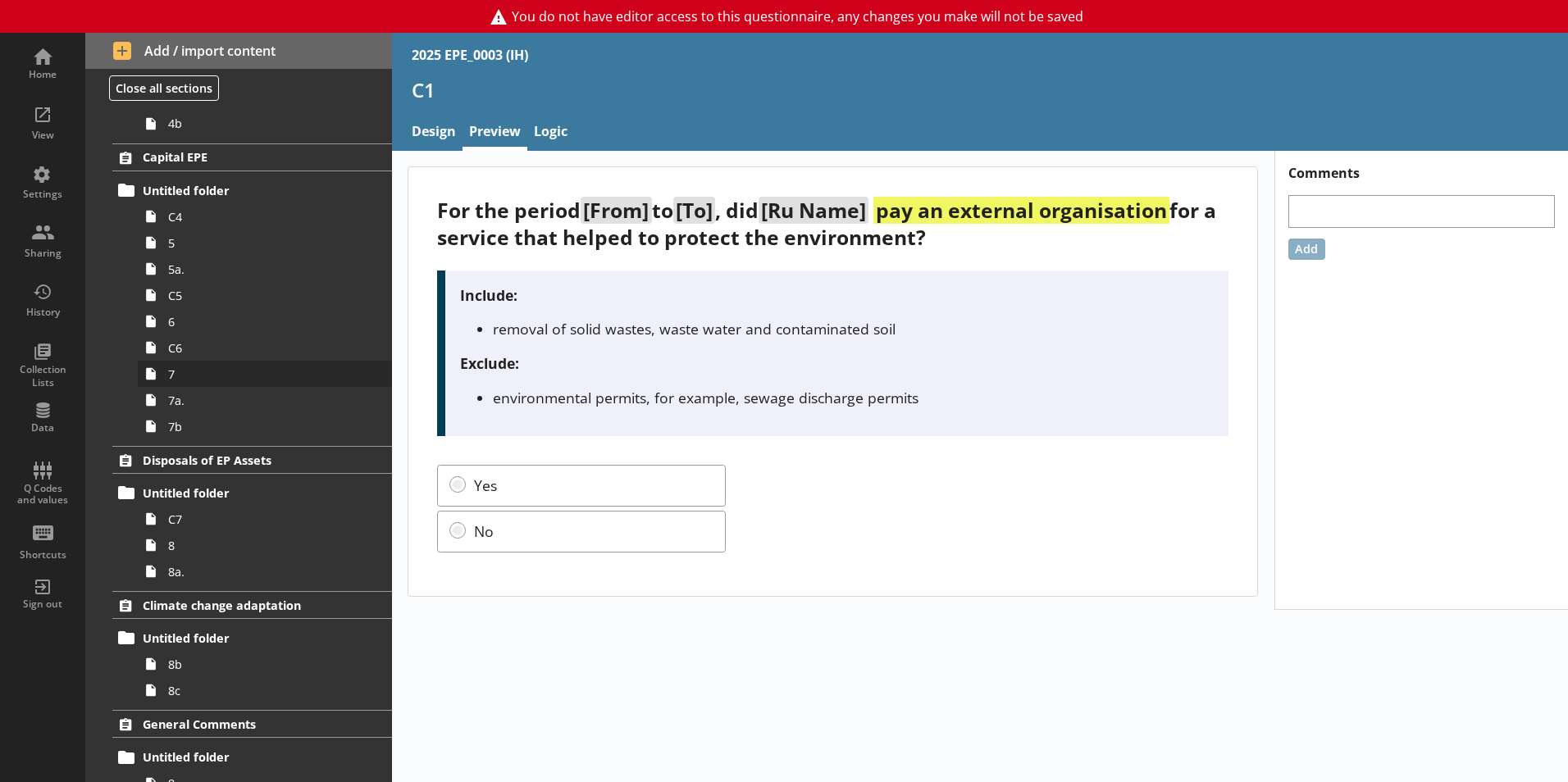
scroll to position [514, 0]
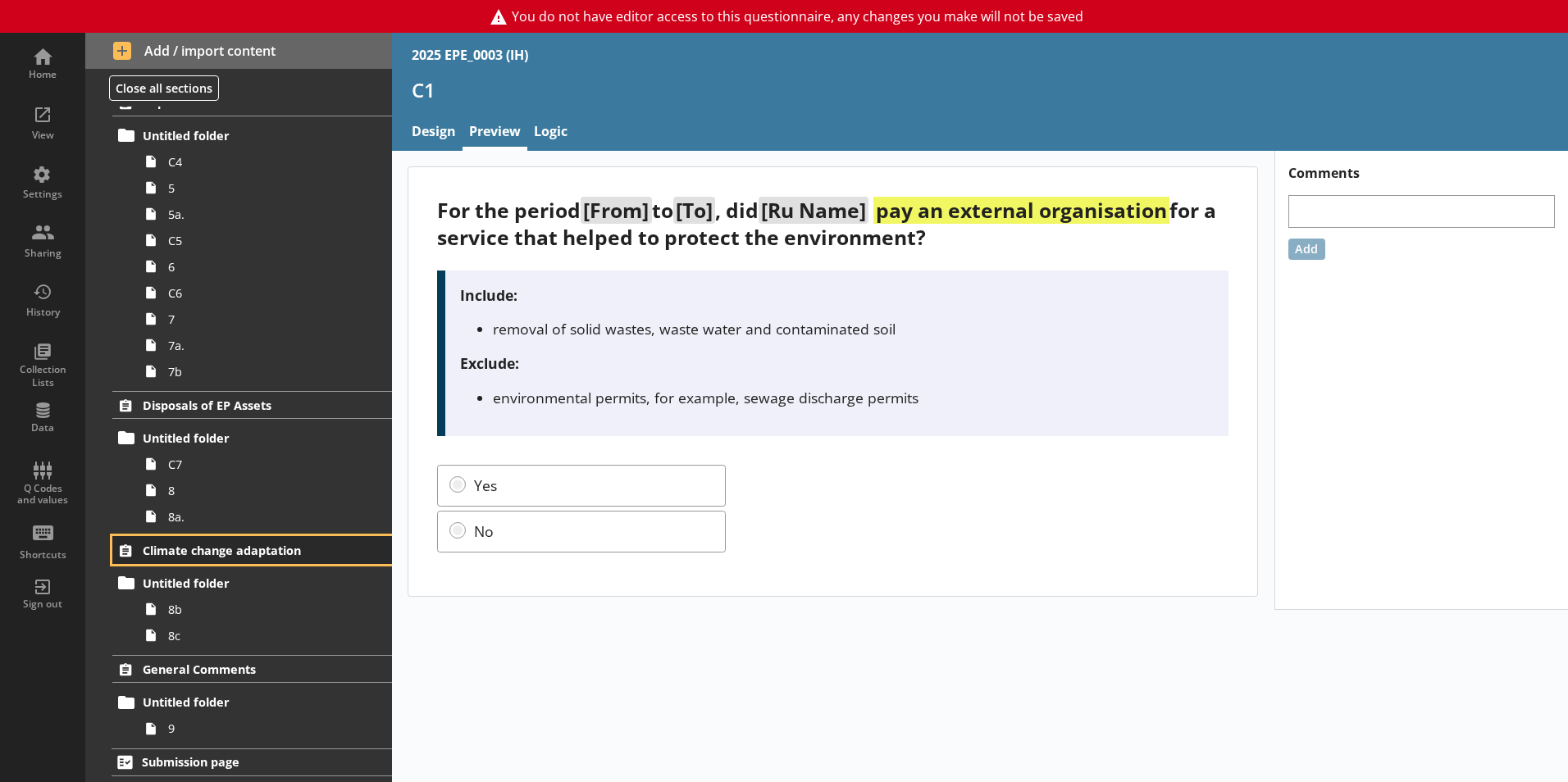
click at [252, 552] on span "Climate change adaptation" at bounding box center [243, 550] width 201 height 15
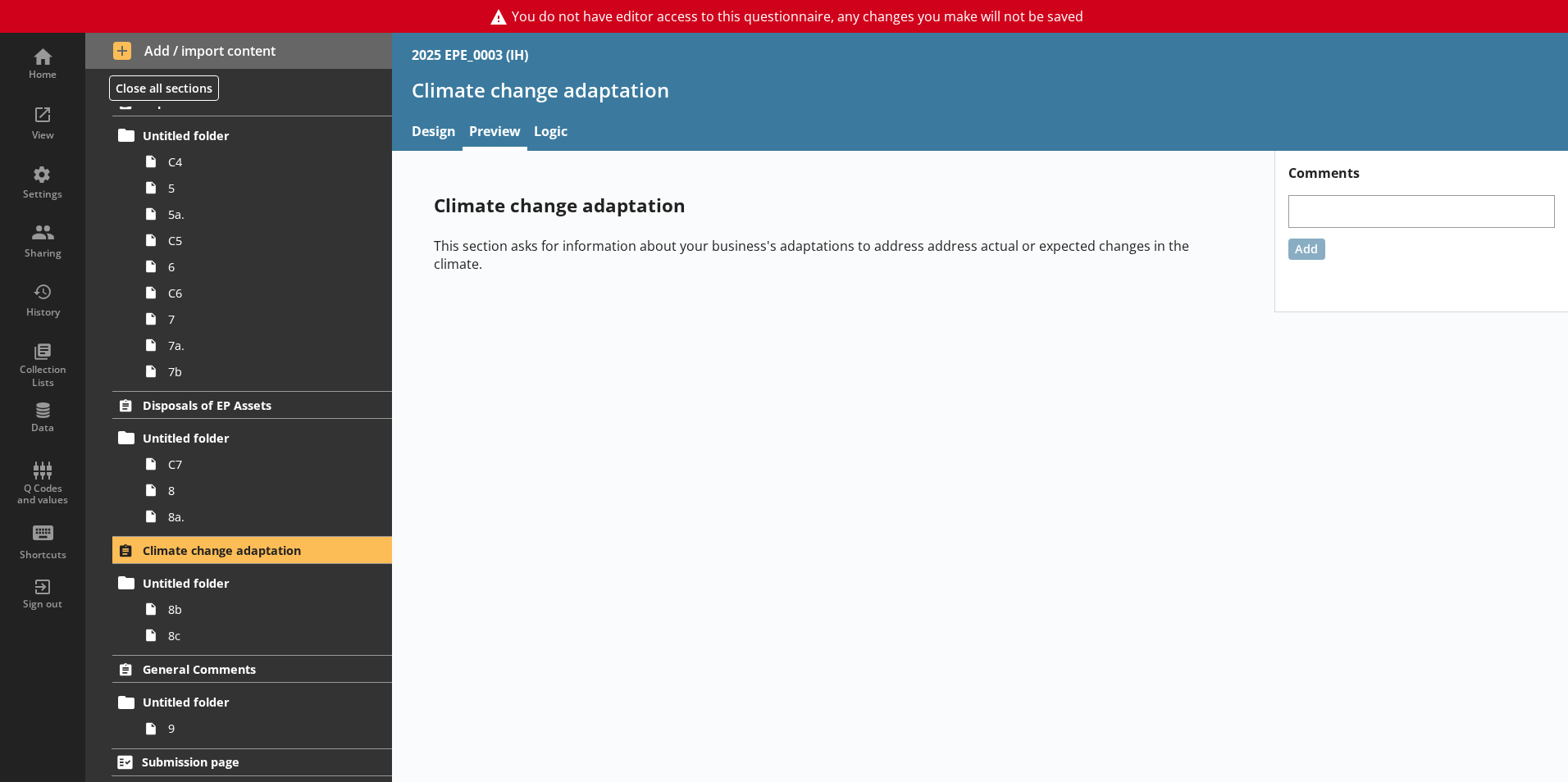
click at [788, 426] on div "Climate change adaptation This section asks for information about your business…" at bounding box center [981, 467] width 1176 height 632
click at [399, 132] on nav "Design Preview Logic" at bounding box center [981, 132] width 1176 height 35
click at [451, 136] on link "Design" at bounding box center [433, 132] width 57 height 35
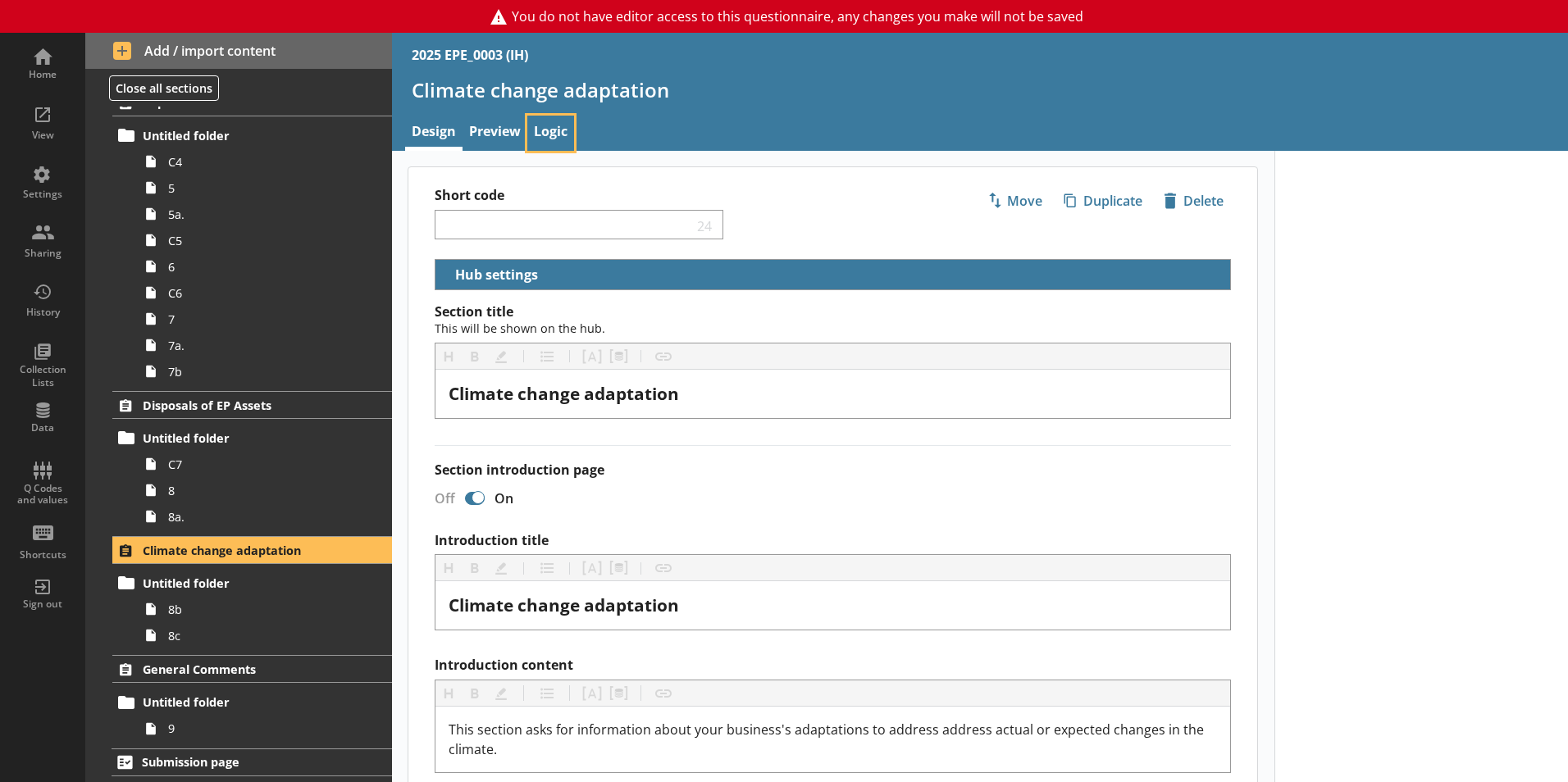
click at [545, 131] on link "Logic" at bounding box center [551, 132] width 47 height 35
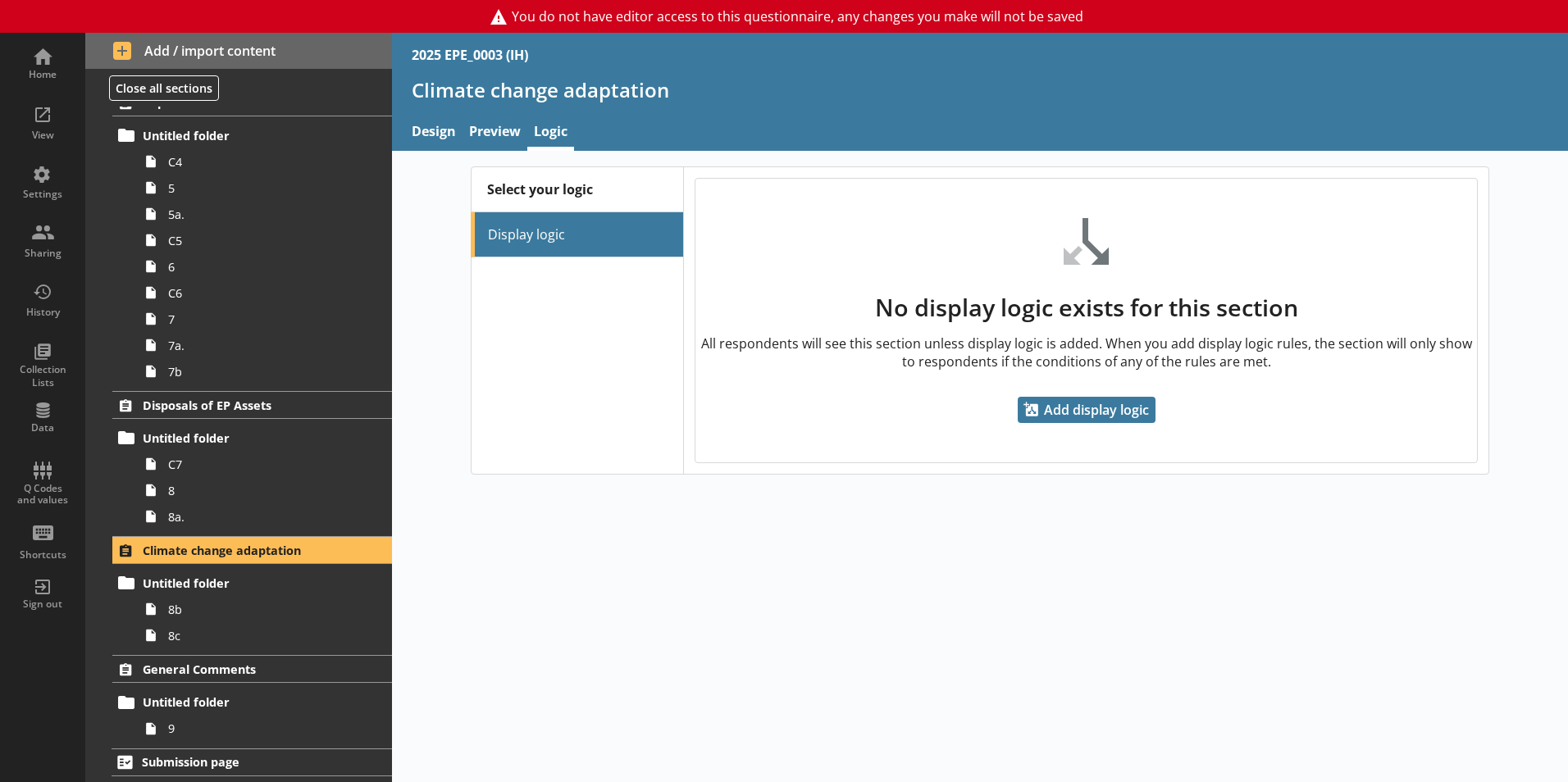
click at [540, 189] on h2 "Select your logic" at bounding box center [577, 190] width 211 height 45
click at [517, 128] on link "Preview" at bounding box center [495, 132] width 65 height 35
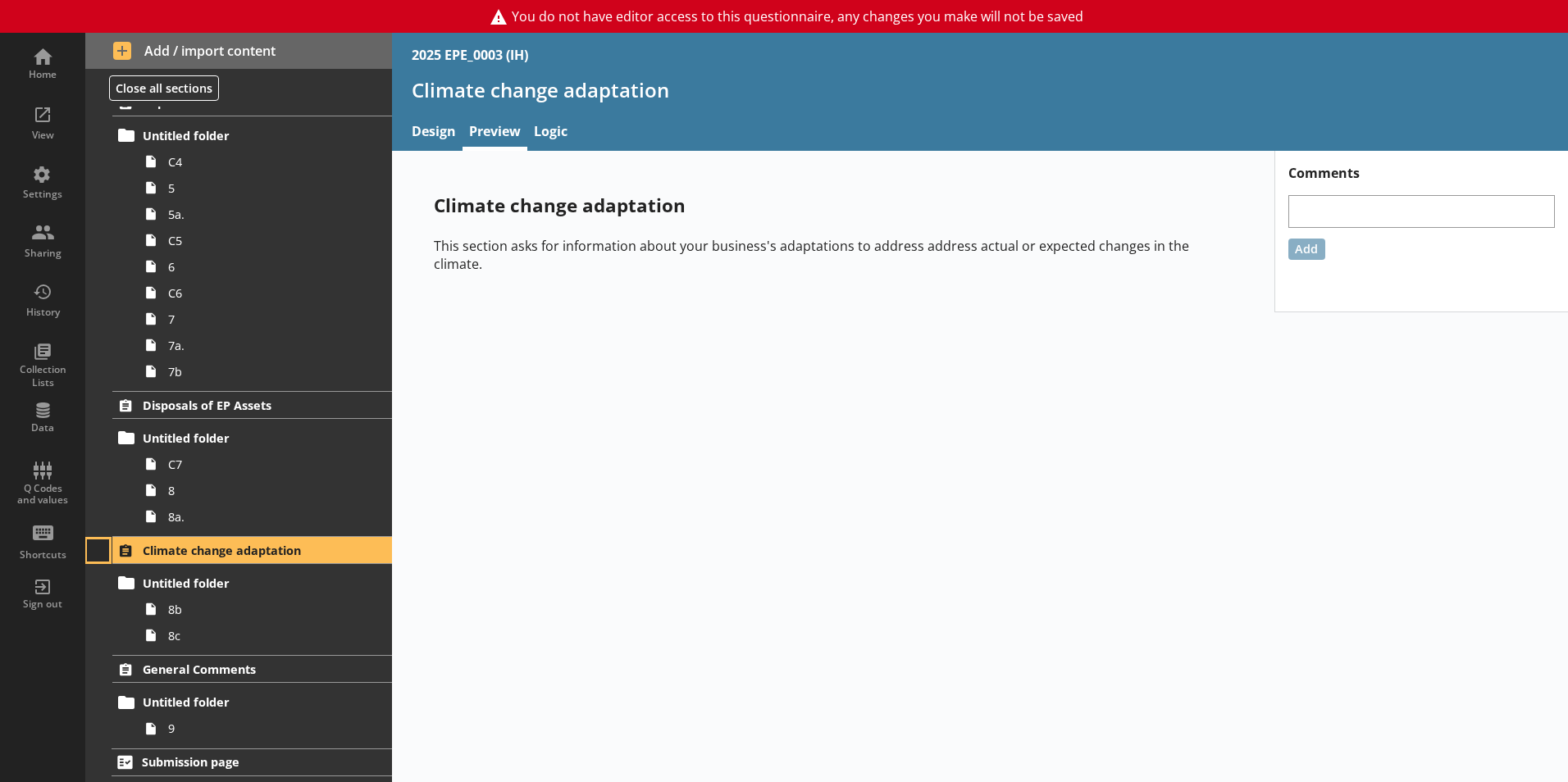
click at [91, 561] on button at bounding box center [98, 550] width 23 height 23
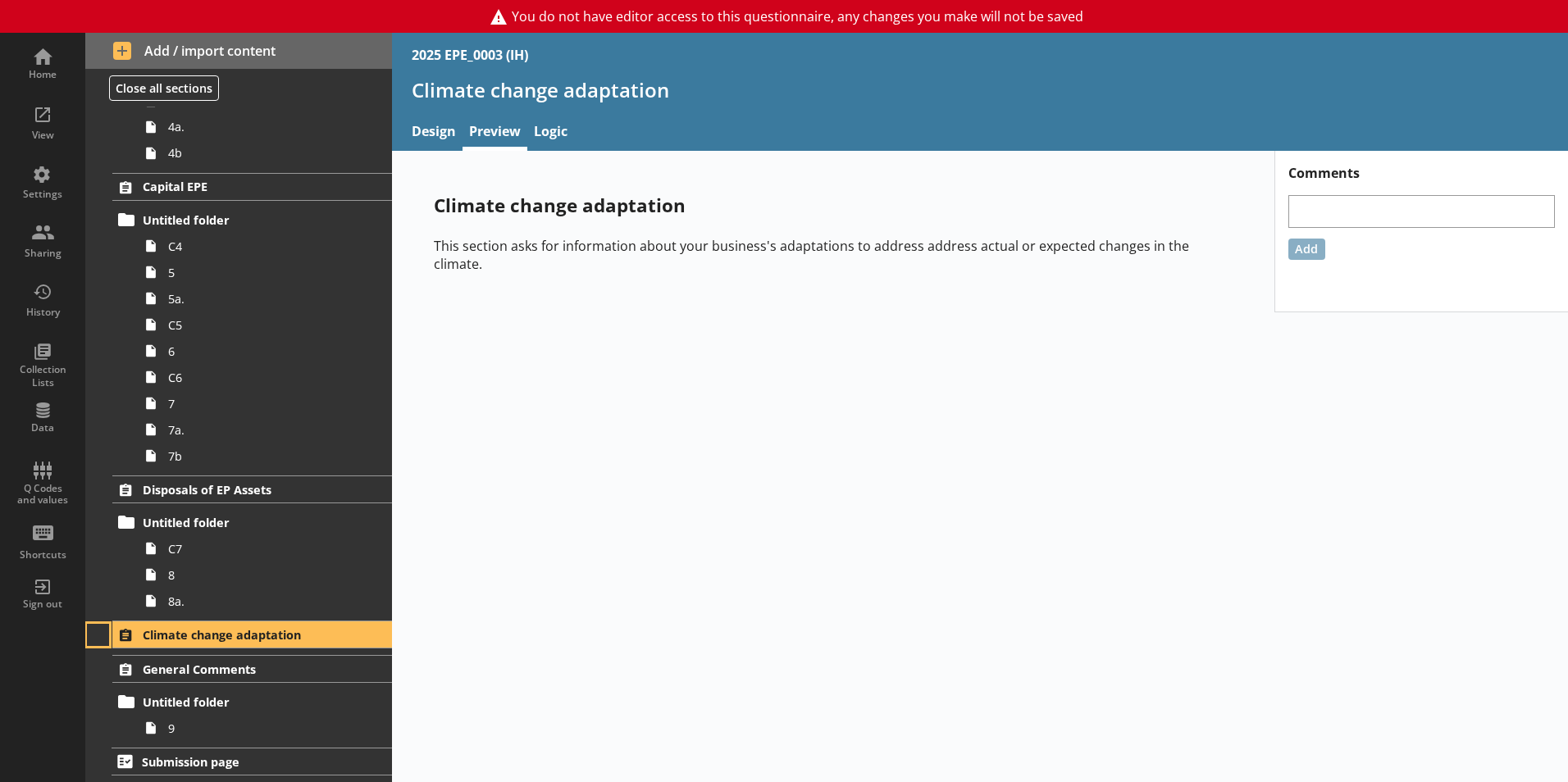
click at [94, 648] on div "Climate change adaptation" at bounding box center [239, 634] width 307 height 28
click at [194, 661] on span "General Comments" at bounding box center [243, 669] width 201 height 15
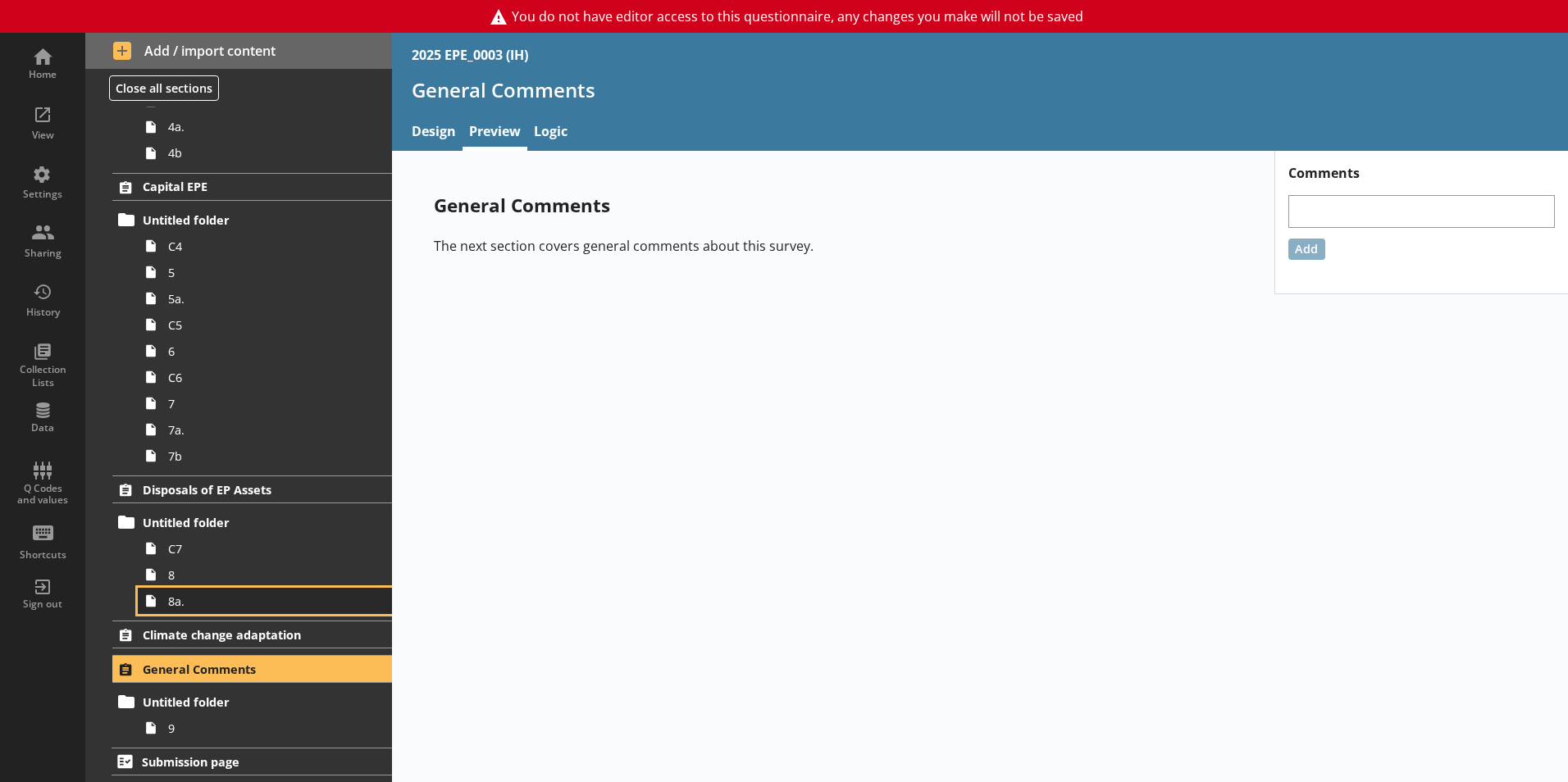
click at [206, 608] on span "8a." at bounding box center [259, 602] width 182 height 15
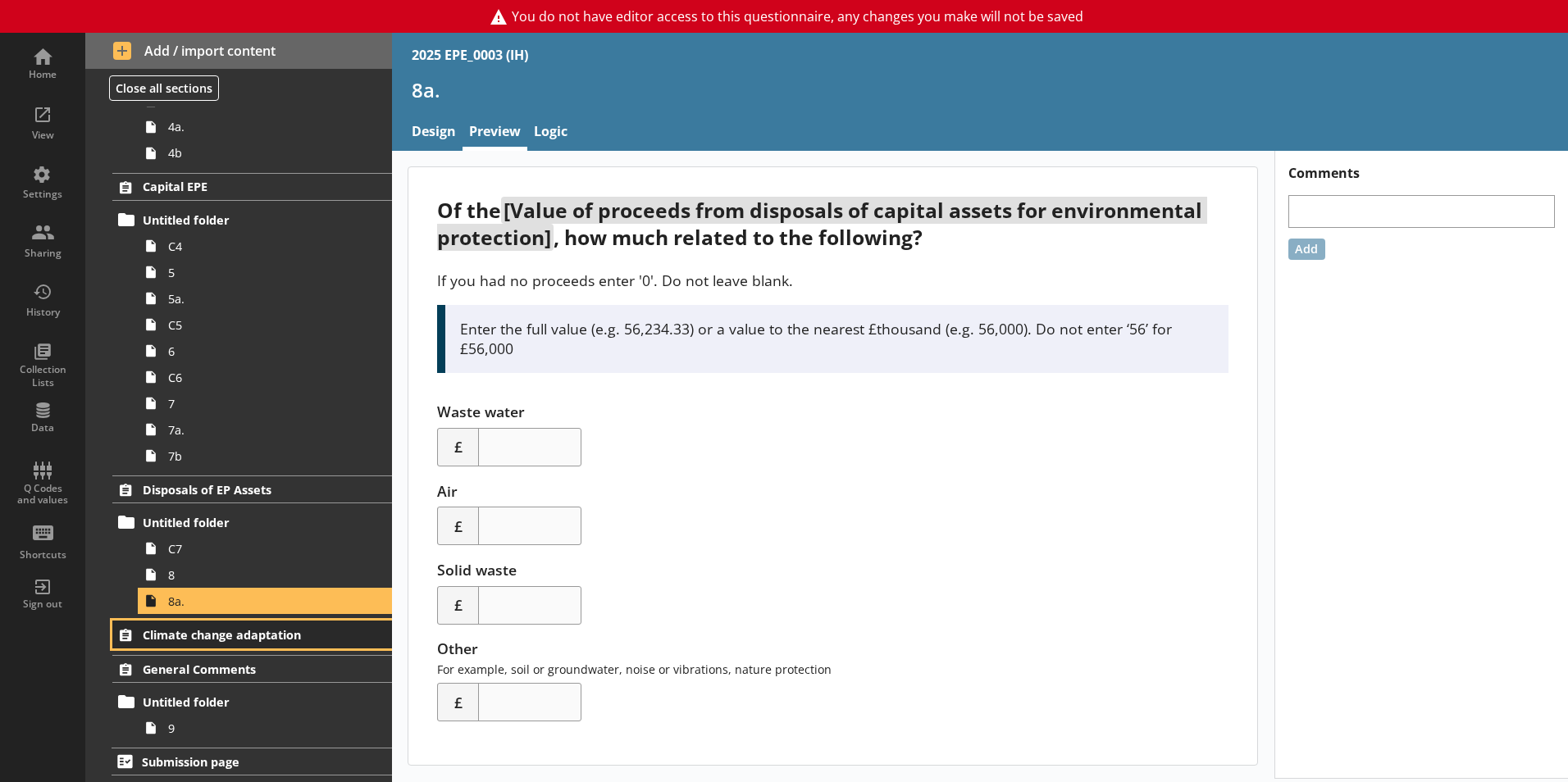
click at [214, 635] on span "Climate change adaptation" at bounding box center [243, 635] width 201 height 15
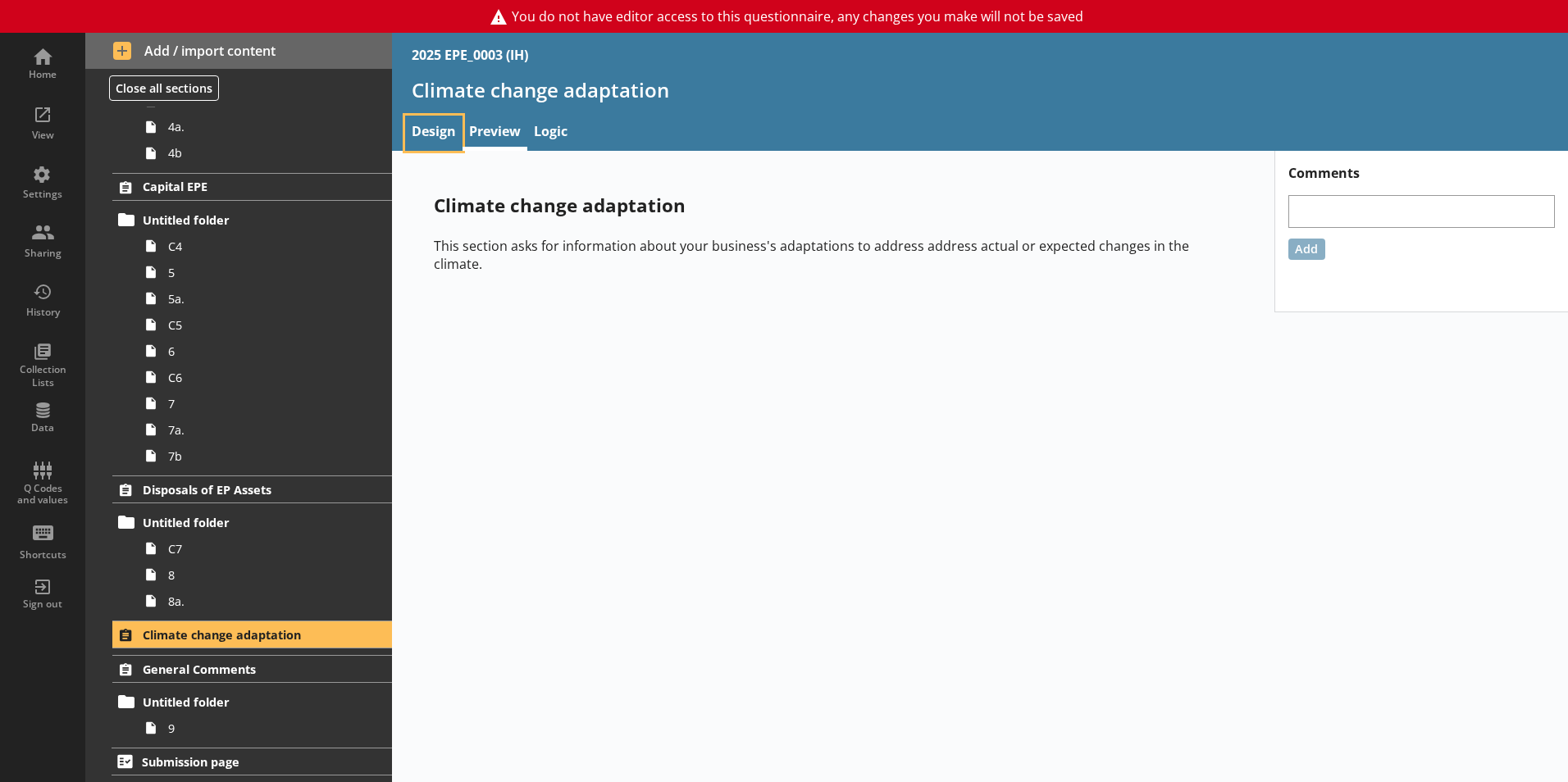
click at [430, 130] on link "Design" at bounding box center [433, 132] width 57 height 35
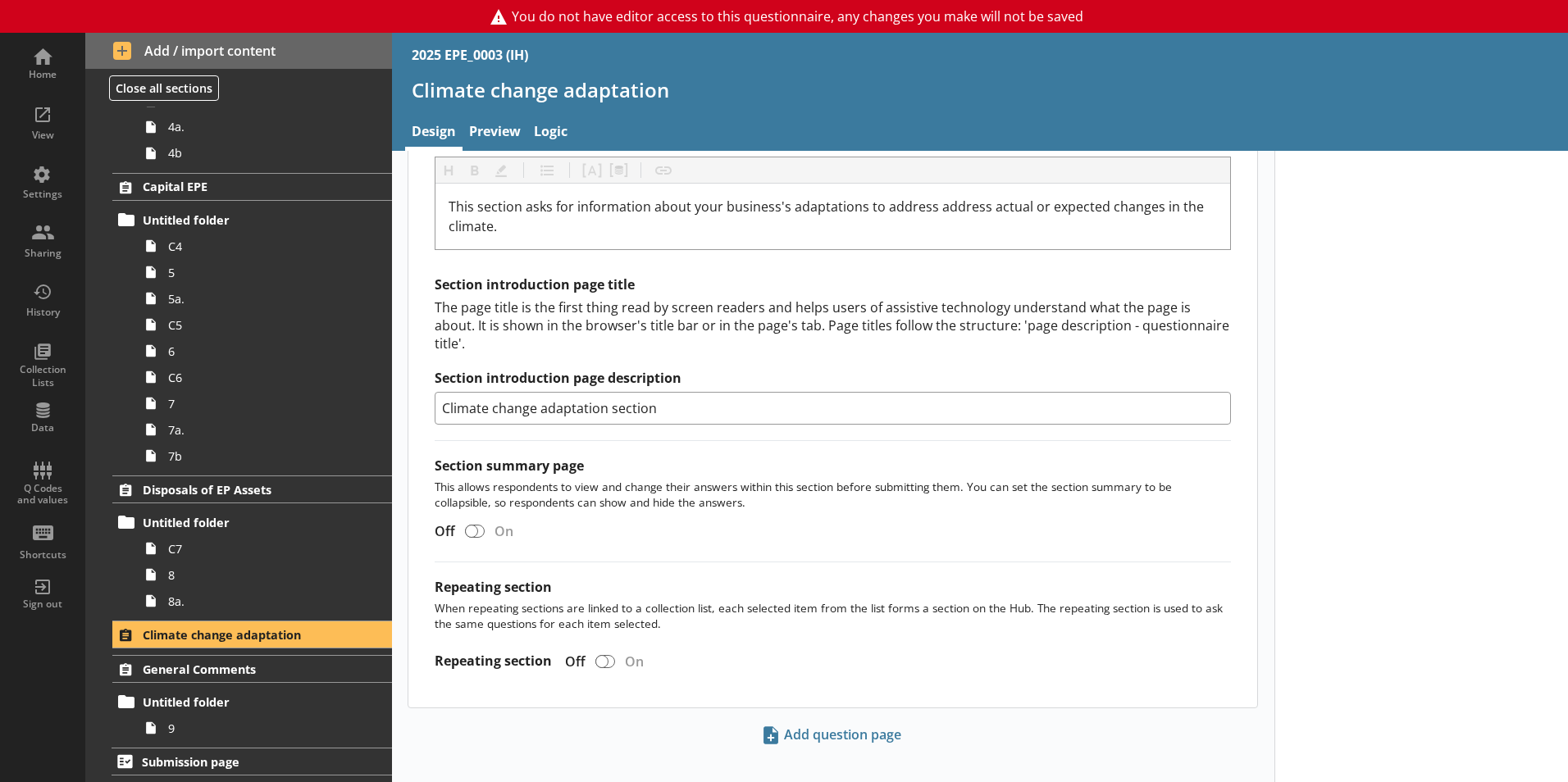
scroll to position [526, 0]
click at [47, 493] on div "Q Codes and values" at bounding box center [42, 495] width 57 height 24
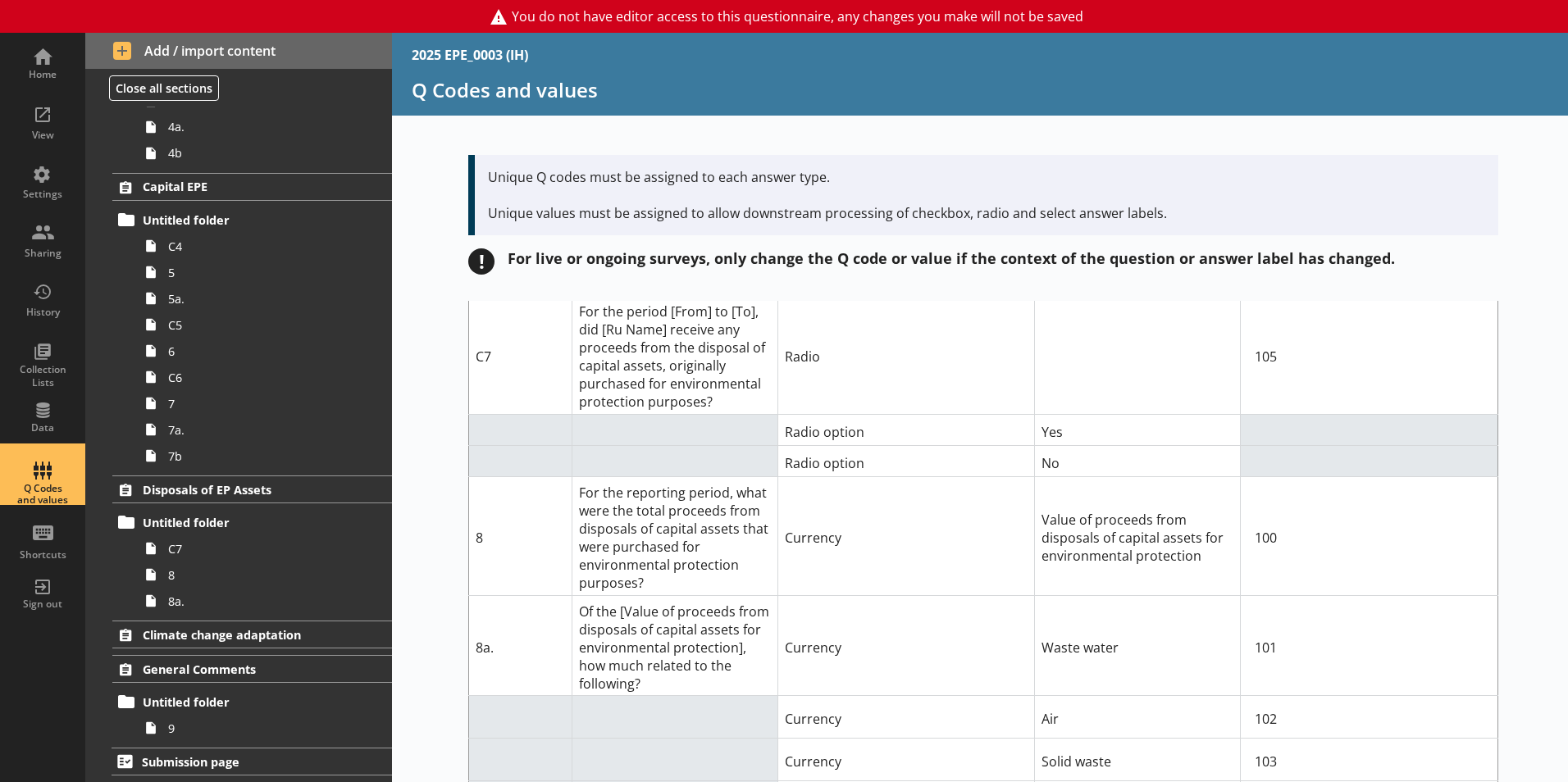
scroll to position [3134, 0]
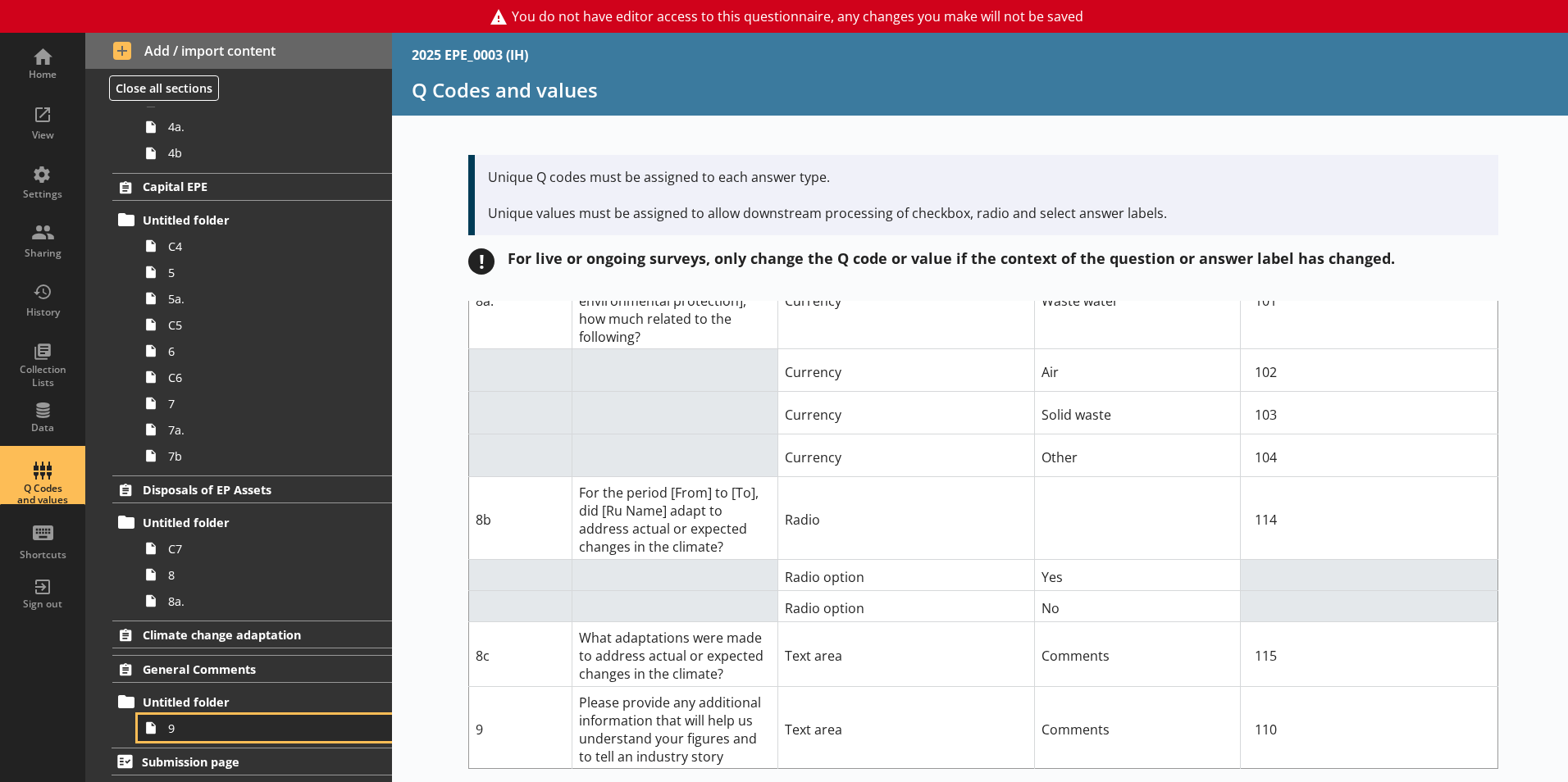
click at [211, 725] on span "9" at bounding box center [259, 728] width 182 height 15
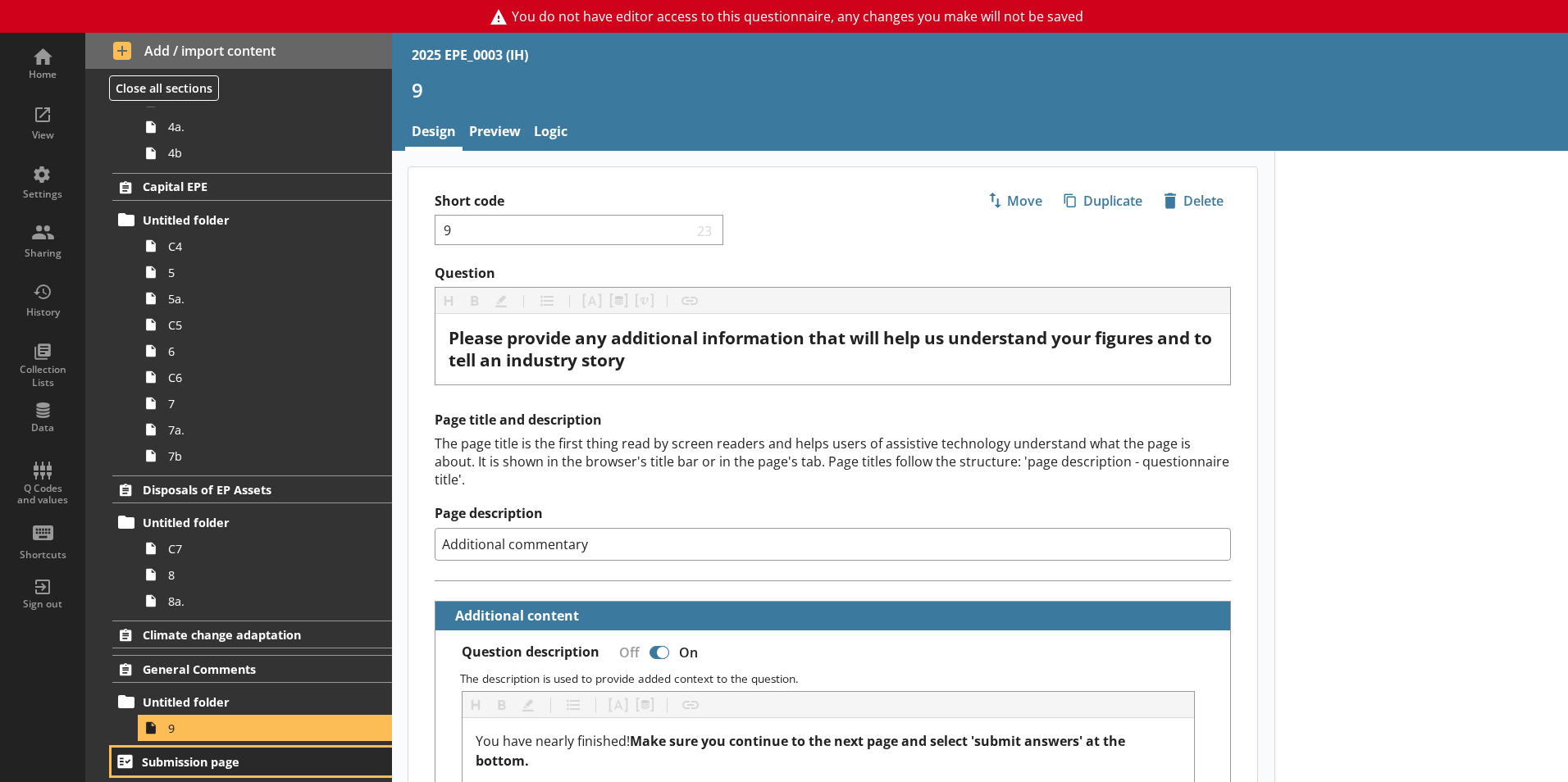
click at [220, 763] on span "Submission page" at bounding box center [243, 762] width 202 height 15
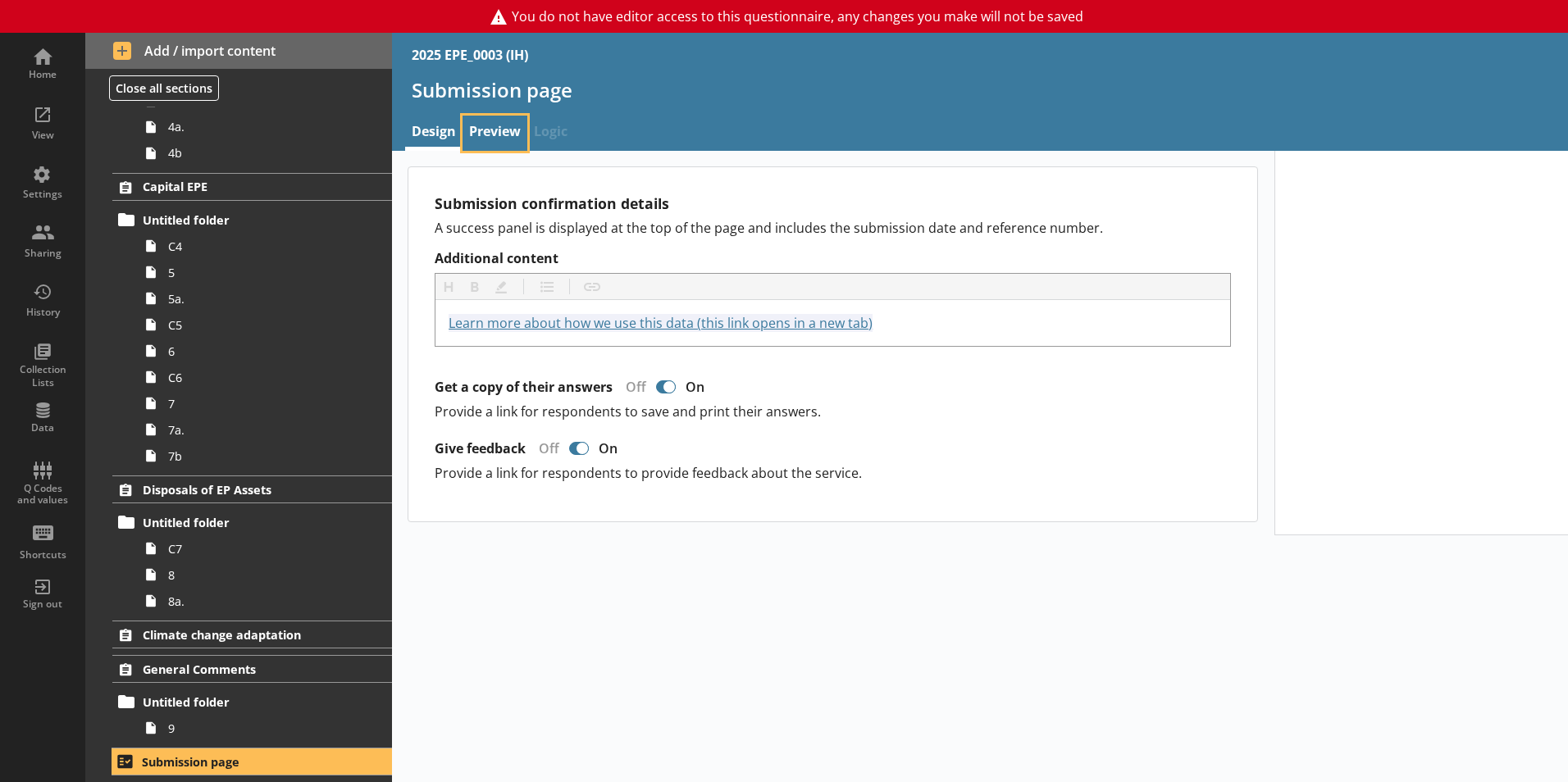
click at [489, 119] on link "Preview" at bounding box center [495, 132] width 65 height 35
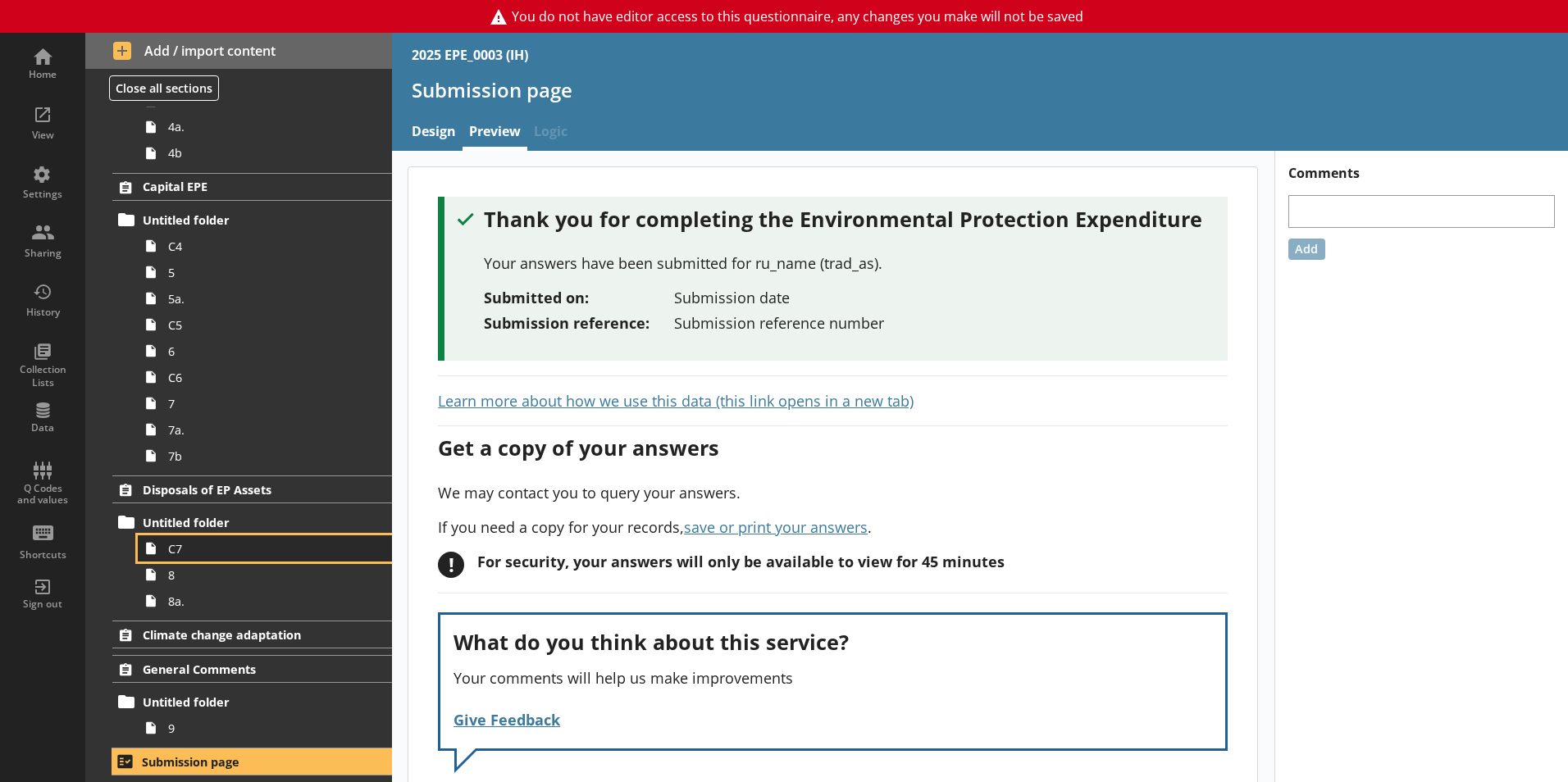
click at [211, 557] on link "C7" at bounding box center [264, 548] width 254 height 26
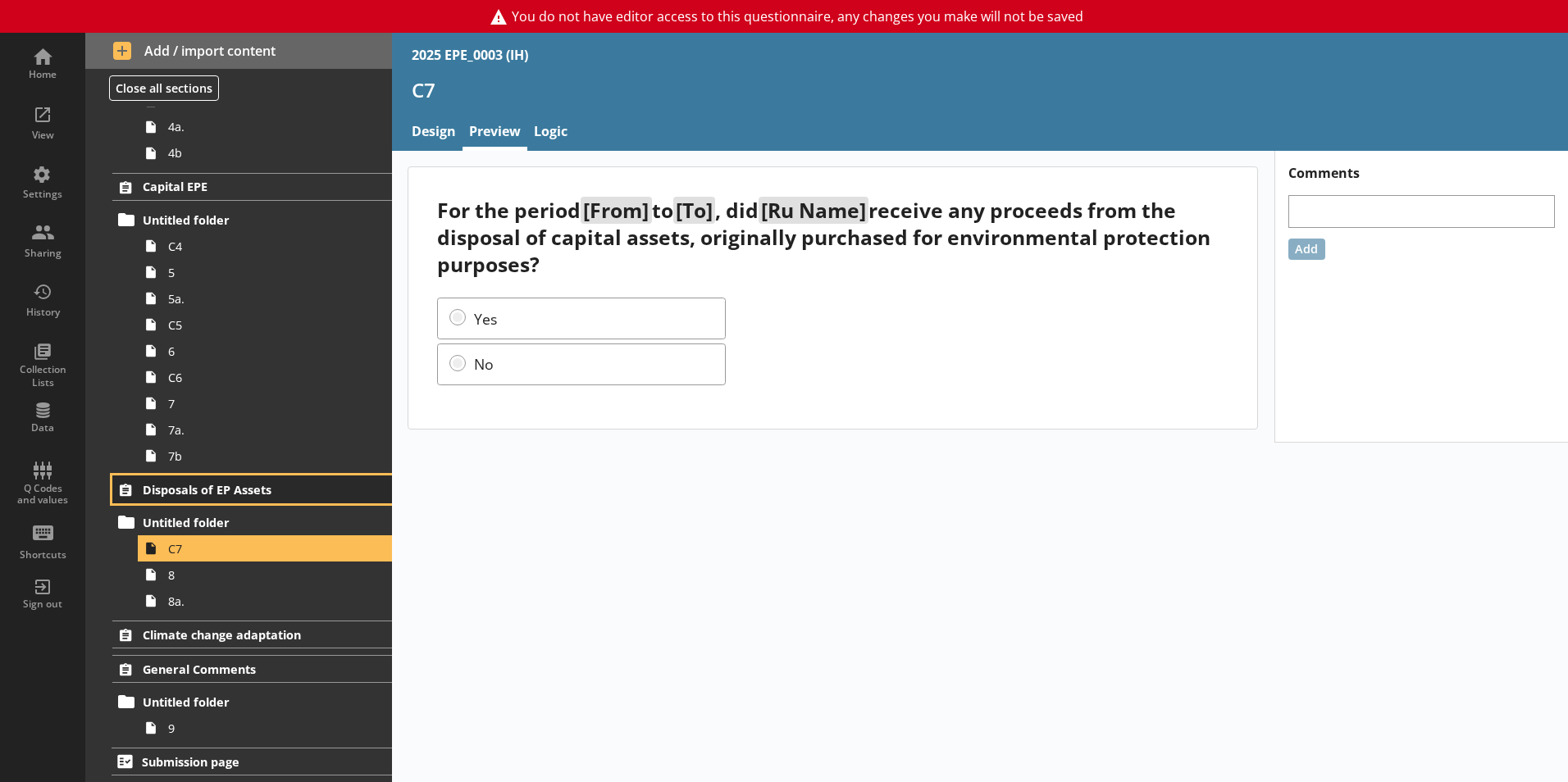
click at [231, 477] on link "Disposals of EP Assets" at bounding box center [251, 489] width 280 height 28
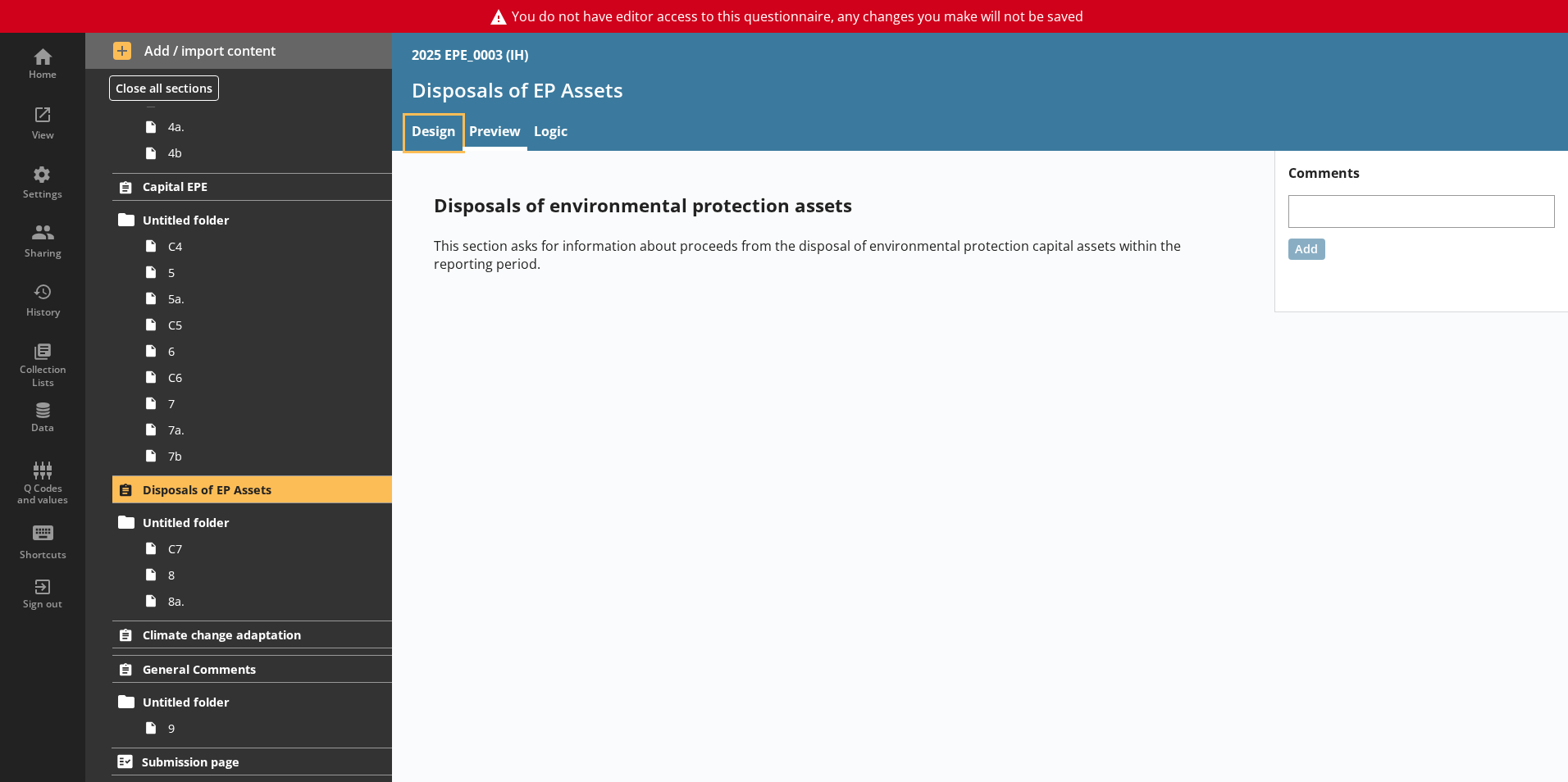
click at [430, 144] on link "Design" at bounding box center [433, 132] width 57 height 35
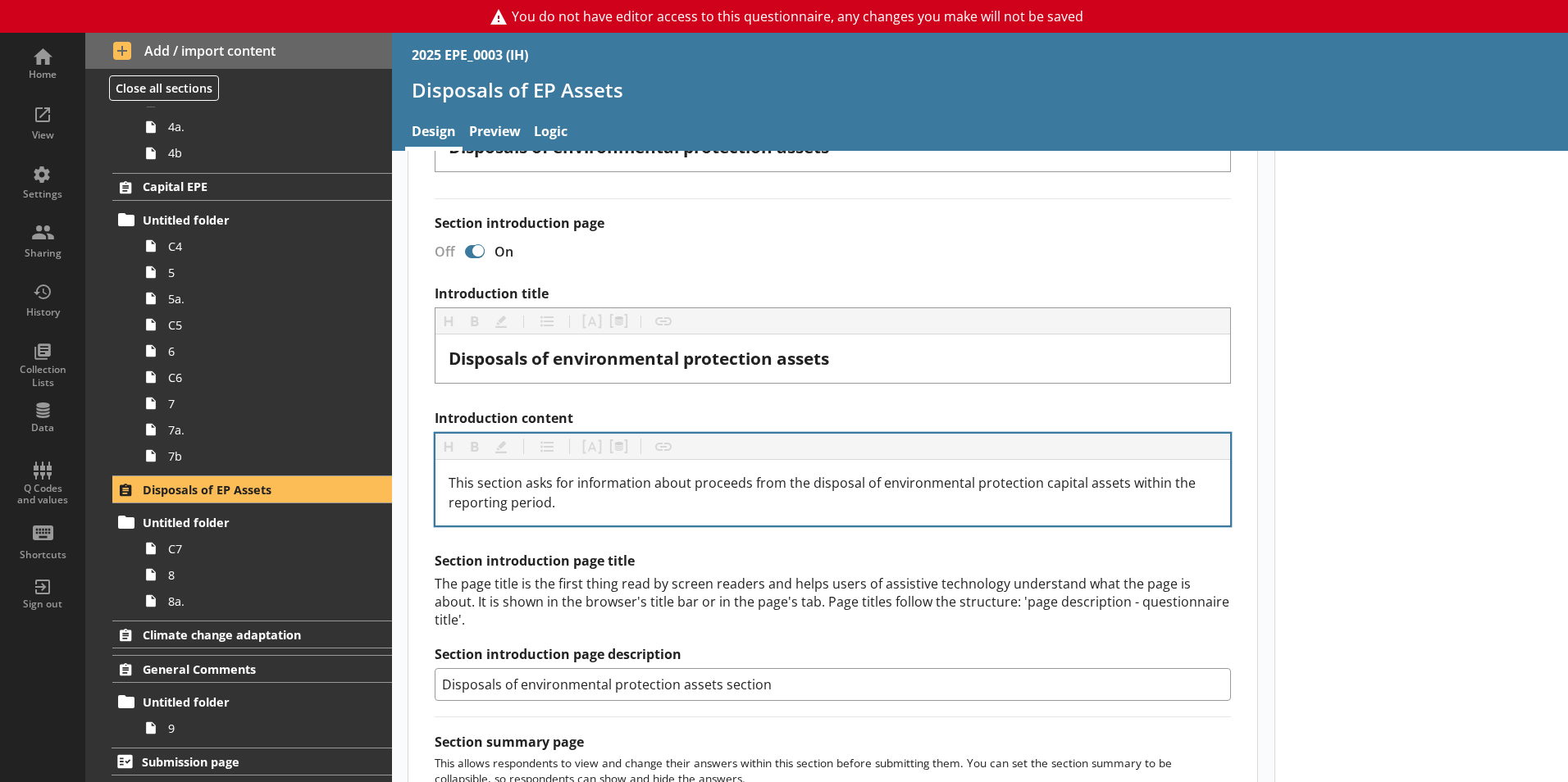
scroll to position [410, 0]
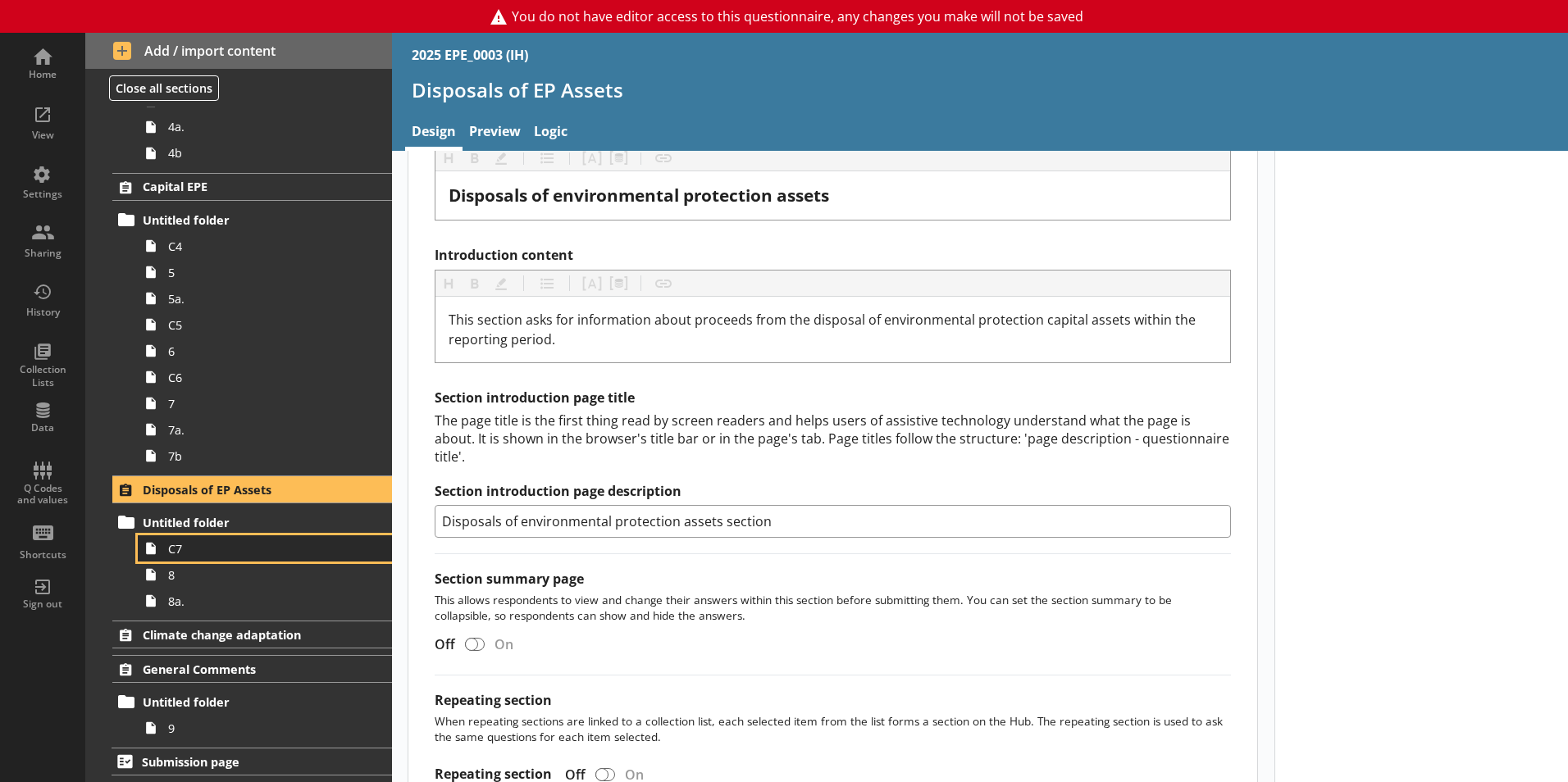
click at [203, 554] on span "C7" at bounding box center [259, 549] width 182 height 15
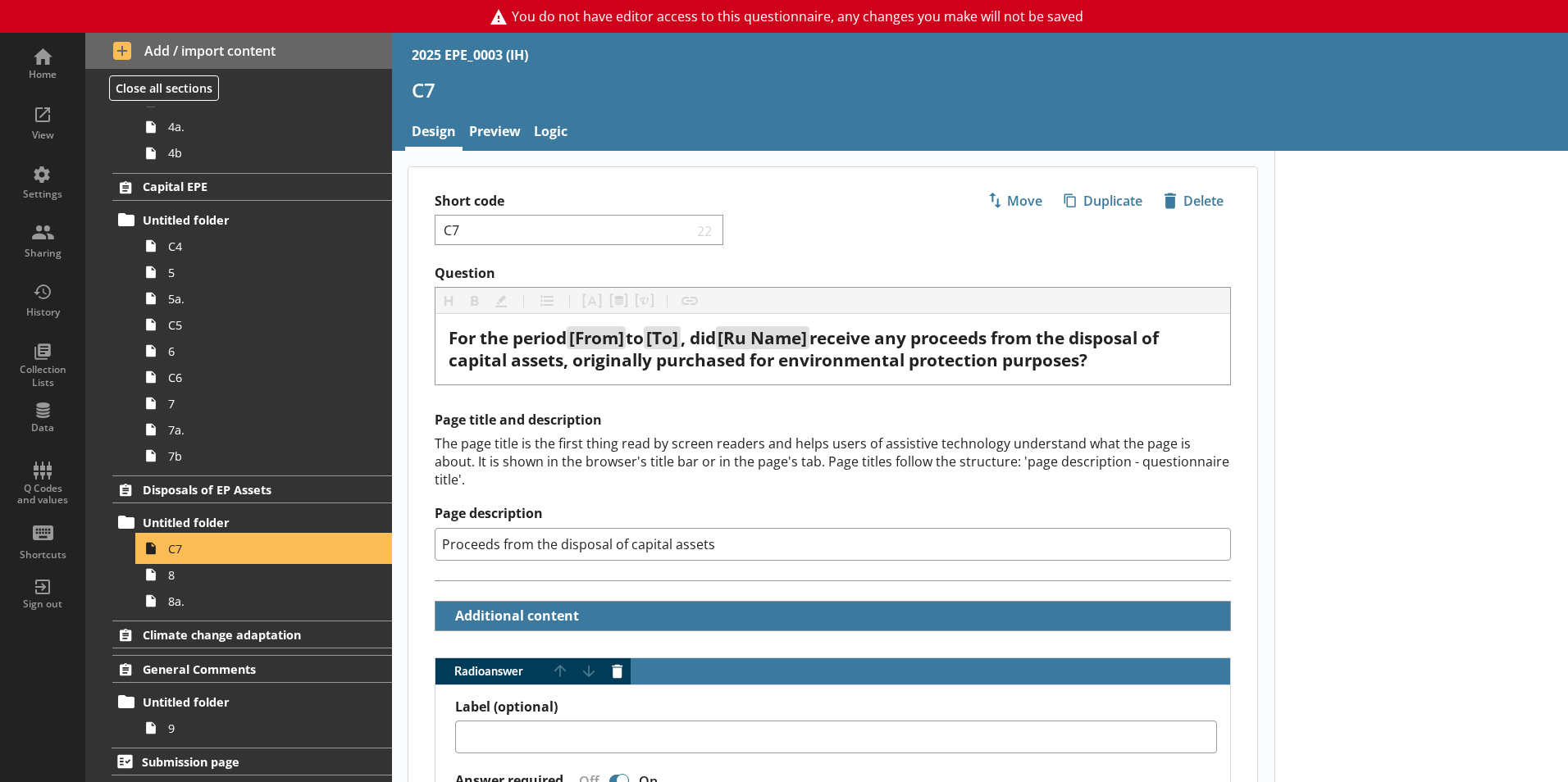
type textarea "x"
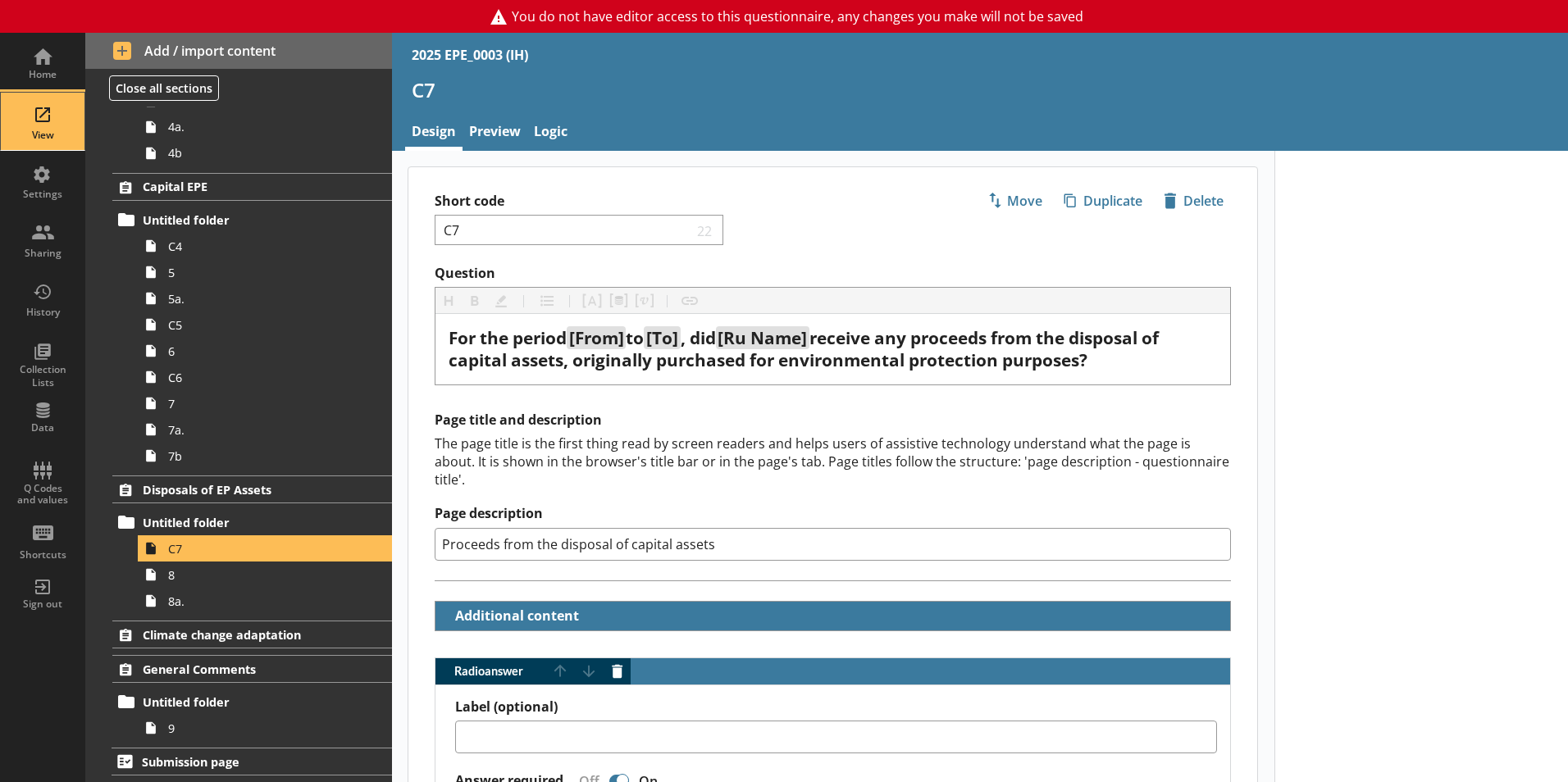
click at [40, 134] on div "View" at bounding box center [42, 135] width 57 height 13
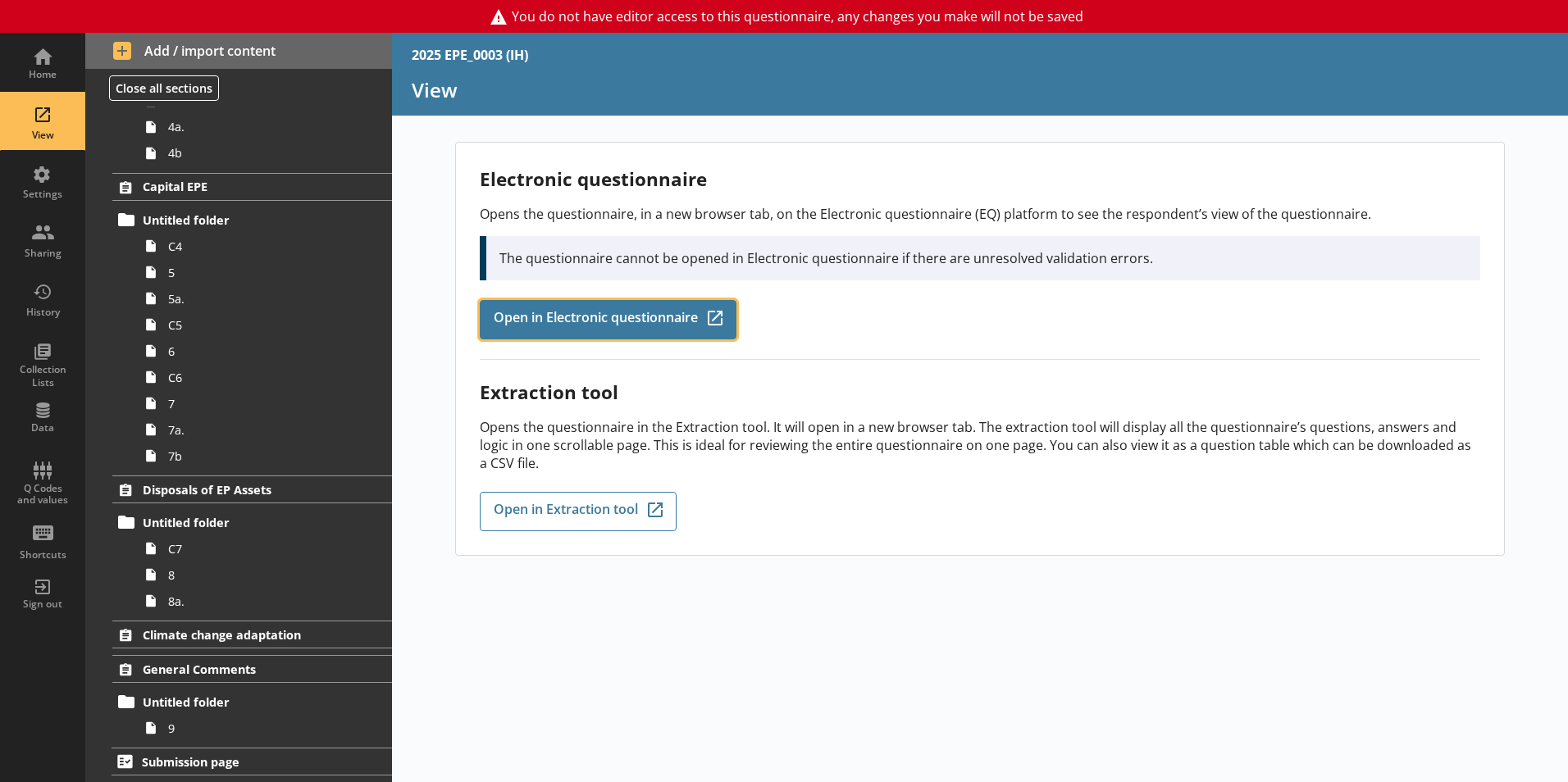
click at [672, 314] on span "Open in Electronic questionnaire" at bounding box center [595, 320] width 204 height 18
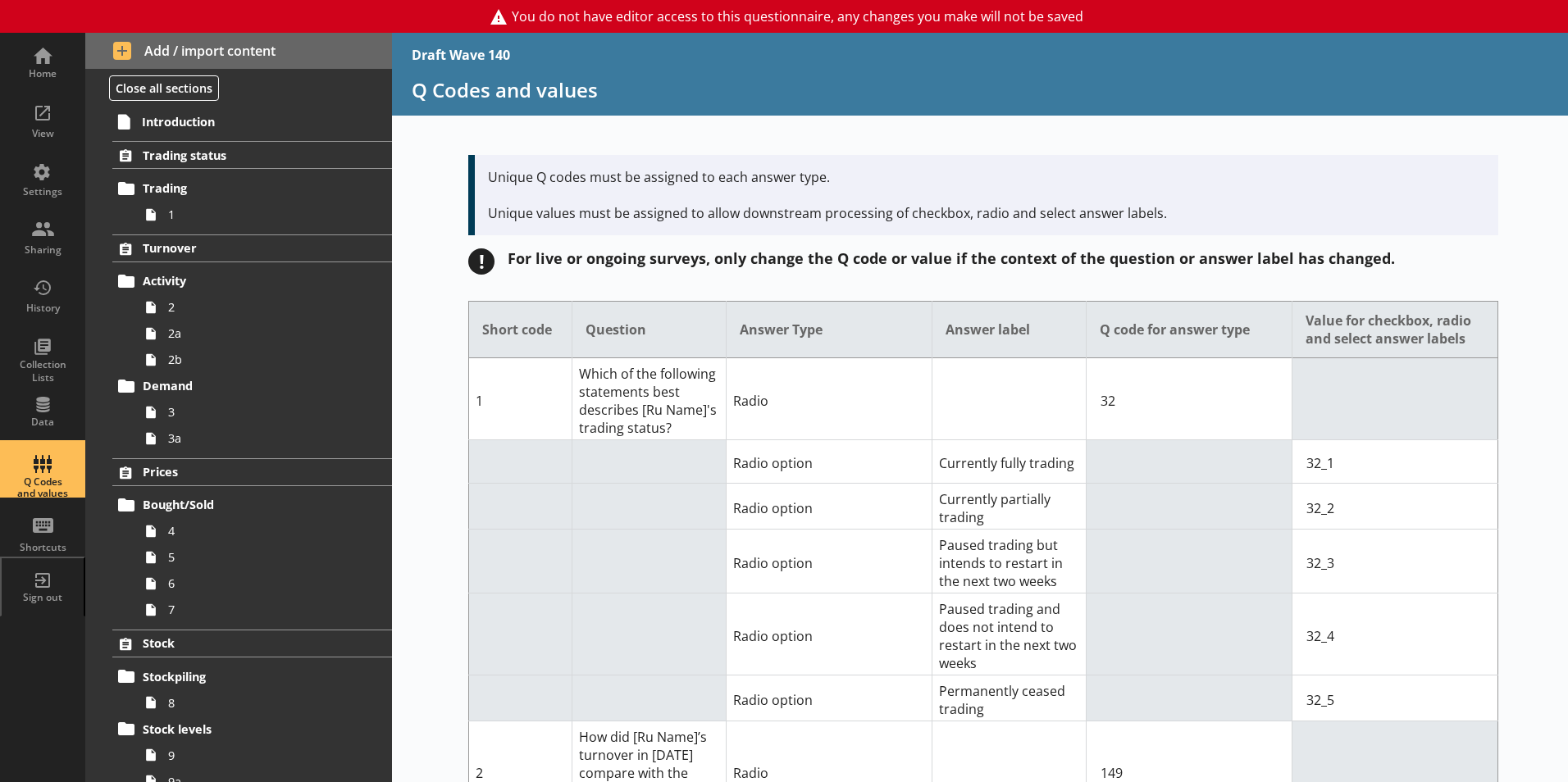
scroll to position [410, 0]
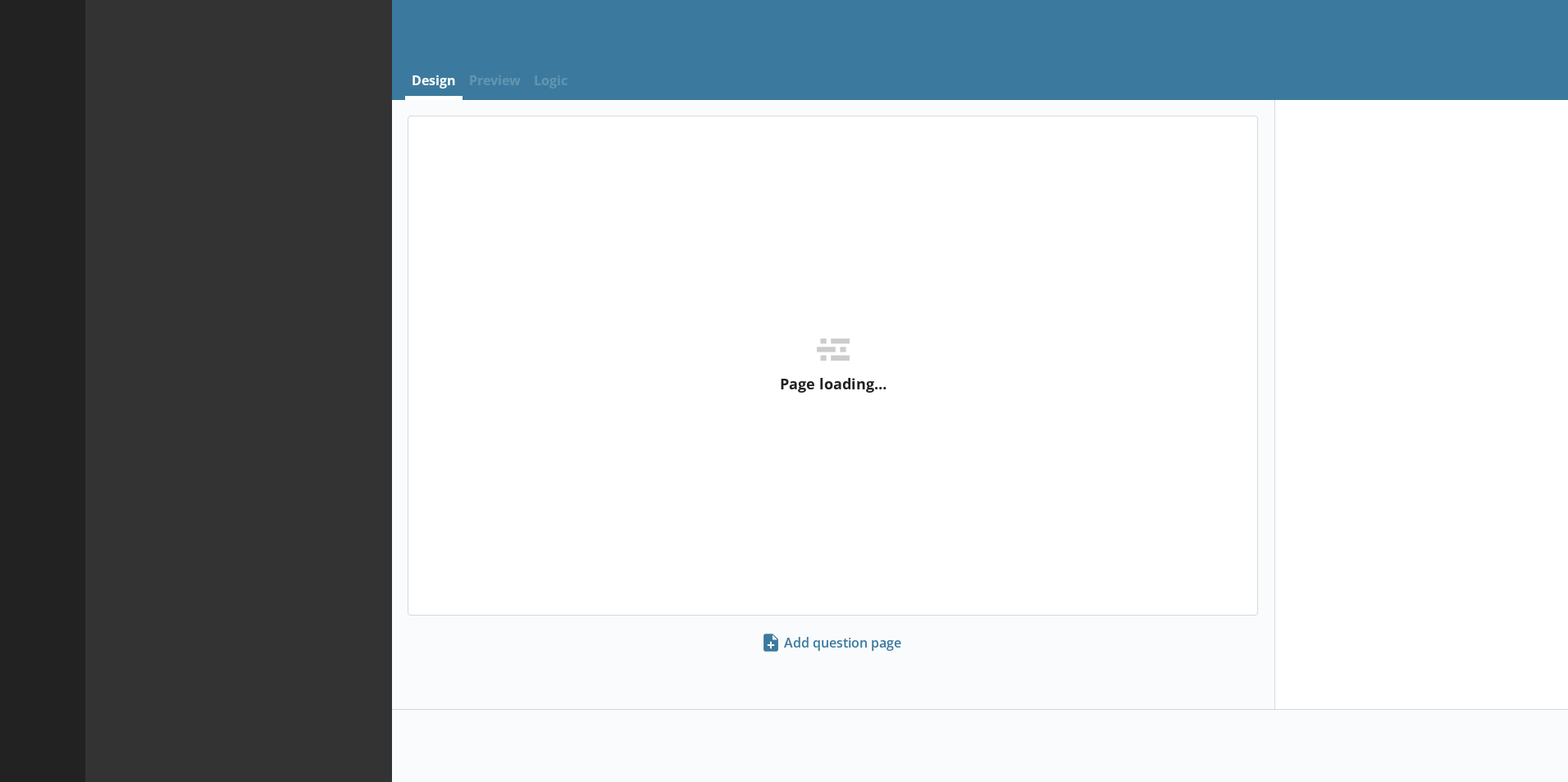
select select "ref_p_end_date"
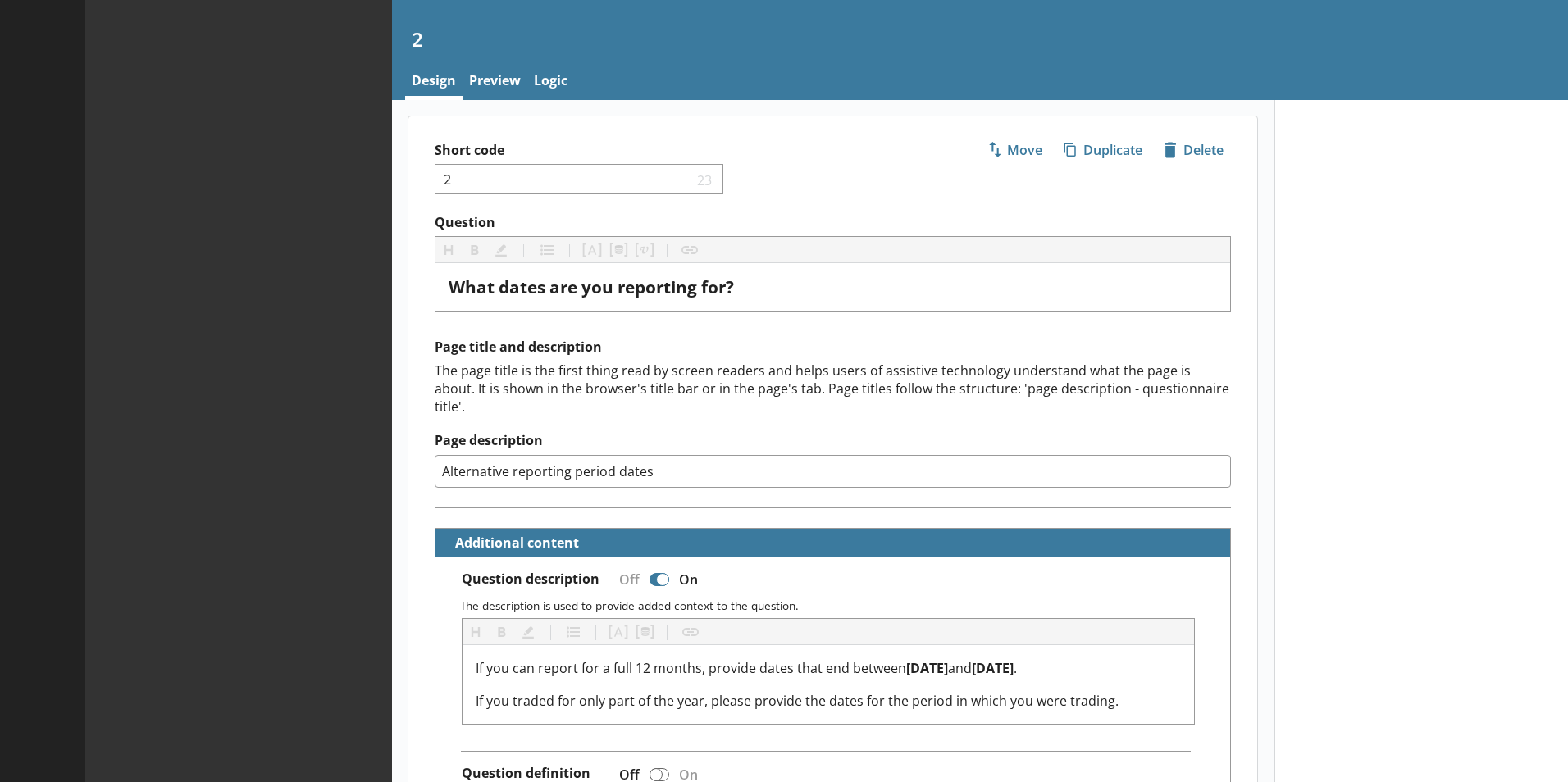
type textarea "x"
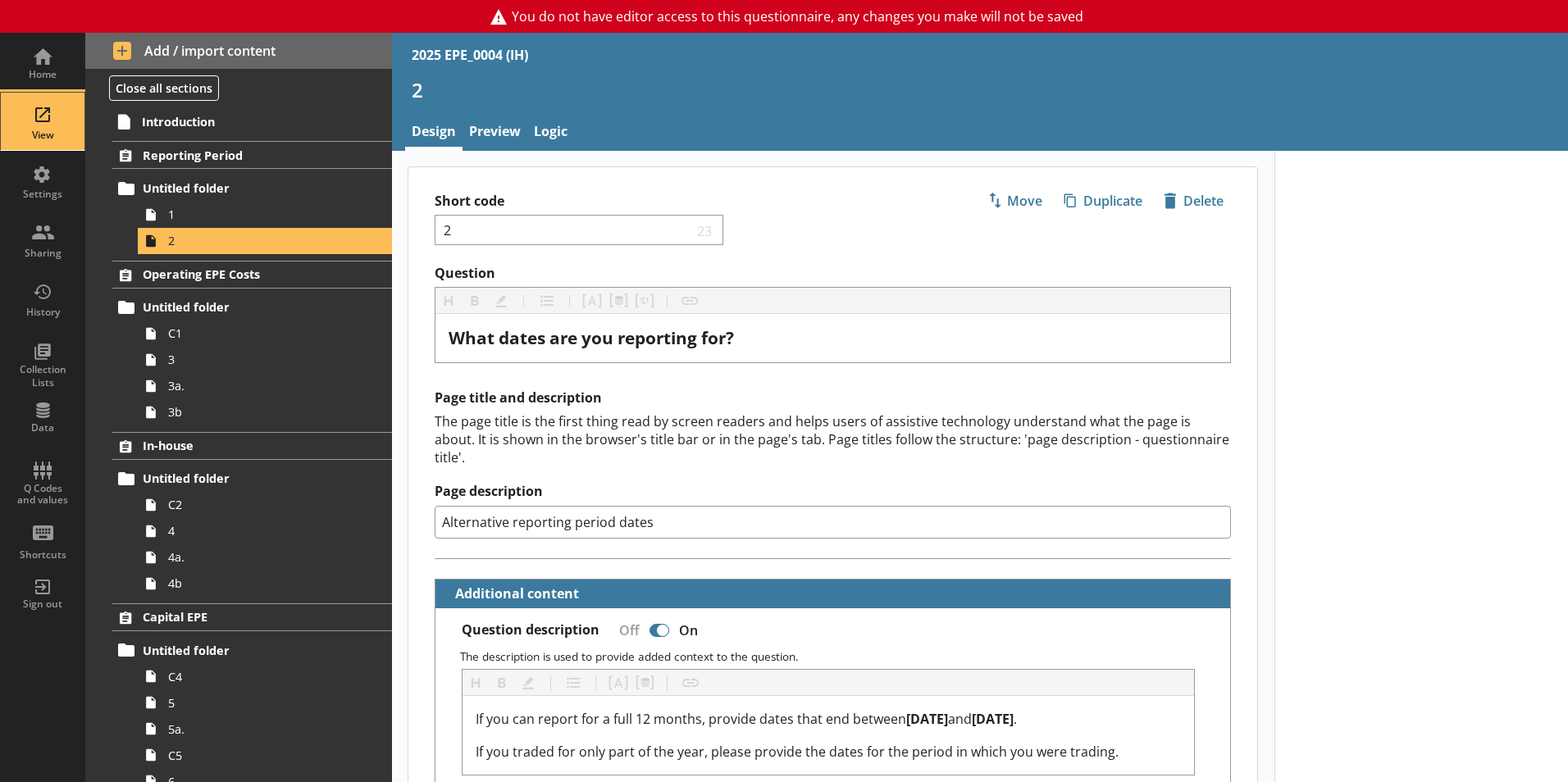
click at [21, 116] on div "View" at bounding box center [42, 121] width 57 height 57
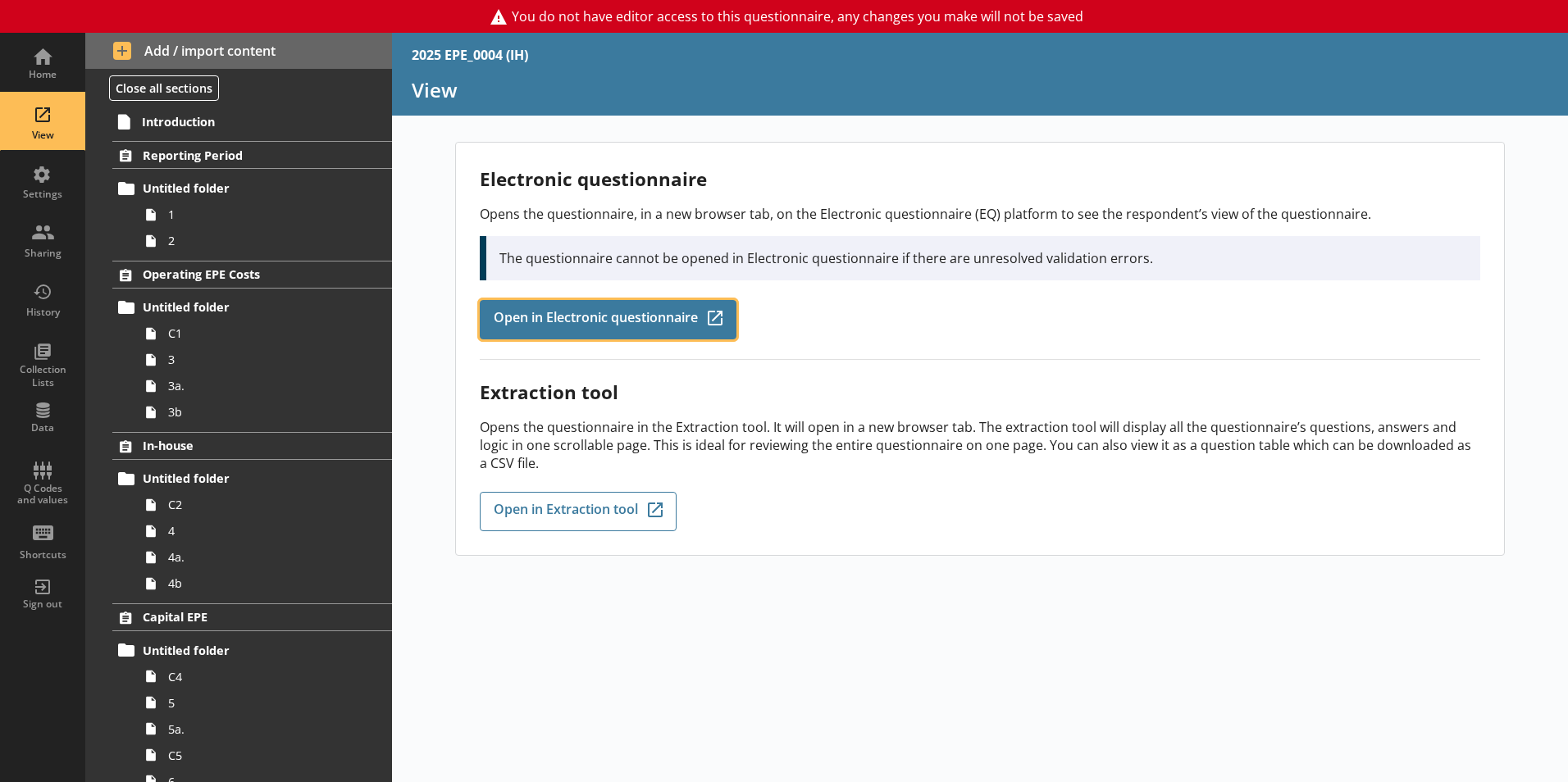
click at [659, 326] on span "Open in Electronic questionnaire" at bounding box center [595, 320] width 204 height 18
